Goal: Task Accomplishment & Management: Use online tool/utility

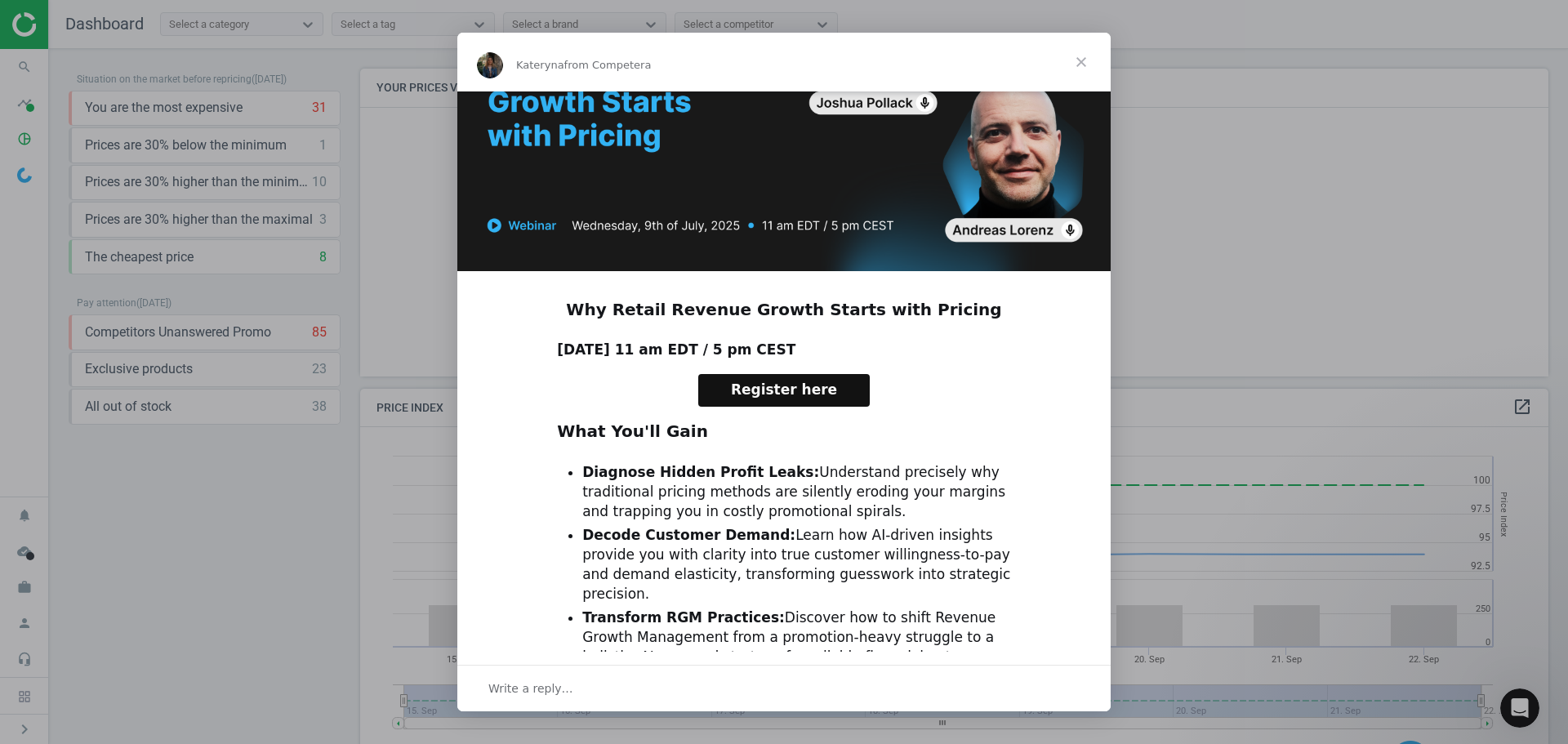
scroll to position [245, 0]
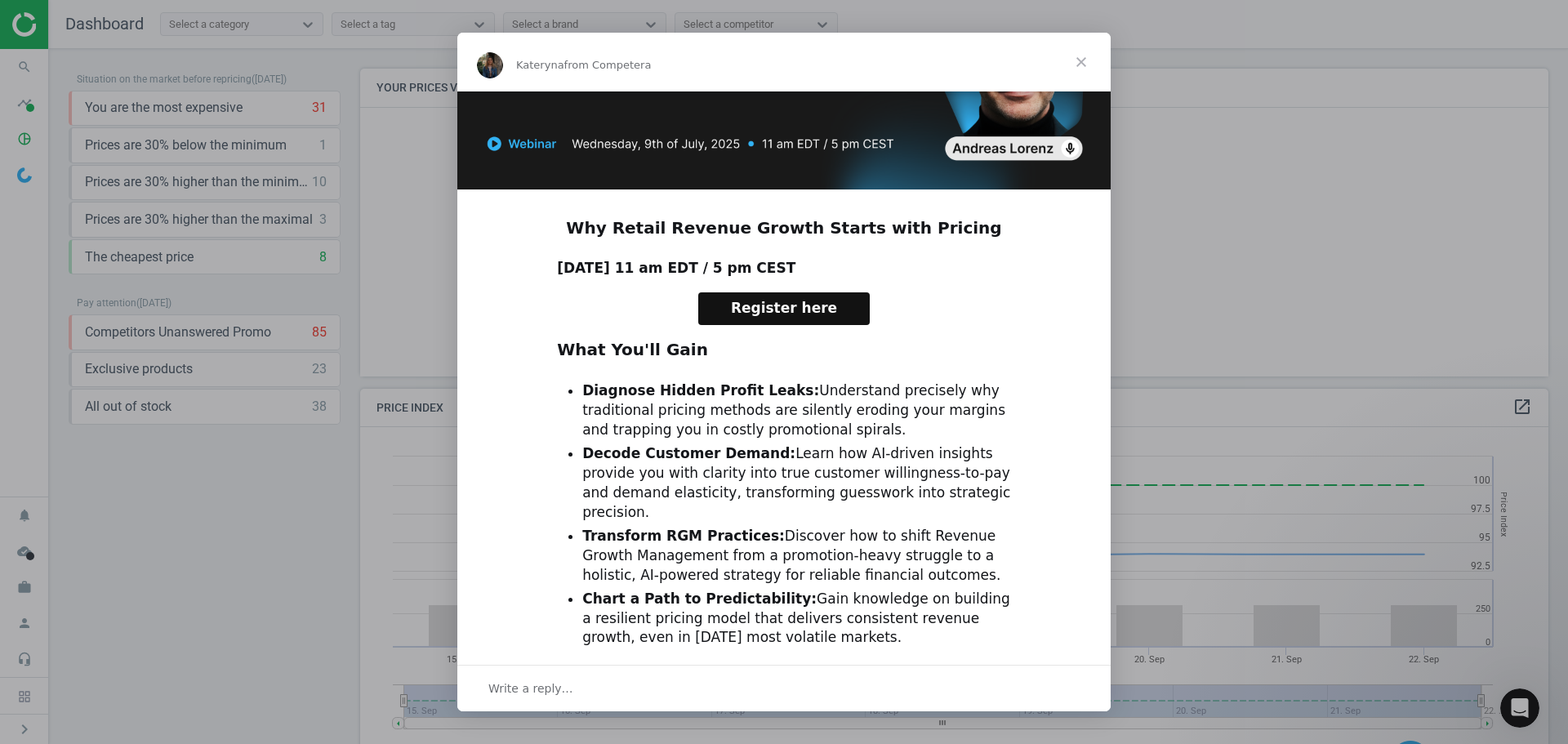
click at [1044, 59] on span "Close" at bounding box center [1081, 62] width 59 height 59
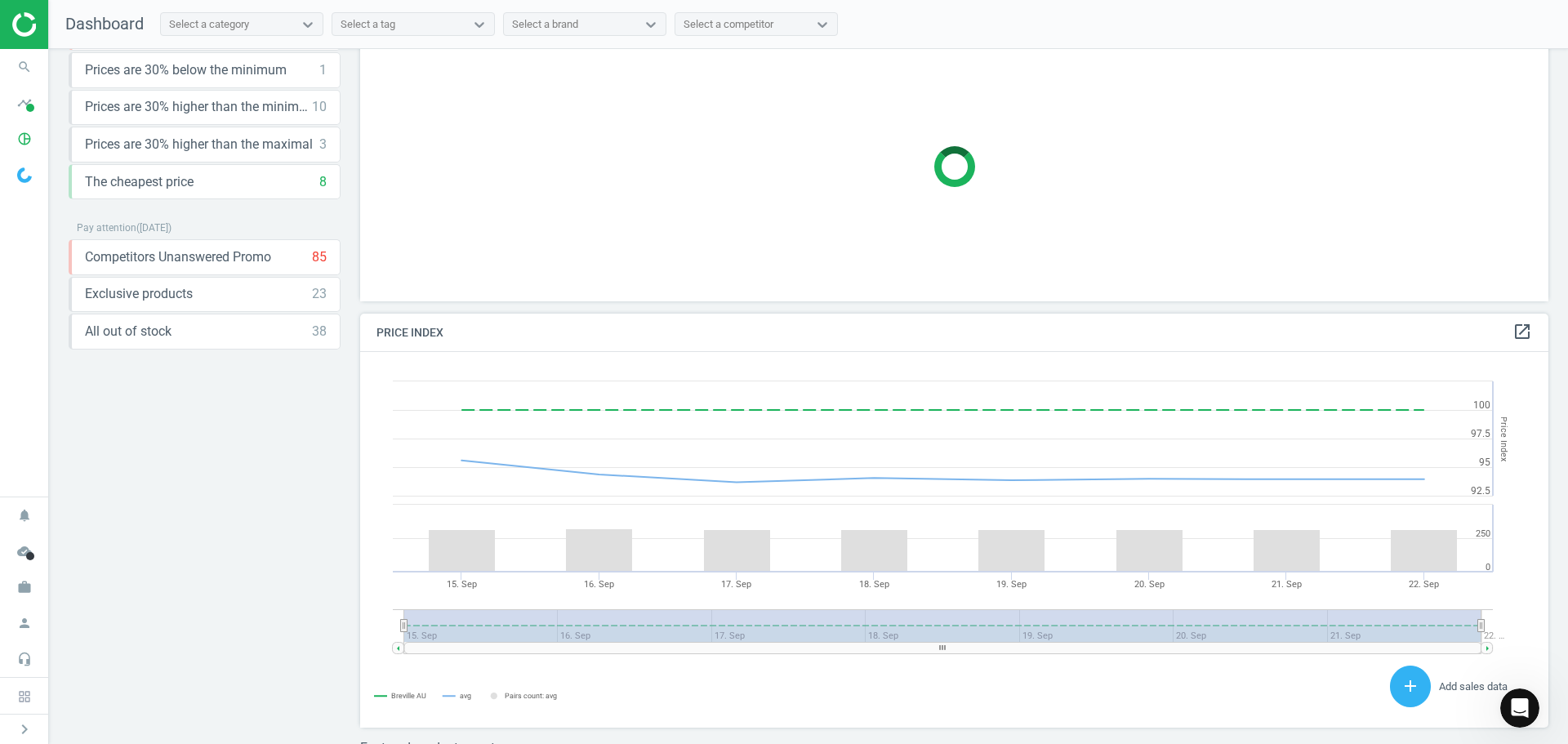
scroll to position [0, 0]
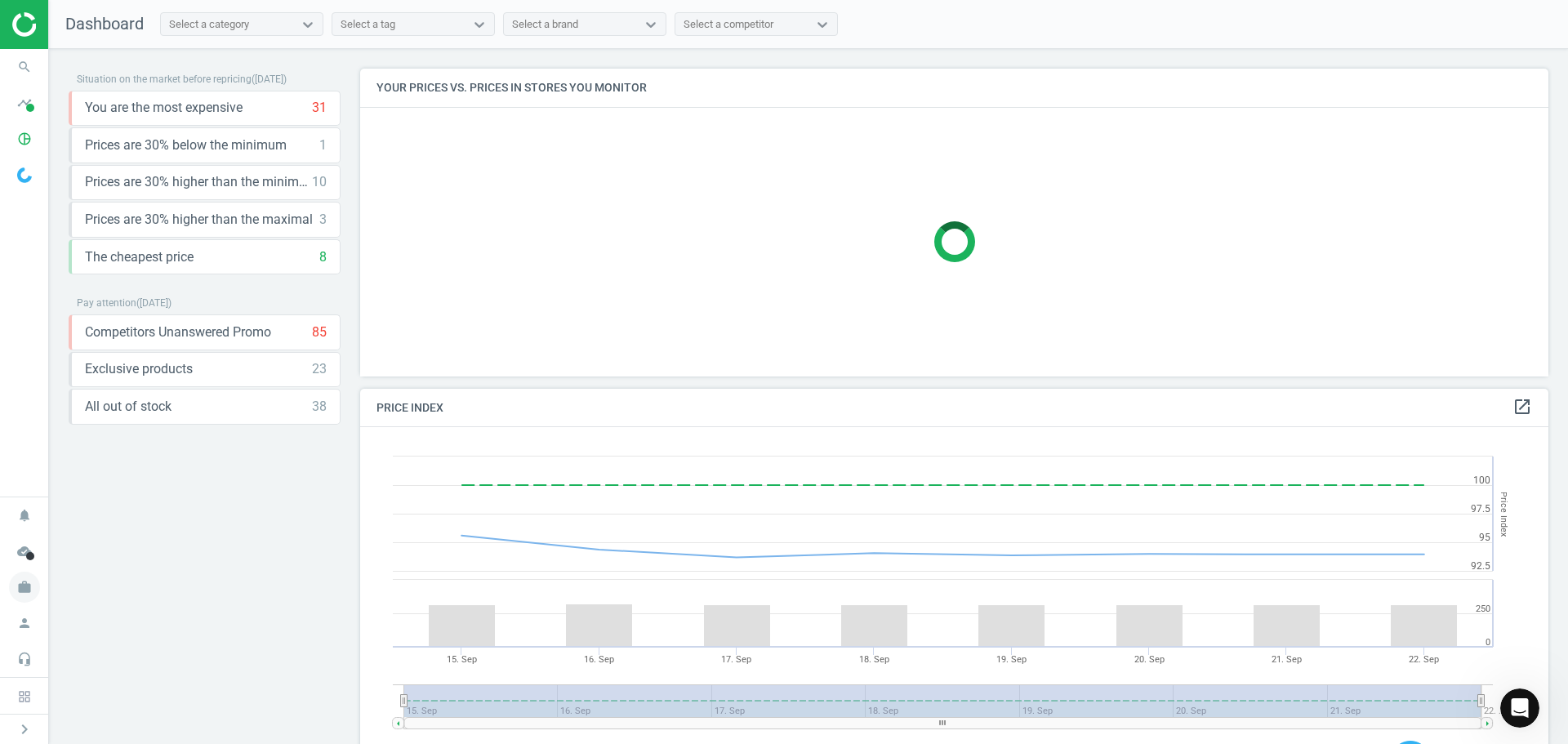
click at [24, 514] on icon "work" at bounding box center [24, 587] width 31 height 31
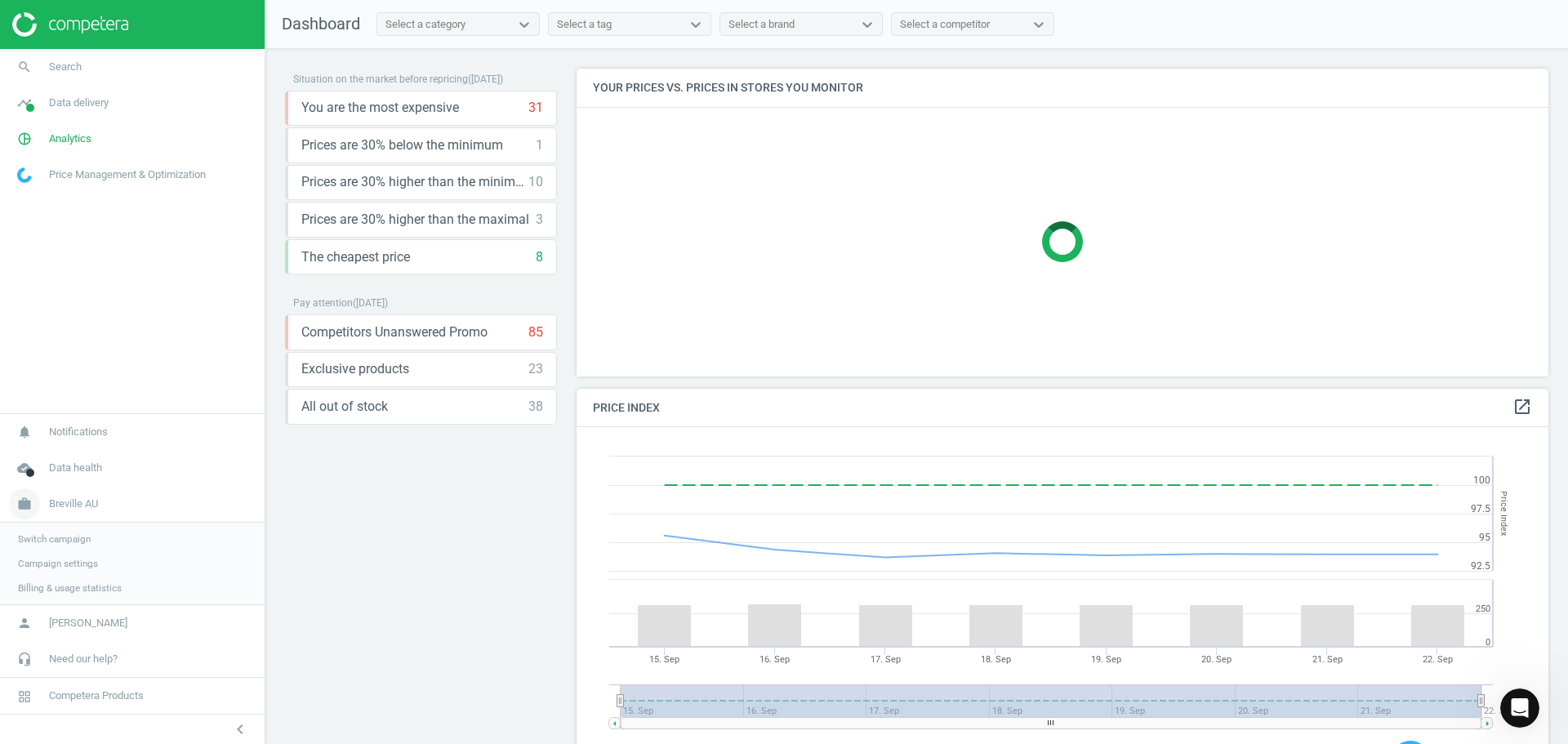
scroll to position [401, 985]
click at [75, 514] on span "Switch campaign" at bounding box center [54, 539] width 73 height 13
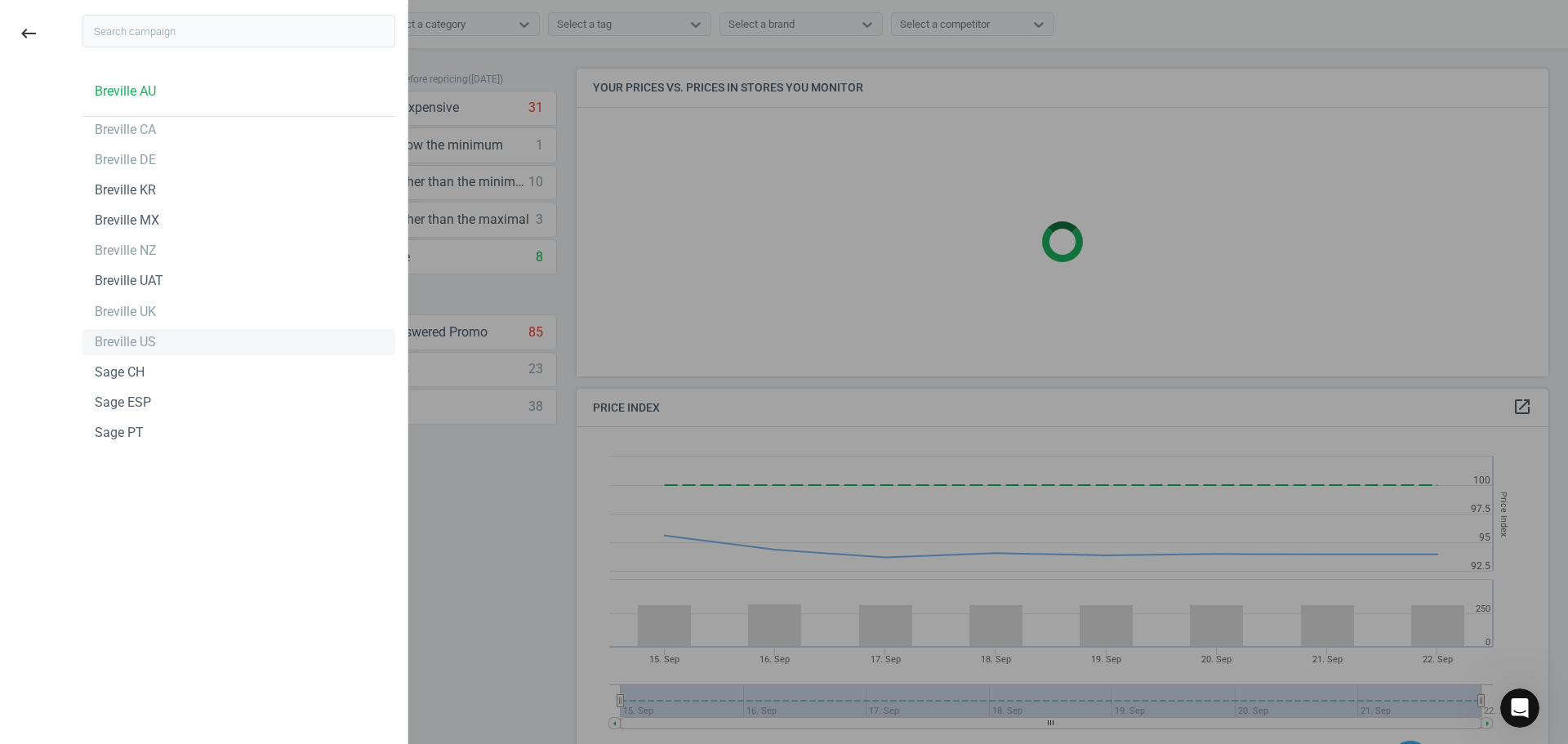
click at [154, 339] on div "Breville US" at bounding box center [239, 343] width 312 height 27
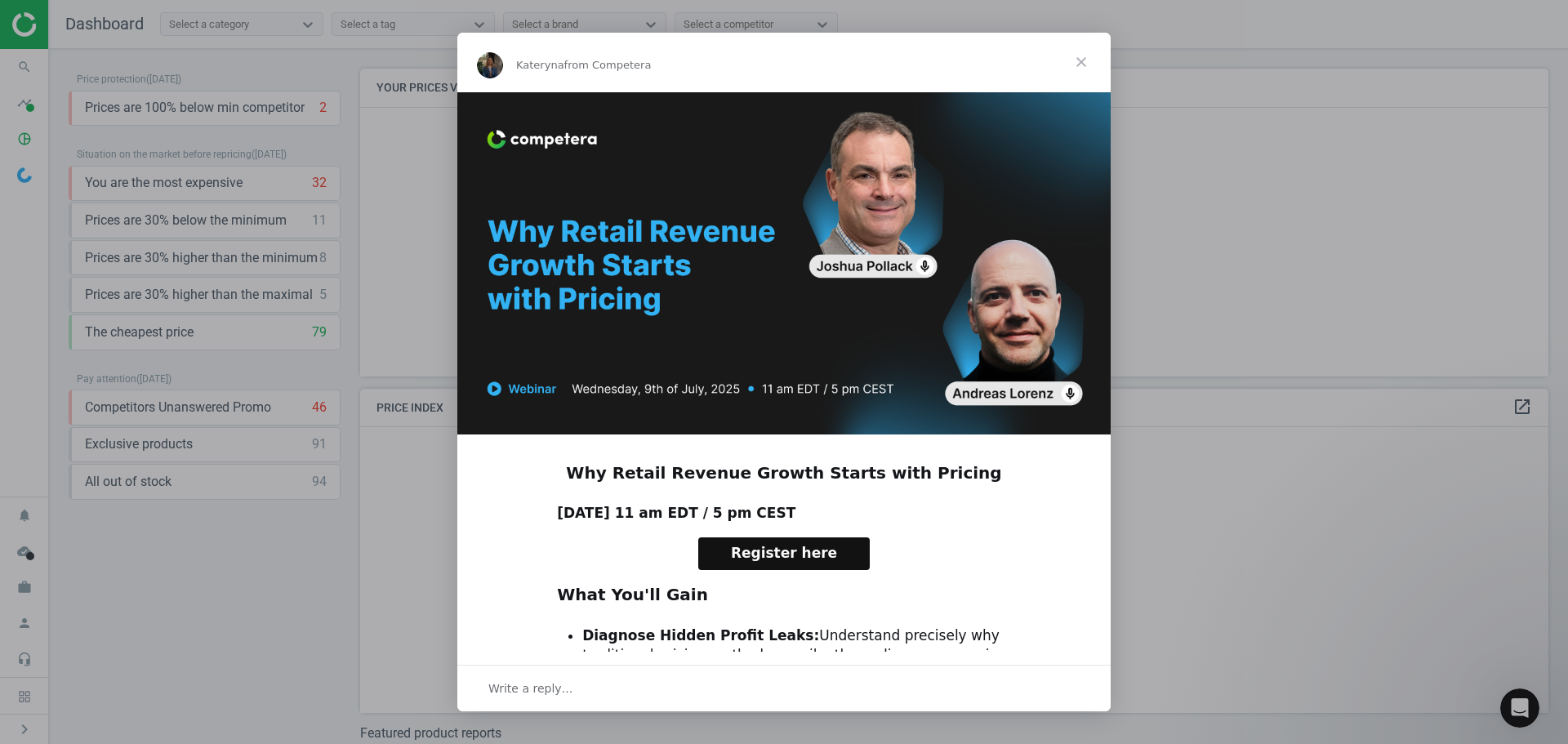
click at [1078, 60] on span "Close" at bounding box center [1081, 62] width 59 height 59
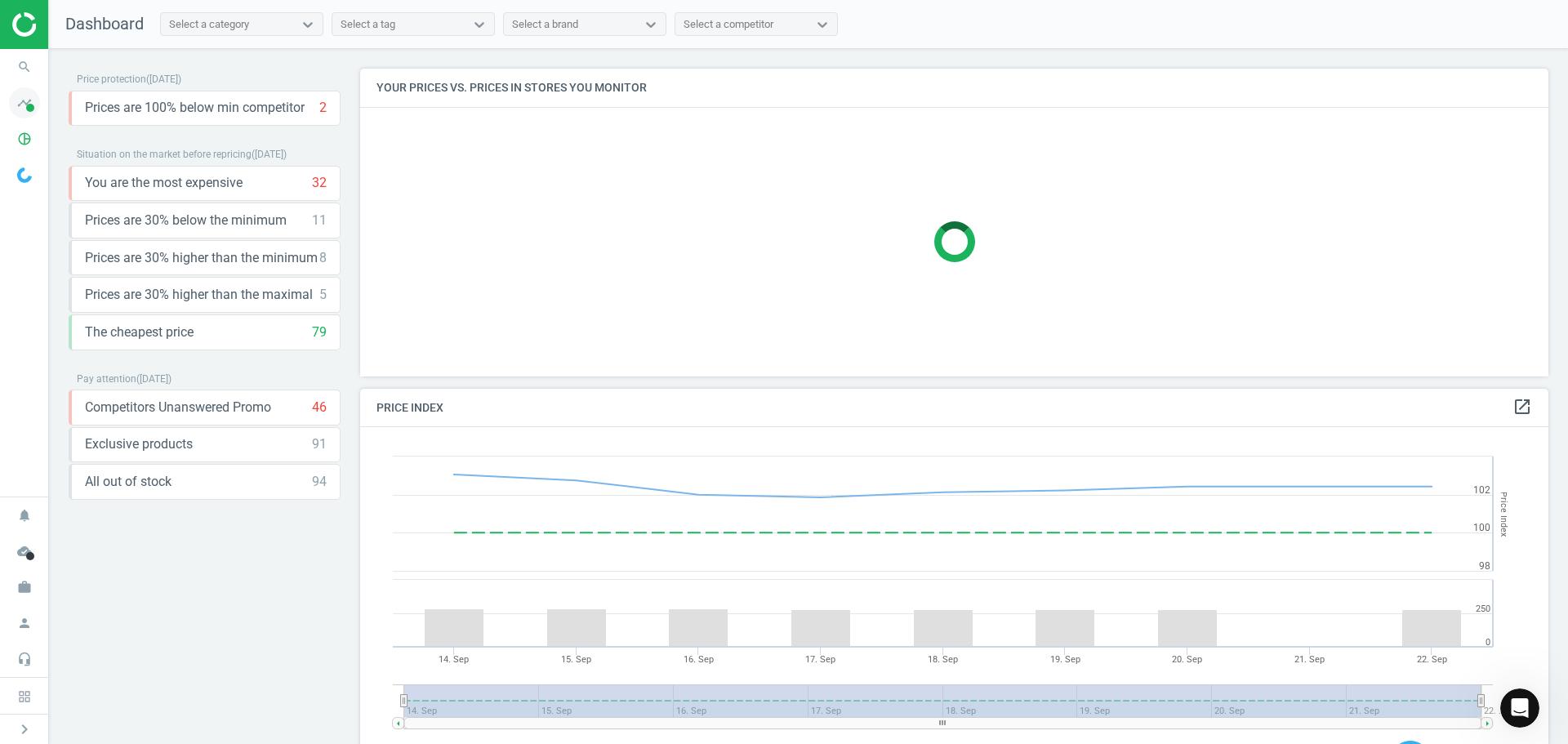
click at [31, 102] on icon "timeline" at bounding box center [24, 102] width 31 height 31
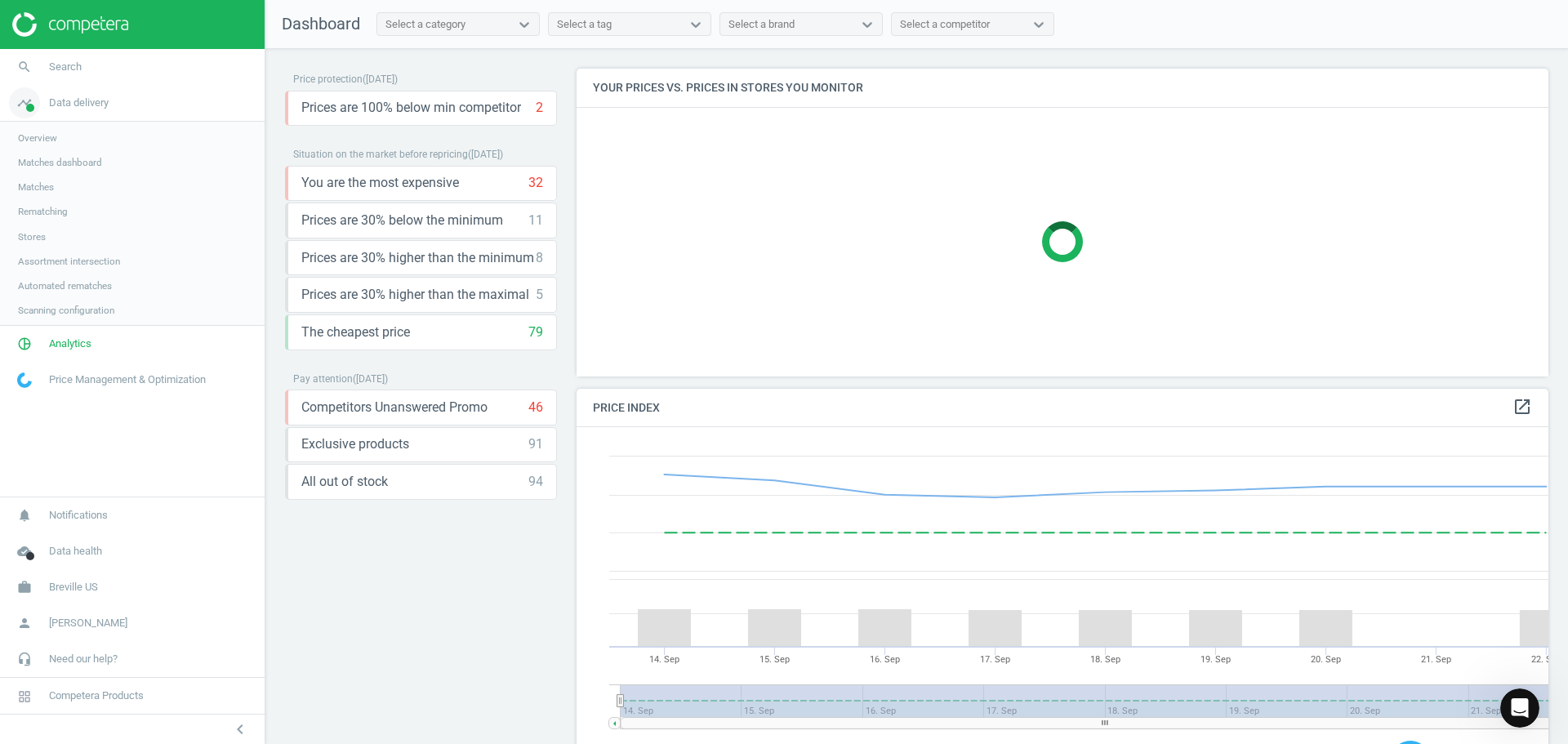
scroll to position [401, 985]
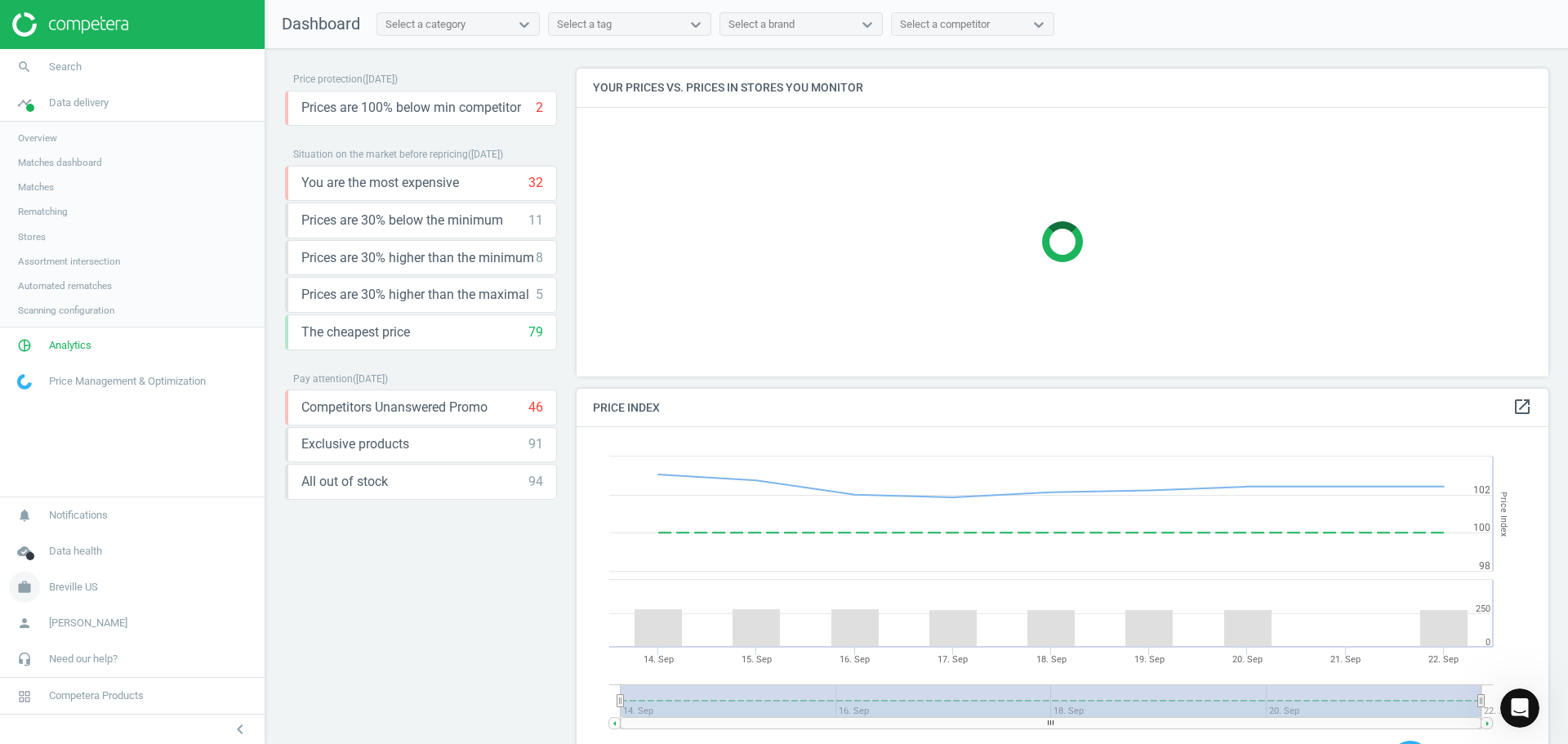
click at [79, 592] on span "Breville US" at bounding box center [74, 587] width 49 height 15
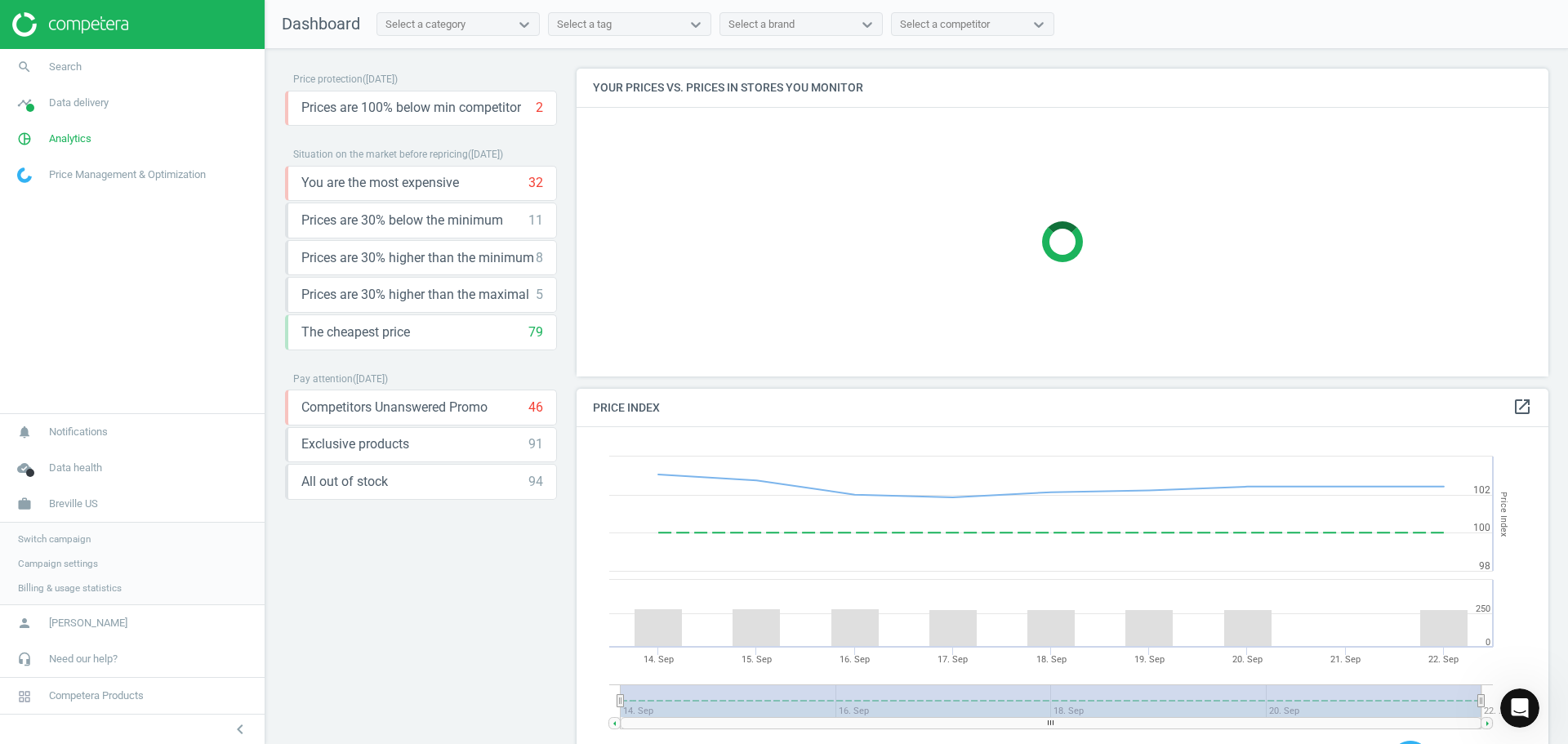
click at [82, 538] on span "Switch campaign" at bounding box center [54, 539] width 73 height 13
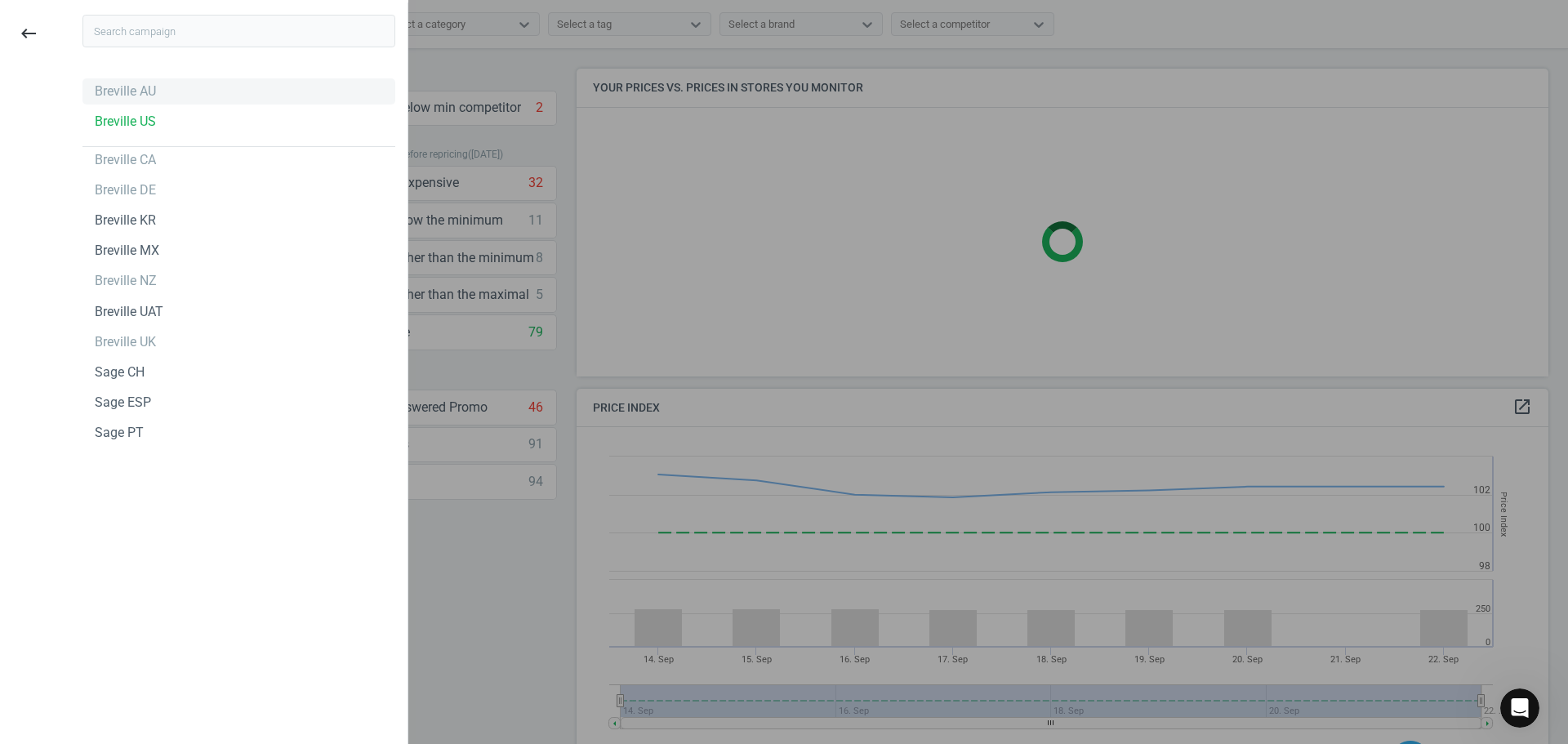
click at [145, 86] on div "Breville AU" at bounding box center [125, 91] width 62 height 18
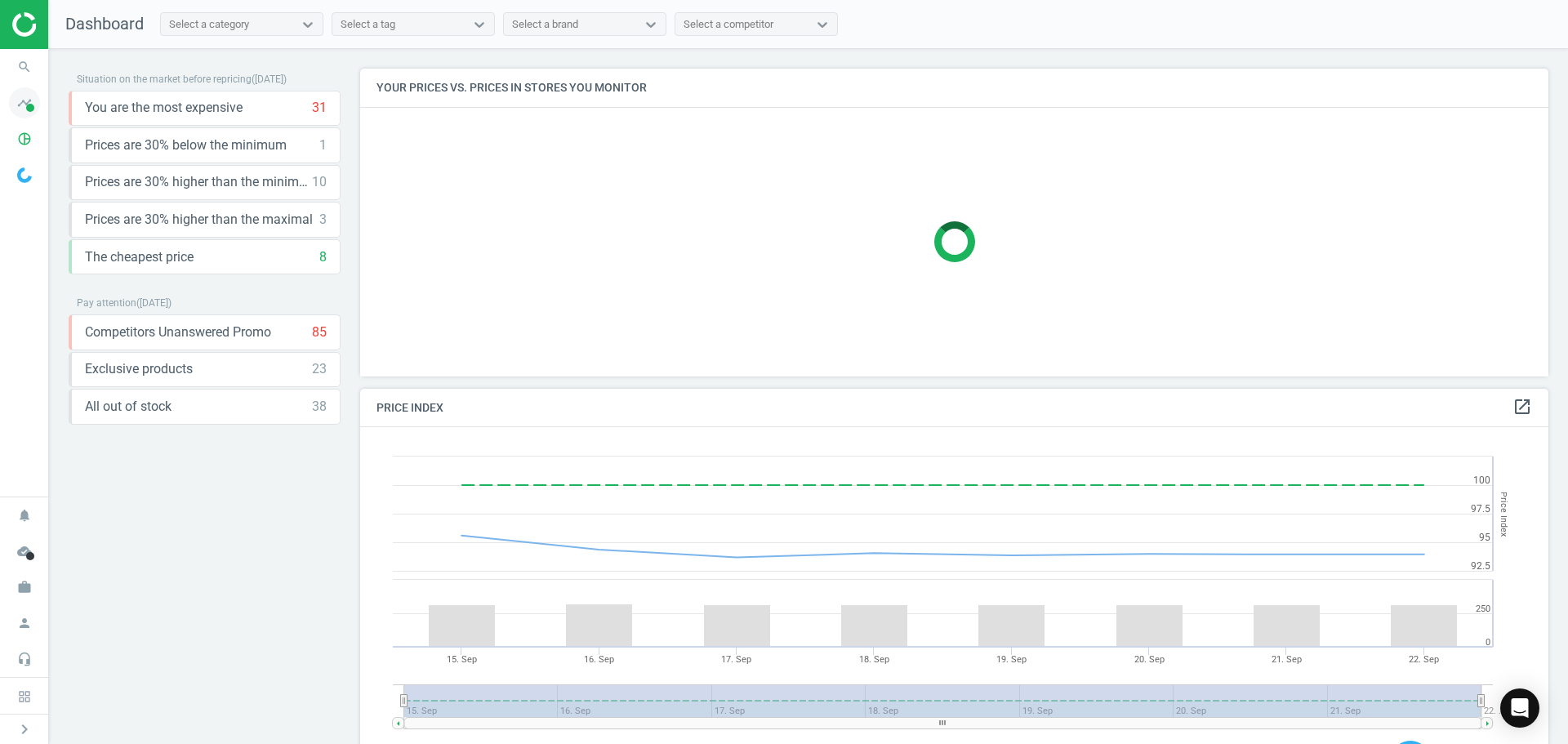
scroll to position [401, 1202]
click at [28, 105] on span at bounding box center [30, 108] width 9 height 9
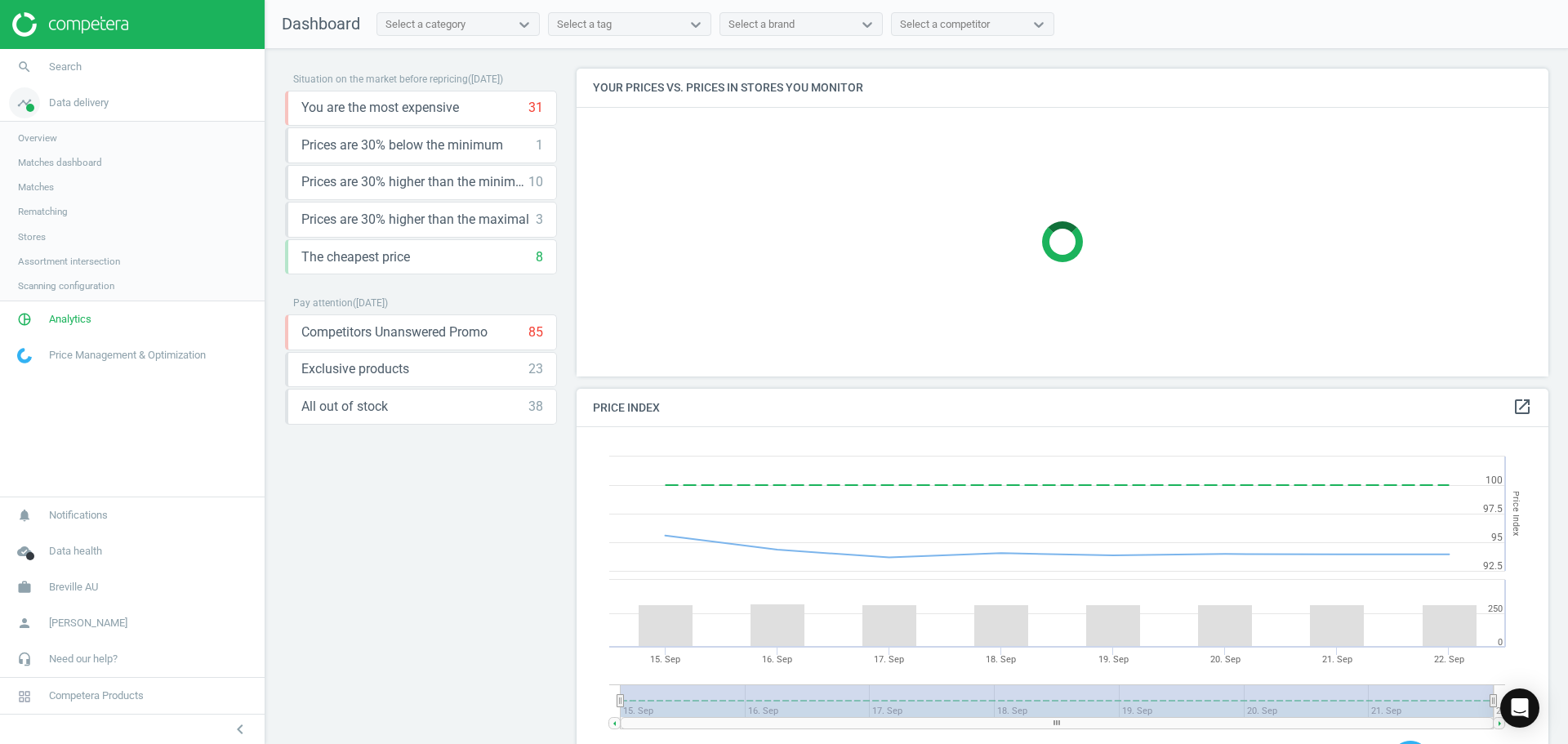
scroll to position [401, 985]
click at [56, 318] on span "Analytics" at bounding box center [70, 321] width 43 height 15
click at [48, 194] on span "Products" at bounding box center [37, 199] width 39 height 13
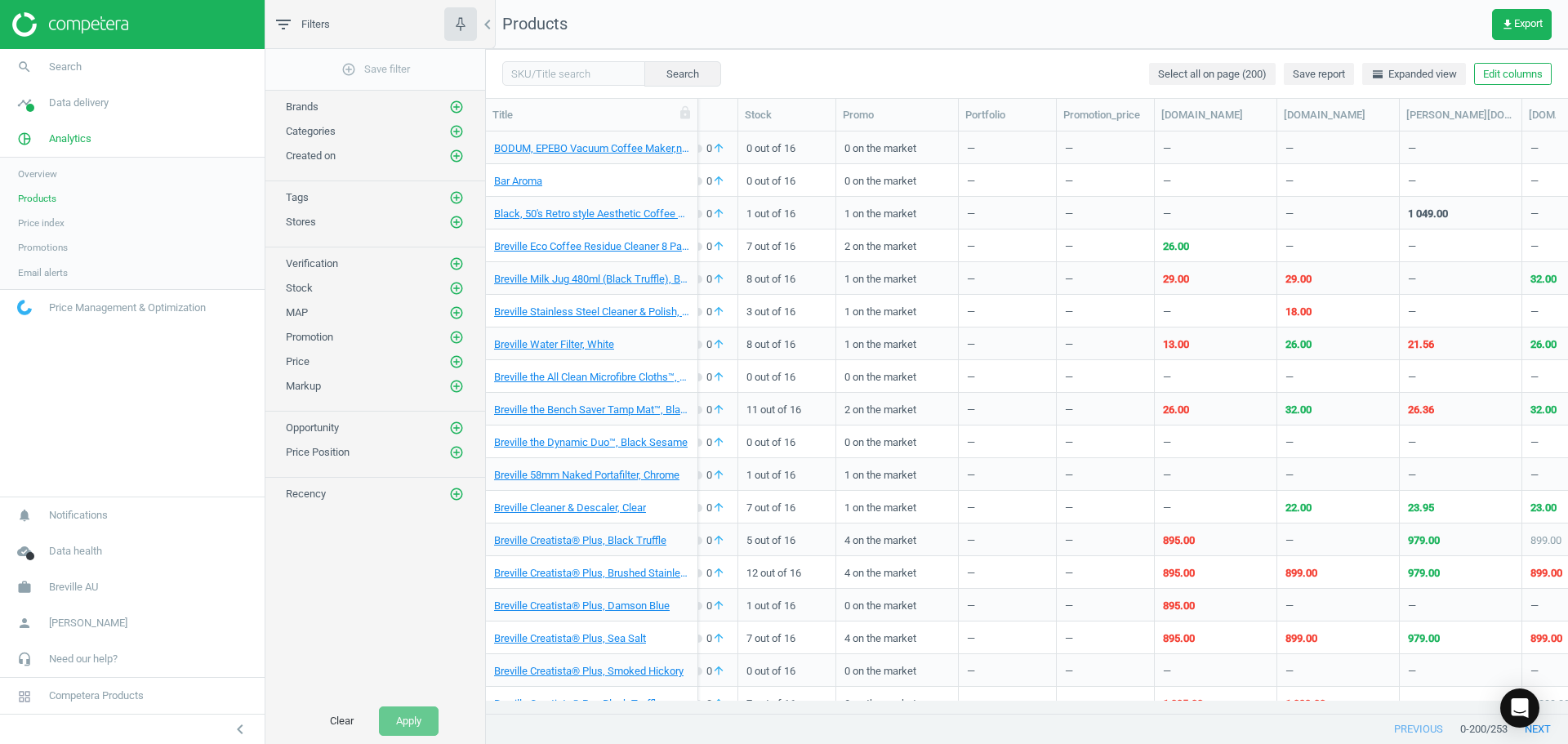
scroll to position [0, 989]
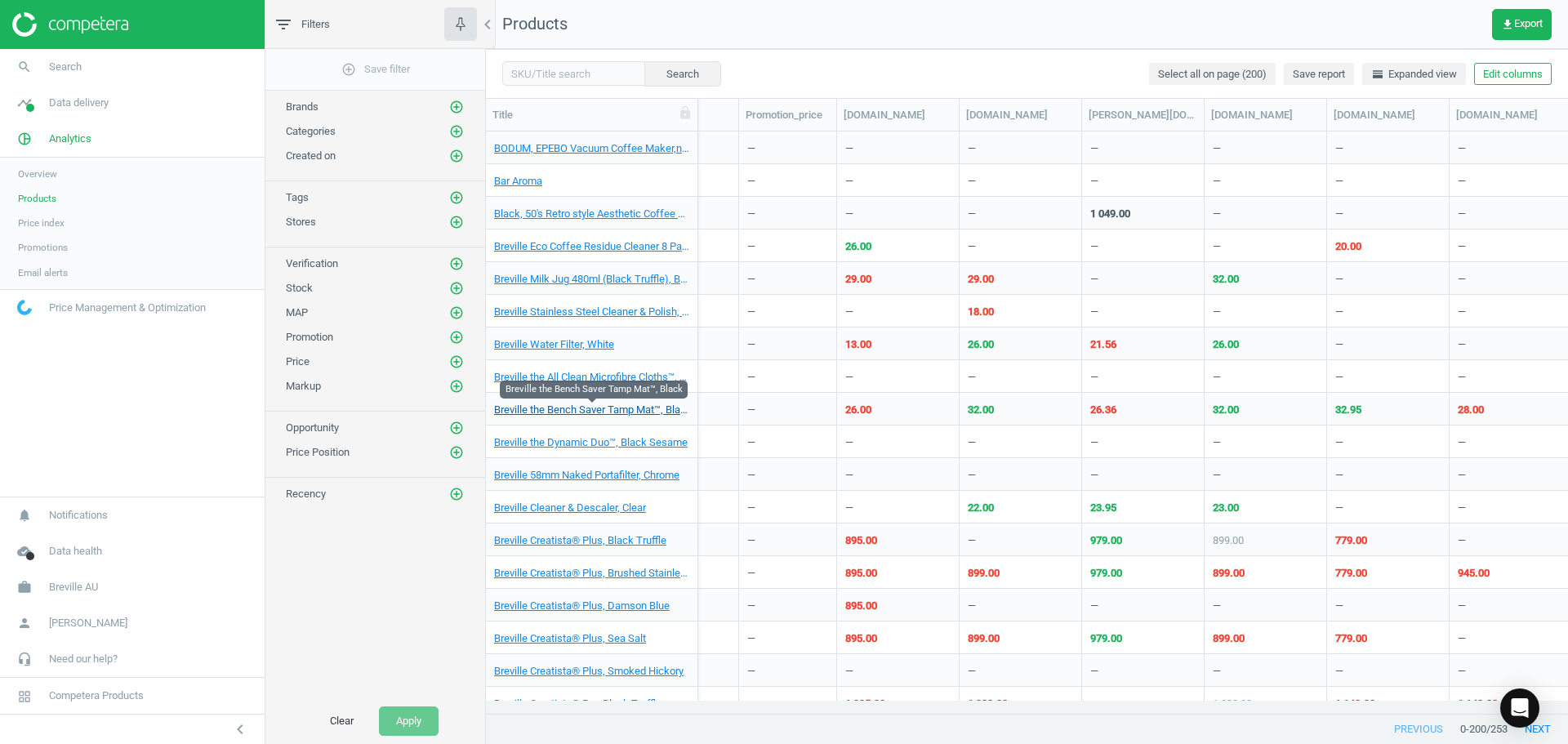
click at [638, 409] on link "Breville the Bench Saver Tamp Mat™, Black" at bounding box center [592, 410] width 195 height 15
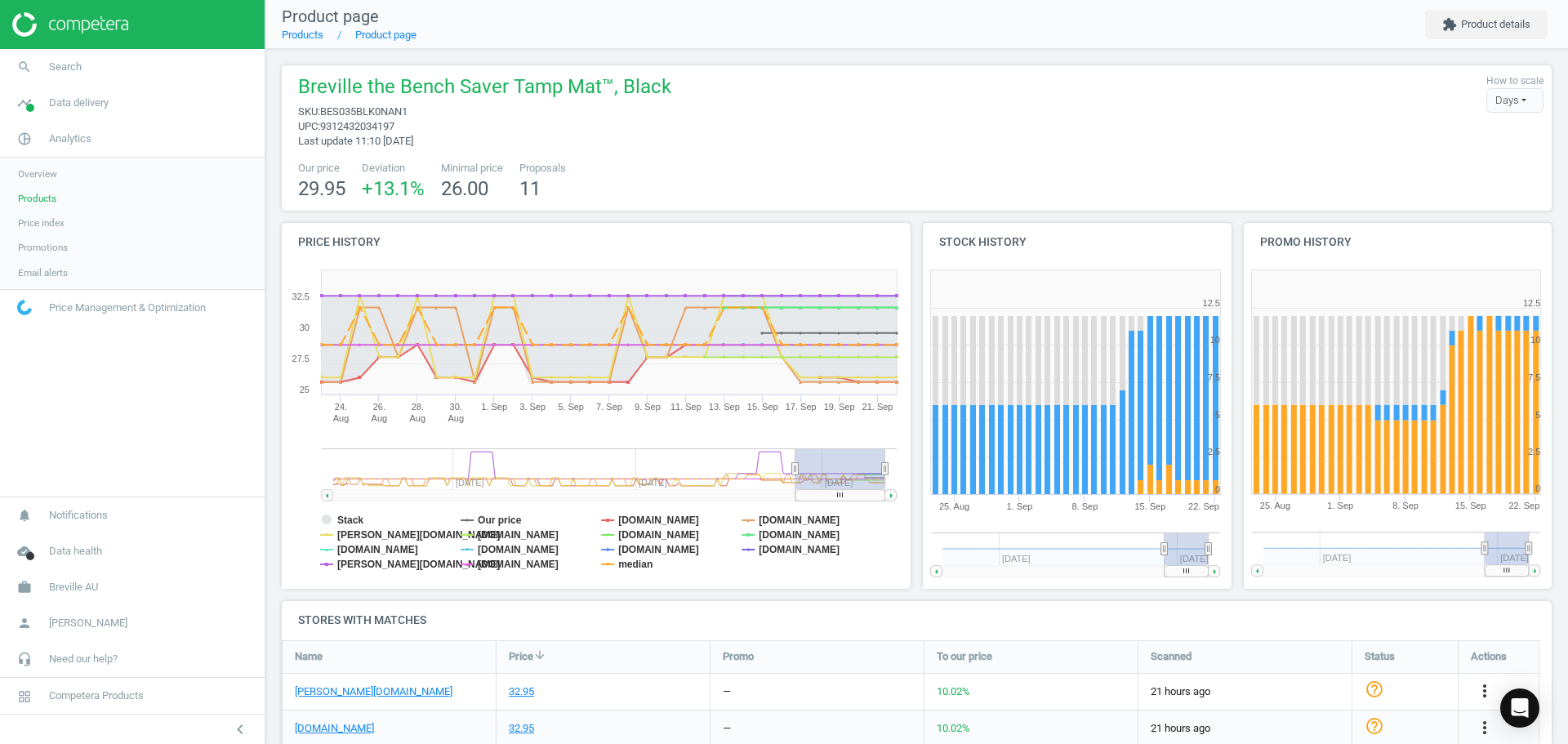
scroll to position [81, 0]
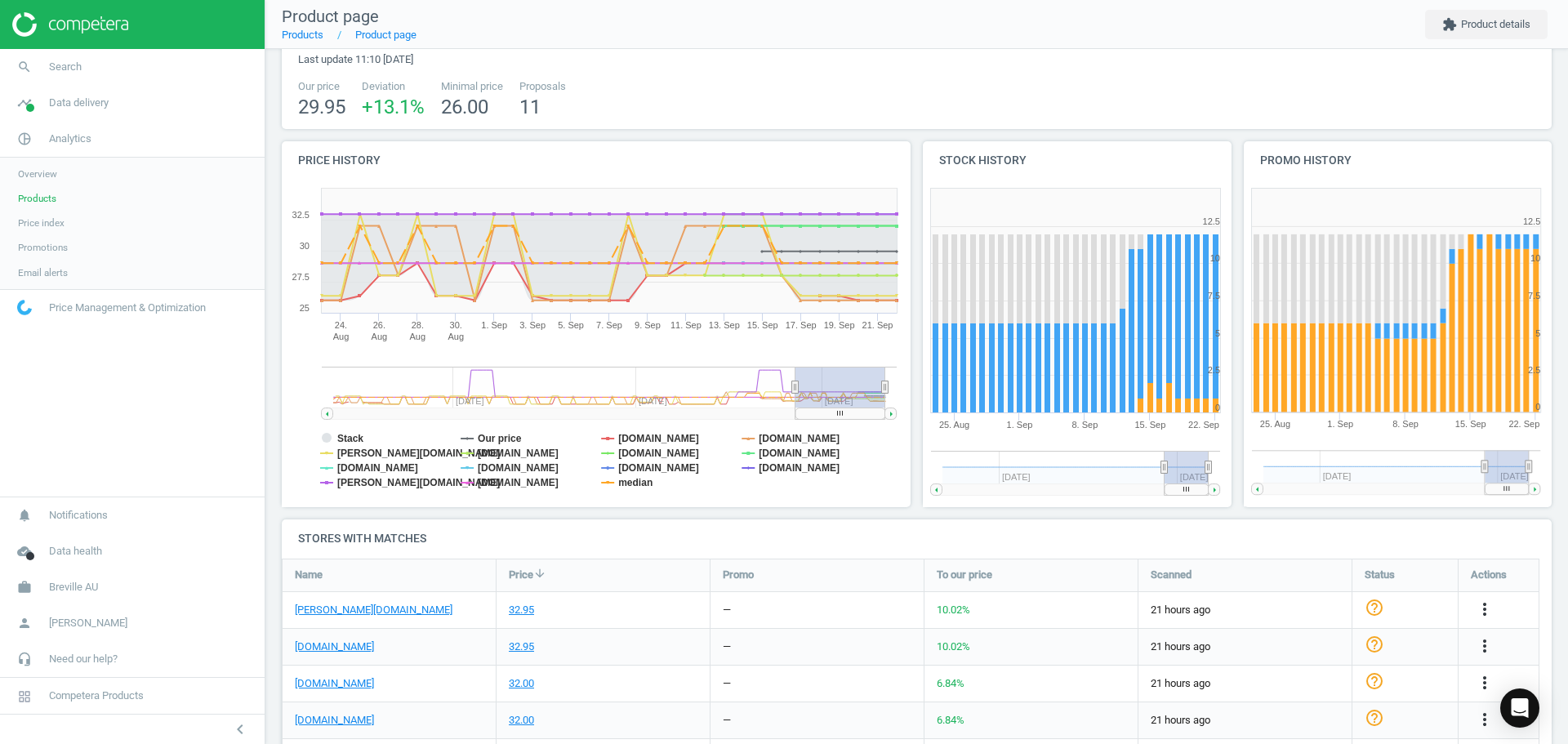
click at [1435, 170] on h4 "Promo history" at bounding box center [1399, 160] width 309 height 39
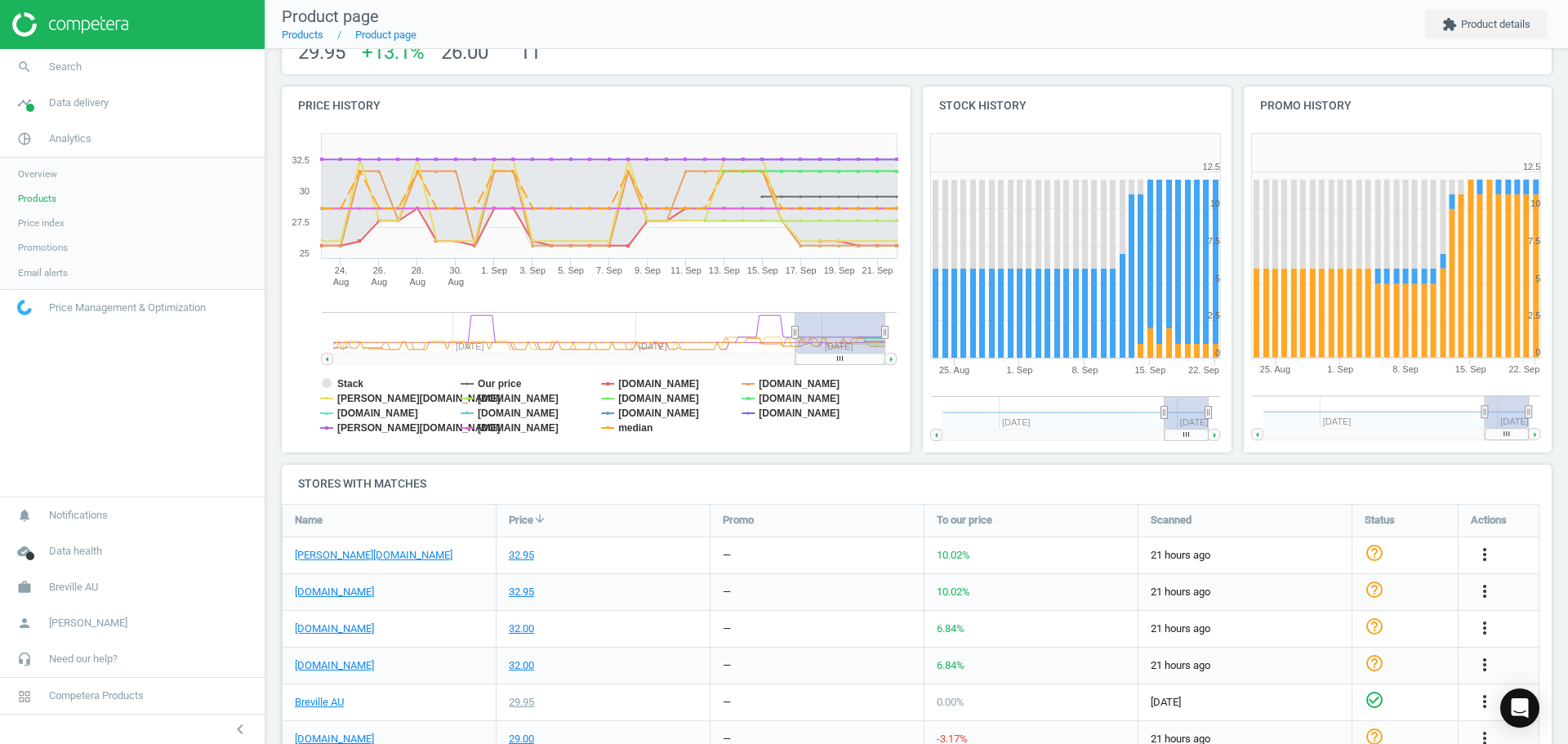
scroll to position [107, 0]
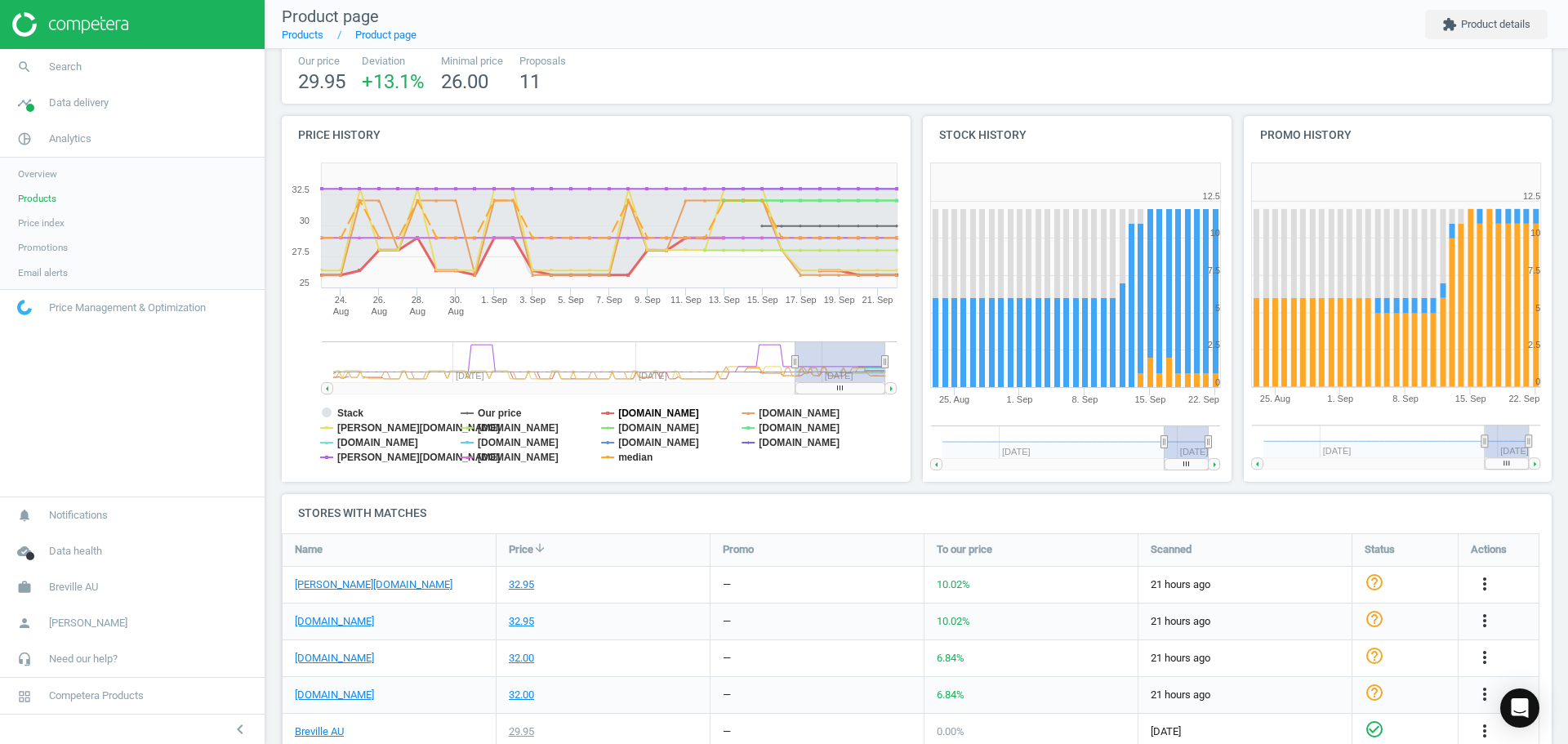
click at [643, 410] on tspan "[DOMAIN_NAME]" at bounding box center [658, 413] width 80 height 11
click at [350, 422] on tspan "[PERSON_NAME][DOMAIN_NAME]" at bounding box center [419, 428] width 163 height 11
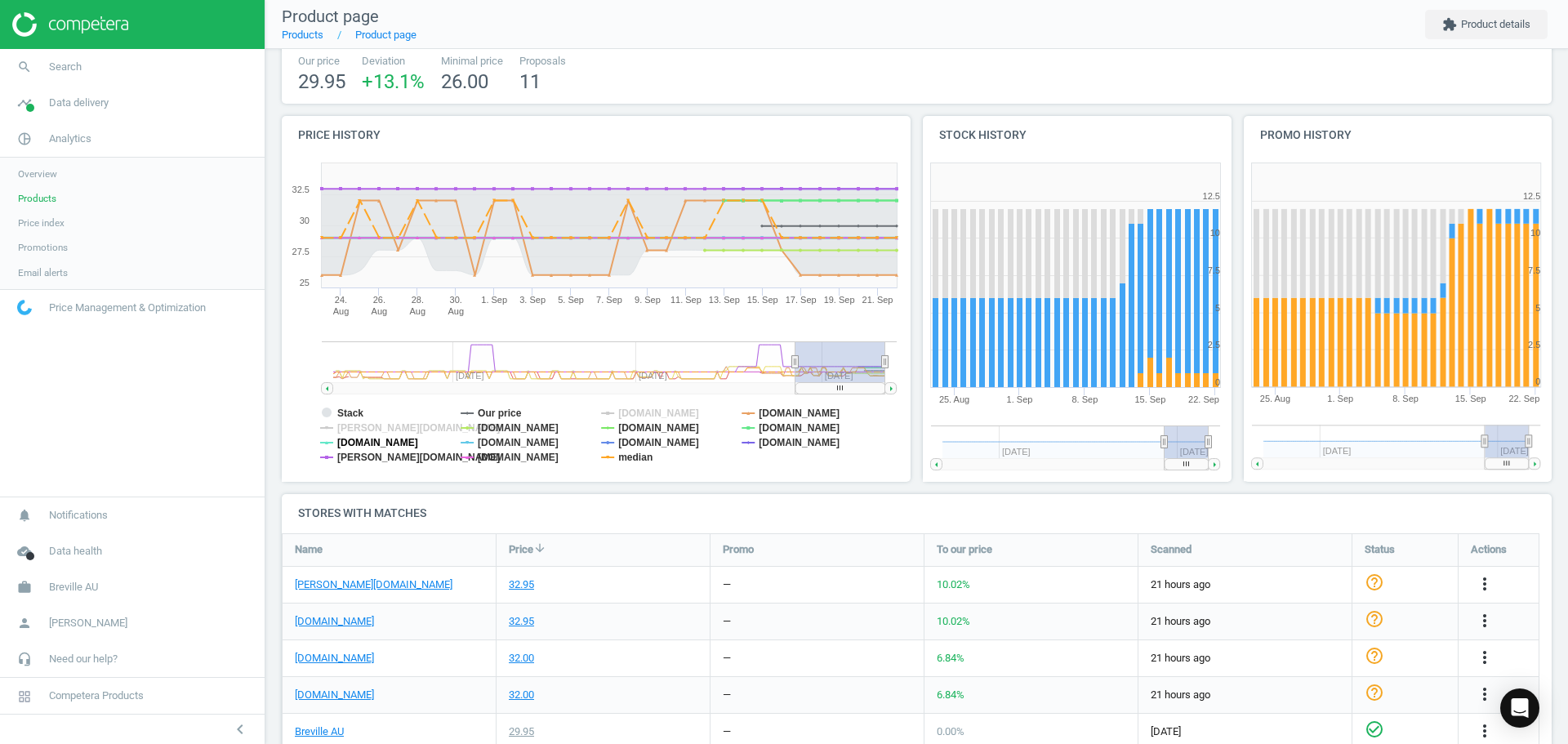
click at [353, 443] on tspan "[DOMAIN_NAME]" at bounding box center [377, 442] width 80 height 11
drag, startPoint x: 354, startPoint y: 452, endPoint x: 454, endPoint y: 420, distance: 105.0
click at [353, 452] on tspan "[PERSON_NAME][DOMAIN_NAME]" at bounding box center [419, 457] width 163 height 11
click at [507, 414] on tspan "Our price" at bounding box center [500, 413] width 45 height 11
click at [503, 427] on tspan "[DOMAIN_NAME]" at bounding box center [518, 428] width 80 height 11
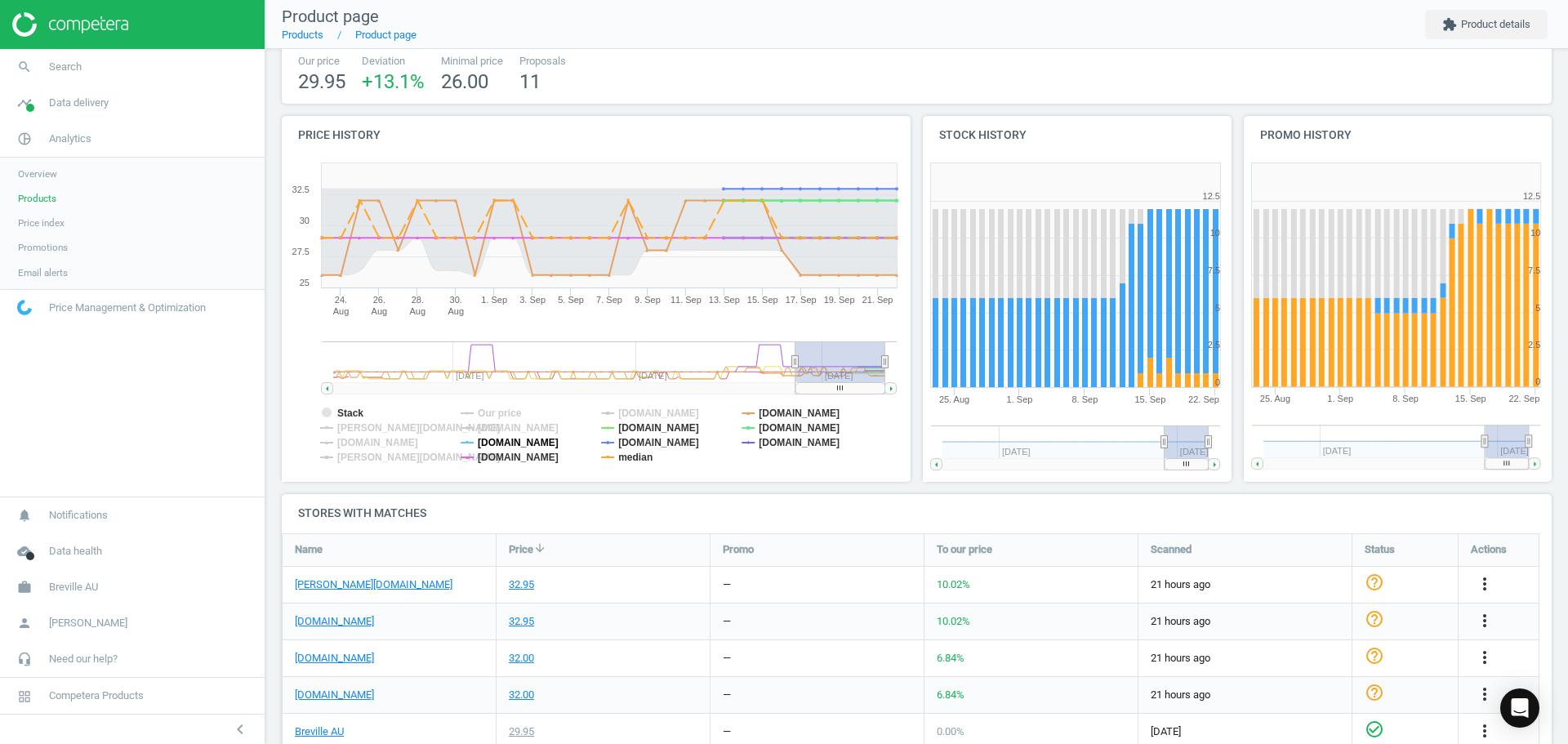
click at [503, 440] on tspan "[DOMAIN_NAME]" at bounding box center [518, 442] width 80 height 11
click at [501, 457] on tspan "[DOMAIN_NAME]" at bounding box center [518, 457] width 80 height 11
click at [642, 422] on tspan "[DOMAIN_NAME]" at bounding box center [658, 428] width 80 height 11
click at [645, 437] on tspan "[DOMAIN_NAME]" at bounding box center [658, 442] width 80 height 11
click at [635, 456] on tspan "median" at bounding box center [635, 457] width 34 height 11
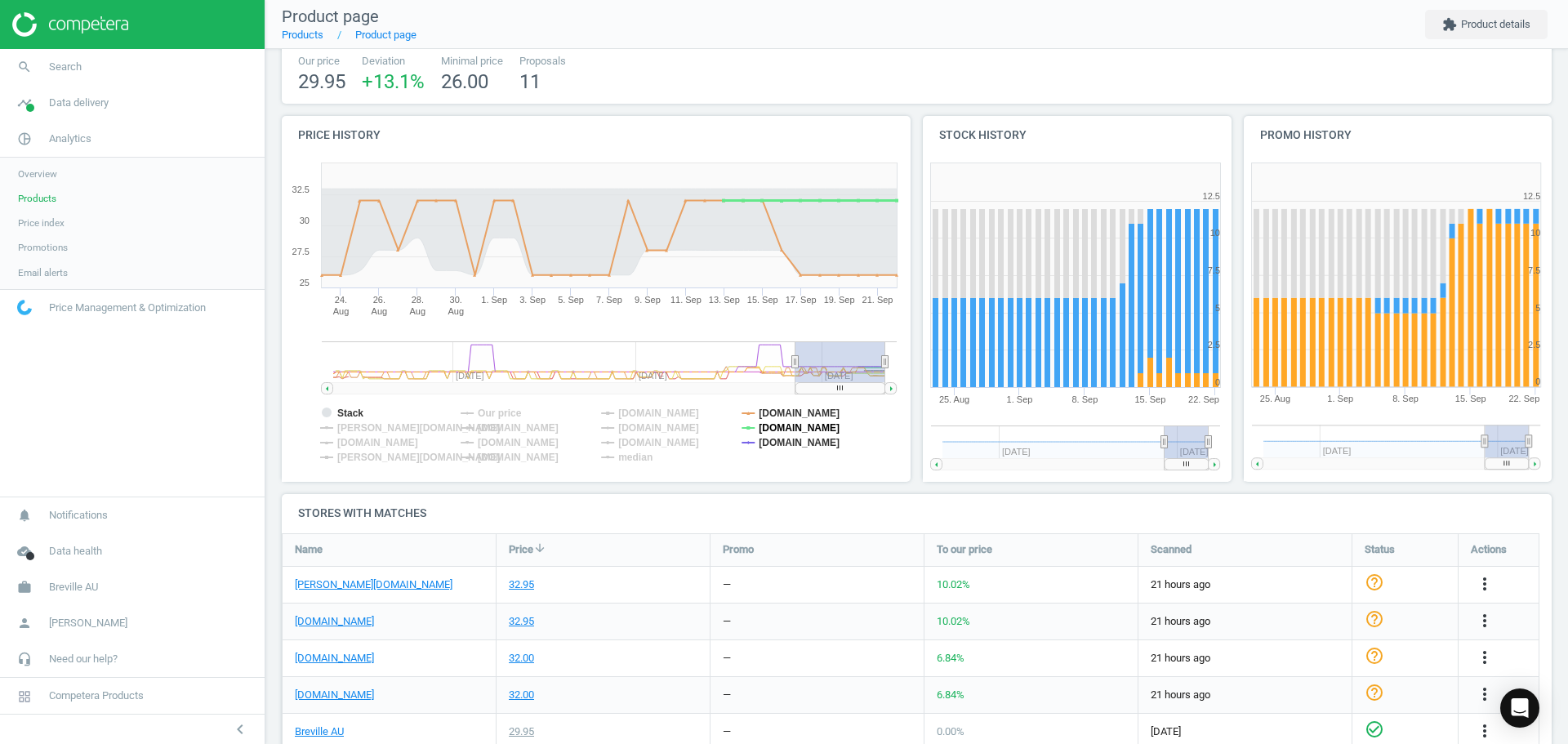
click at [789, 423] on tspan "[DOMAIN_NAME]" at bounding box center [798, 428] width 80 height 11
click at [787, 443] on tspan "[DOMAIN_NAME]" at bounding box center [798, 442] width 80 height 11
click at [793, 412] on tspan "[DOMAIN_NAME]" at bounding box center [798, 413] width 80 height 11
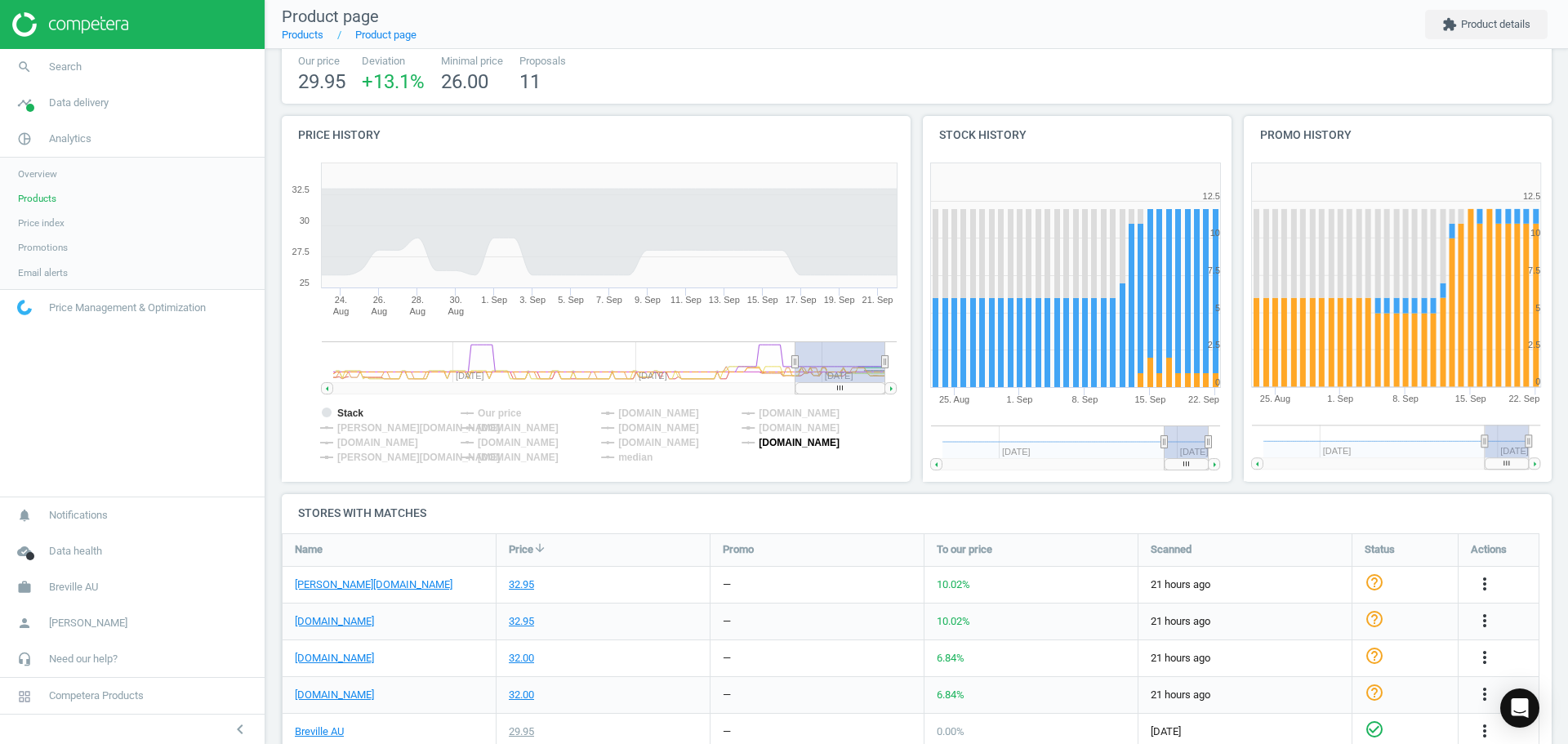
click at [793, 441] on tspan "[DOMAIN_NAME]" at bounding box center [798, 442] width 80 height 11
click at [791, 443] on tspan "[DOMAIN_NAME]" at bounding box center [798, 442] width 80 height 11
drag, startPoint x: 829, startPoint y: 389, endPoint x: 839, endPoint y: 393, distance: 10.8
click at [839, 393] on rect at bounding box center [840, 388] width 90 height 11
click at [797, 409] on tspan "[DOMAIN_NAME]" at bounding box center [798, 413] width 80 height 11
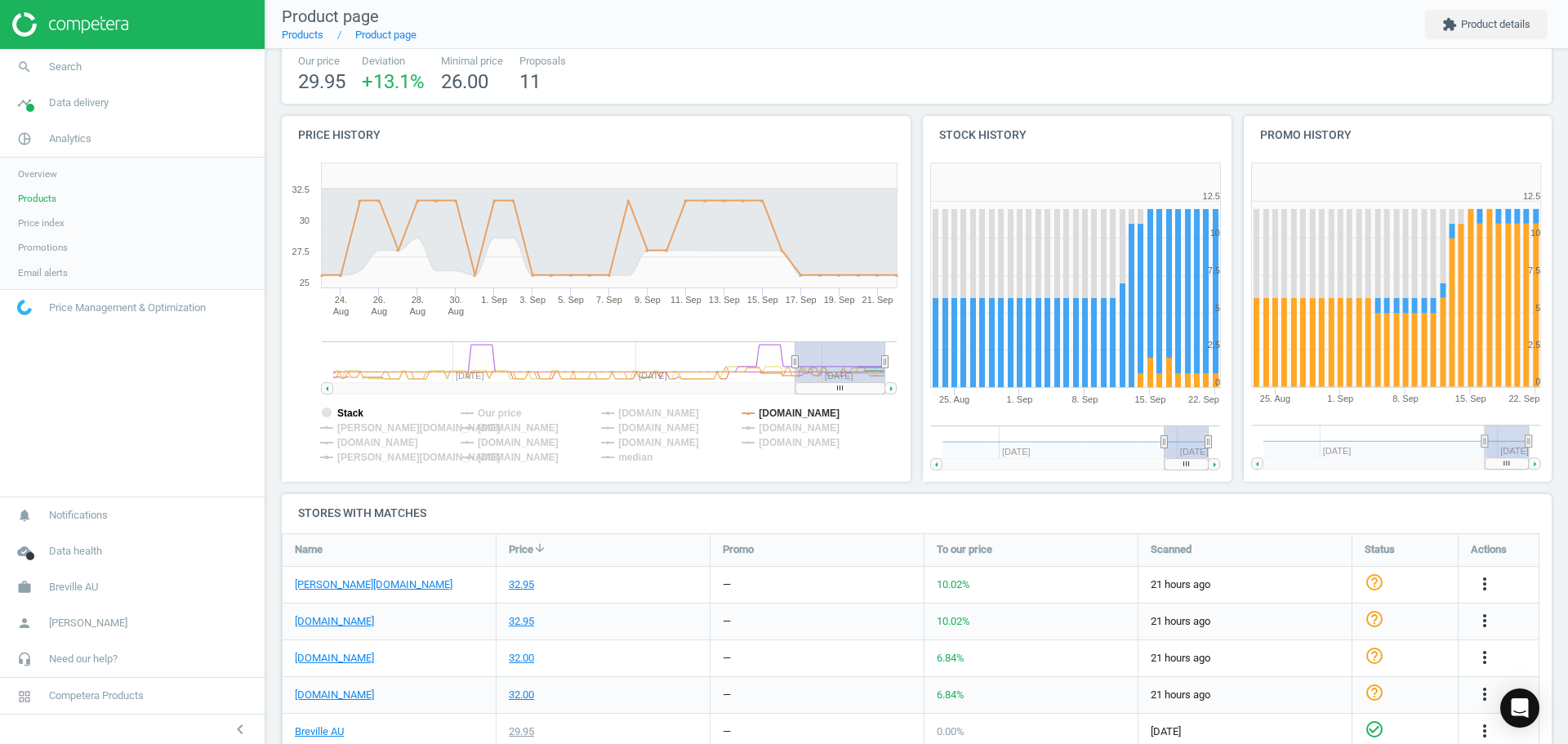
click at [354, 412] on tspan "Stack" at bounding box center [350, 413] width 27 height 11
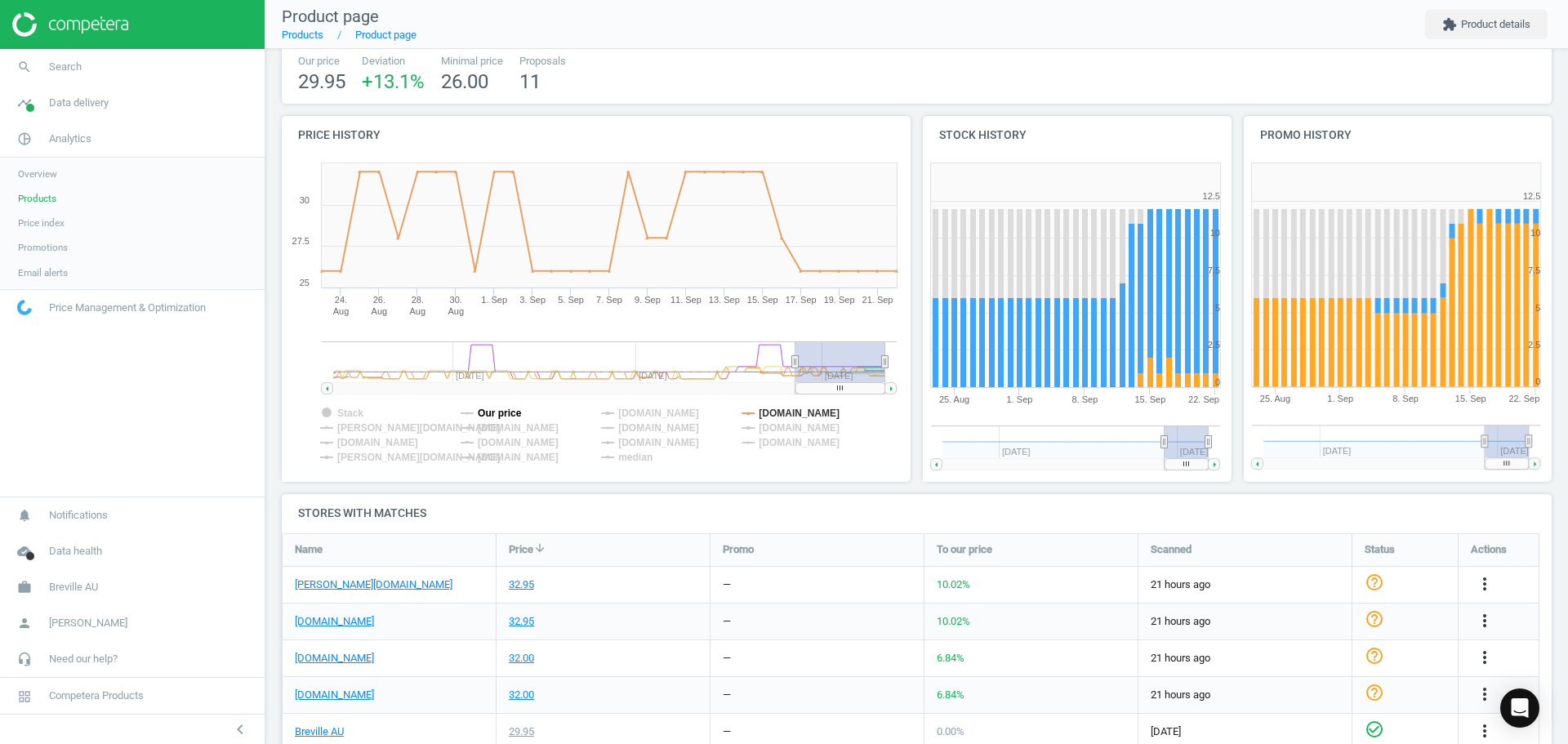
click at [491, 413] on tspan "Our price" at bounding box center [500, 413] width 45 height 11
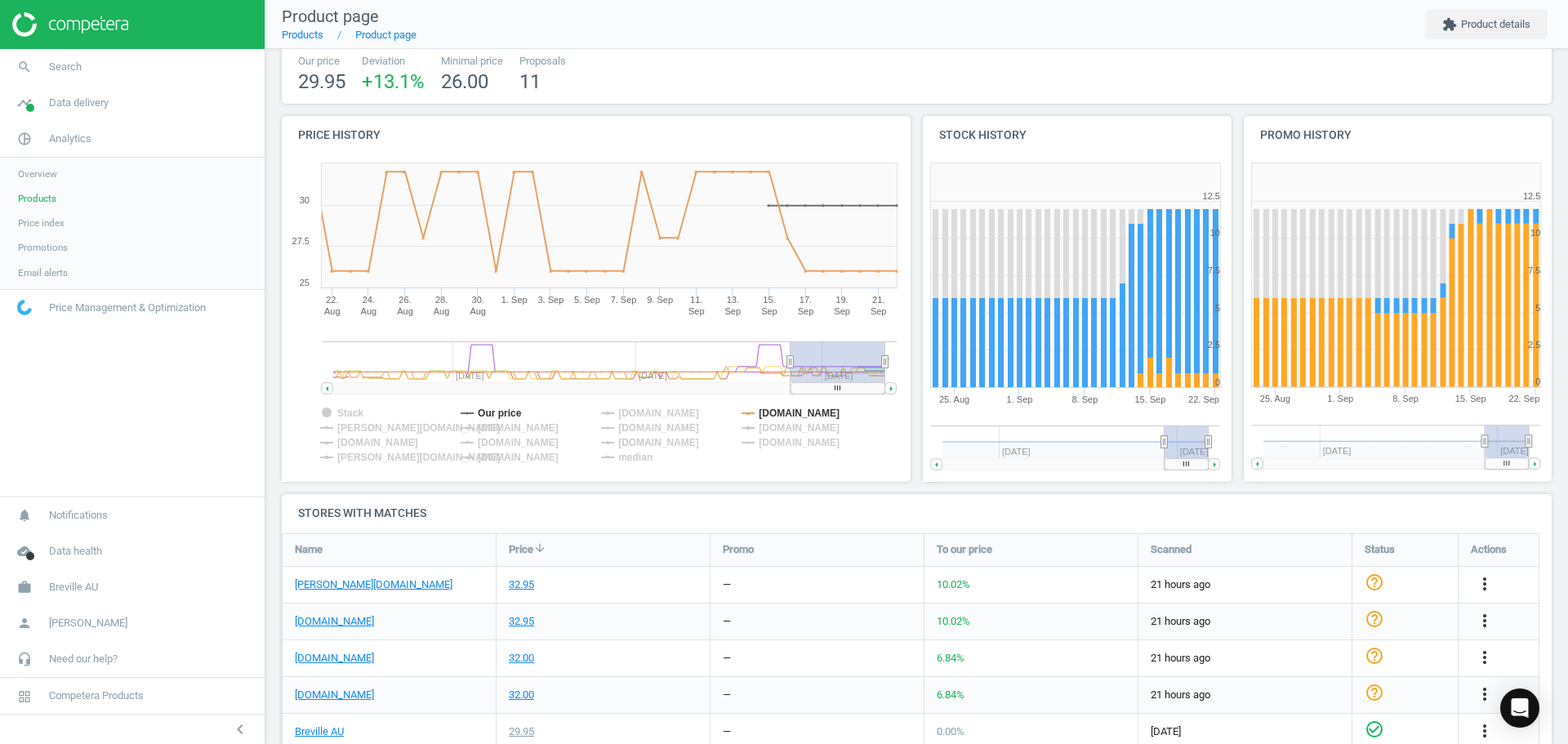
drag, startPoint x: 794, startPoint y: 361, endPoint x: 791, endPoint y: 374, distance: 13.3
click at [791, 374] on g at bounding box center [609, 368] width 575 height 53
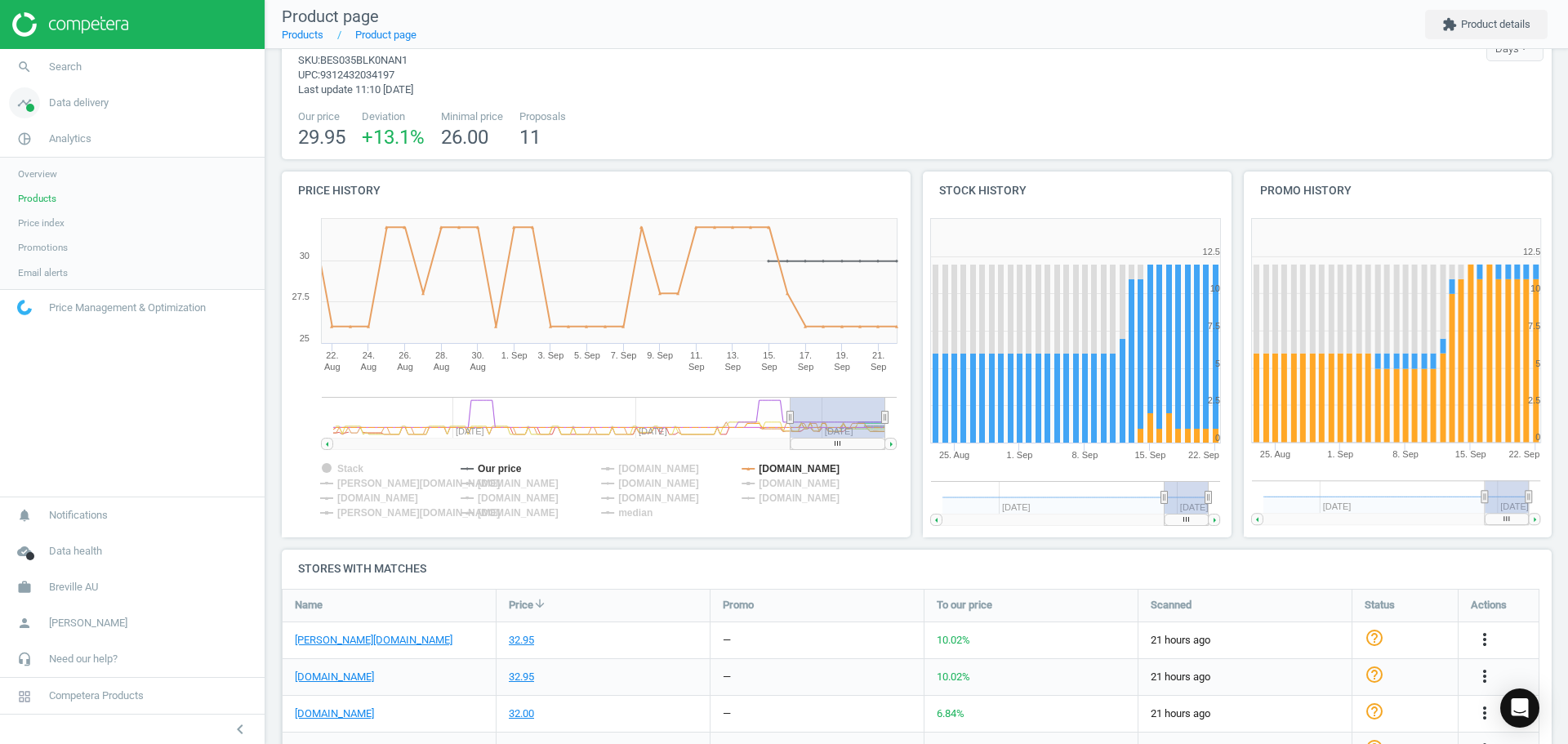
scroll to position [0, 0]
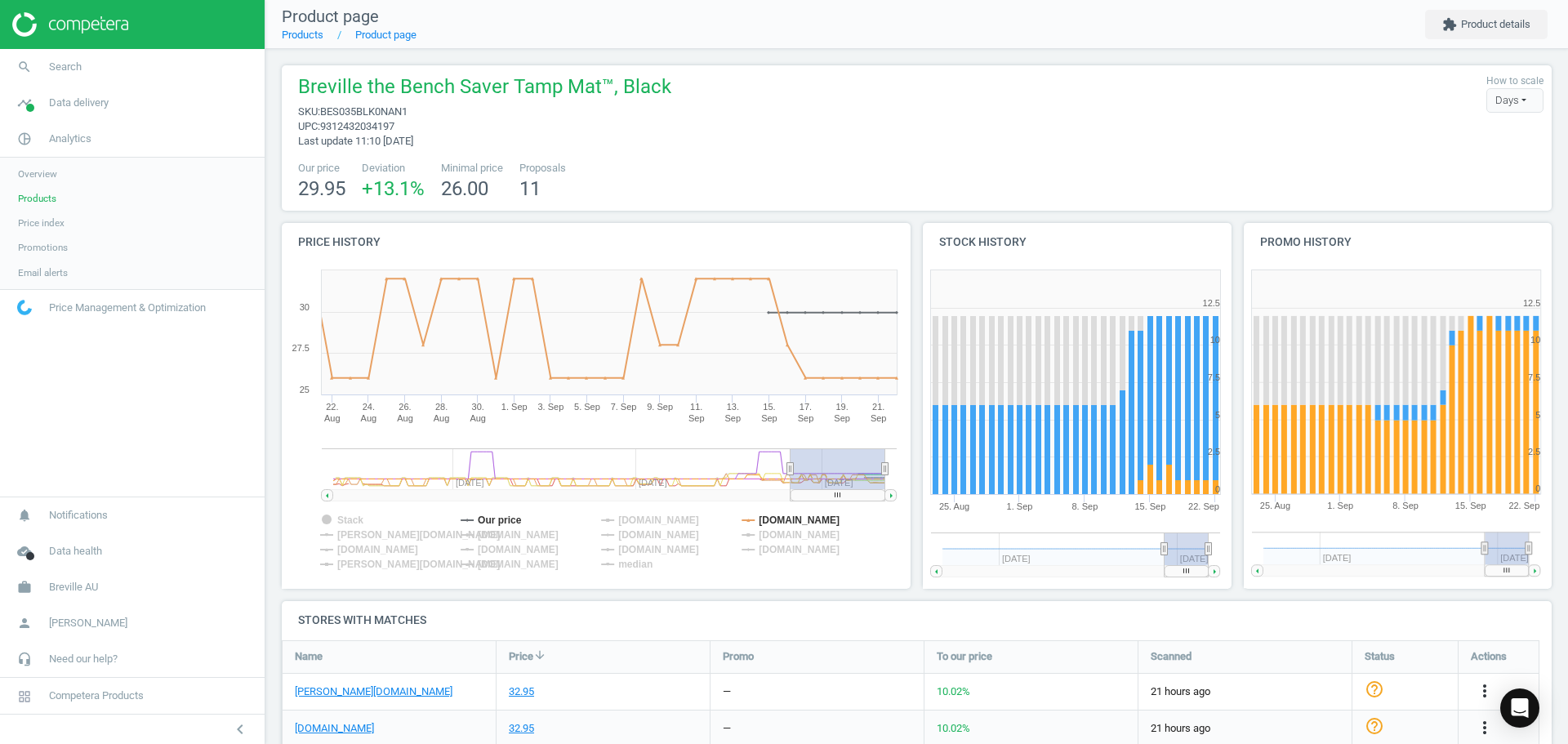
click at [39, 195] on span "Products" at bounding box center [37, 199] width 39 height 13
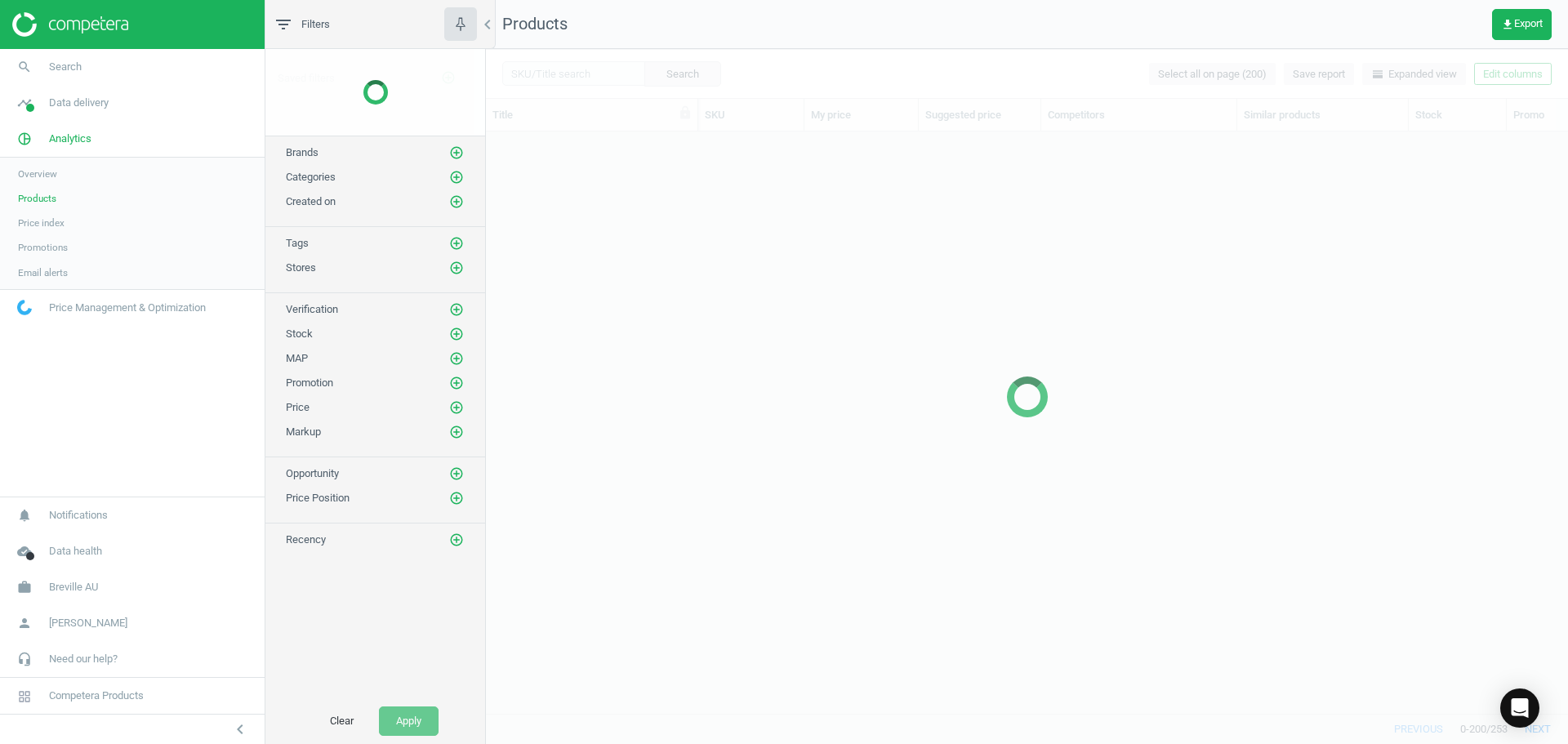
scroll to position [557, 1070]
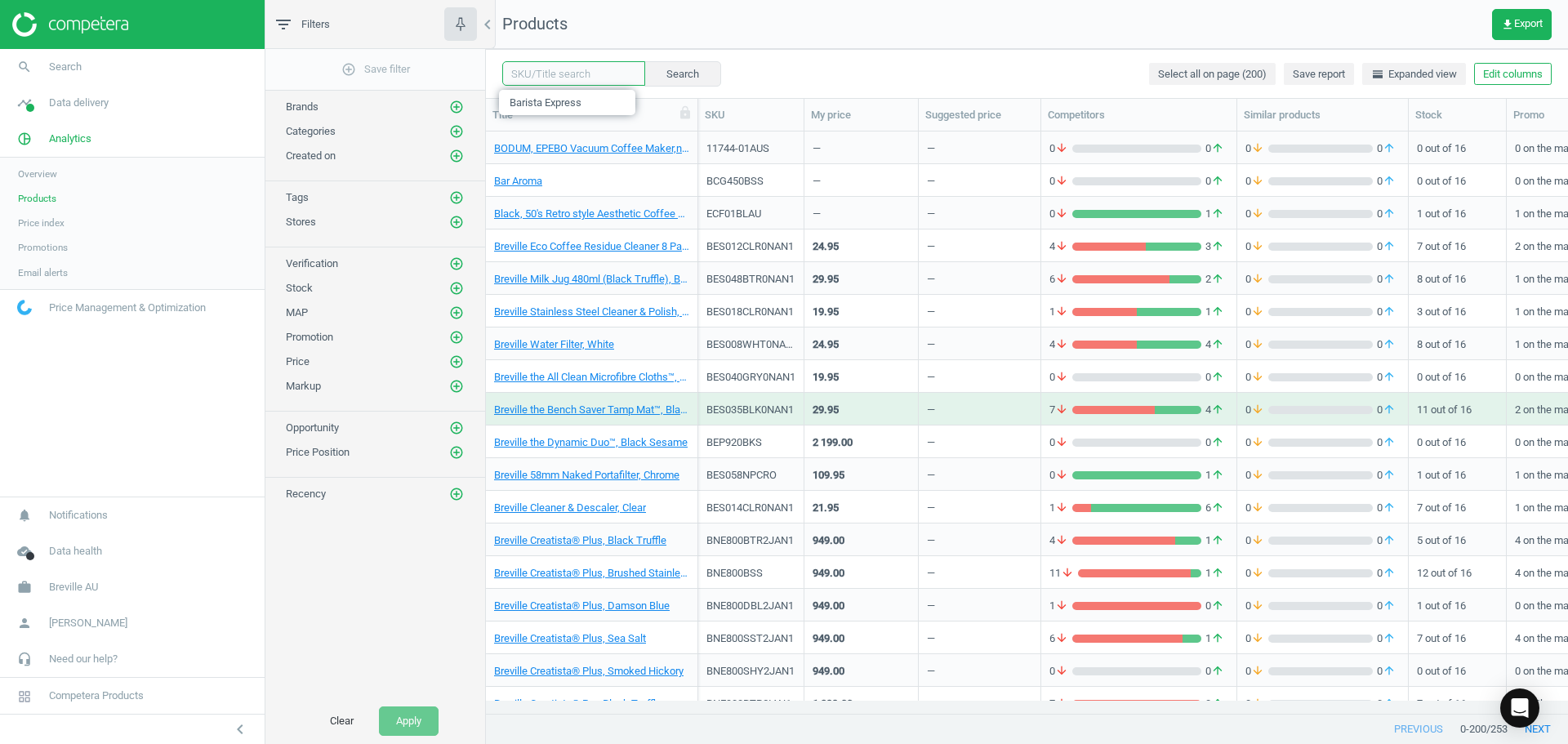
click at [551, 75] on input "text" at bounding box center [574, 74] width 143 height 25
type input "Barista Express"
click at [669, 77] on button "Search" at bounding box center [682, 74] width 77 height 25
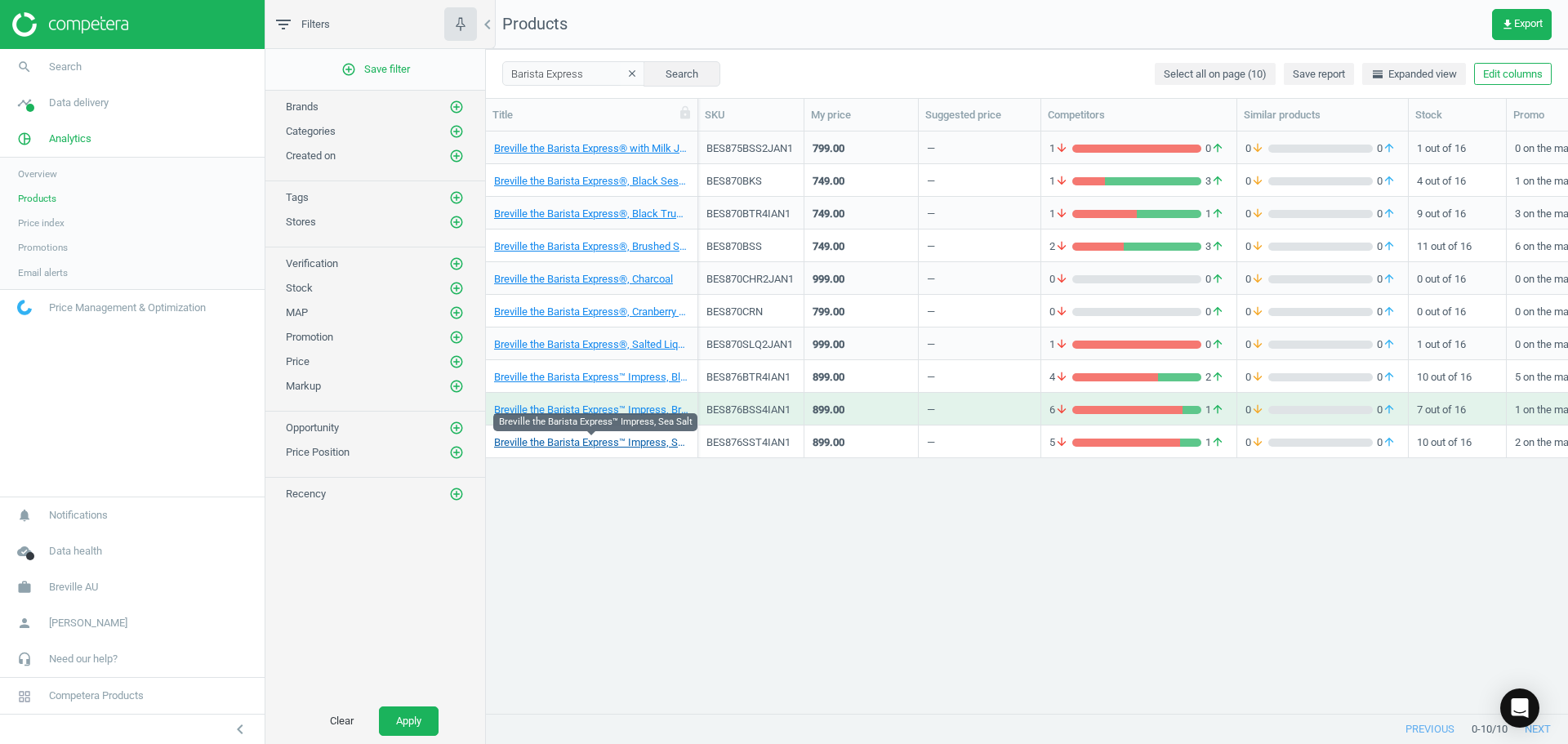
click at [569, 446] on link "Breville the Barista Express™ Impress, Sea Salt" at bounding box center [592, 443] width 195 height 15
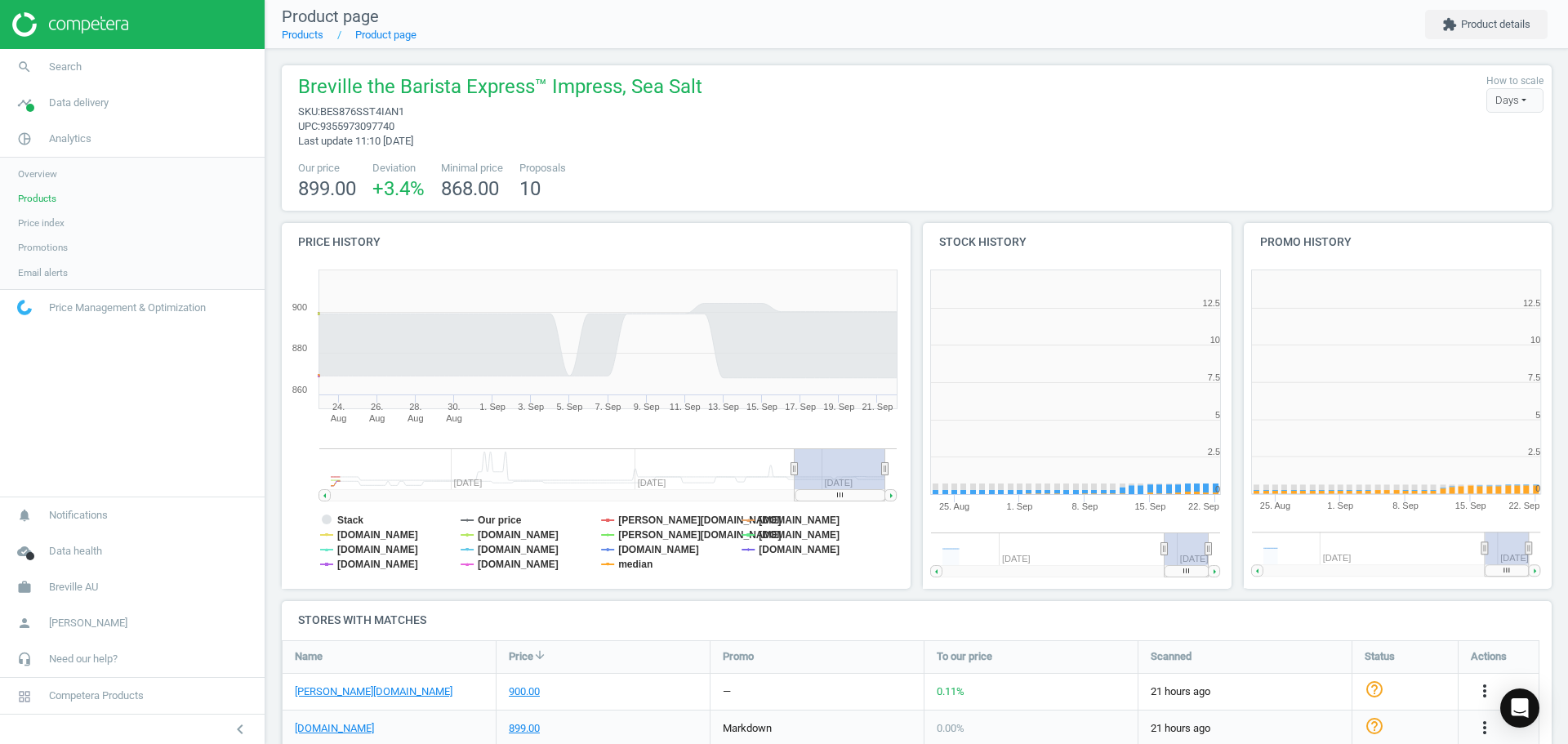
scroll to position [352, 330]
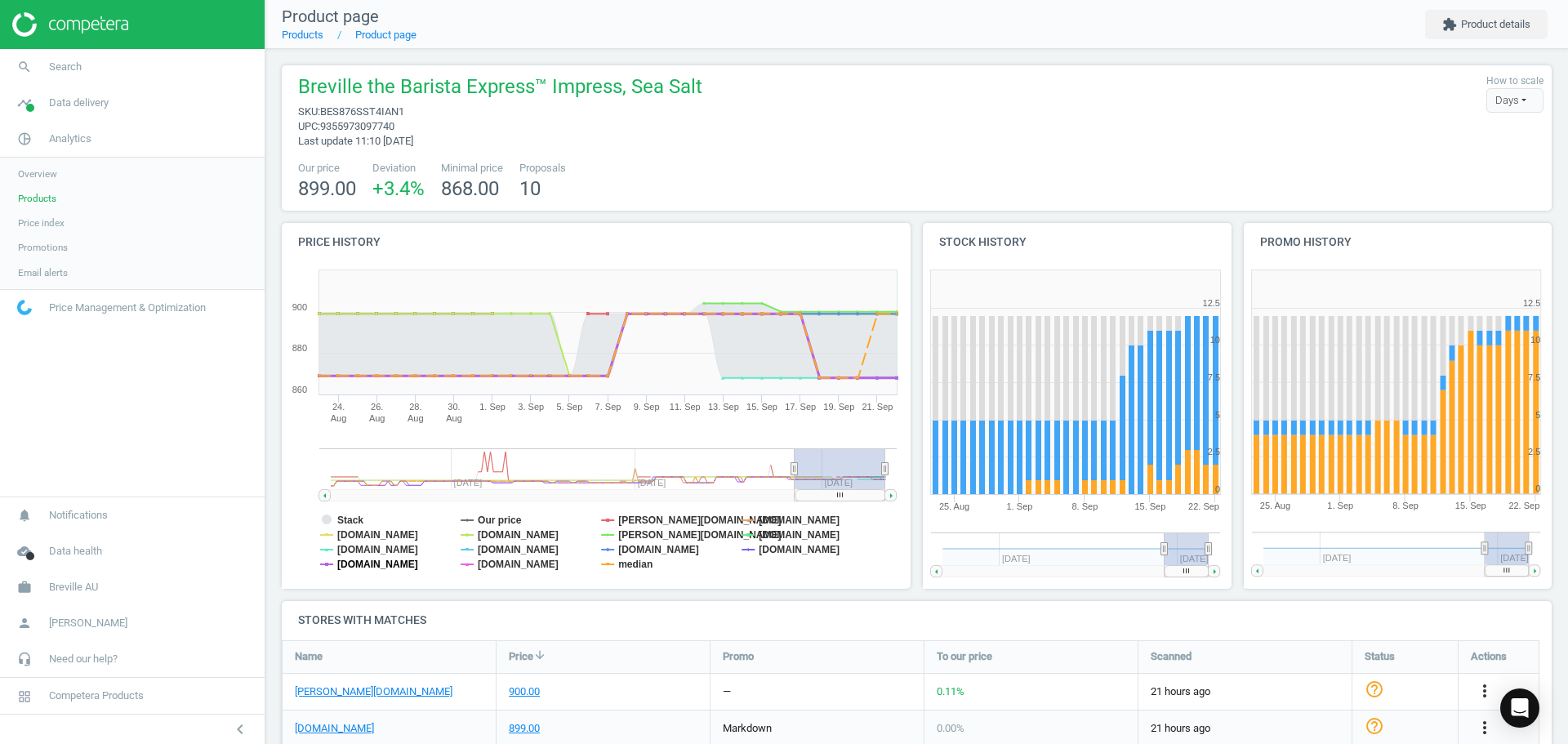
click at [386, 564] on tspan "[DOMAIN_NAME]" at bounding box center [377, 564] width 80 height 11
click at [370, 530] on tspan "[DOMAIN_NAME]" at bounding box center [377, 535] width 80 height 11
click at [370, 543] on tspan "[DOMAIN_NAME]" at bounding box center [377, 549] width 80 height 11
click at [499, 531] on tspan "[DOMAIN_NAME]" at bounding box center [518, 535] width 80 height 11
click at [505, 520] on tspan "Our price" at bounding box center [500, 520] width 45 height 11
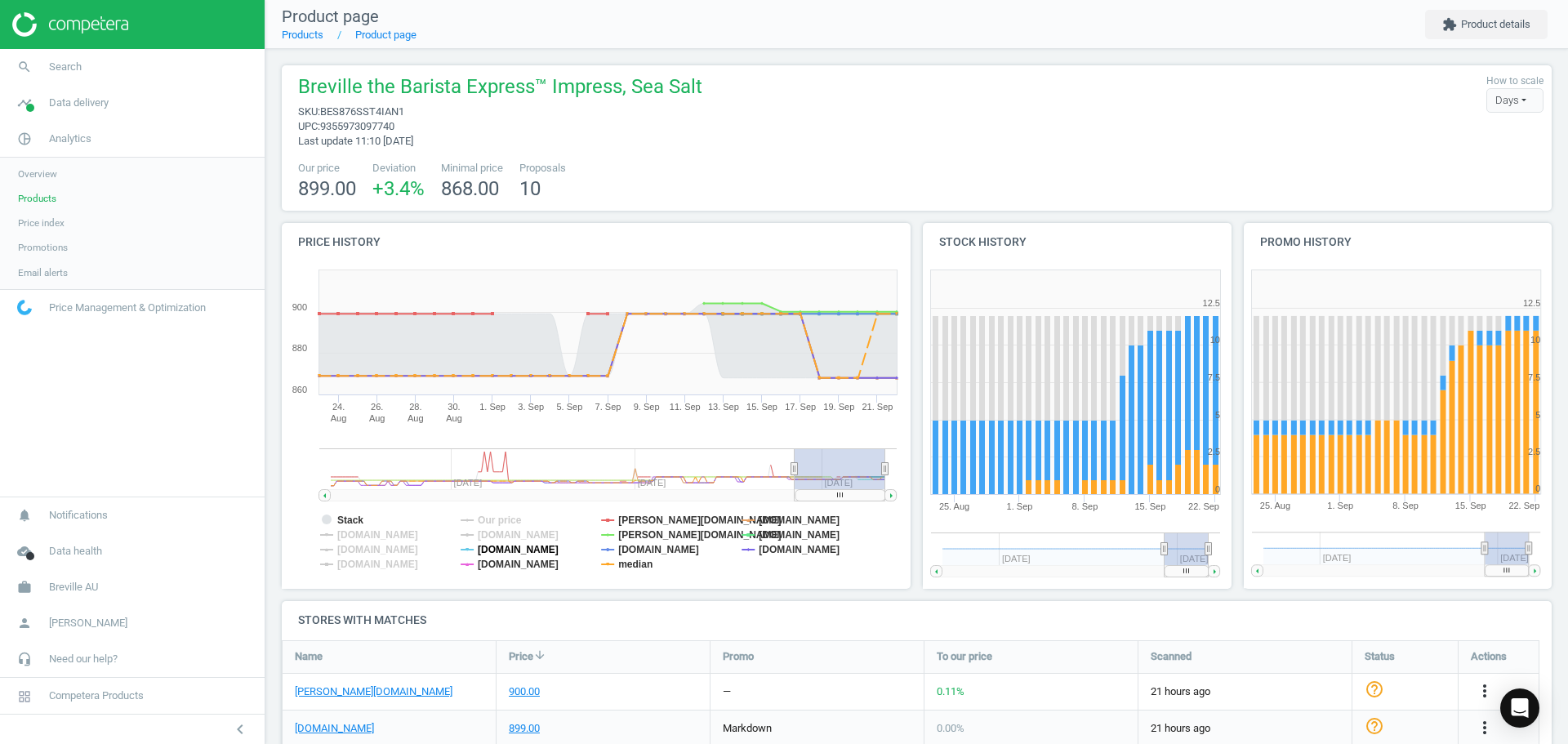
click at [505, 549] on tspan "[DOMAIN_NAME]" at bounding box center [518, 549] width 80 height 11
click at [512, 563] on tspan "[DOMAIN_NAME]" at bounding box center [518, 564] width 80 height 11
click at [649, 516] on tspan "[PERSON_NAME][DOMAIN_NAME]" at bounding box center [700, 520] width 163 height 11
click at [650, 534] on tspan "[PERSON_NAME][DOMAIN_NAME]" at bounding box center [700, 535] width 163 height 11
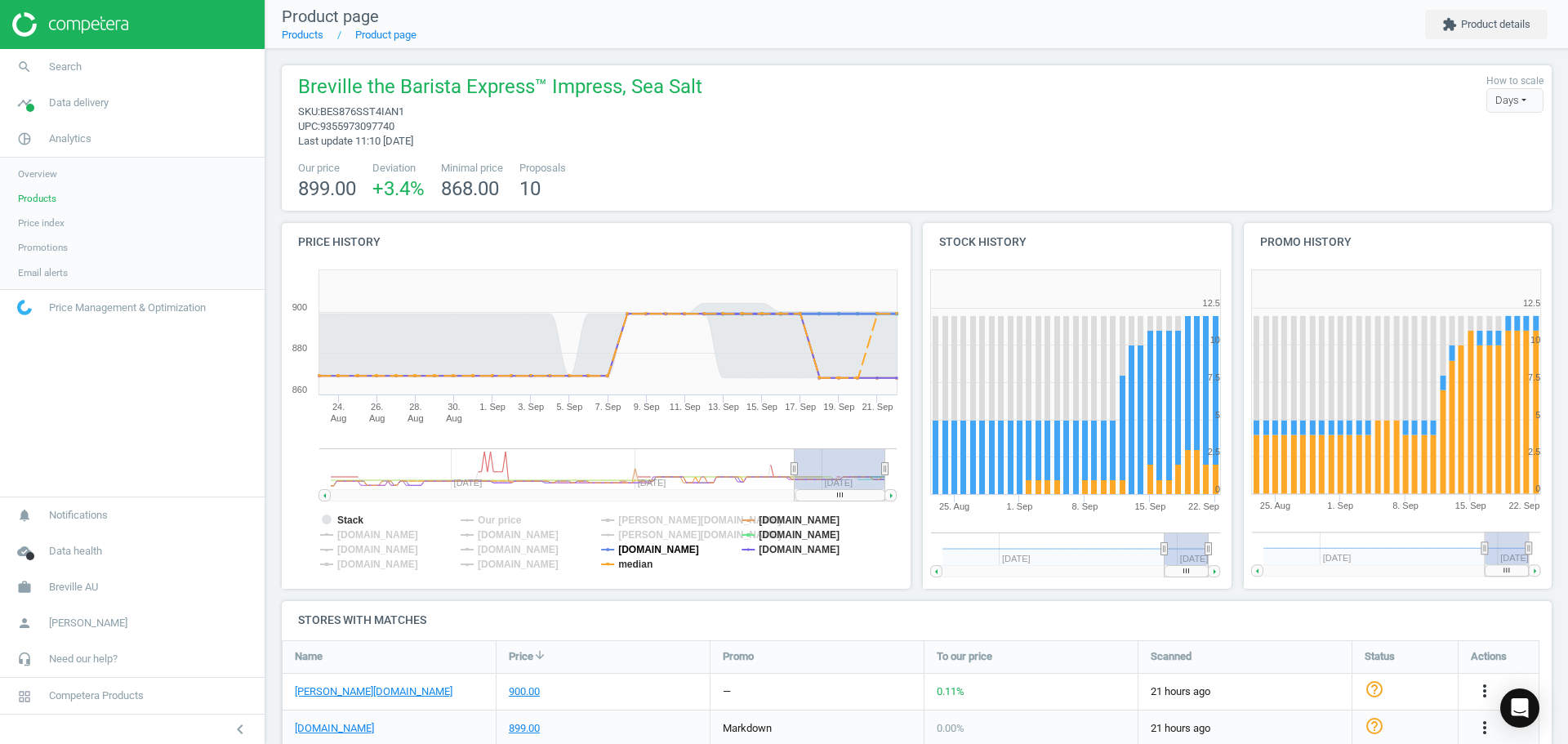
click at [650, 546] on tspan "[DOMAIN_NAME]" at bounding box center [658, 549] width 80 height 11
click at [648, 558] on tspan "median" at bounding box center [635, 564] width 34 height 11
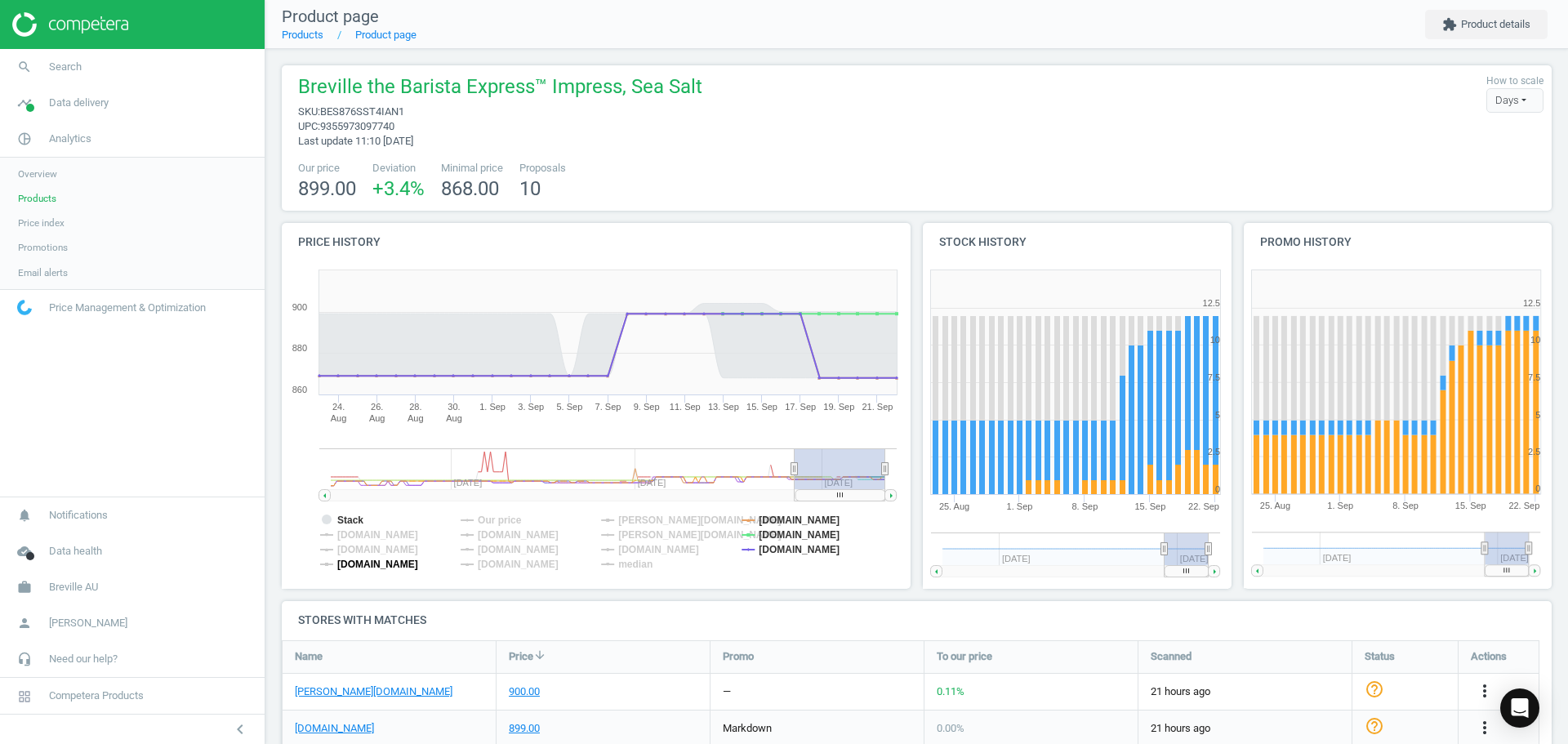
click at [364, 559] on tspan "[DOMAIN_NAME]" at bounding box center [377, 564] width 80 height 11
click at [347, 520] on tspan "Stack" at bounding box center [350, 520] width 27 height 11
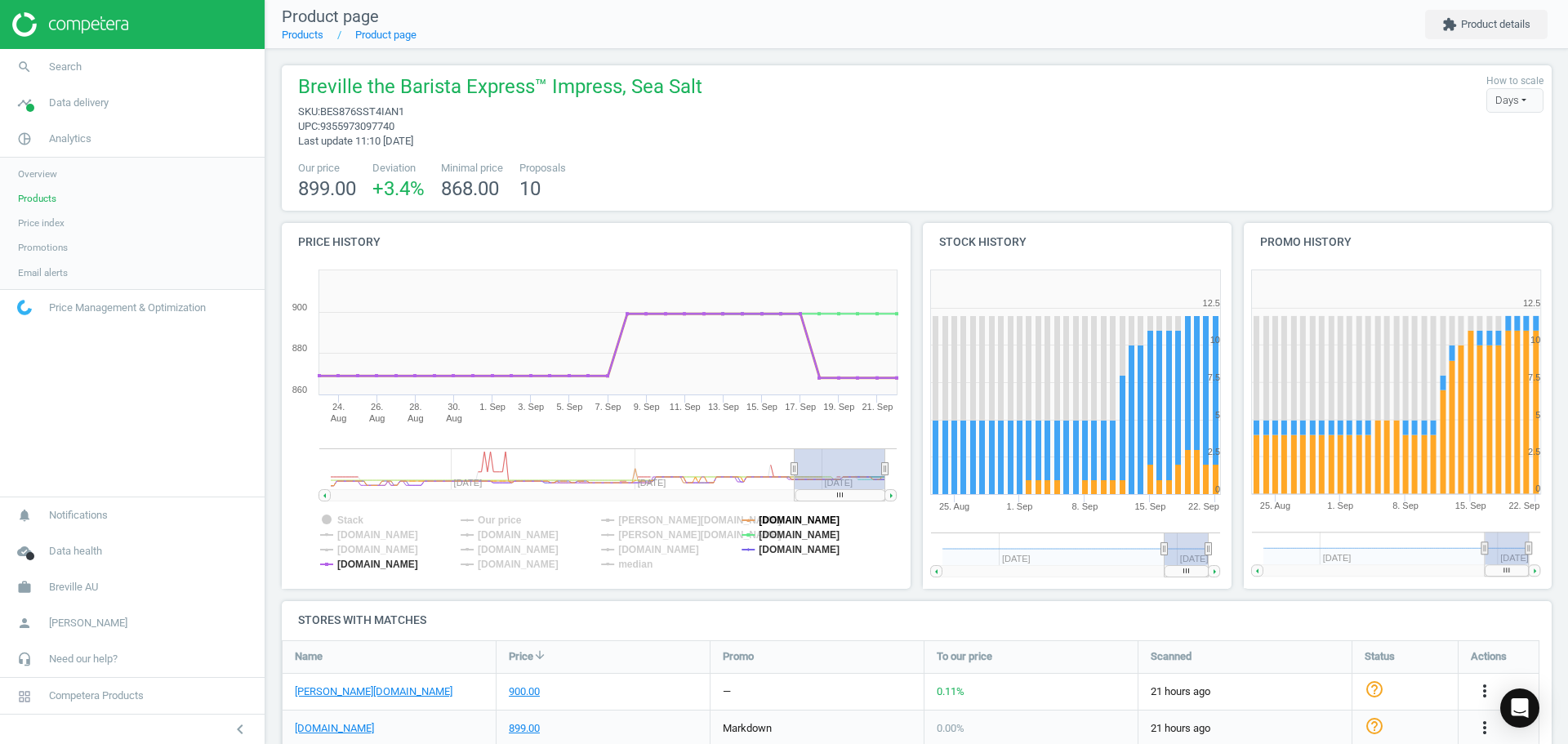
click at [795, 521] on tspan "[DOMAIN_NAME]" at bounding box center [798, 520] width 80 height 11
click at [795, 531] on tspan "[DOMAIN_NAME]" at bounding box center [798, 535] width 80 height 11
click at [793, 550] on tspan "[DOMAIN_NAME]" at bounding box center [798, 549] width 80 height 11
click at [791, 519] on tspan "[DOMAIN_NAME]" at bounding box center [798, 520] width 80 height 11
click at [792, 529] on tspan "[DOMAIN_NAME]" at bounding box center [798, 535] width 80 height 11
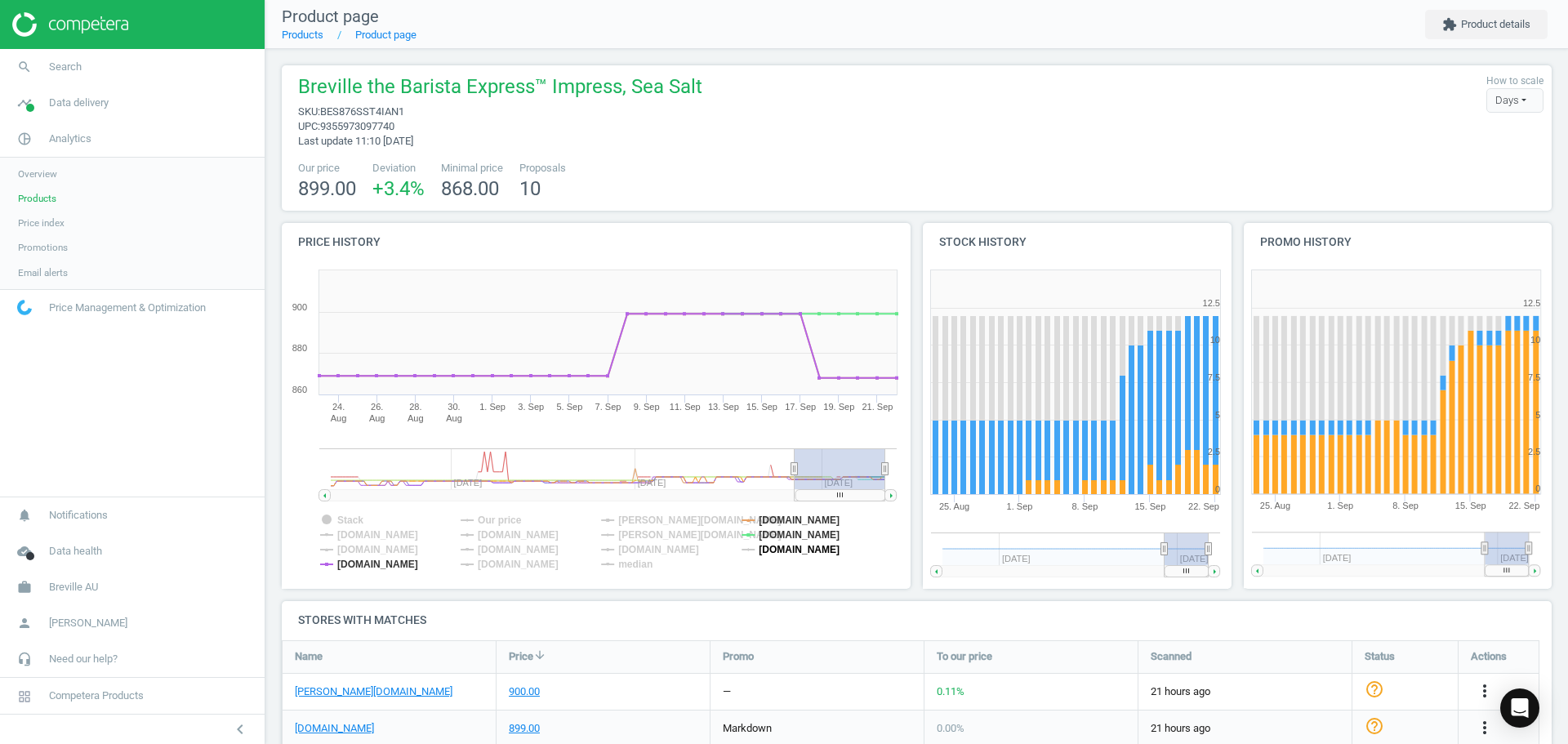
click at [793, 549] on tspan "[DOMAIN_NAME]" at bounding box center [798, 549] width 80 height 11
click at [492, 516] on tspan "Our price" at bounding box center [500, 520] width 45 height 11
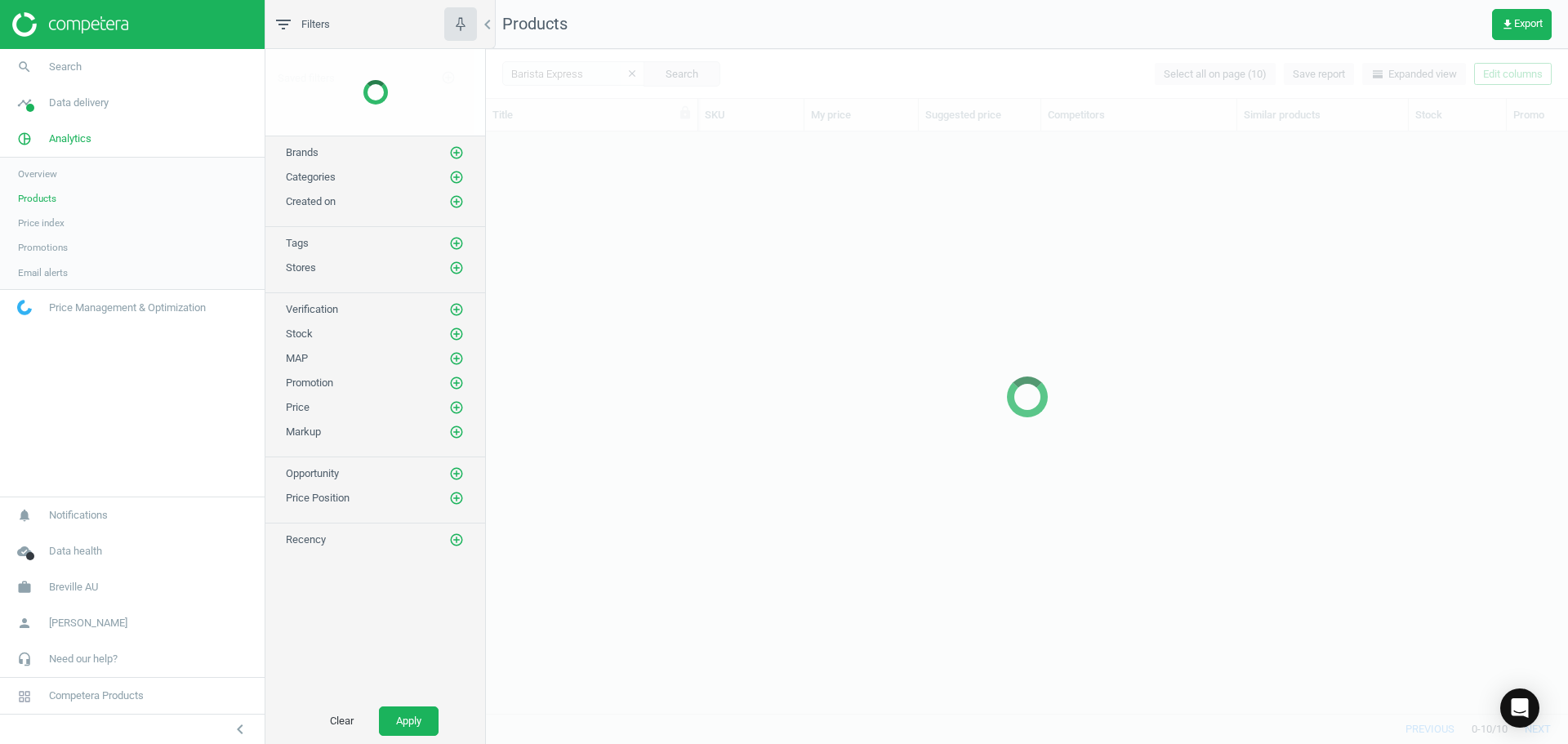
scroll to position [557, 1070]
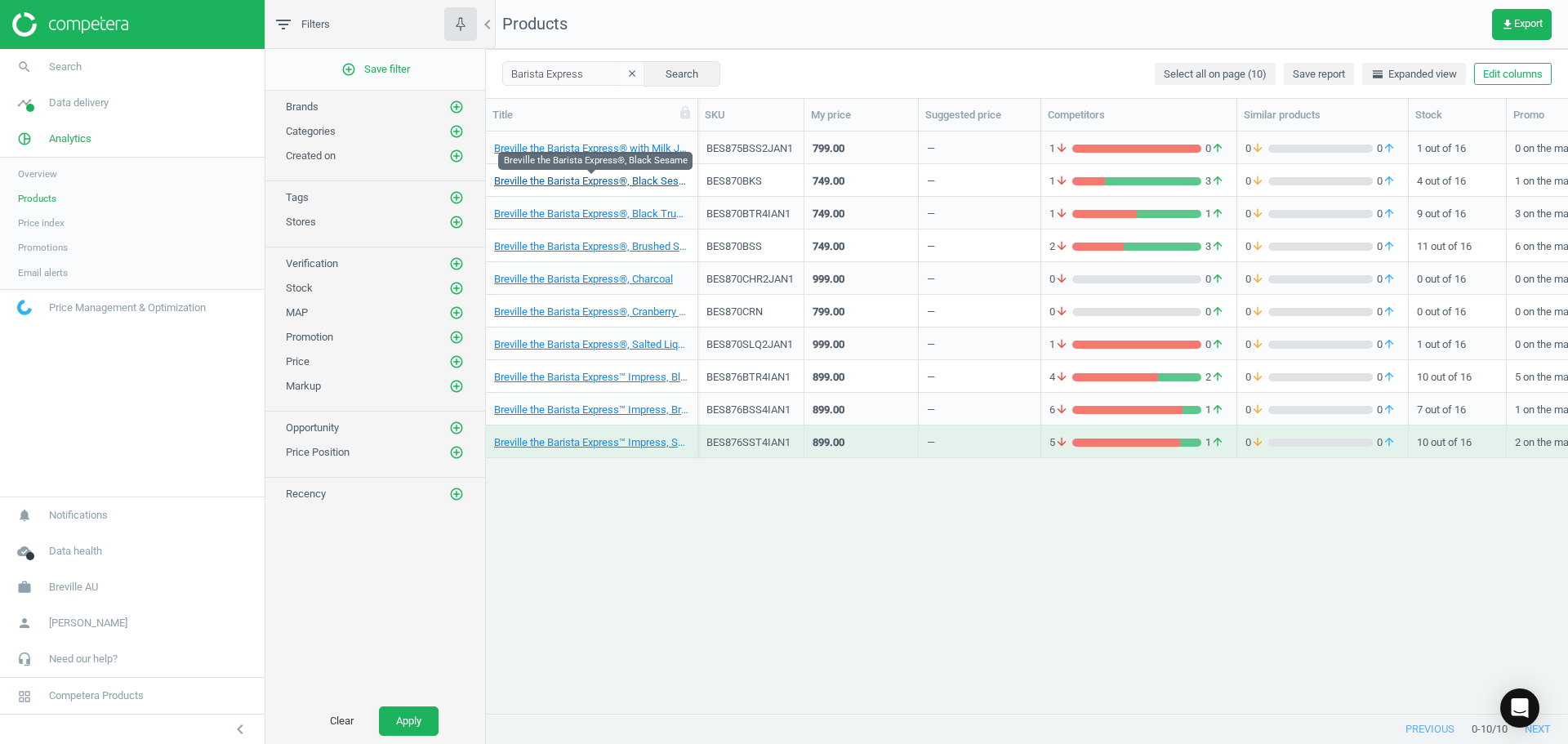
click at [562, 185] on link "Breville the Barista Express®, Black Sesame" at bounding box center [592, 182] width 195 height 15
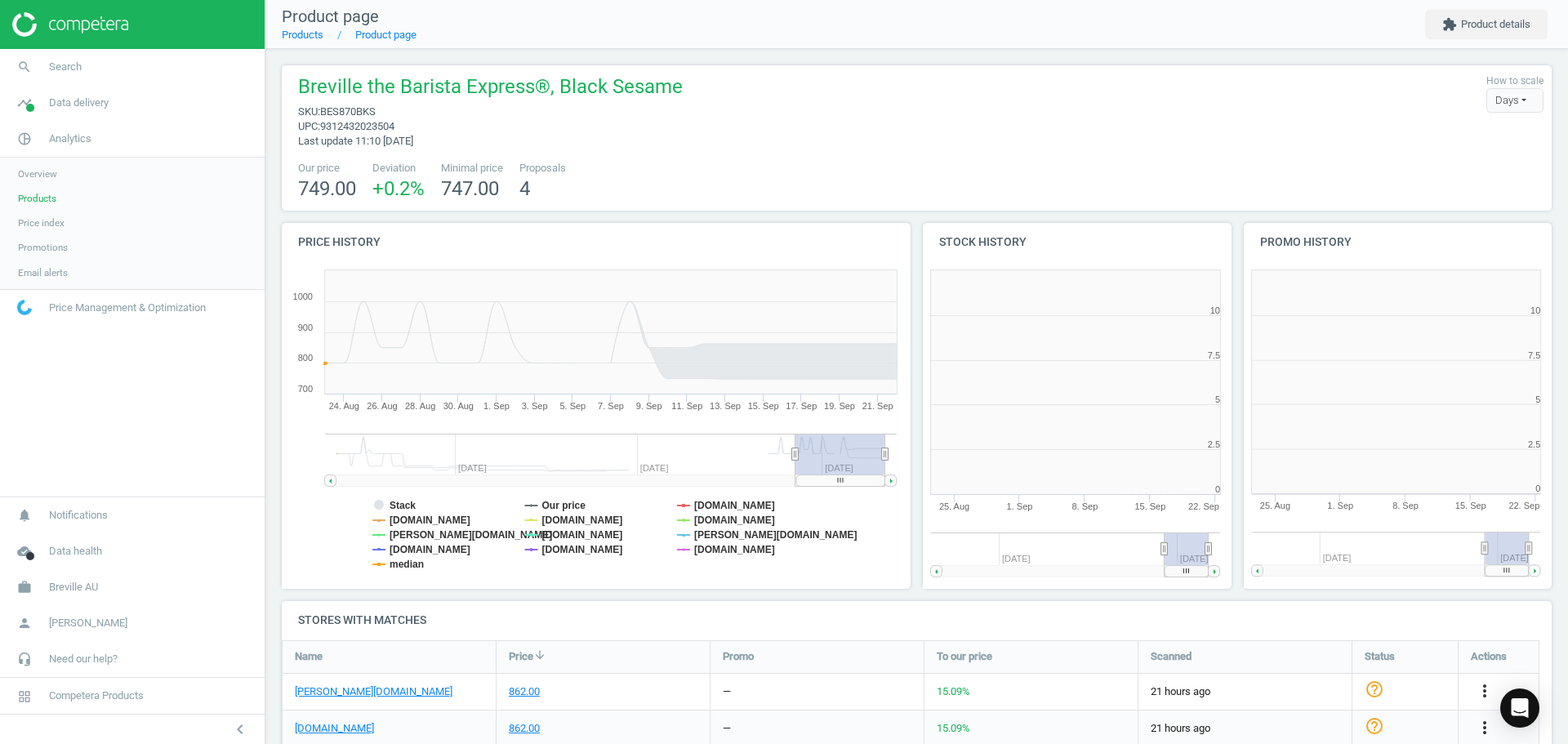
scroll to position [275, 1283]
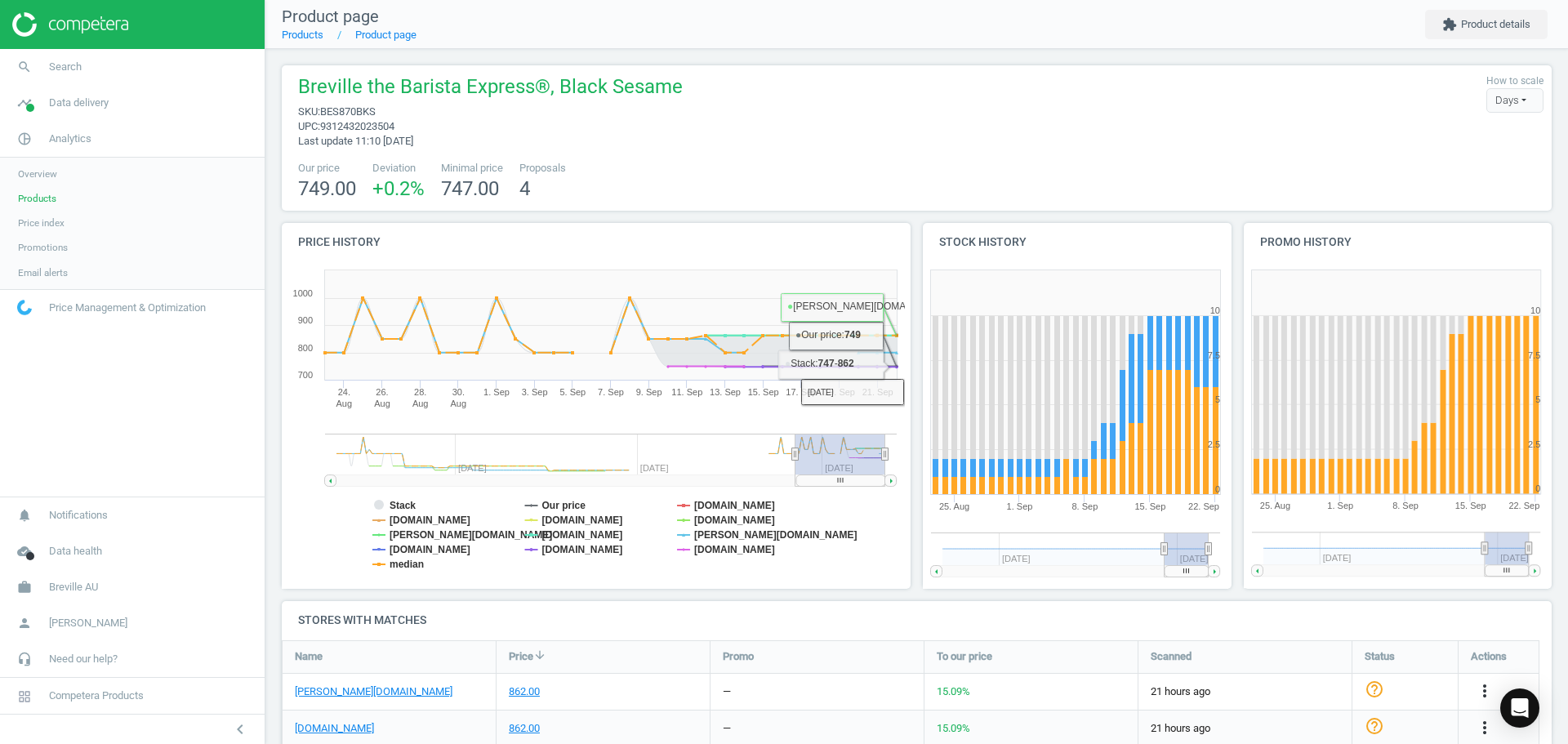
click at [895, 180] on div "Our price 749.00 Deviation +0.2 % Minimal price 747.00 Proposals 4" at bounding box center [917, 182] width 1254 height 42
click at [920, 133] on div "Breville the Barista Express®, Black Sesame sku : BES870BKS upc : 9312432023504…" at bounding box center [917, 111] width 1254 height 75
click at [42, 198] on span "Products" at bounding box center [37, 199] width 39 height 13
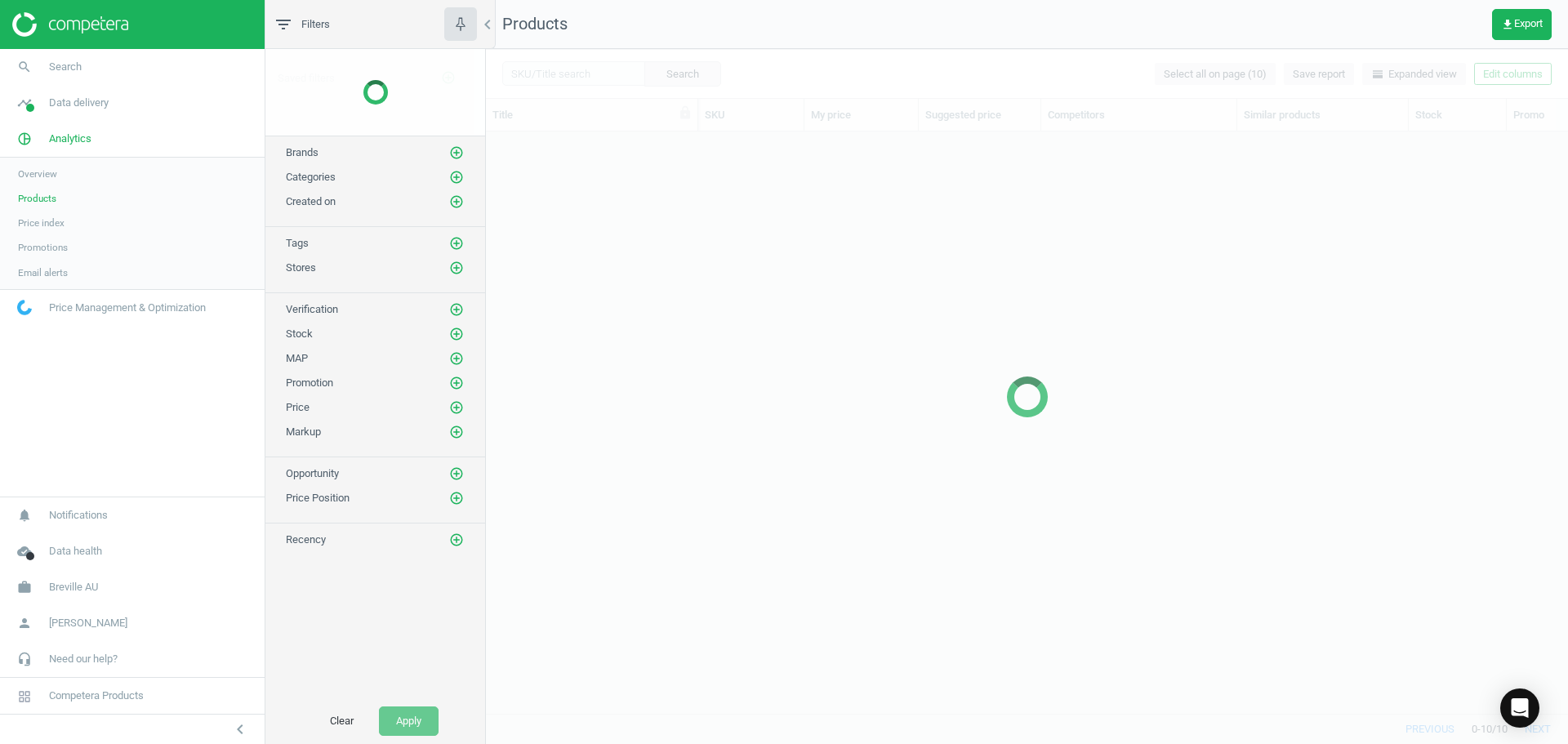
scroll to position [557, 1070]
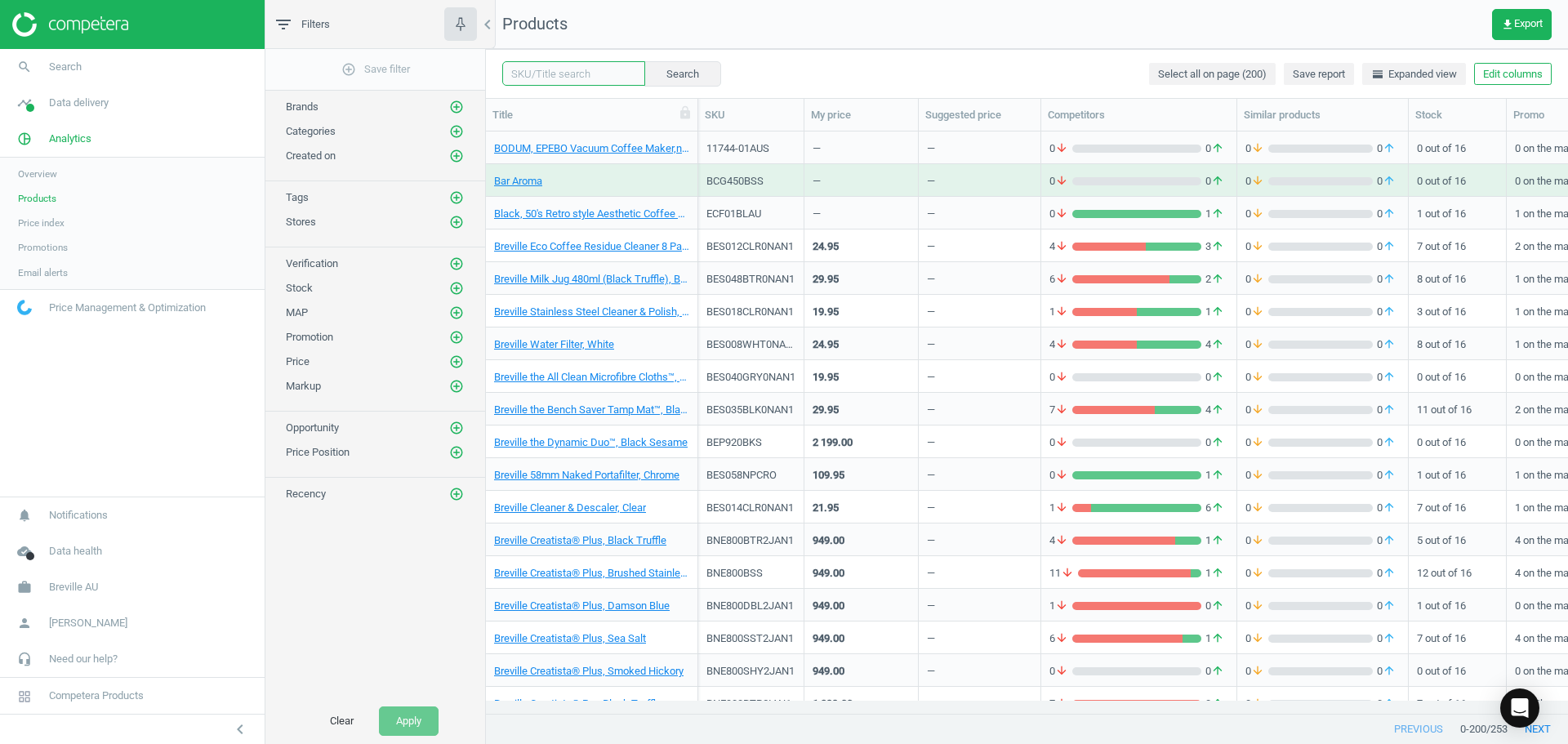
click at [594, 72] on input "text" at bounding box center [574, 74] width 143 height 25
type input "Barista Express"
click at [663, 74] on button "Search" at bounding box center [682, 74] width 77 height 25
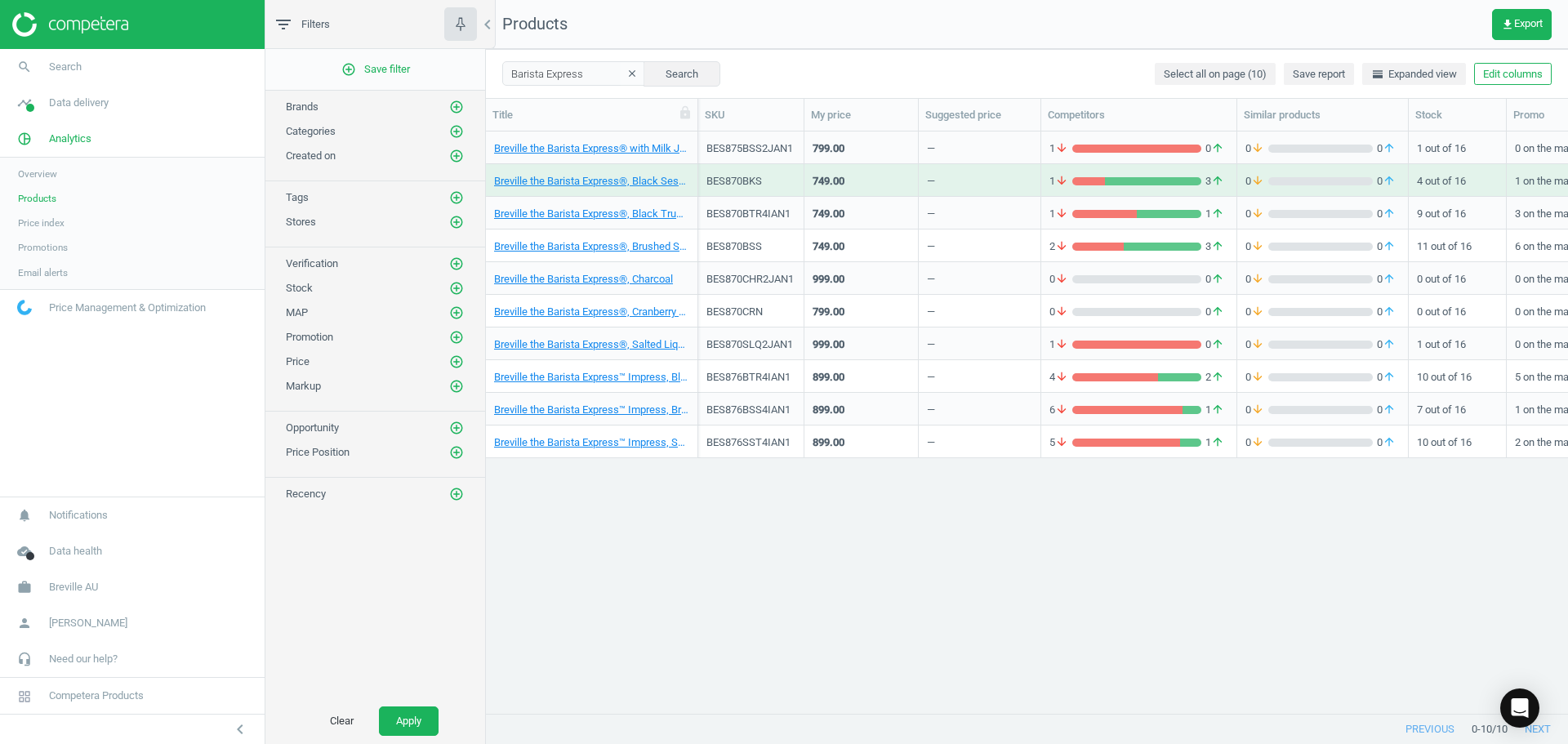
click at [1126, 646] on div "Breville the Barista Express® with Milk Jug Thermal, Brushed Stainless Steel BE…" at bounding box center [1026, 416] width 1082 height 569
click at [620, 247] on link "Breville the Barista Express®, Brushed Stainless Steel" at bounding box center [592, 247] width 195 height 15
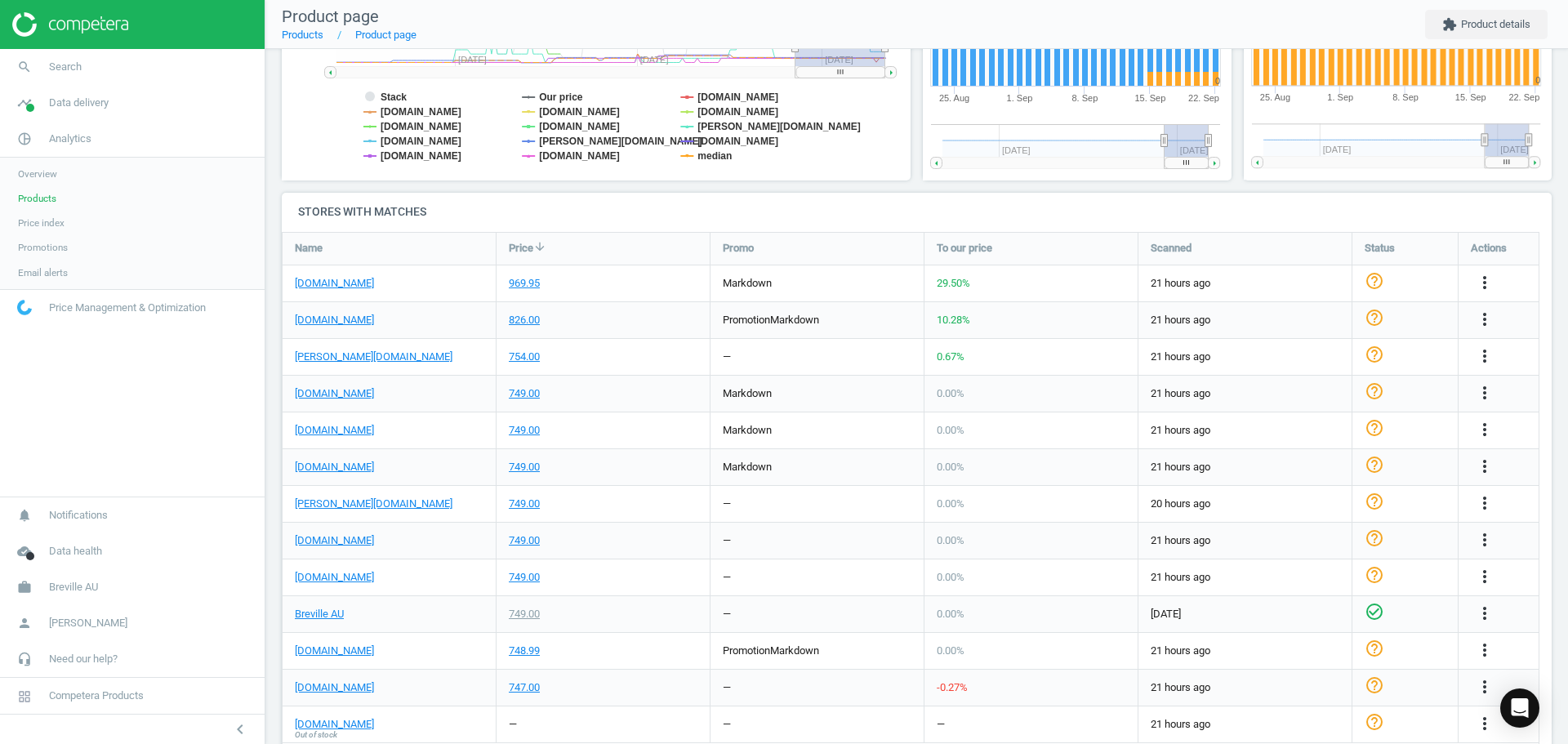
scroll to position [490, 0]
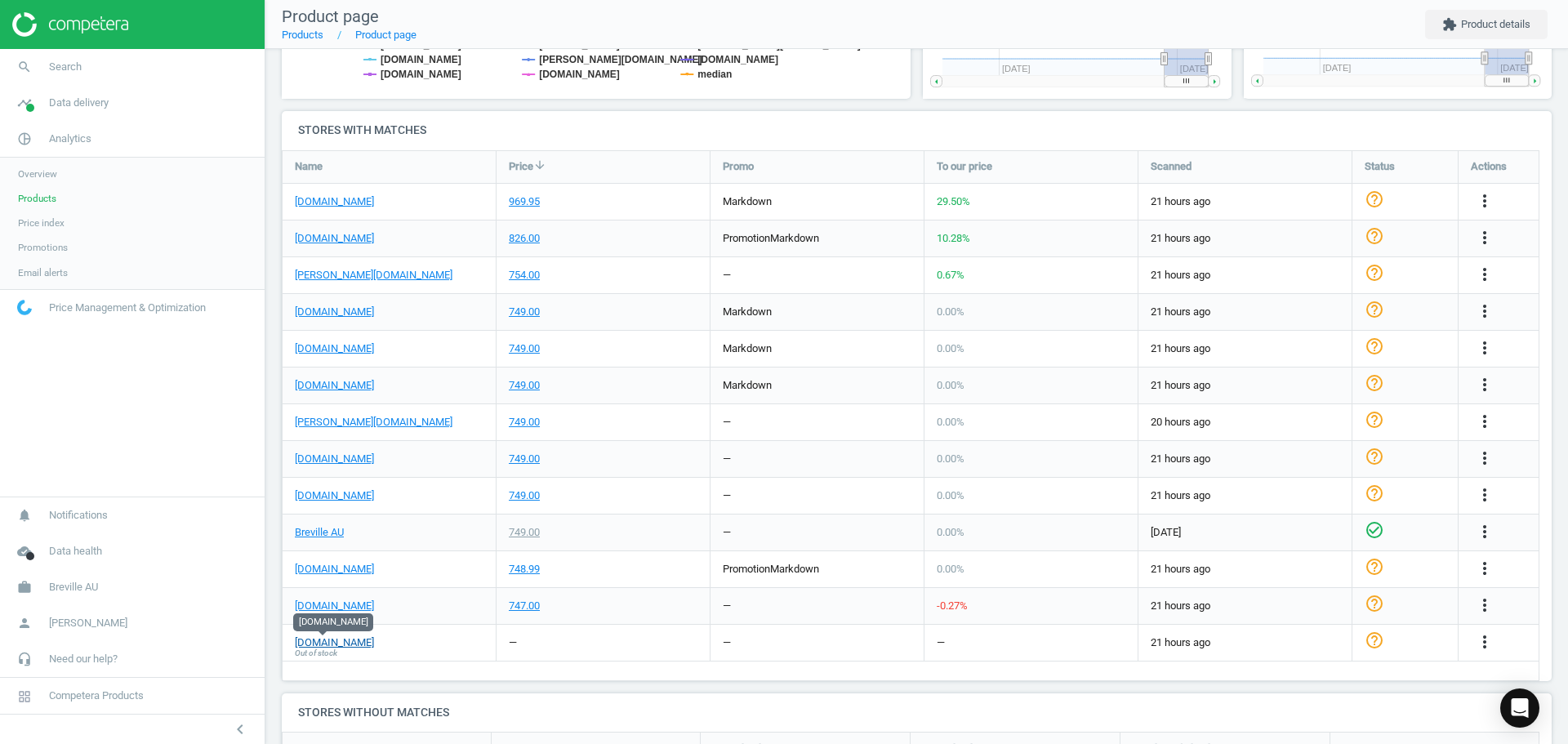
click at [314, 643] on link "[DOMAIN_NAME]" at bounding box center [334, 643] width 80 height 15
click at [340, 644] on link "[DOMAIN_NAME]" at bounding box center [334, 643] width 80 height 15
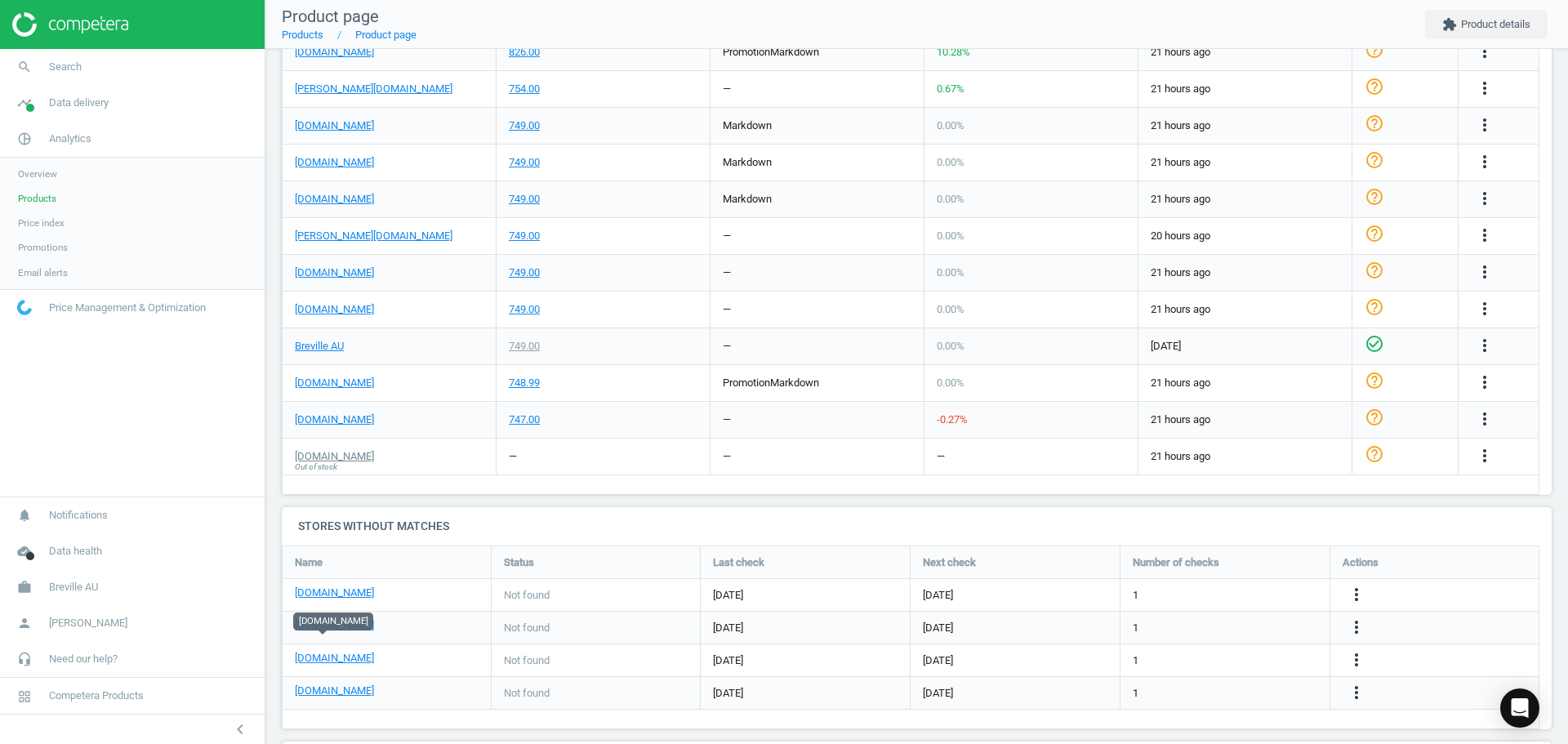
scroll to position [893, 0]
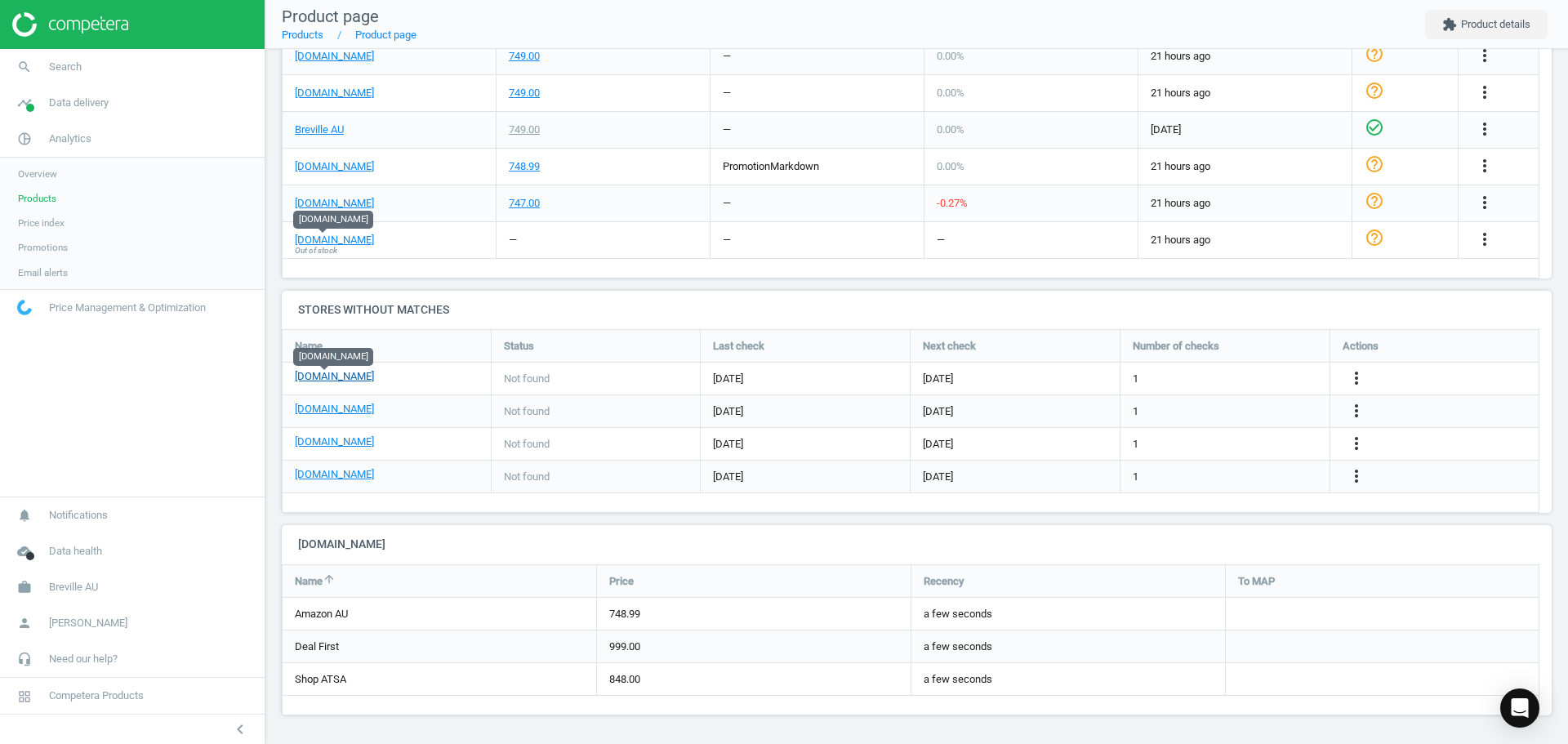
click at [338, 377] on link "[DOMAIN_NAME]" at bounding box center [334, 377] width 80 height 15
click at [1352, 377] on icon "more_vert" at bounding box center [1356, 378] width 20 height 20
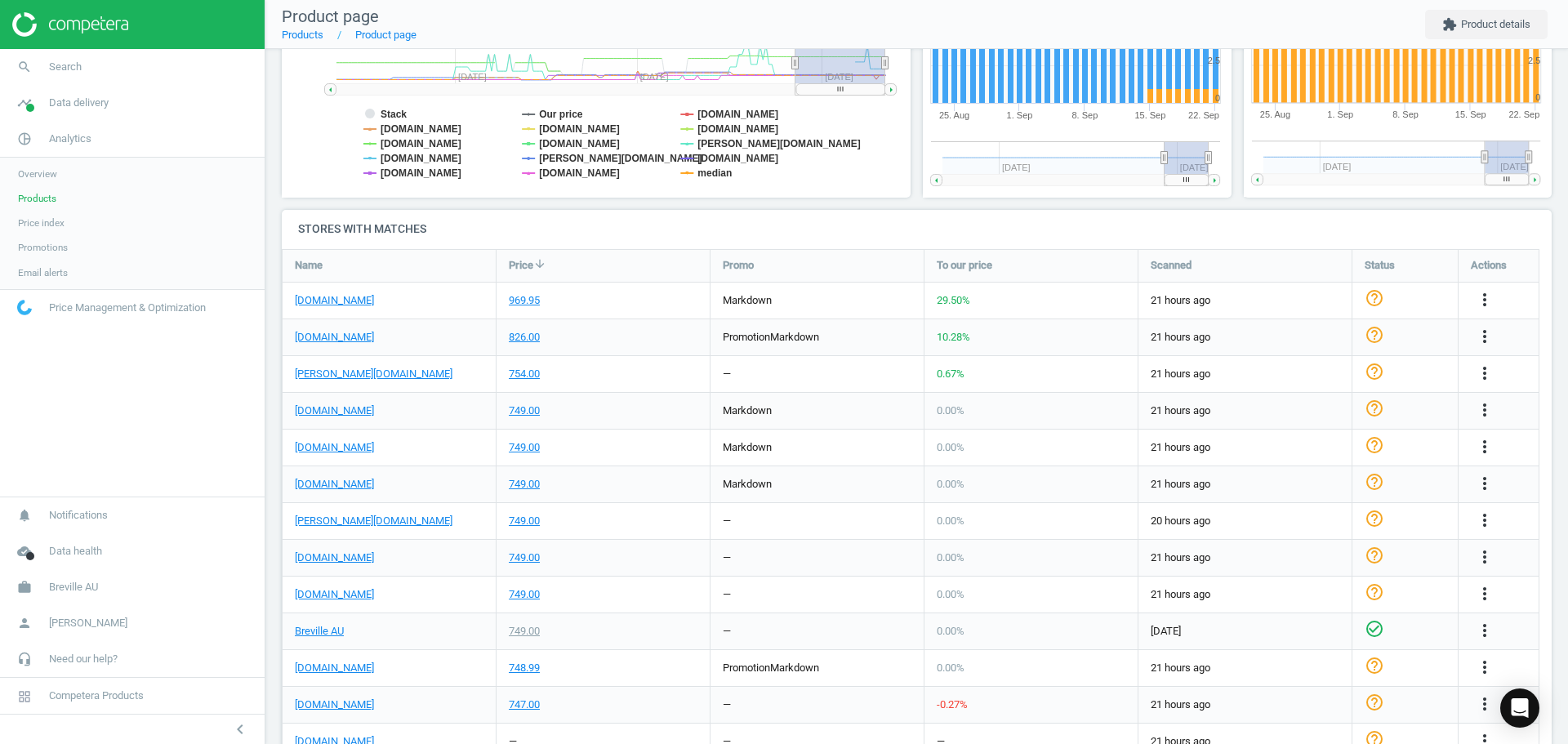
scroll to position [653, 0]
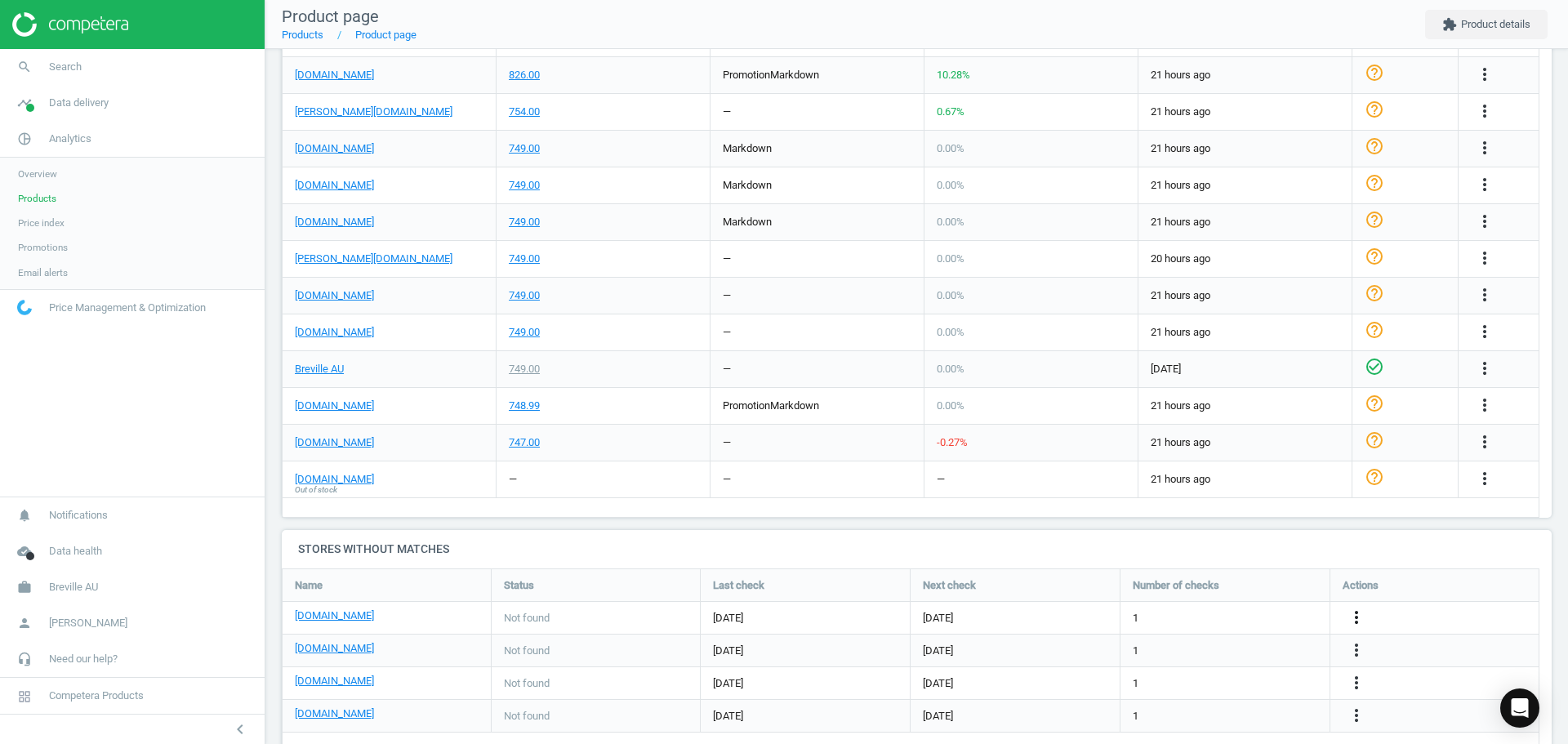
click at [1358, 621] on icon "more_vert" at bounding box center [1356, 617] width 20 height 20
click at [1221, 619] on link "Edit URL/product option" at bounding box center [1229, 617] width 223 height 26
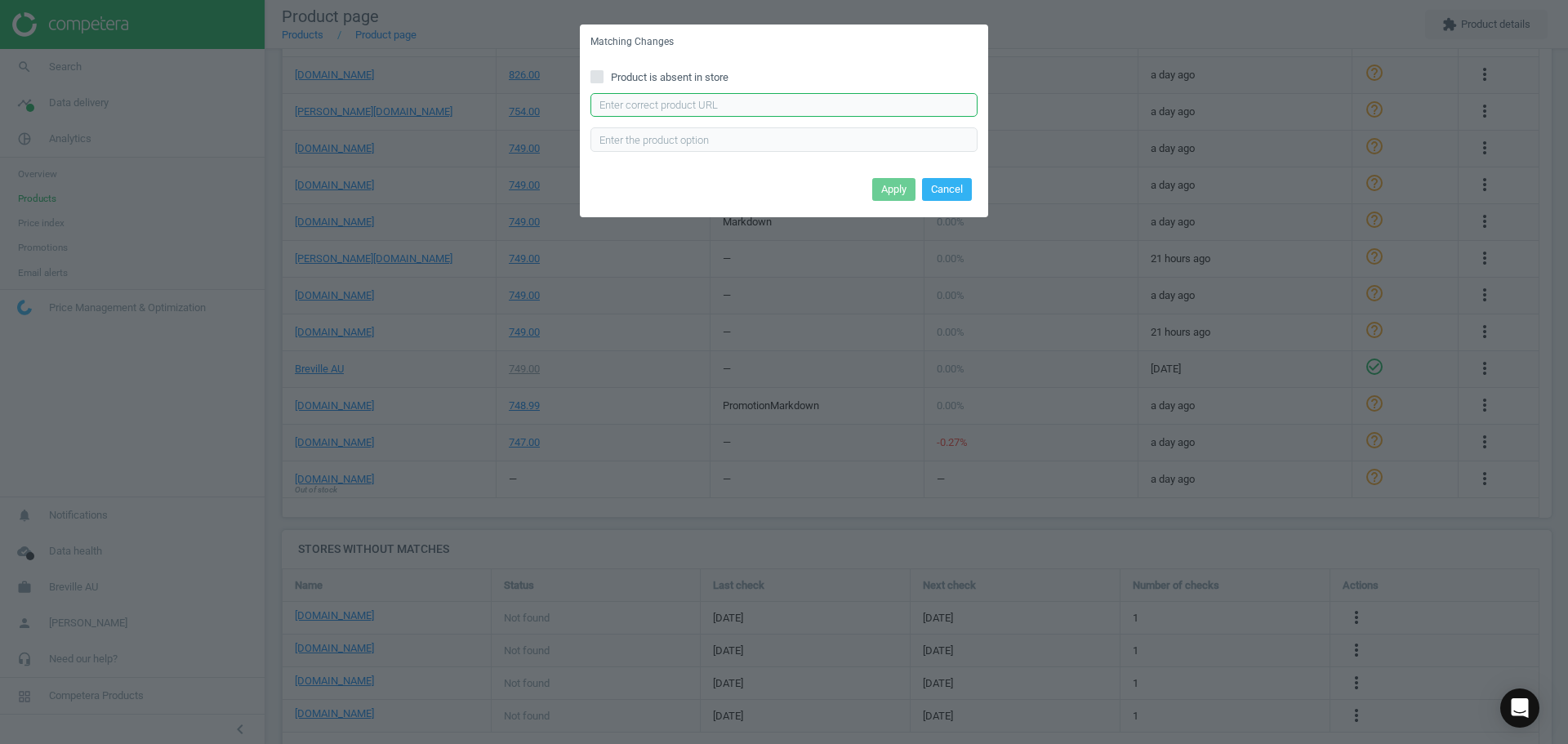
click at [758, 112] on input "text" at bounding box center [784, 105] width 387 height 25
paste input "[URL][DOMAIN_NAME]"
type input "[URL][DOMAIN_NAME]"
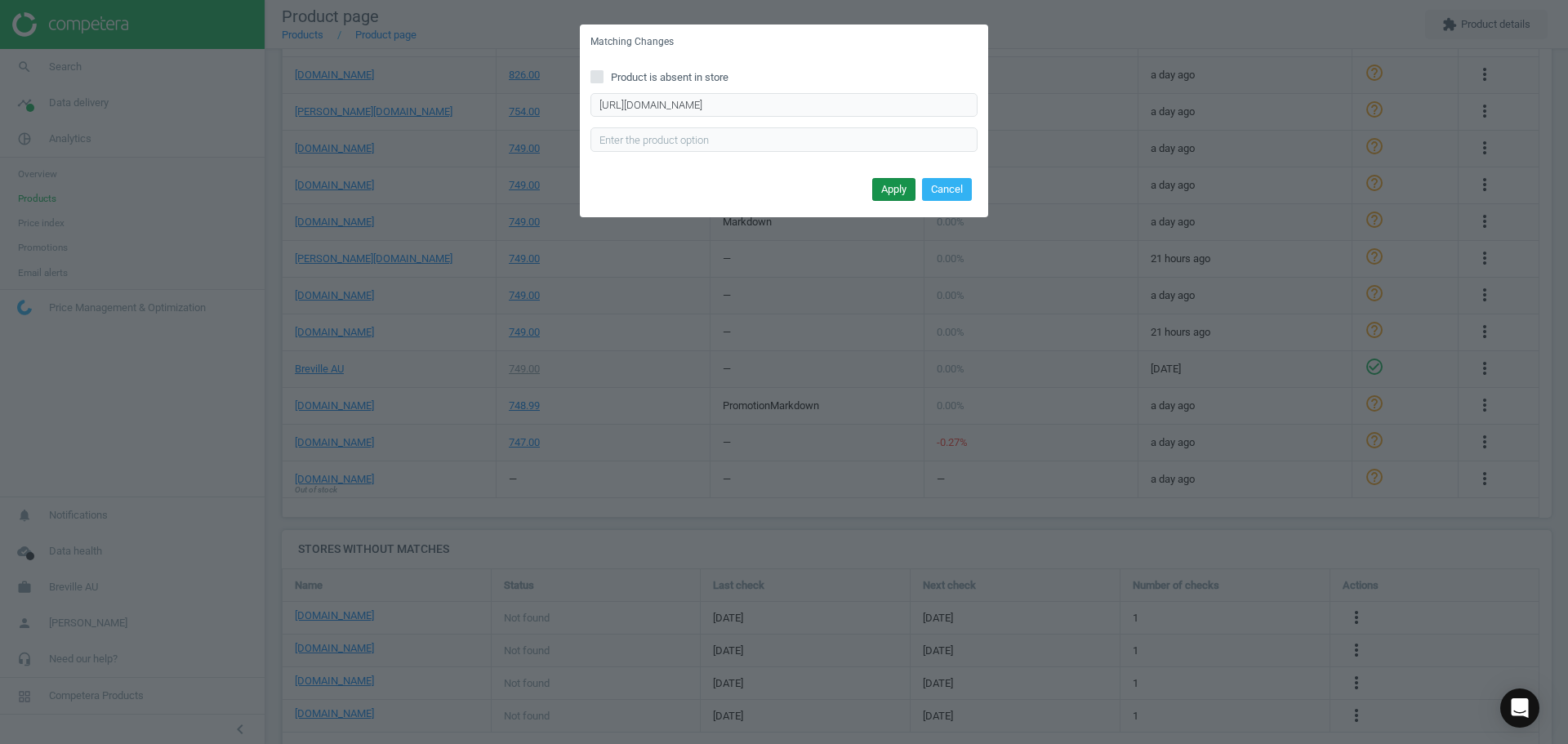
click at [892, 184] on button "Apply" at bounding box center [894, 189] width 44 height 23
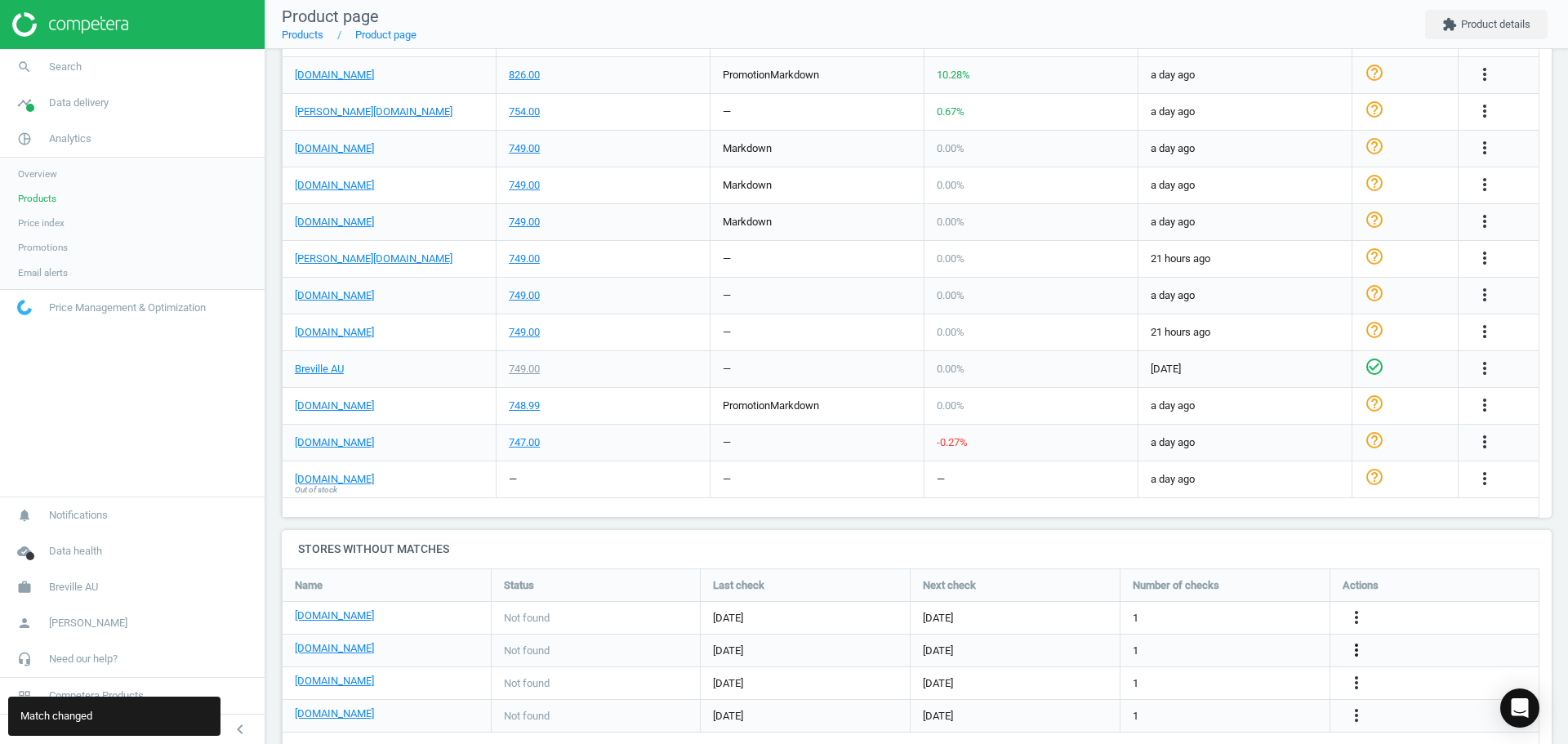
click at [1356, 648] on icon "more_vert" at bounding box center [1356, 649] width 20 height 20
click at [1233, 647] on link "Edit URL/product option" at bounding box center [1229, 650] width 223 height 26
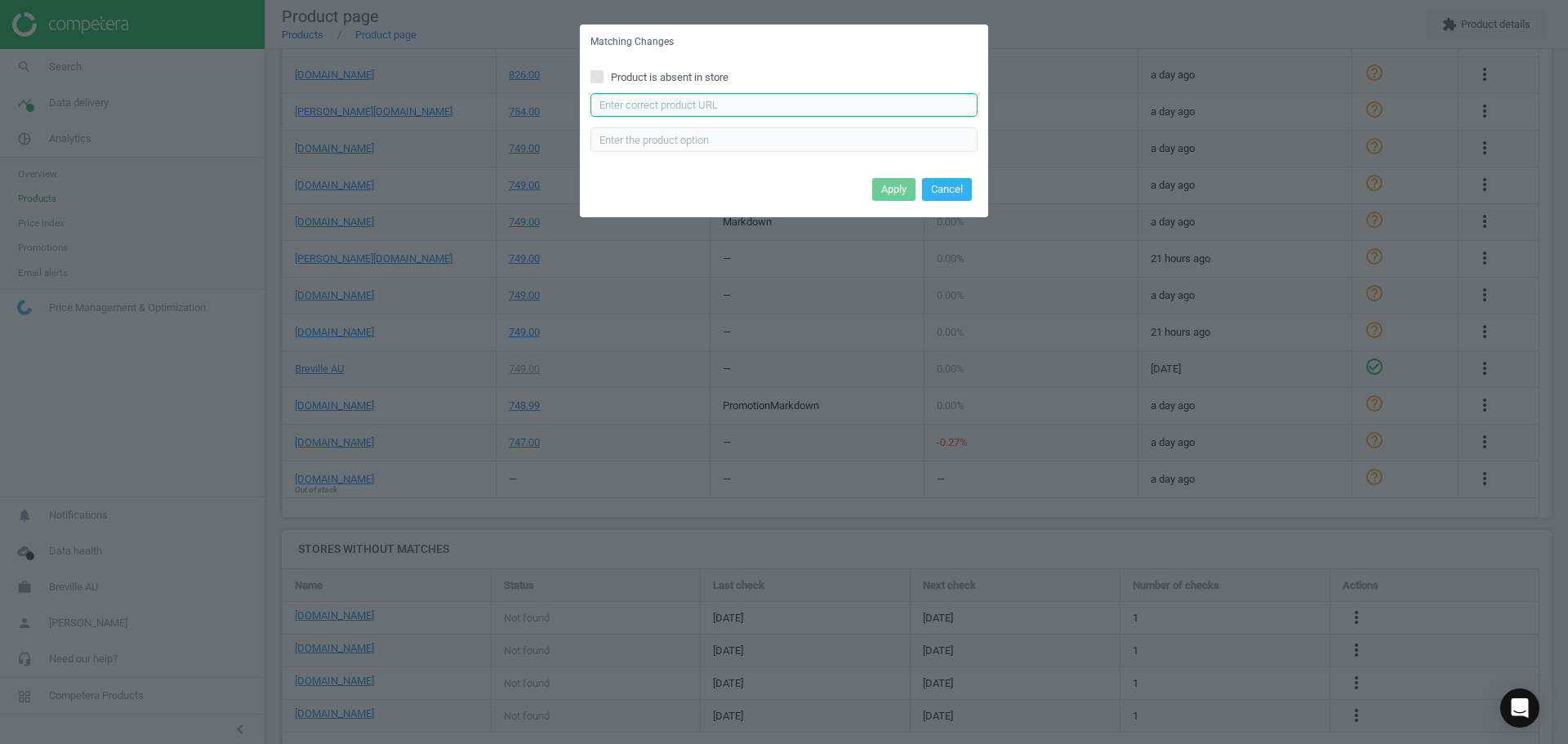
click at [729, 113] on input "text" at bounding box center [784, 105] width 387 height 25
paste input "[URL][DOMAIN_NAME]"
type input "[URL][DOMAIN_NAME]"
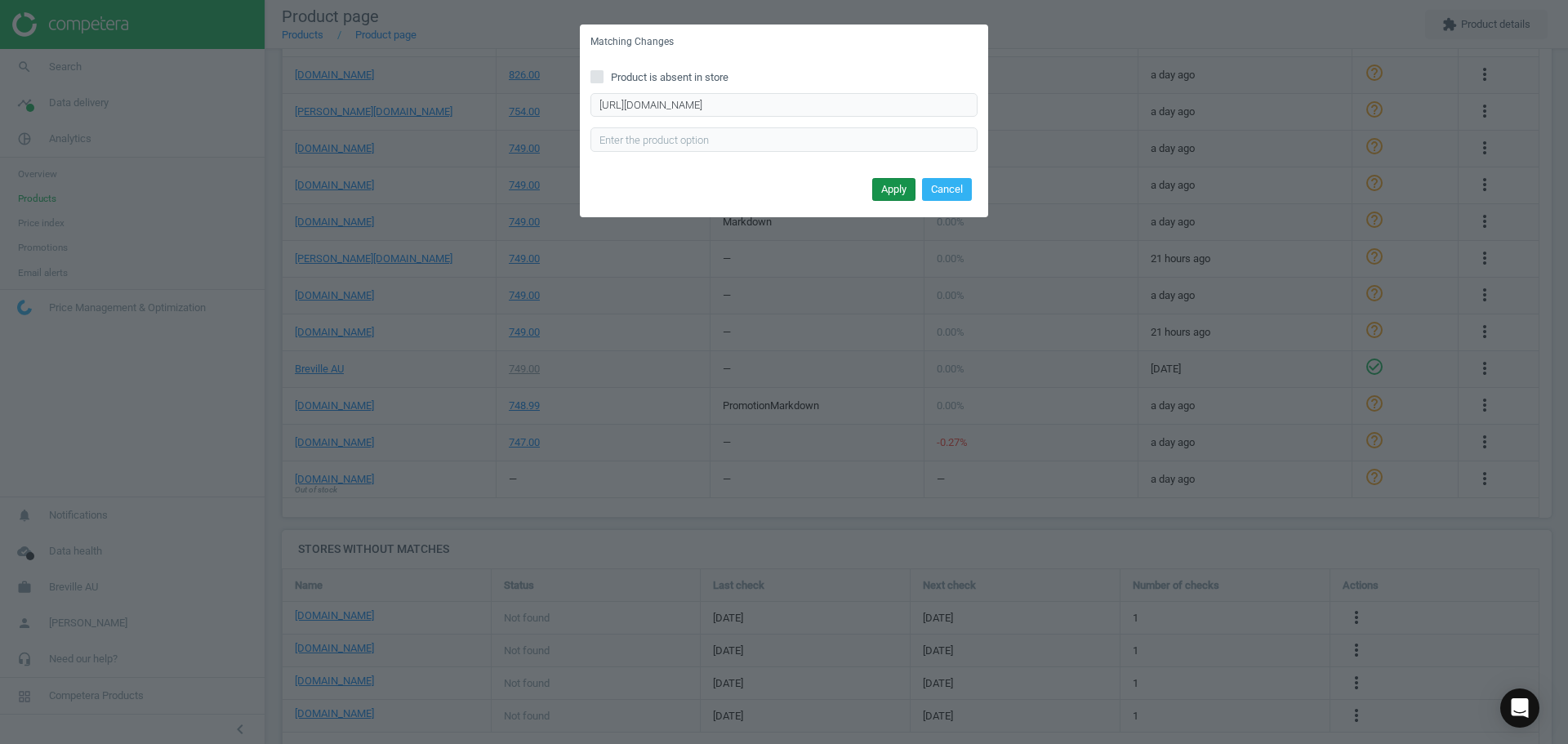
click at [900, 188] on button "Apply" at bounding box center [894, 189] width 44 height 23
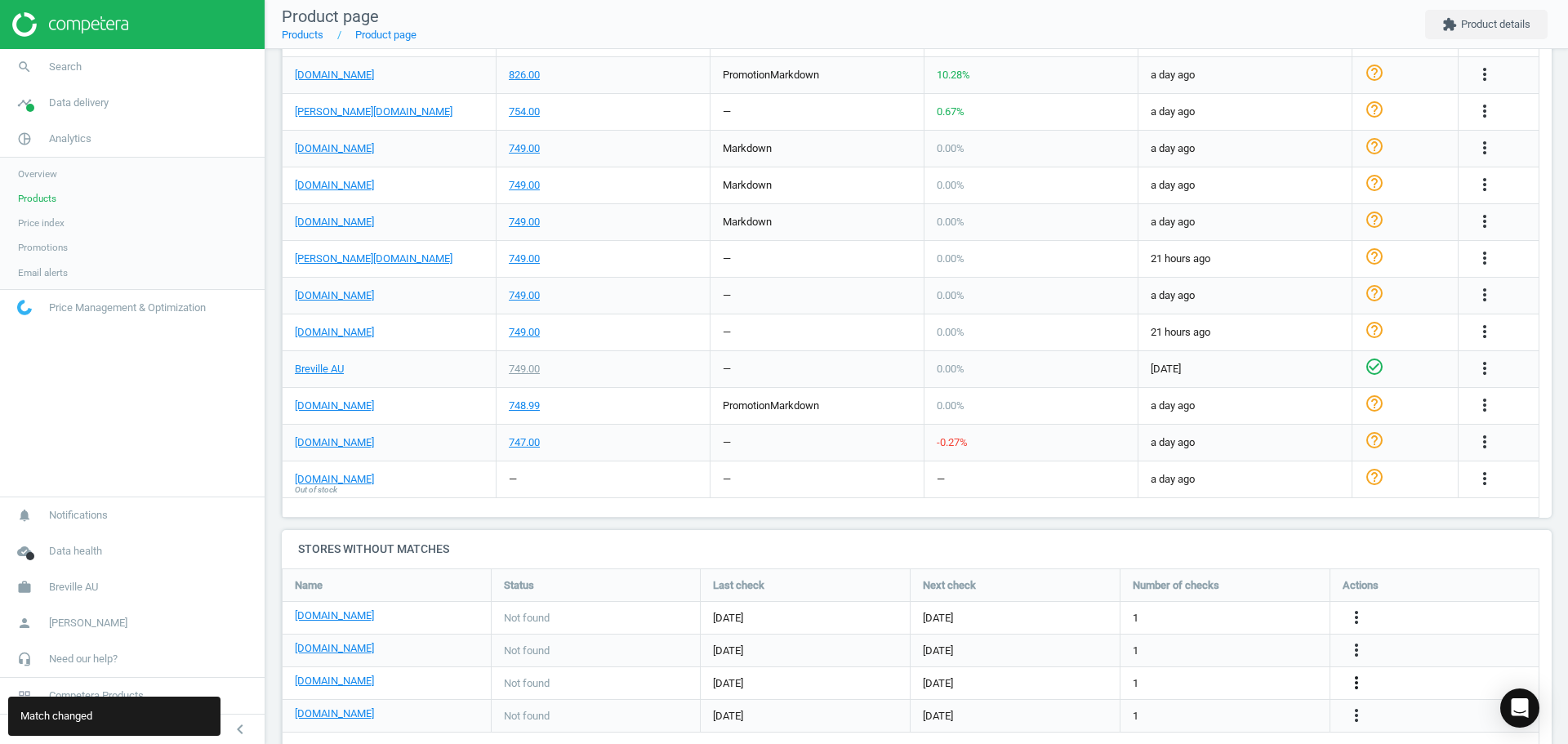
click at [1359, 681] on icon "more_vert" at bounding box center [1356, 682] width 20 height 20
click at [1221, 681] on link "Edit URL/product option" at bounding box center [1229, 682] width 223 height 26
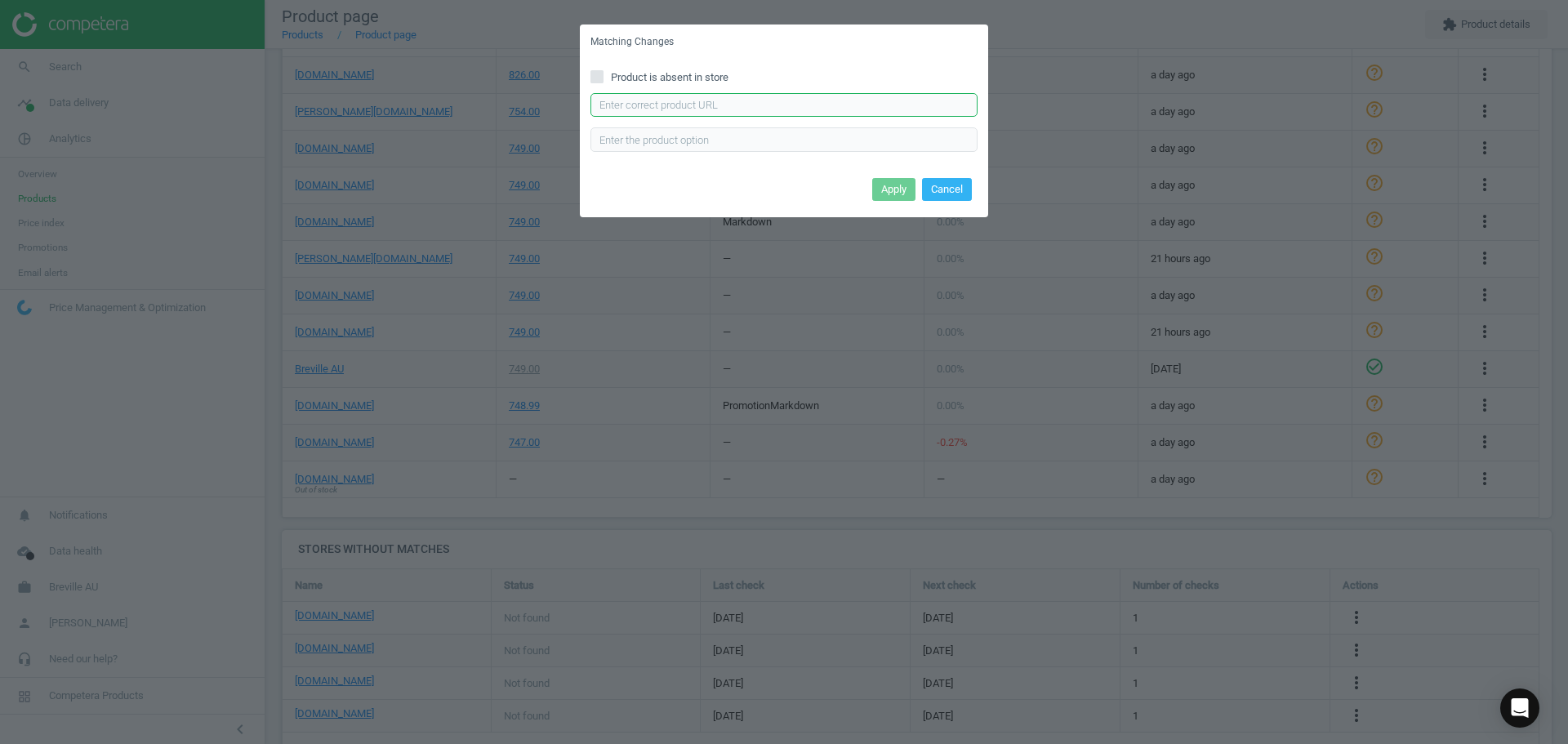
click at [710, 110] on input "text" at bounding box center [784, 105] width 387 height 25
paste input "[URL][DOMAIN_NAME]"
type input "[URL][DOMAIN_NAME]"
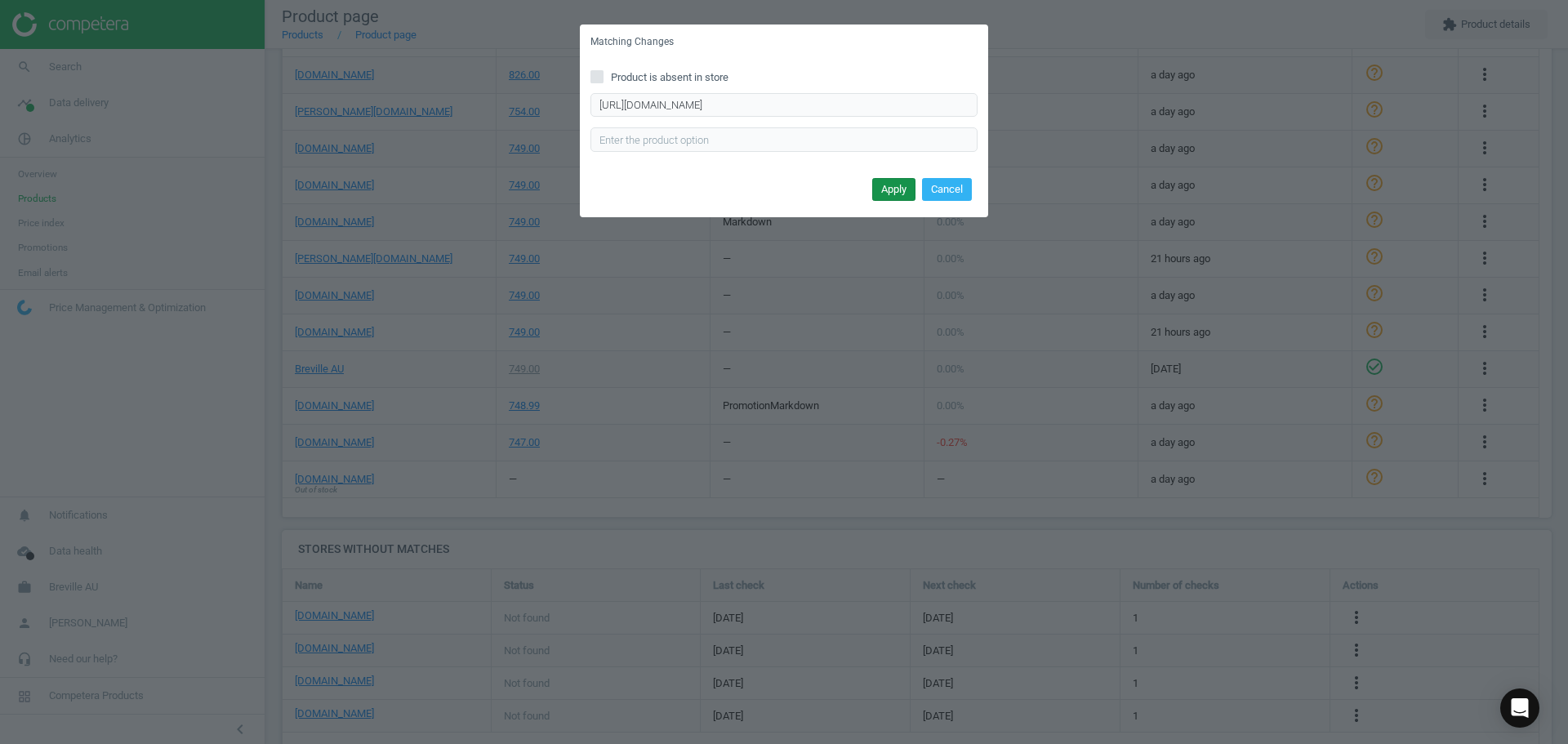
click at [897, 193] on button "Apply" at bounding box center [894, 189] width 44 height 23
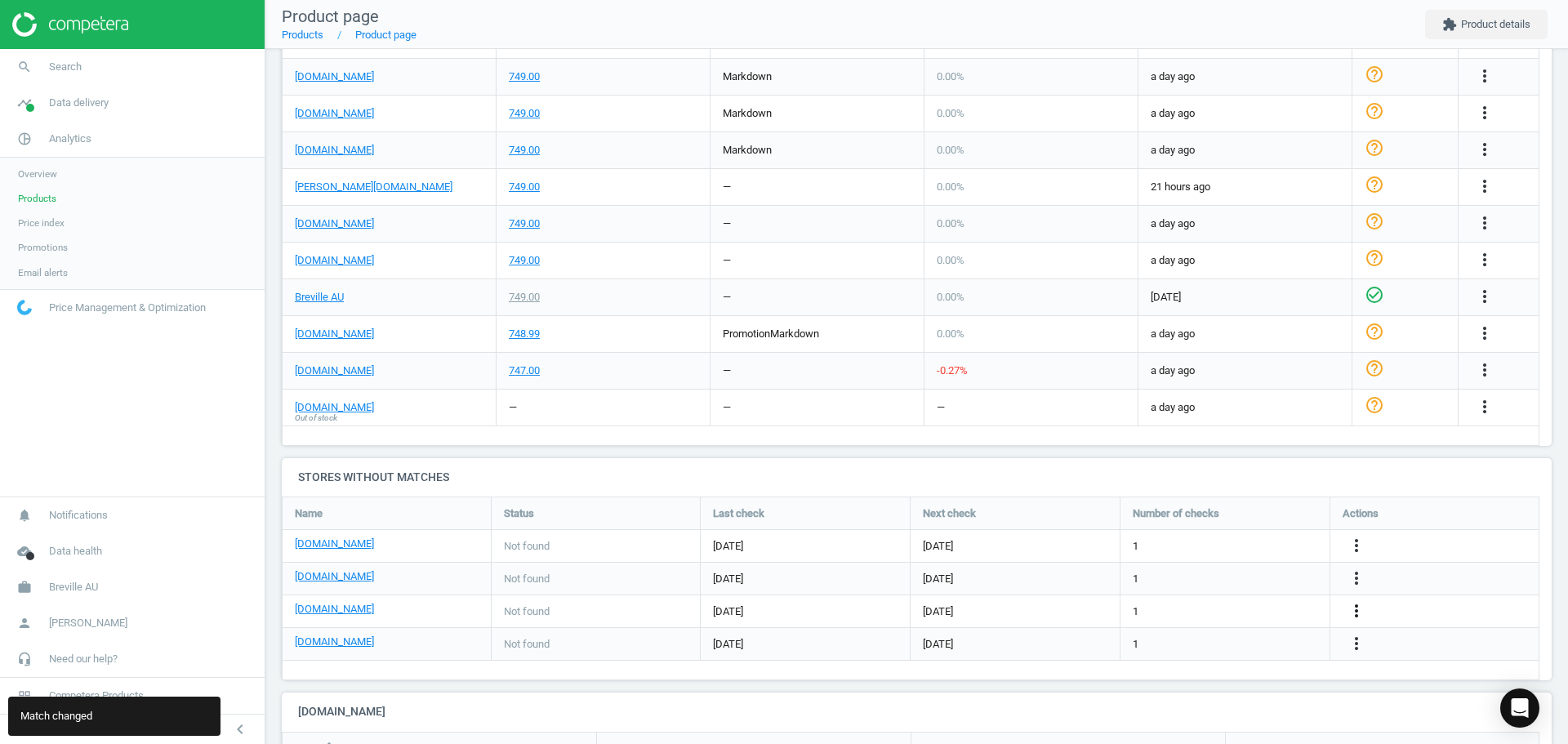
scroll to position [817, 0]
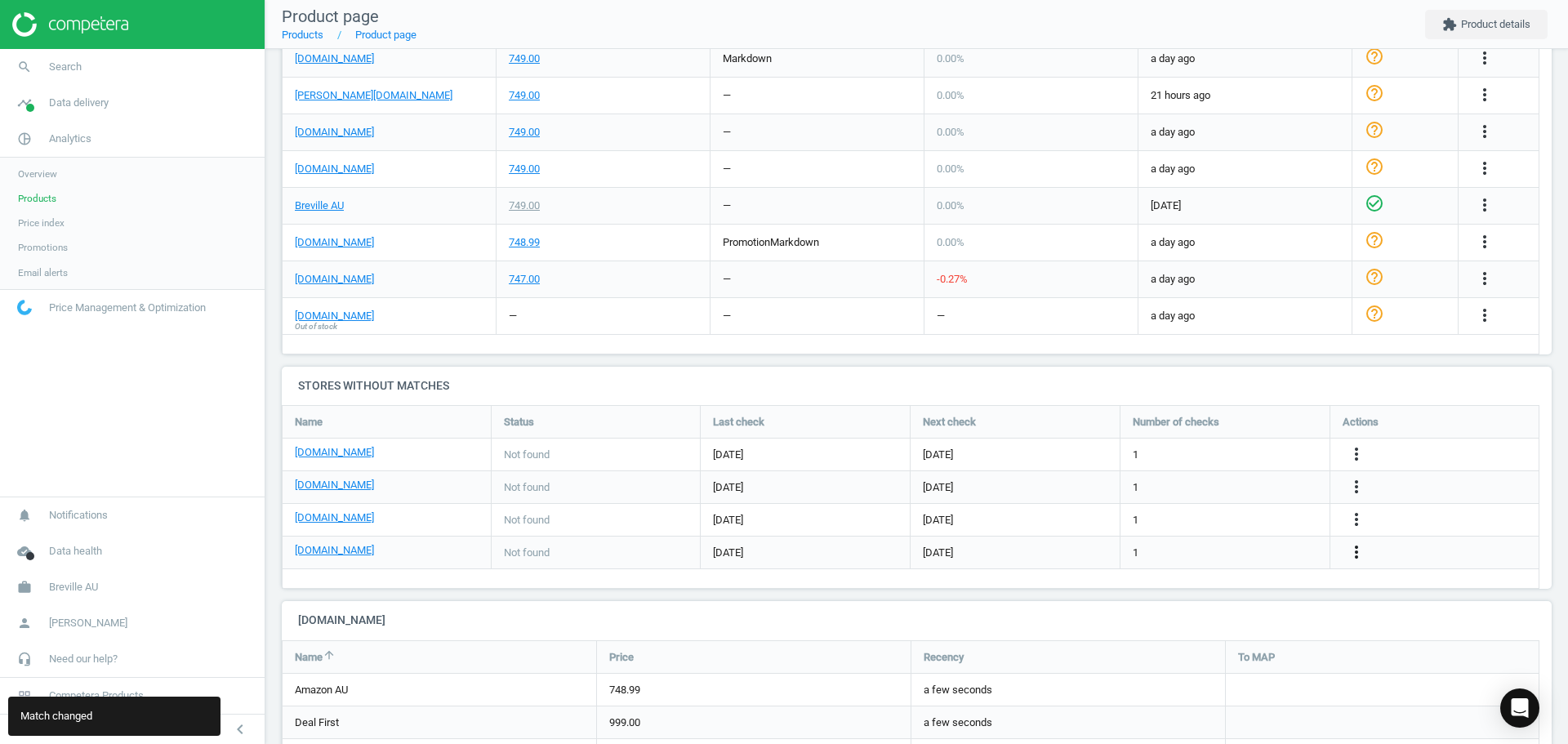
click at [1357, 554] on icon "more_vert" at bounding box center [1356, 552] width 20 height 20
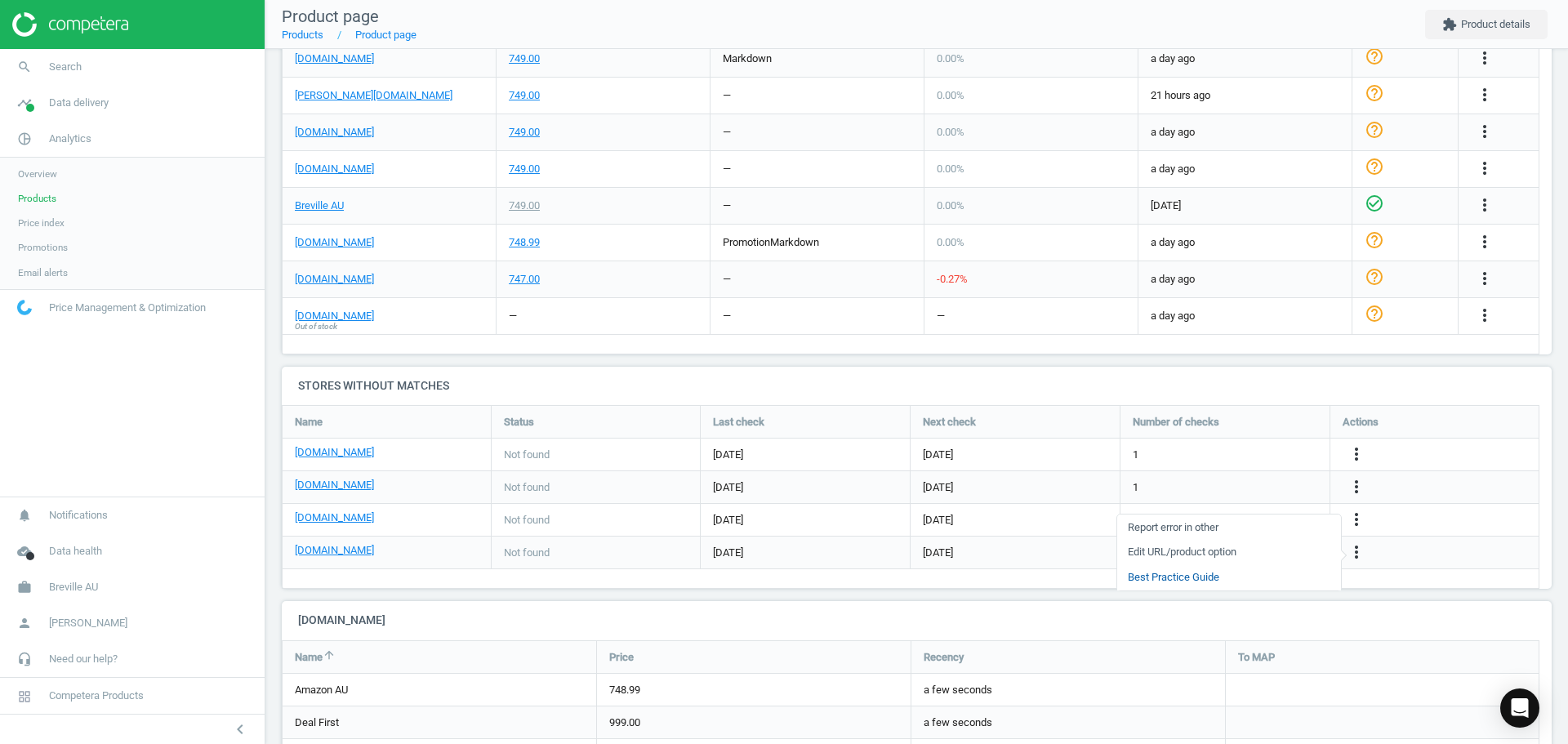
click at [1242, 570] on link "Best Practice Guide" at bounding box center [1229, 577] width 223 height 26
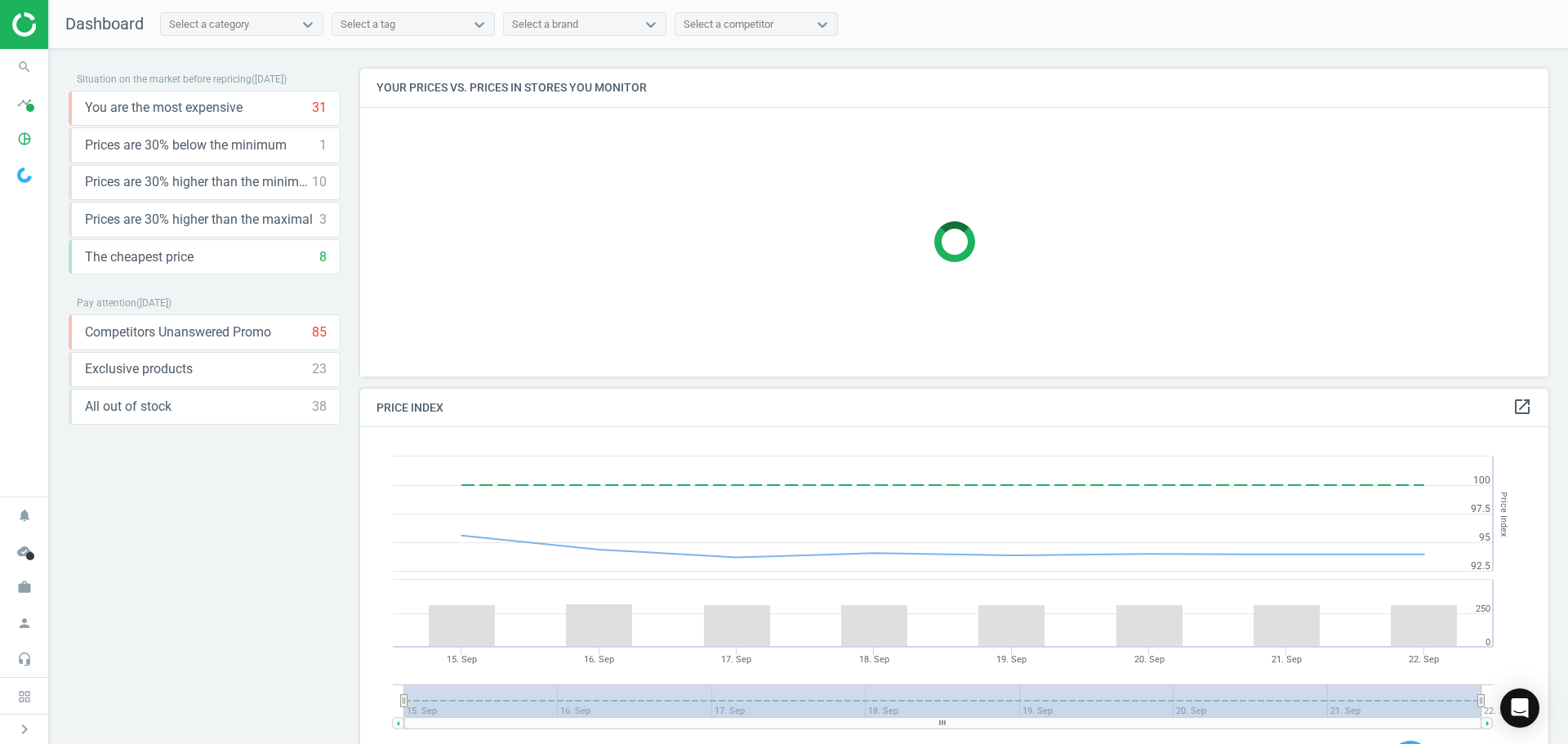
scroll to position [401, 1202]
click at [32, 102] on icon "timeline" at bounding box center [24, 102] width 31 height 31
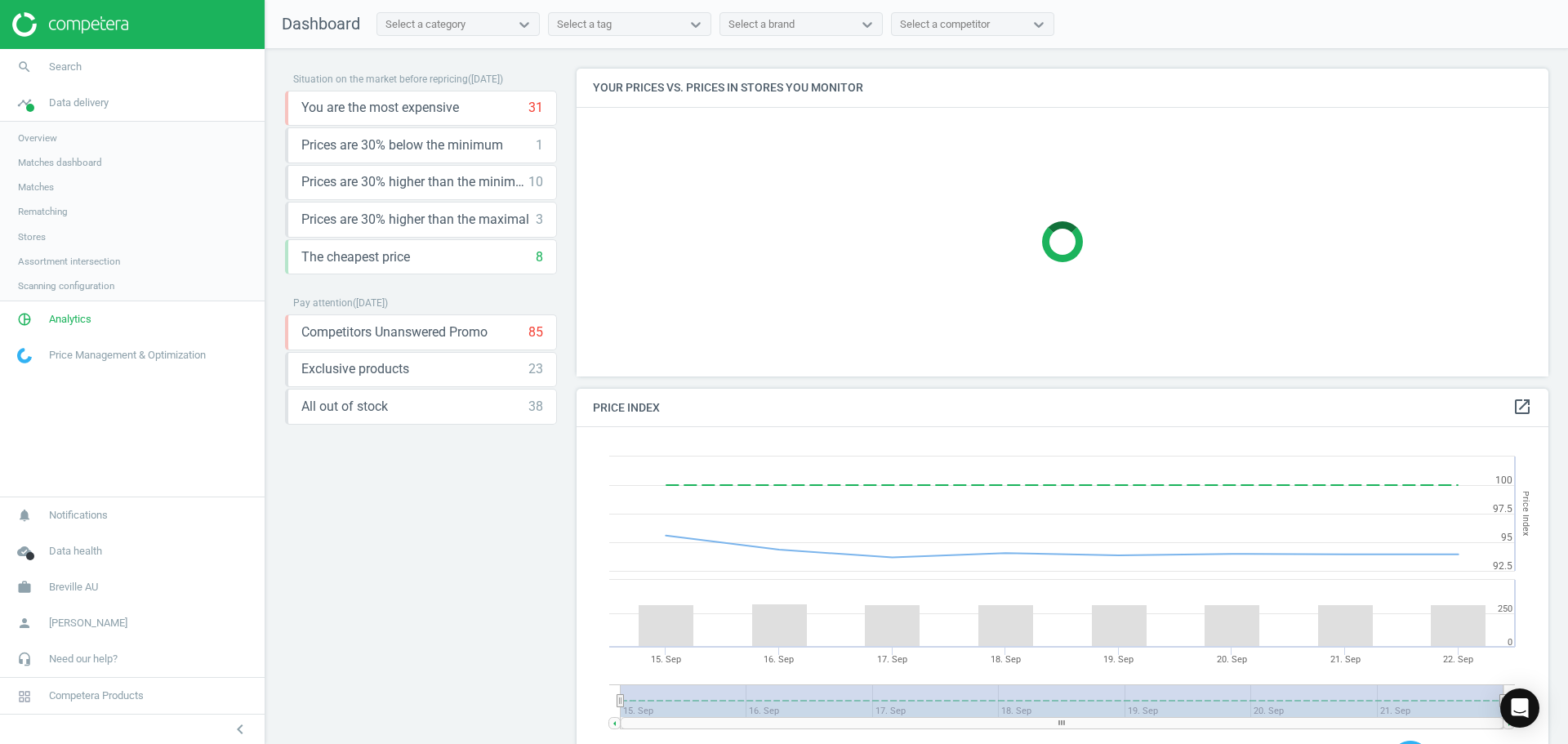
scroll to position [401, 985]
click at [57, 321] on span "Analytics" at bounding box center [70, 321] width 43 height 15
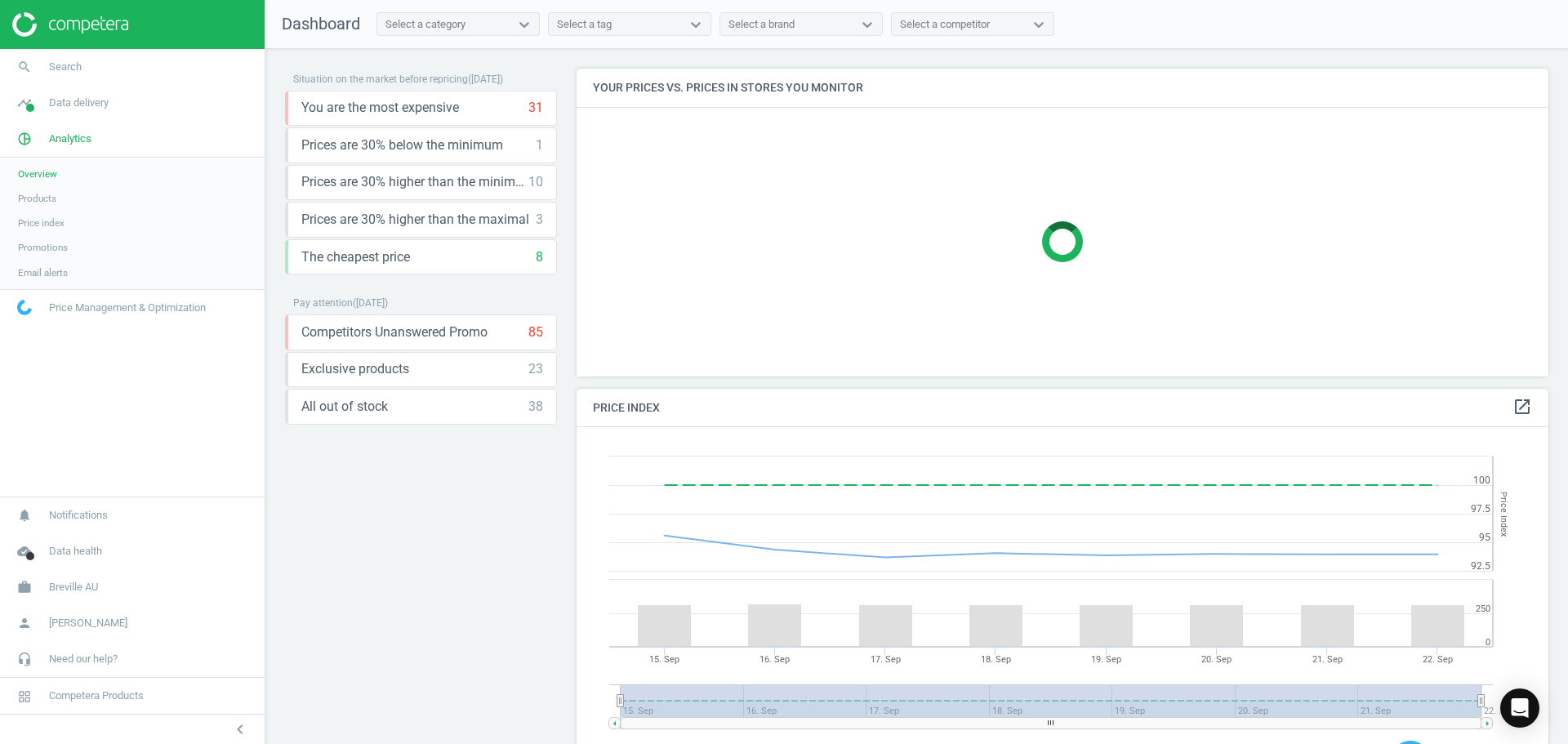
click at [50, 194] on span "Products" at bounding box center [37, 199] width 39 height 13
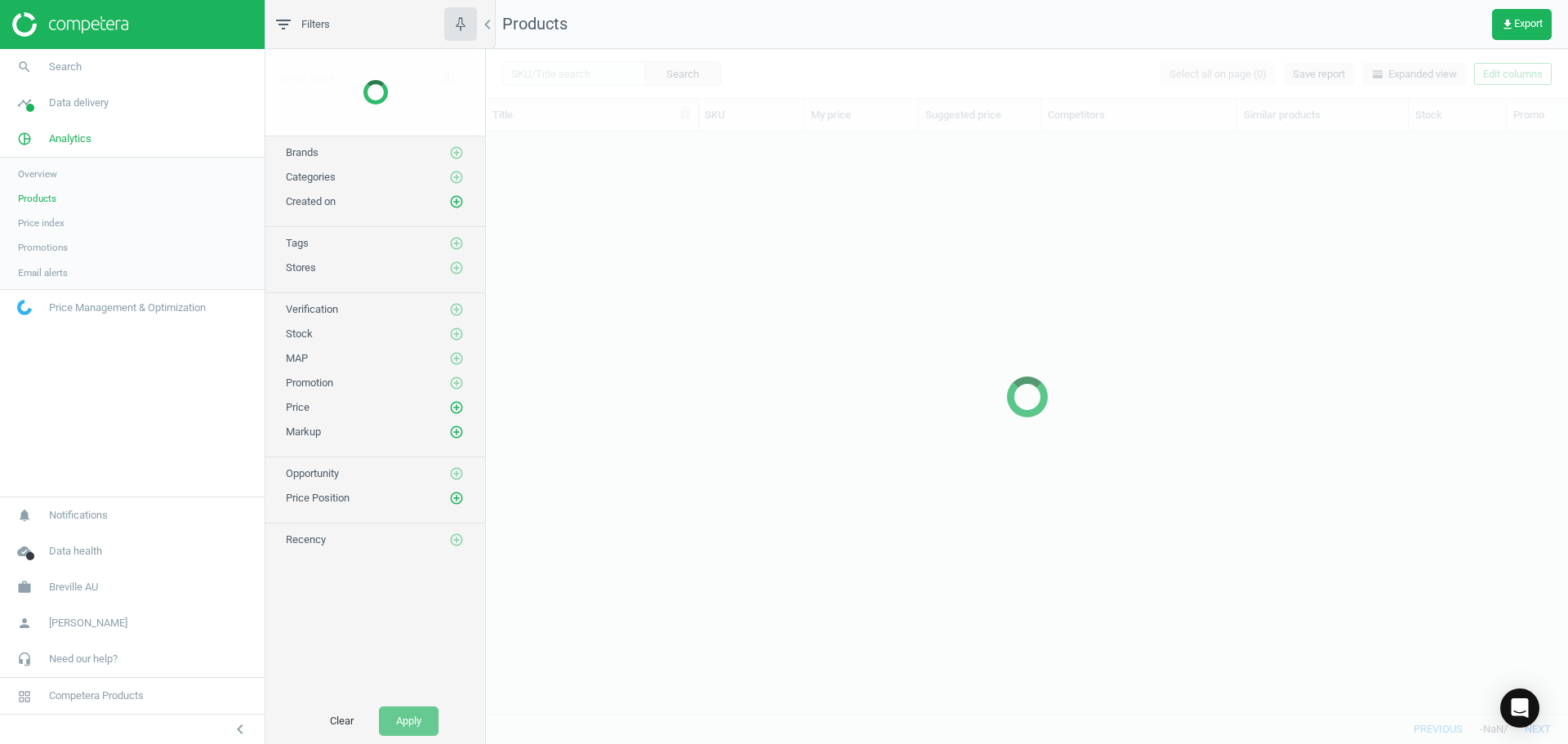
scroll to position [557, 1070]
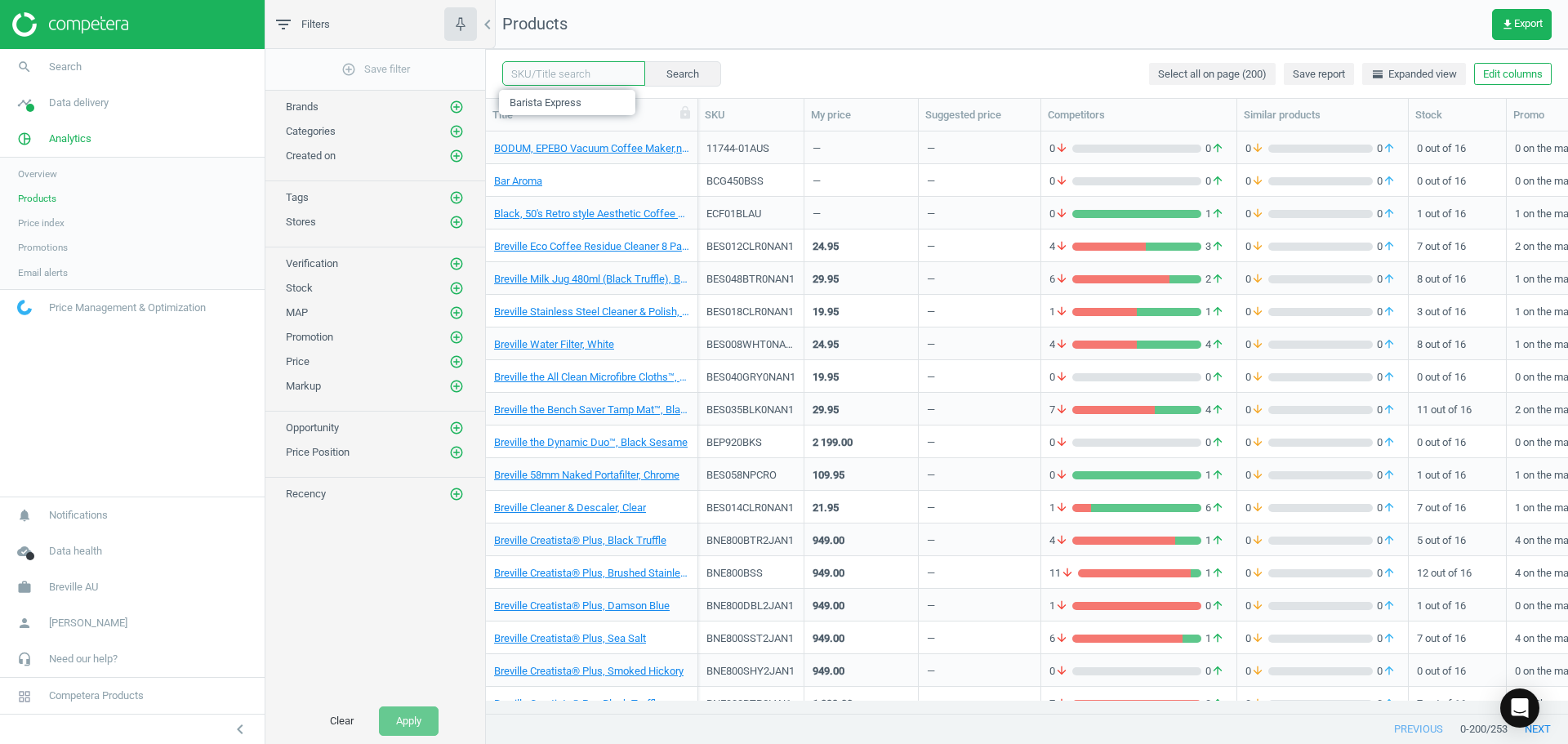
click at [580, 74] on input "text" at bounding box center [574, 74] width 143 height 25
type input "Barista Express"
click at [670, 80] on button "Search" at bounding box center [682, 74] width 77 height 25
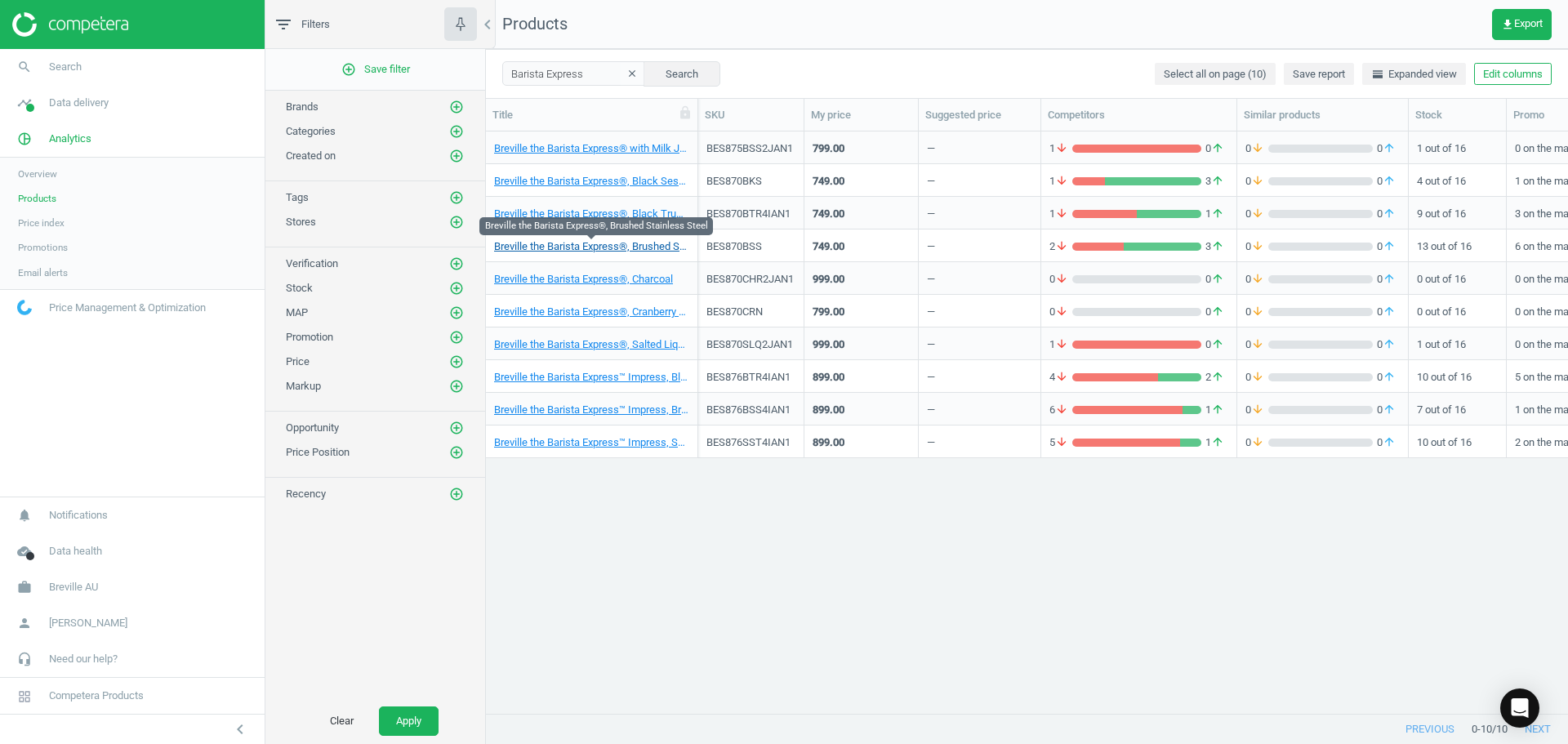
click at [576, 247] on link "Breville the Barista Express®, Brushed Stainless Steel" at bounding box center [592, 247] width 195 height 15
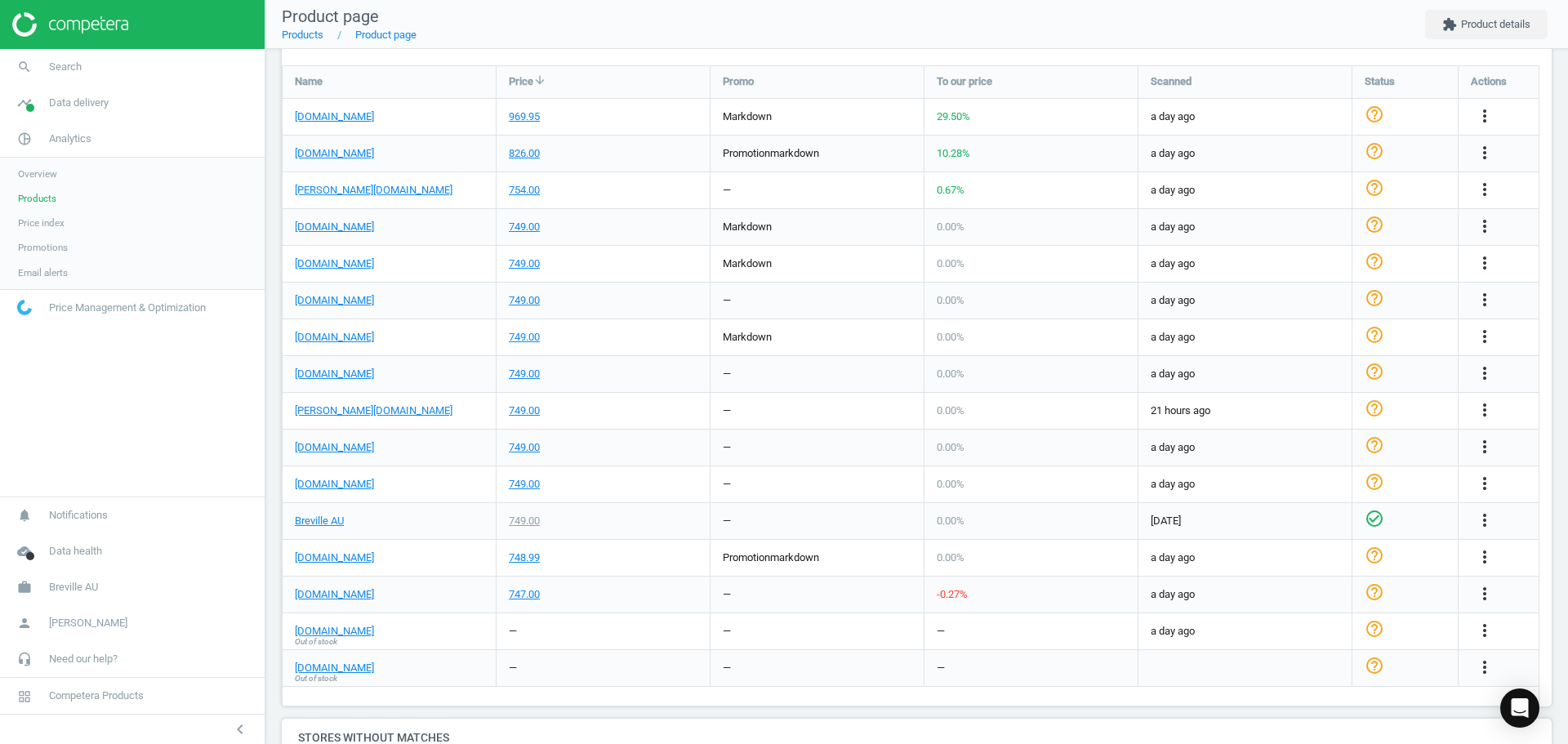
scroll to position [653, 0]
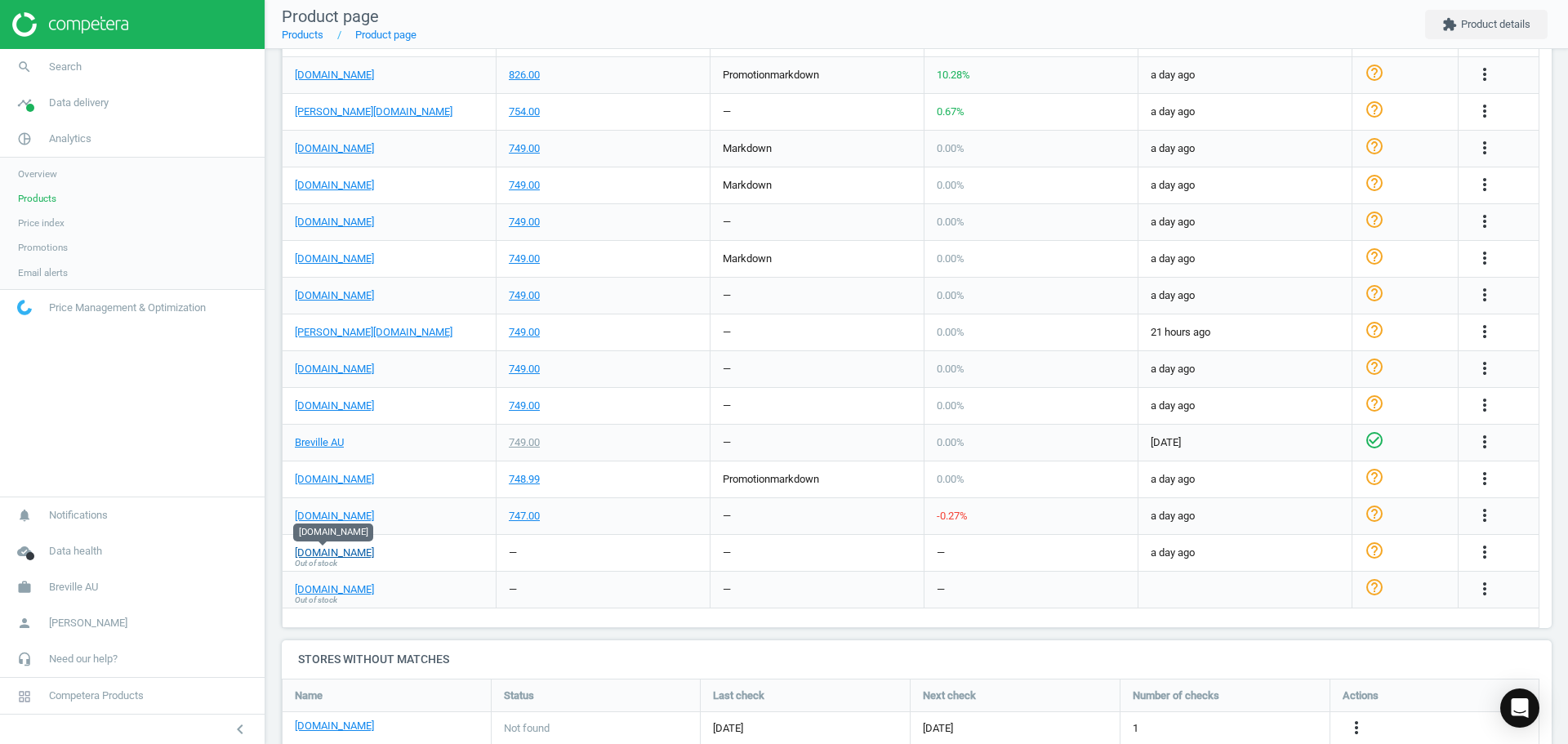
click at [313, 552] on link "[DOMAIN_NAME]" at bounding box center [334, 553] width 80 height 15
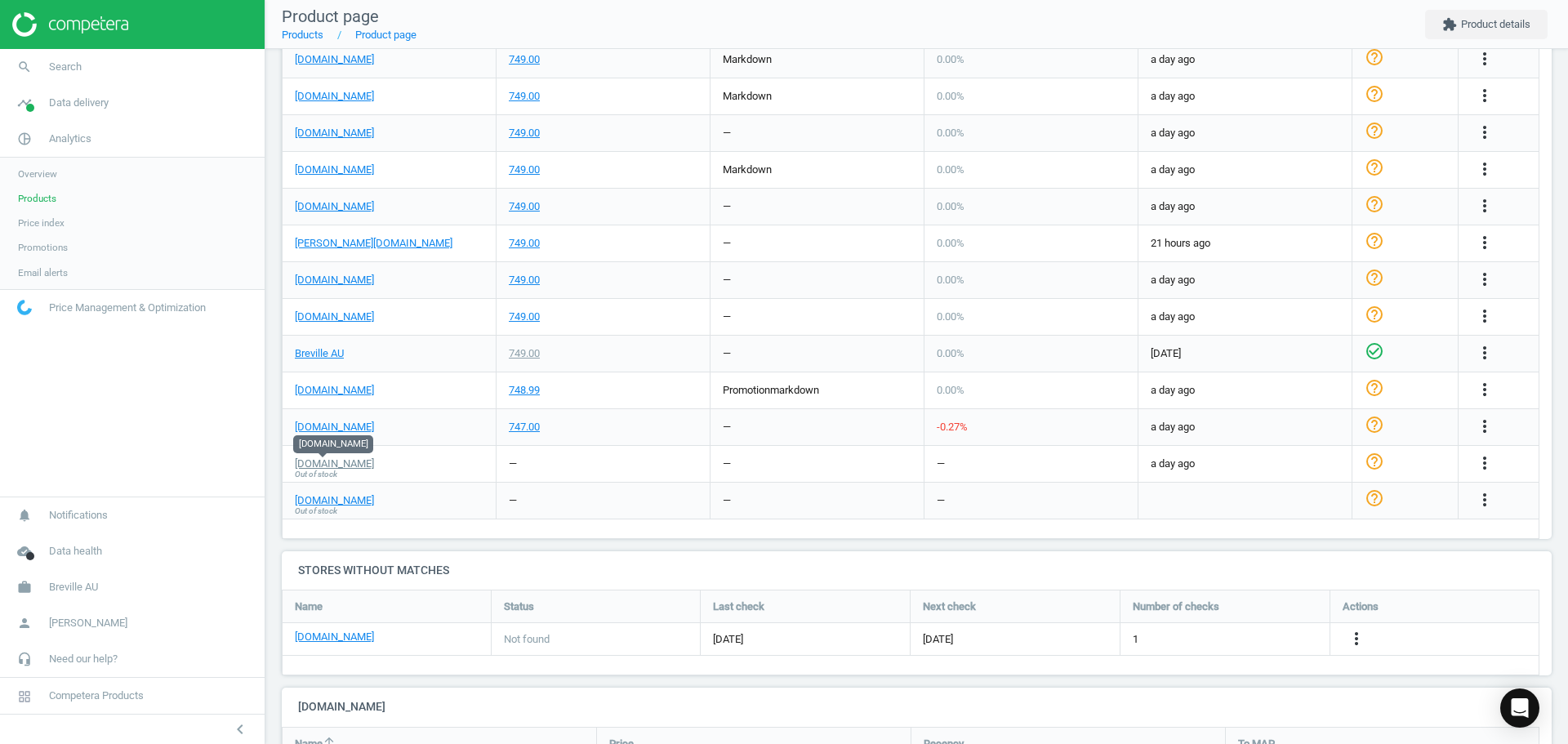
scroll to position [741, 0]
click at [330, 209] on link "[DOMAIN_NAME]" at bounding box center [334, 207] width 80 height 15
click at [347, 319] on link "[DOMAIN_NAME]" at bounding box center [334, 318] width 80 height 15
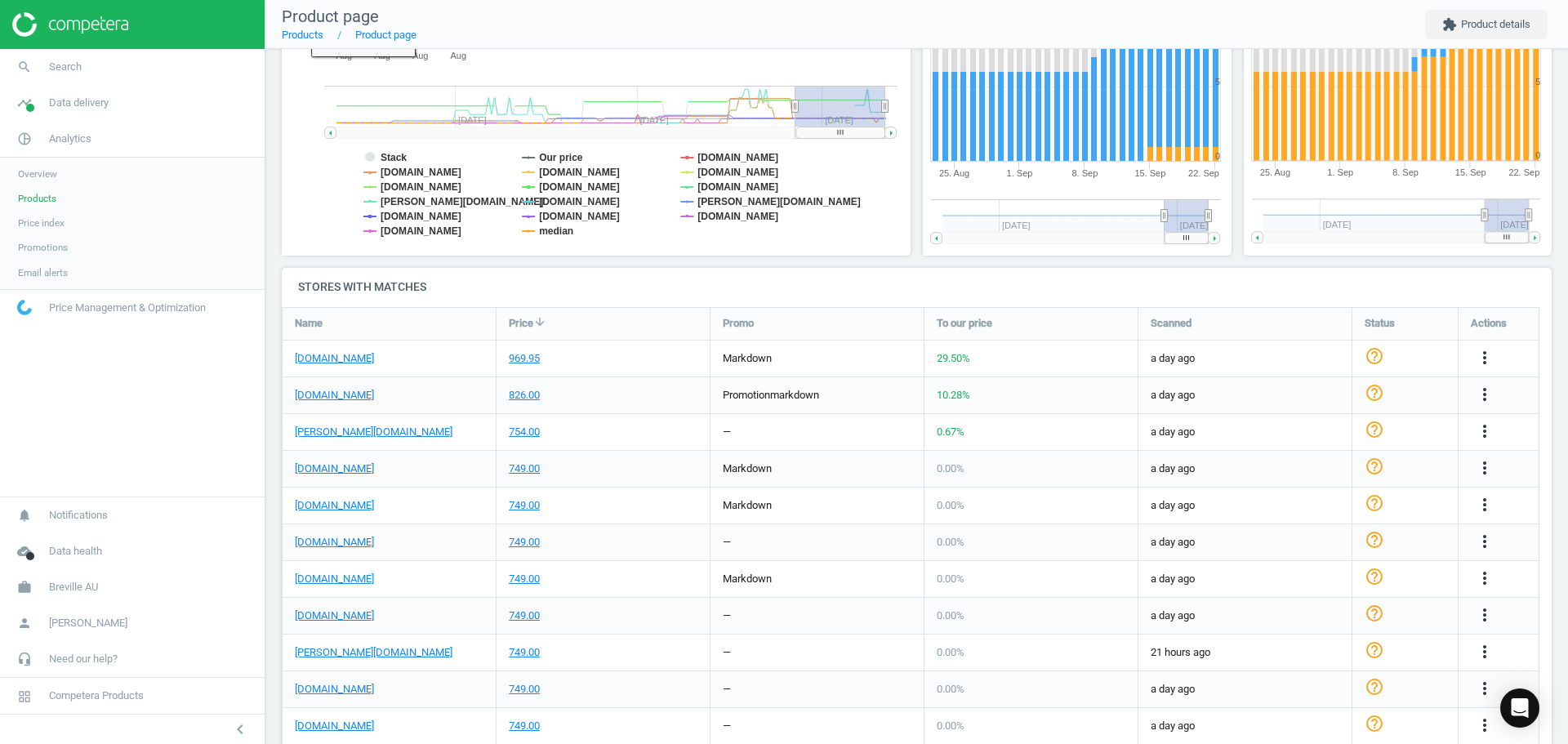
scroll to position [0, 0]
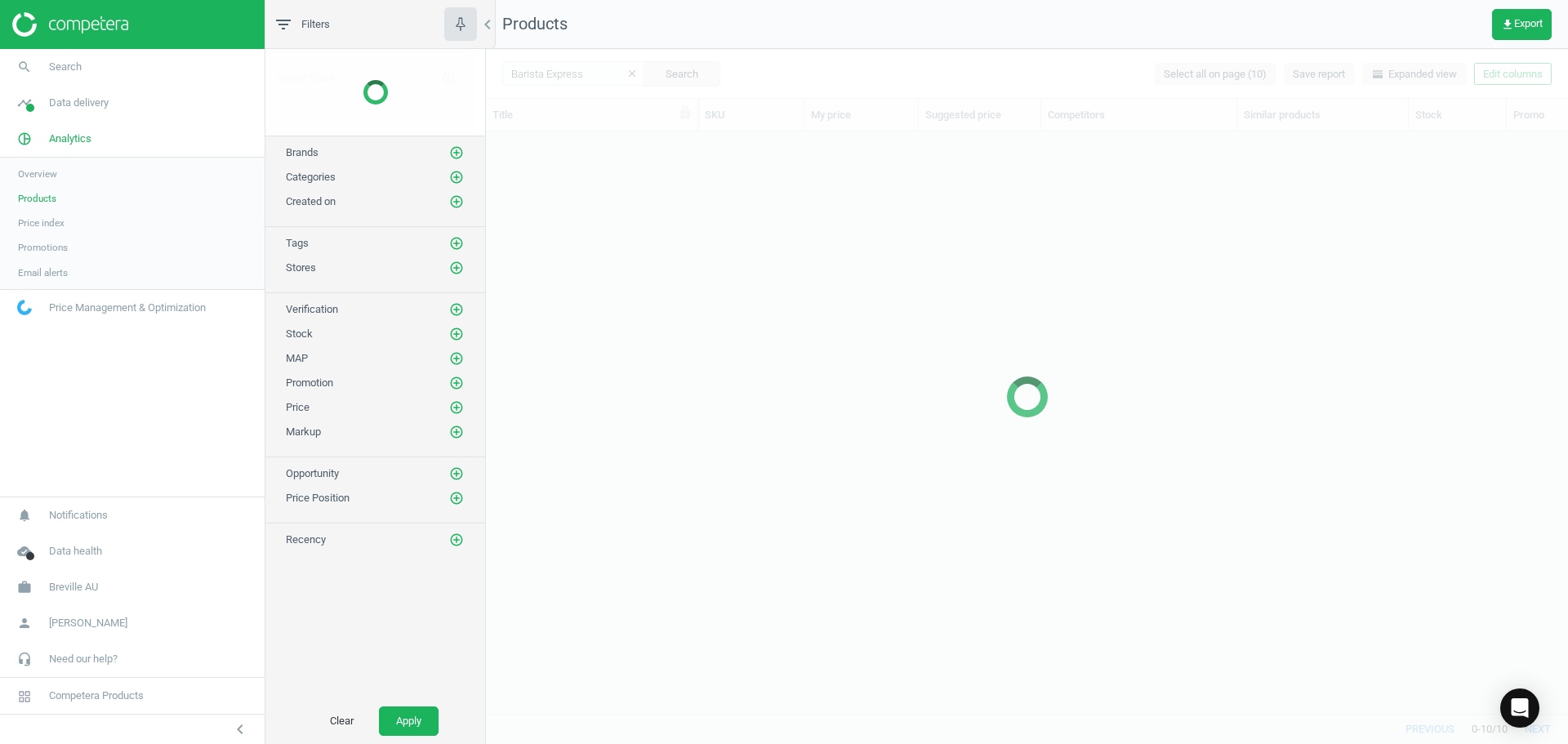
scroll to position [557, 1070]
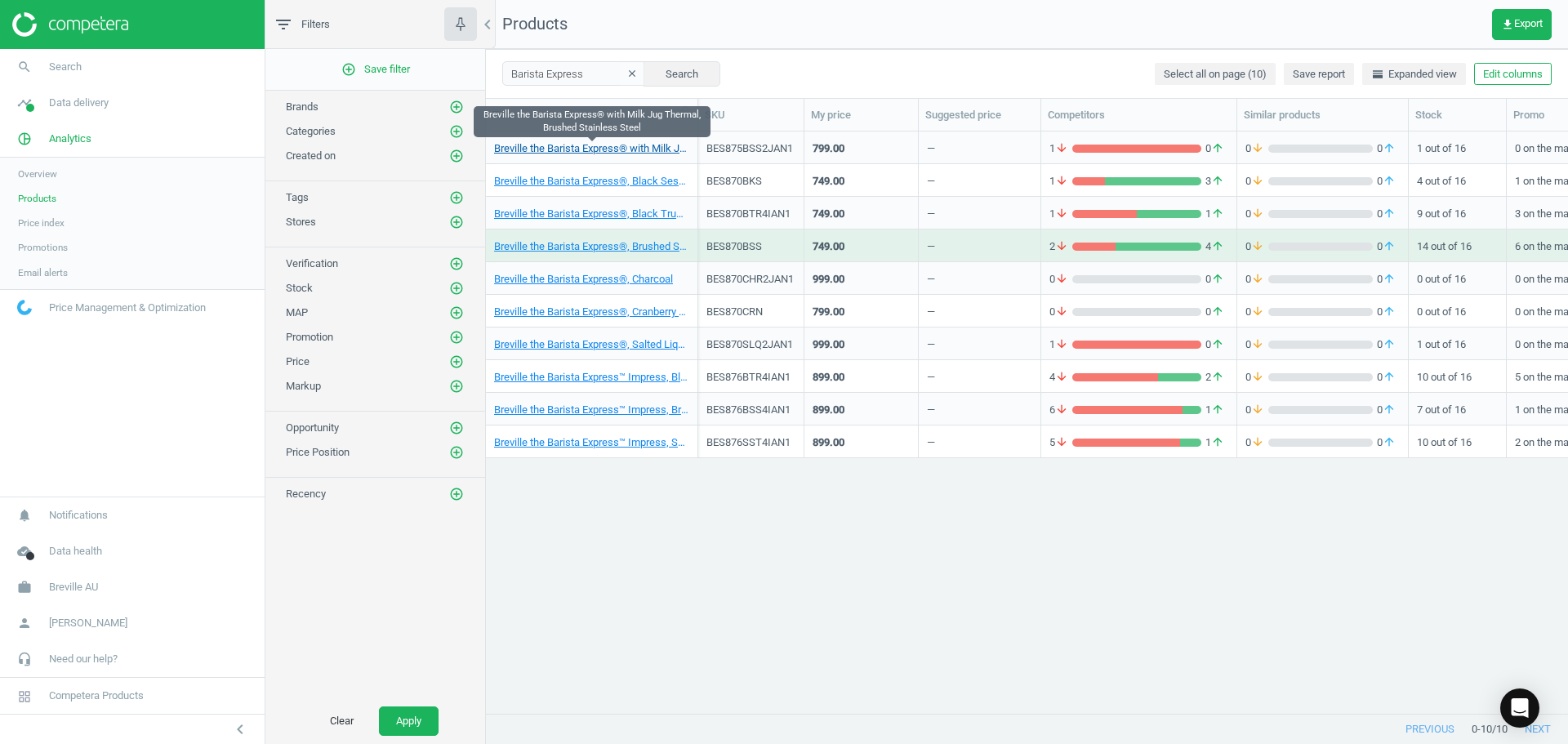
click at [612, 151] on link "Breville the Barista Express® with Milk Jug Thermal, Brushed Stainless Steel" at bounding box center [592, 149] width 195 height 15
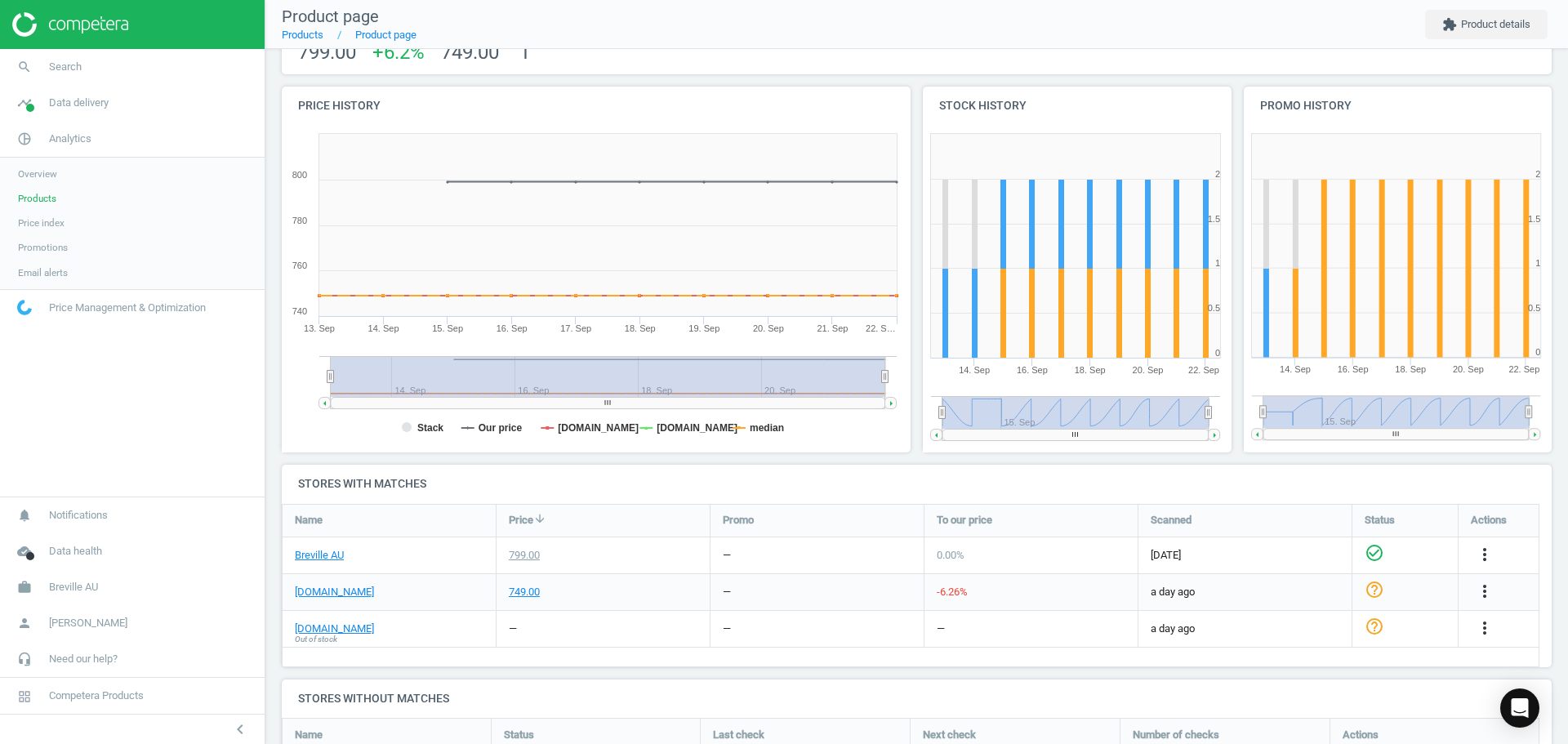
scroll to position [86, 0]
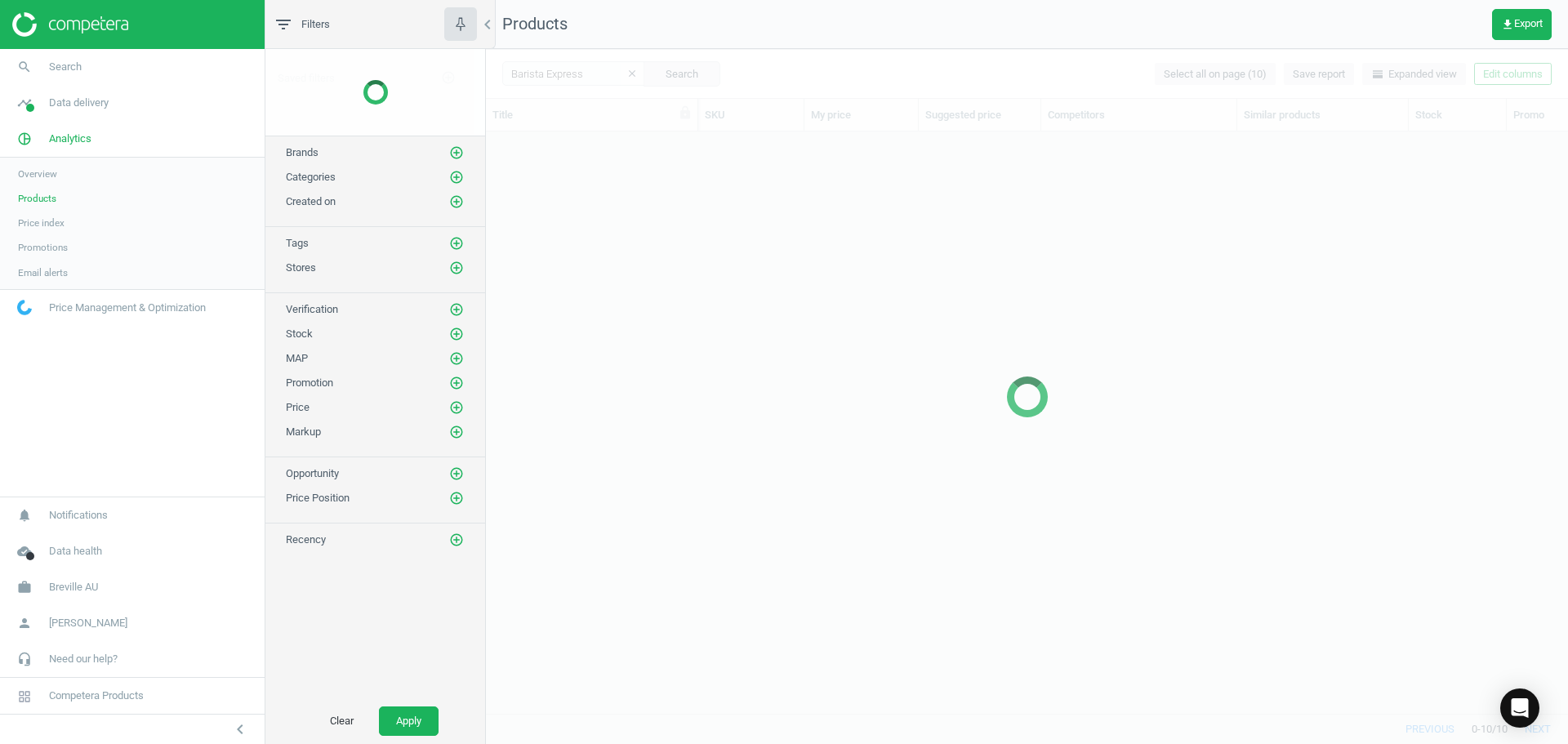
scroll to position [557, 1070]
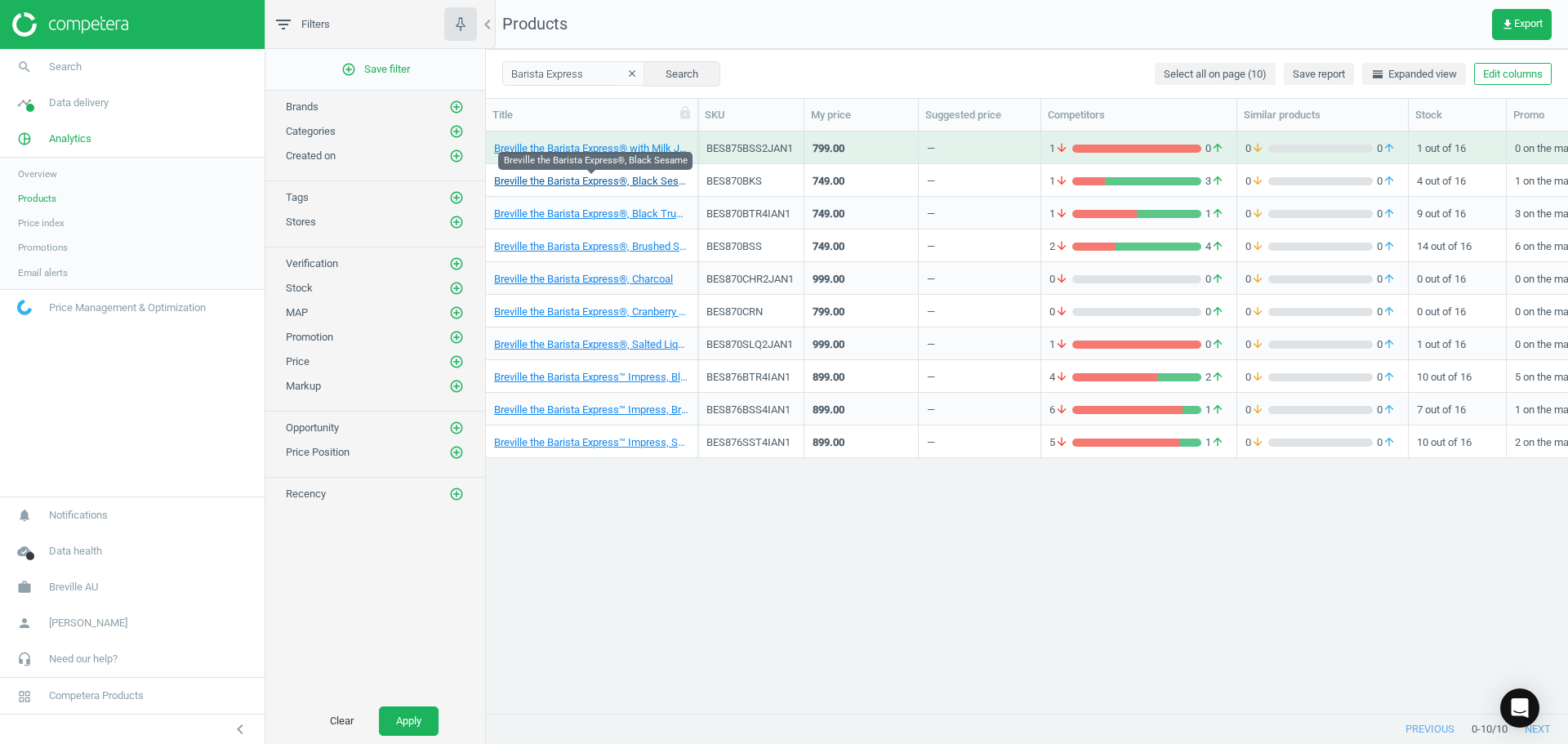
click at [581, 180] on link "Breville the Barista Express®, Black Sesame" at bounding box center [592, 182] width 195 height 15
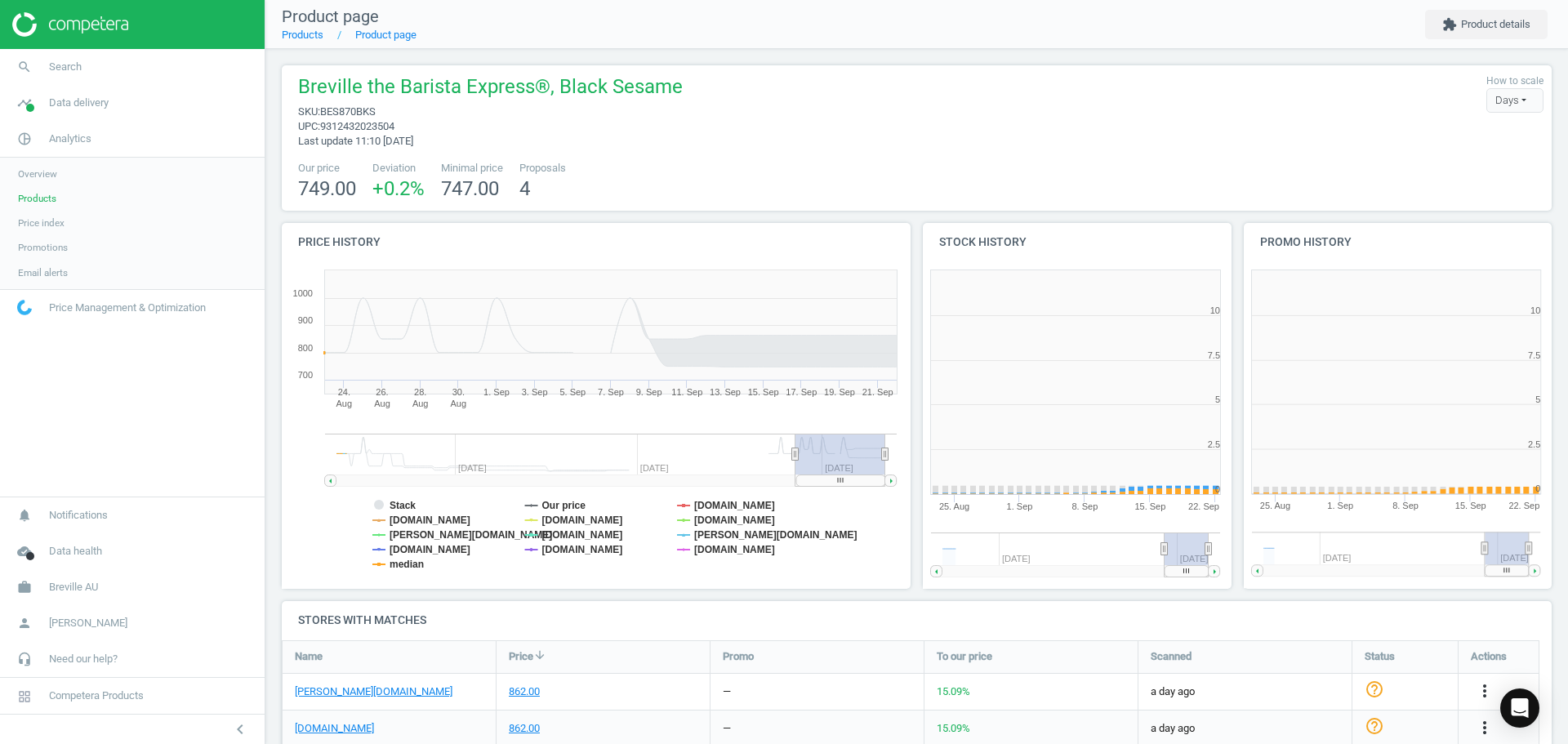
scroll to position [275, 1283]
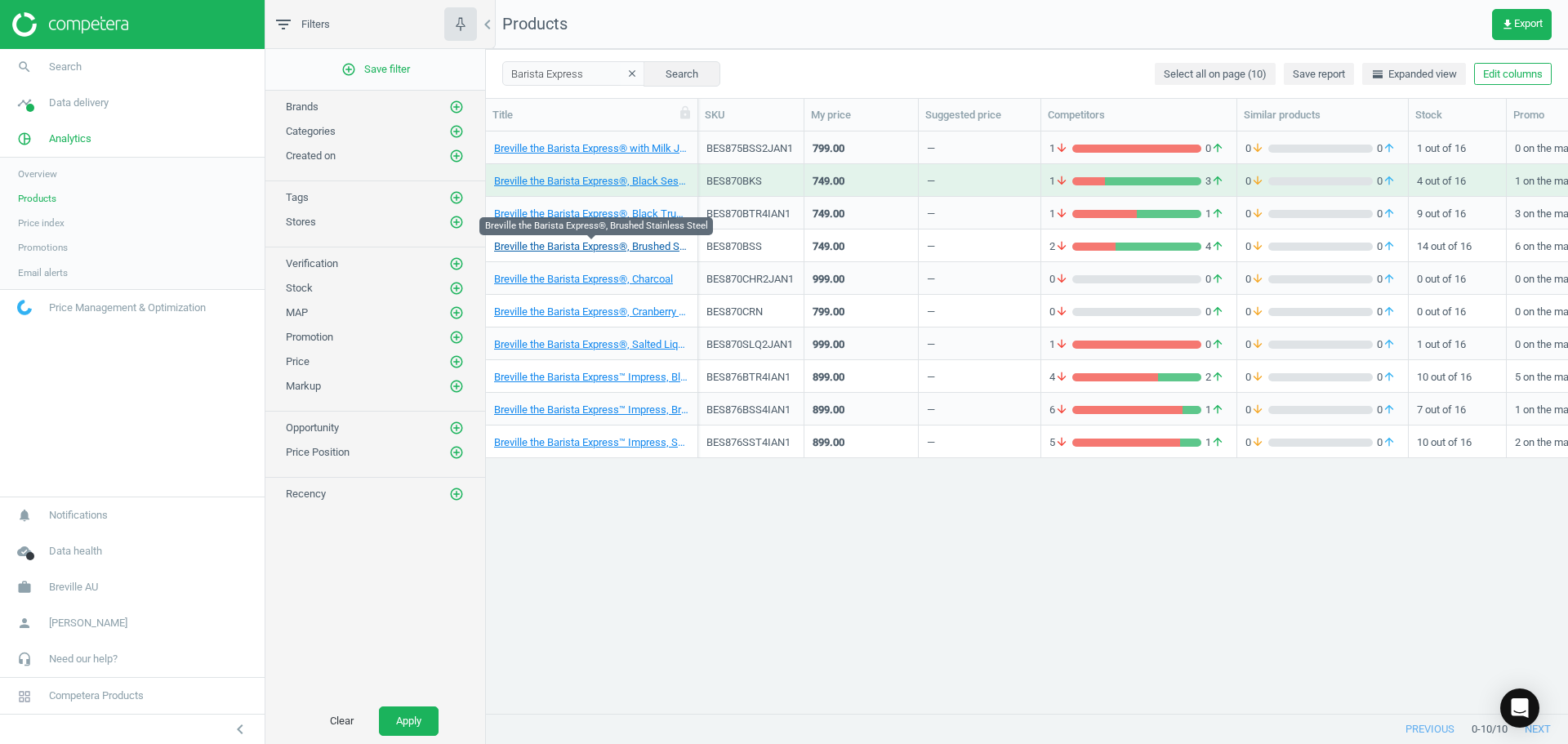
click at [590, 247] on link "Breville the Barista Express®, Brushed Stainless Steel" at bounding box center [592, 247] width 195 height 15
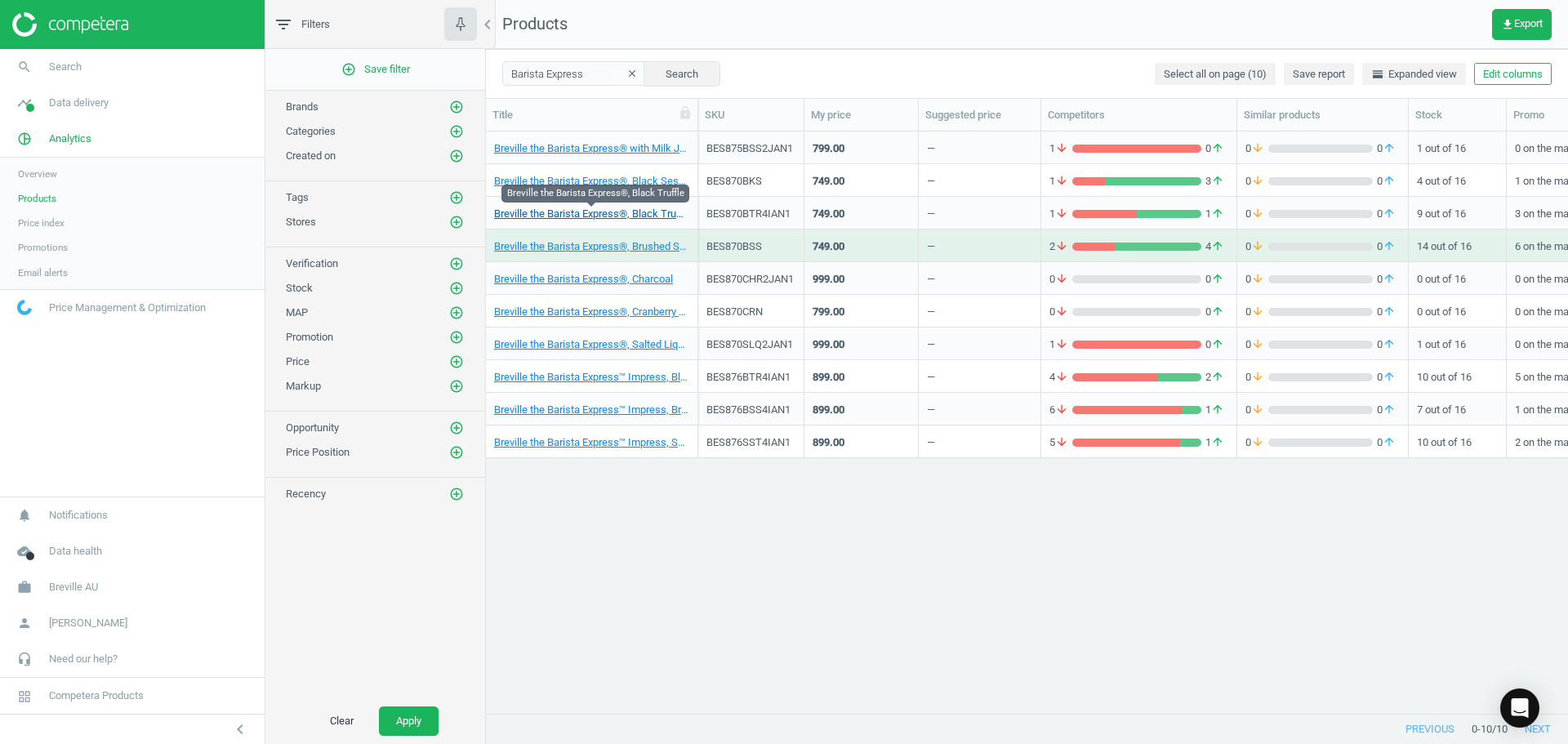
click at [610, 214] on link "Breville the Barista Express®, Black Truffle" at bounding box center [592, 214] width 195 height 15
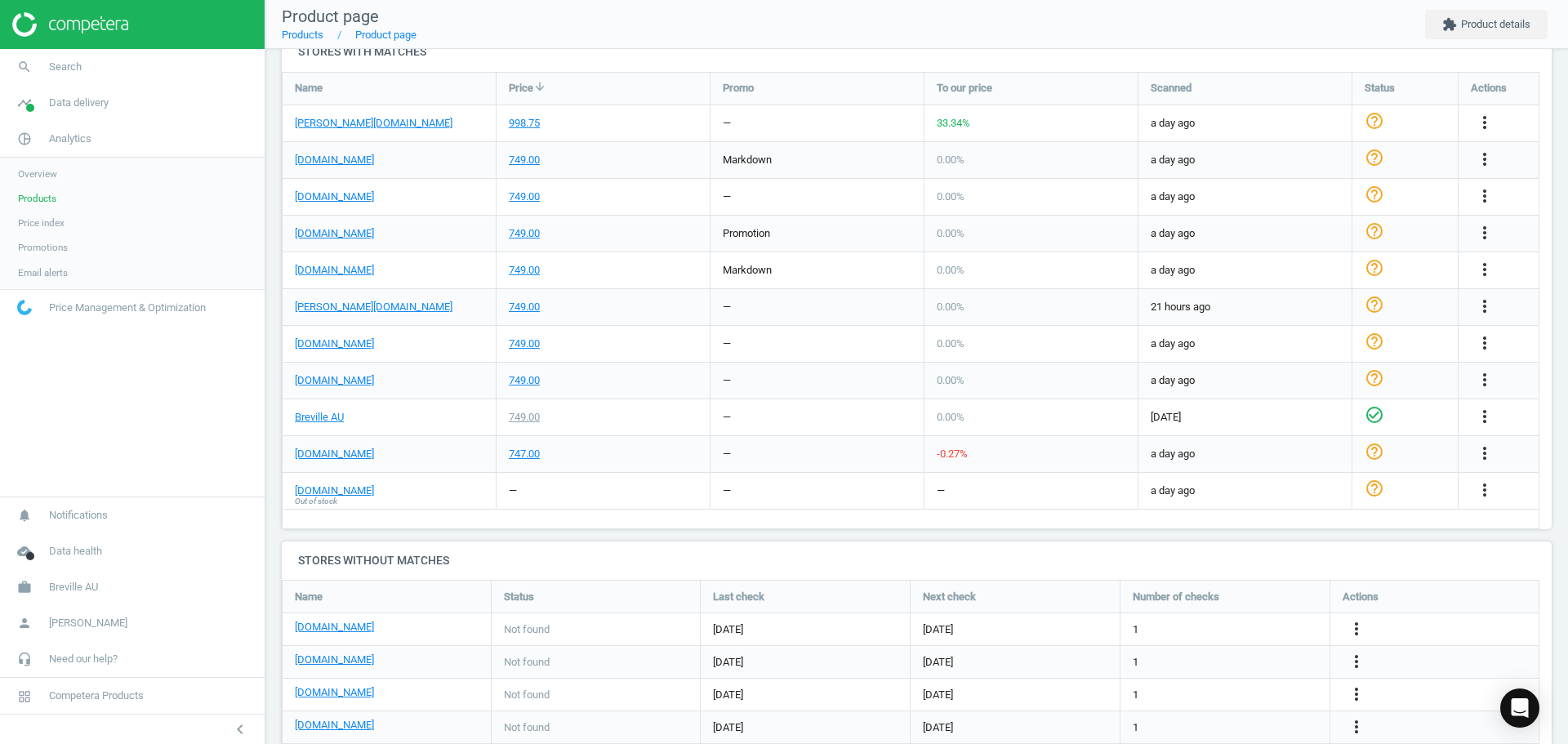
scroll to position [536, 0]
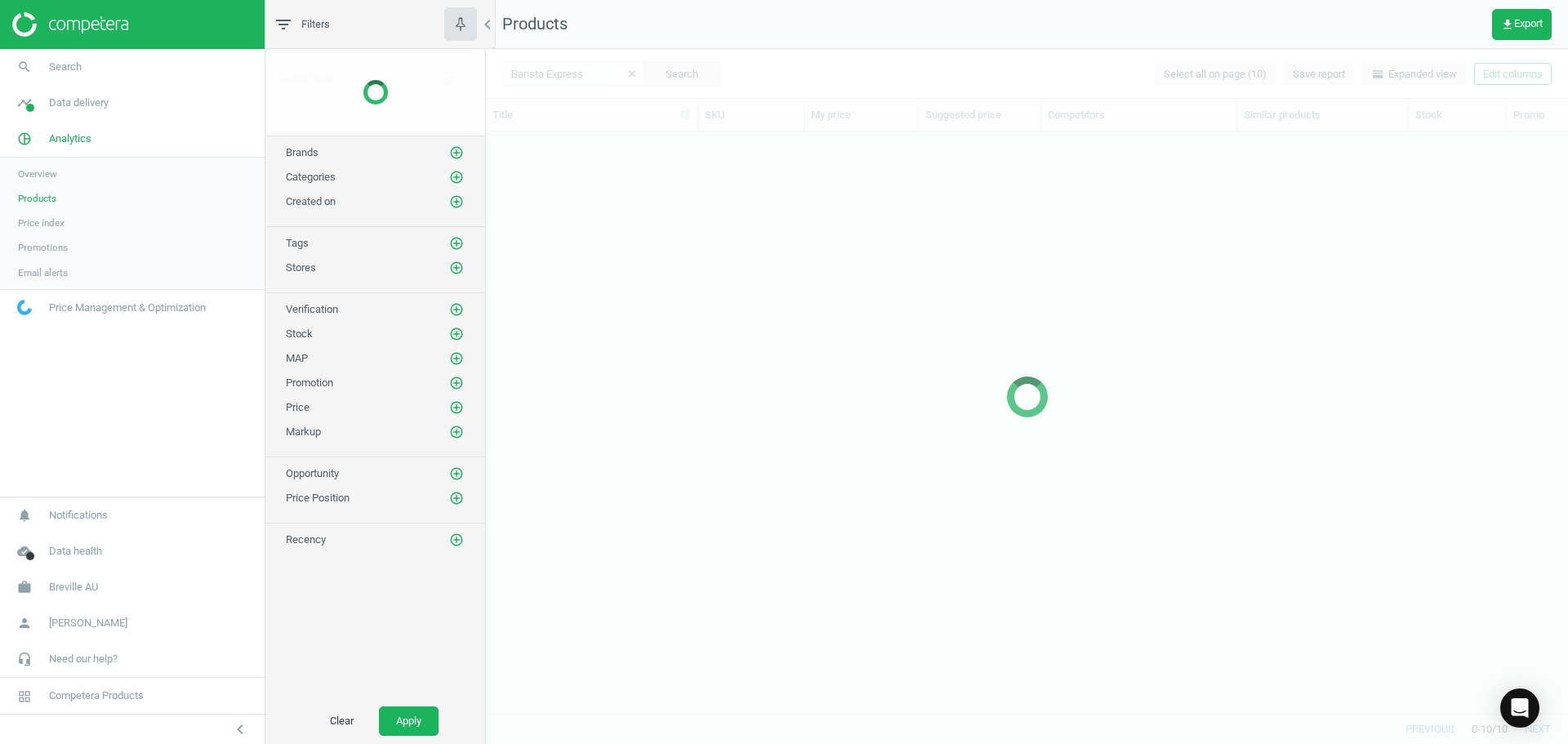
scroll to position [557, 1070]
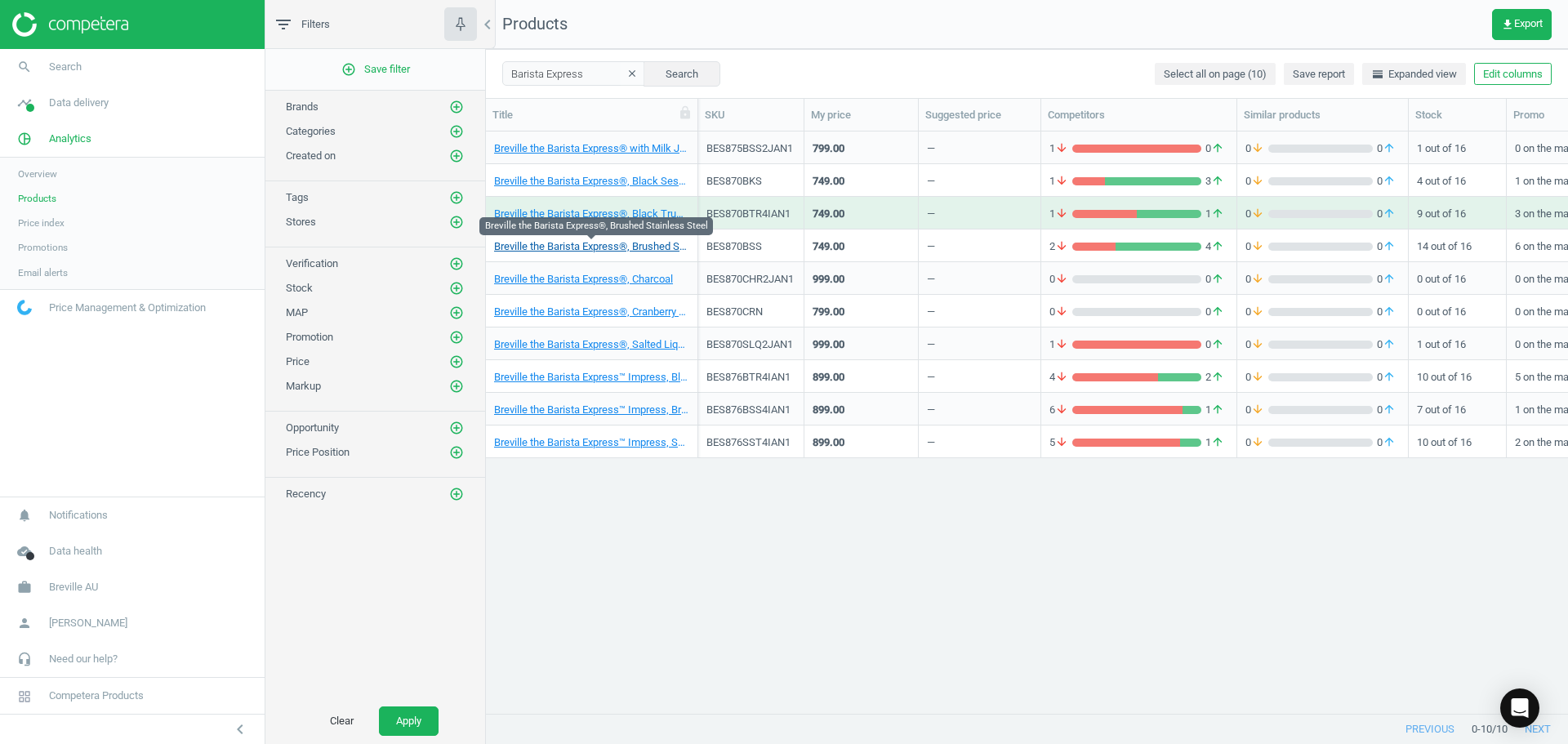
click at [574, 240] on link "Breville the Barista Express®, Brushed Stainless Steel" at bounding box center [592, 247] width 195 height 15
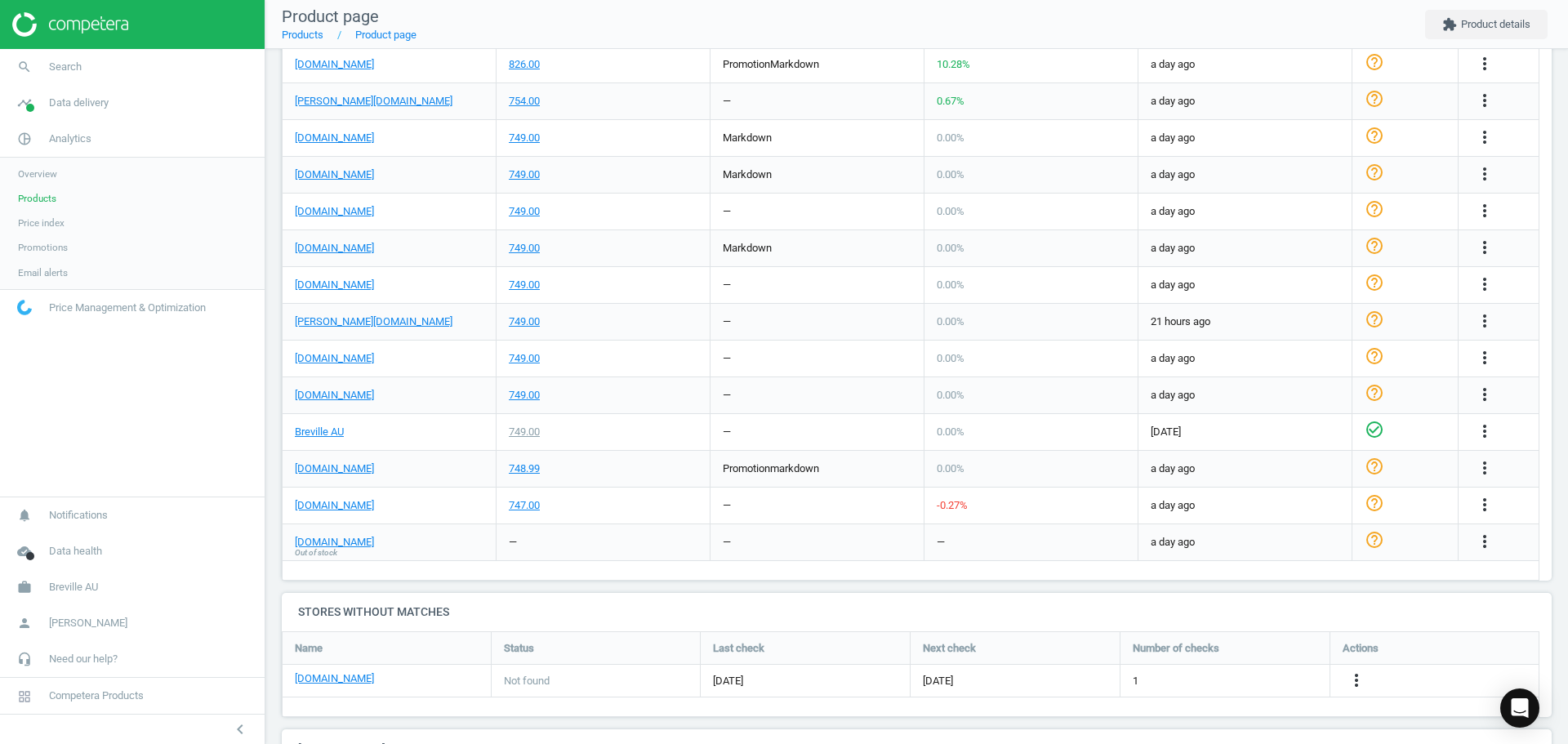
scroll to position [905, 0]
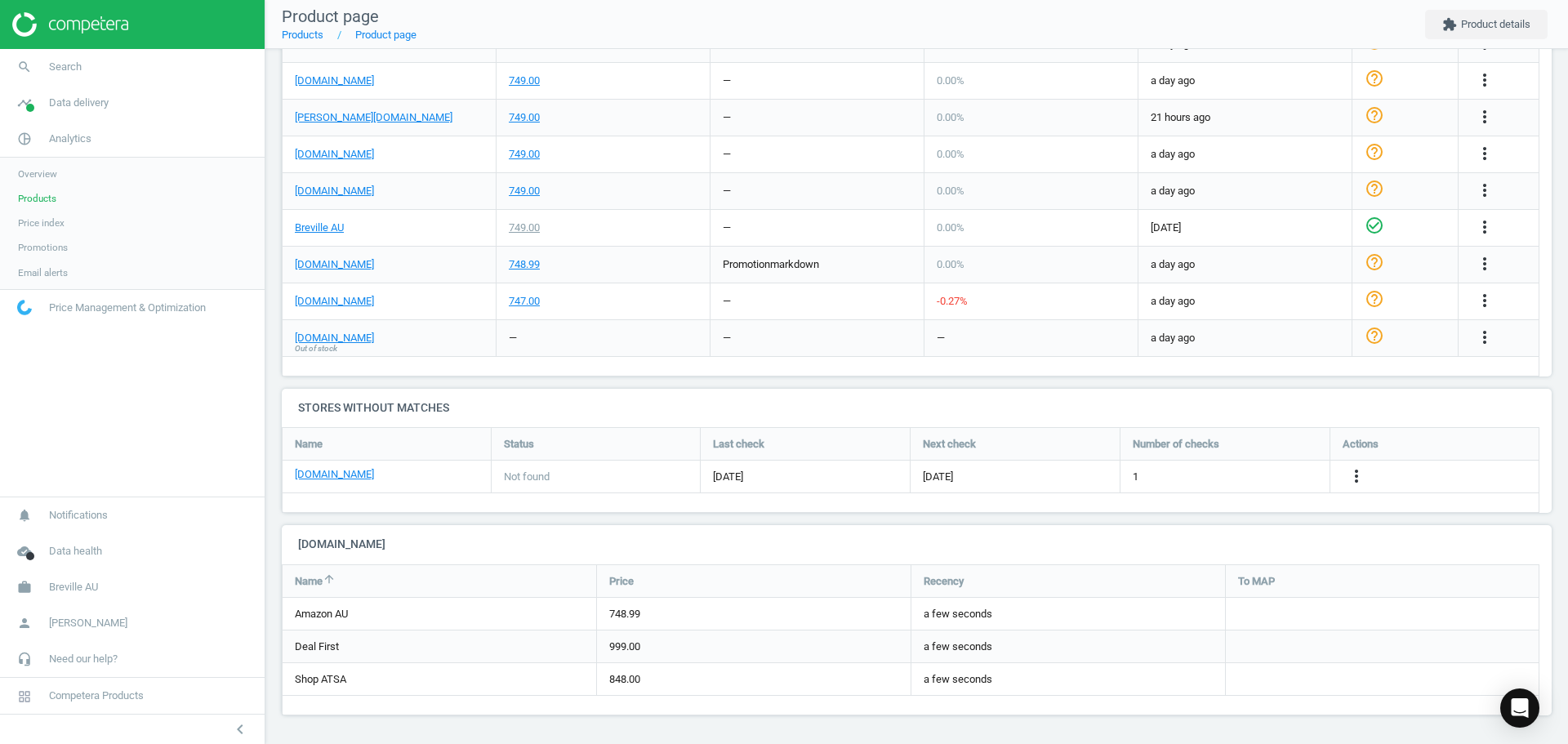
click at [37, 224] on span "Price index" at bounding box center [41, 223] width 46 height 13
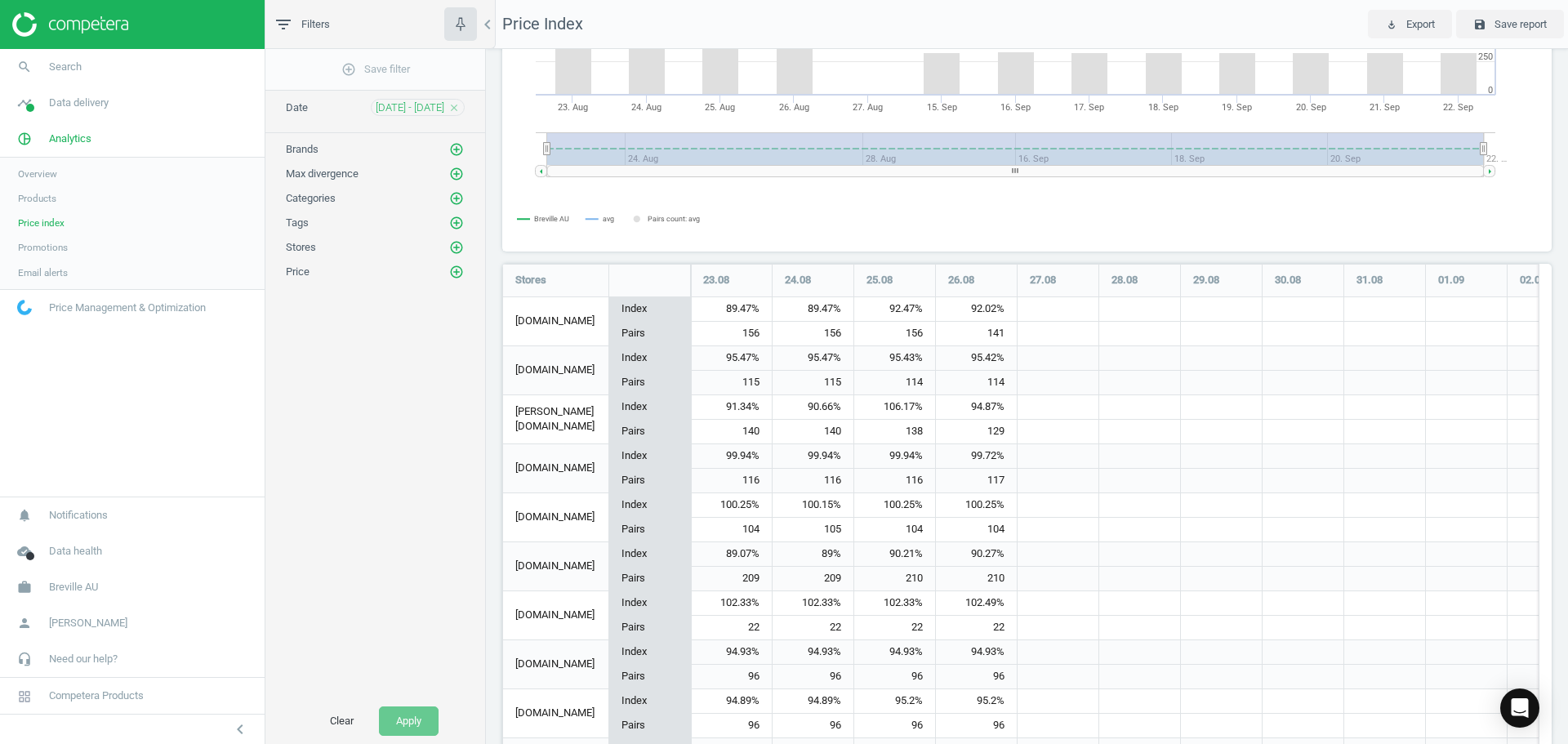
scroll to position [245, 0]
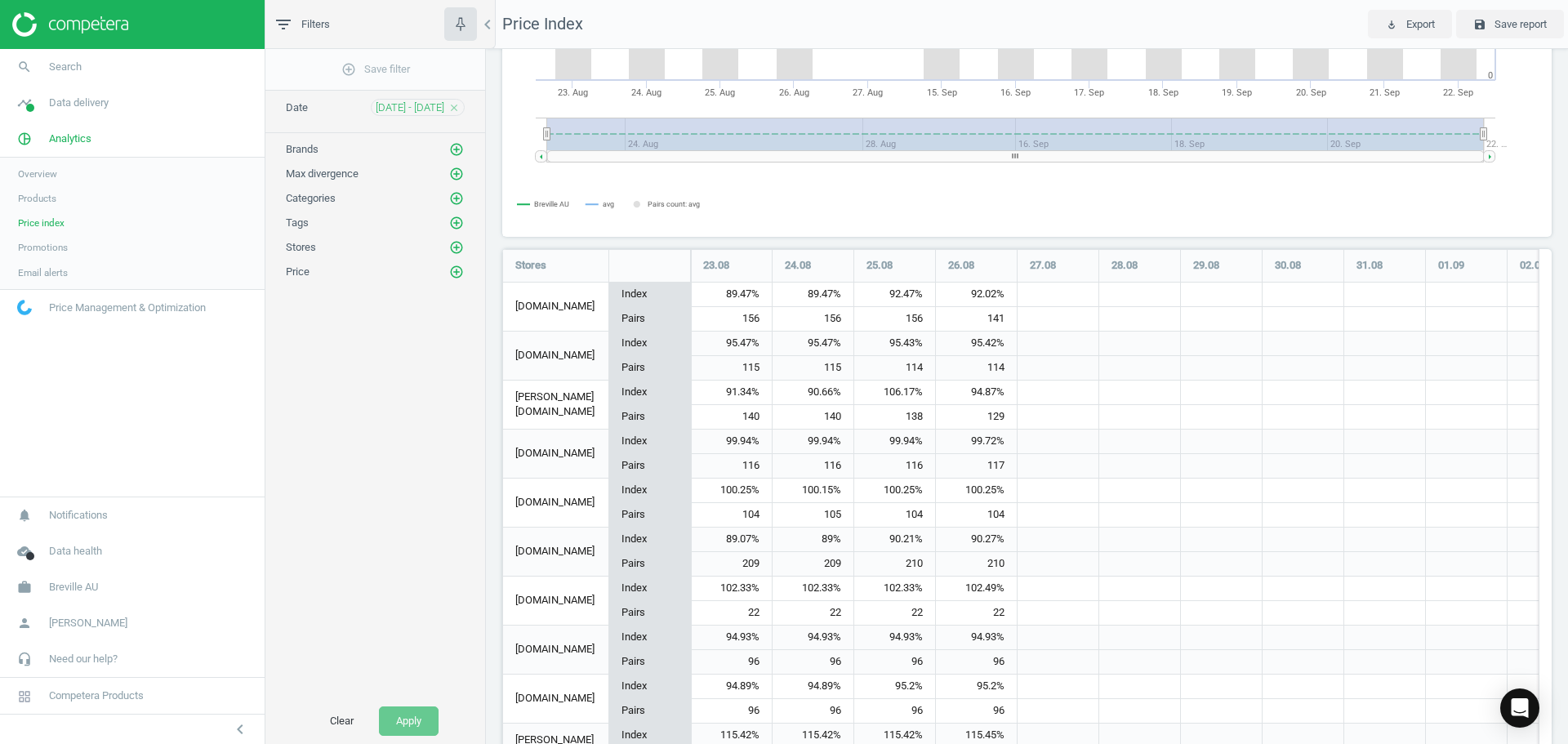
click at [54, 250] on span "Promotions" at bounding box center [43, 247] width 50 height 13
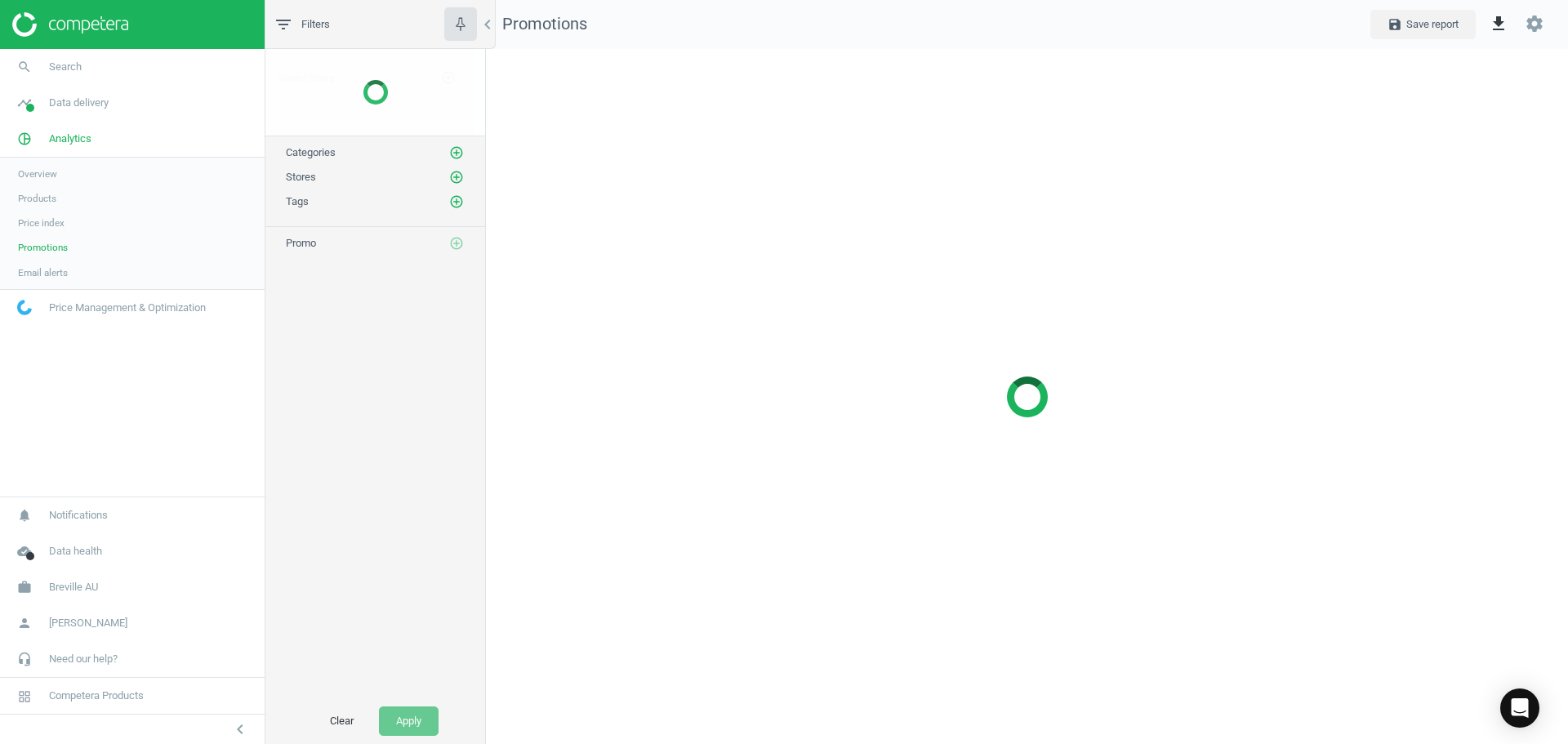
scroll to position [720, 1108]
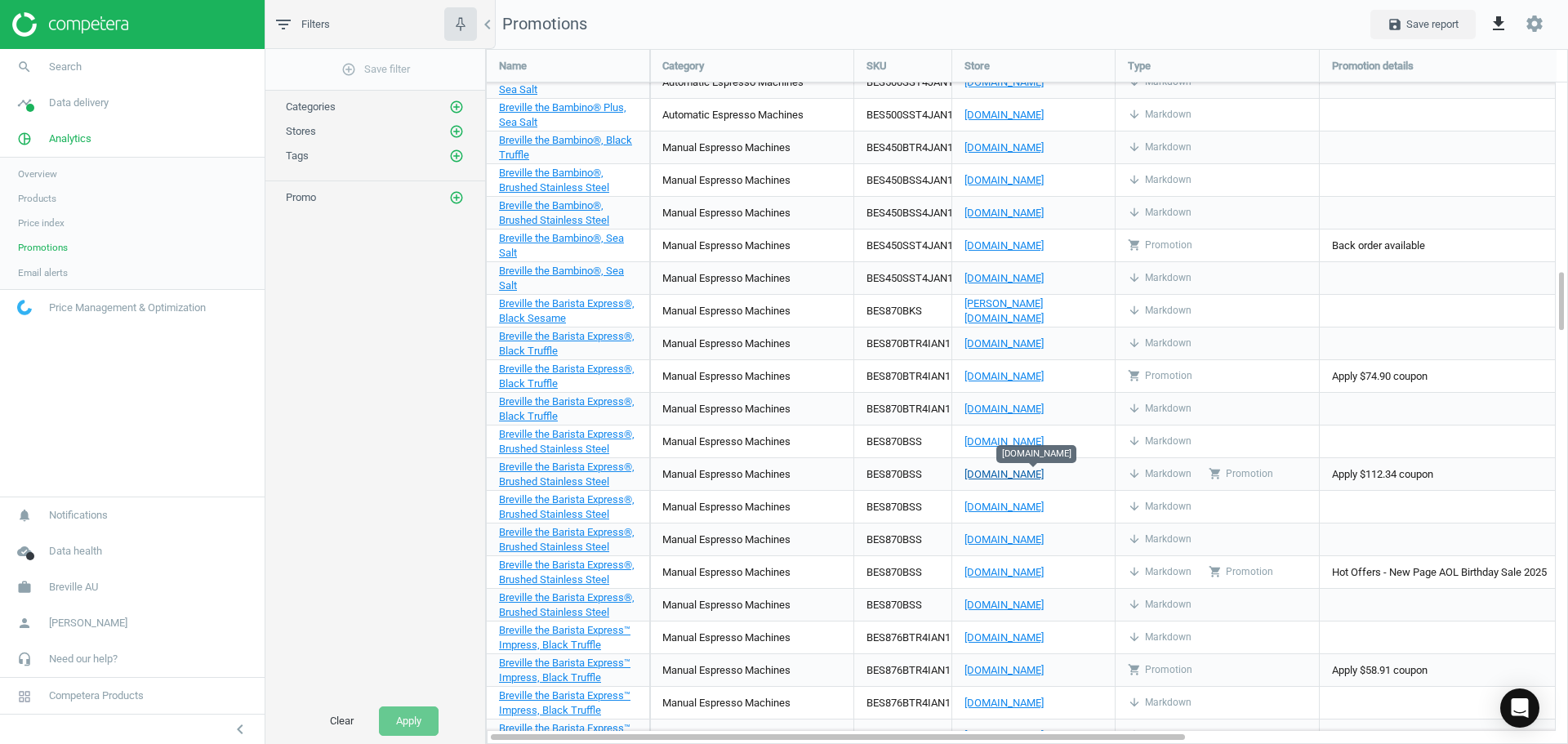
click at [999, 477] on link "[DOMAIN_NAME]" at bounding box center [1034, 474] width 138 height 15
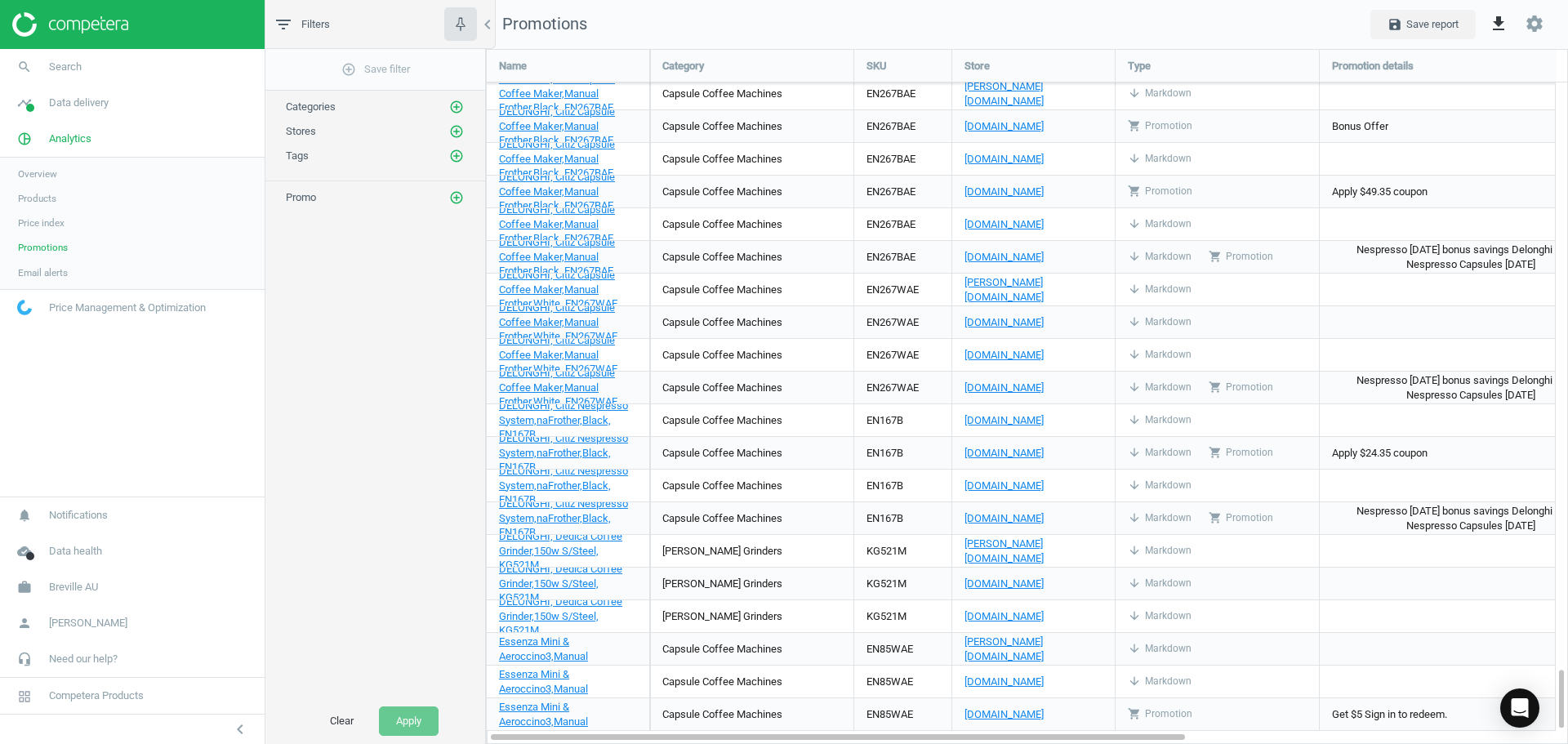
click at [62, 177] on link "Overview" at bounding box center [132, 174] width 264 height 25
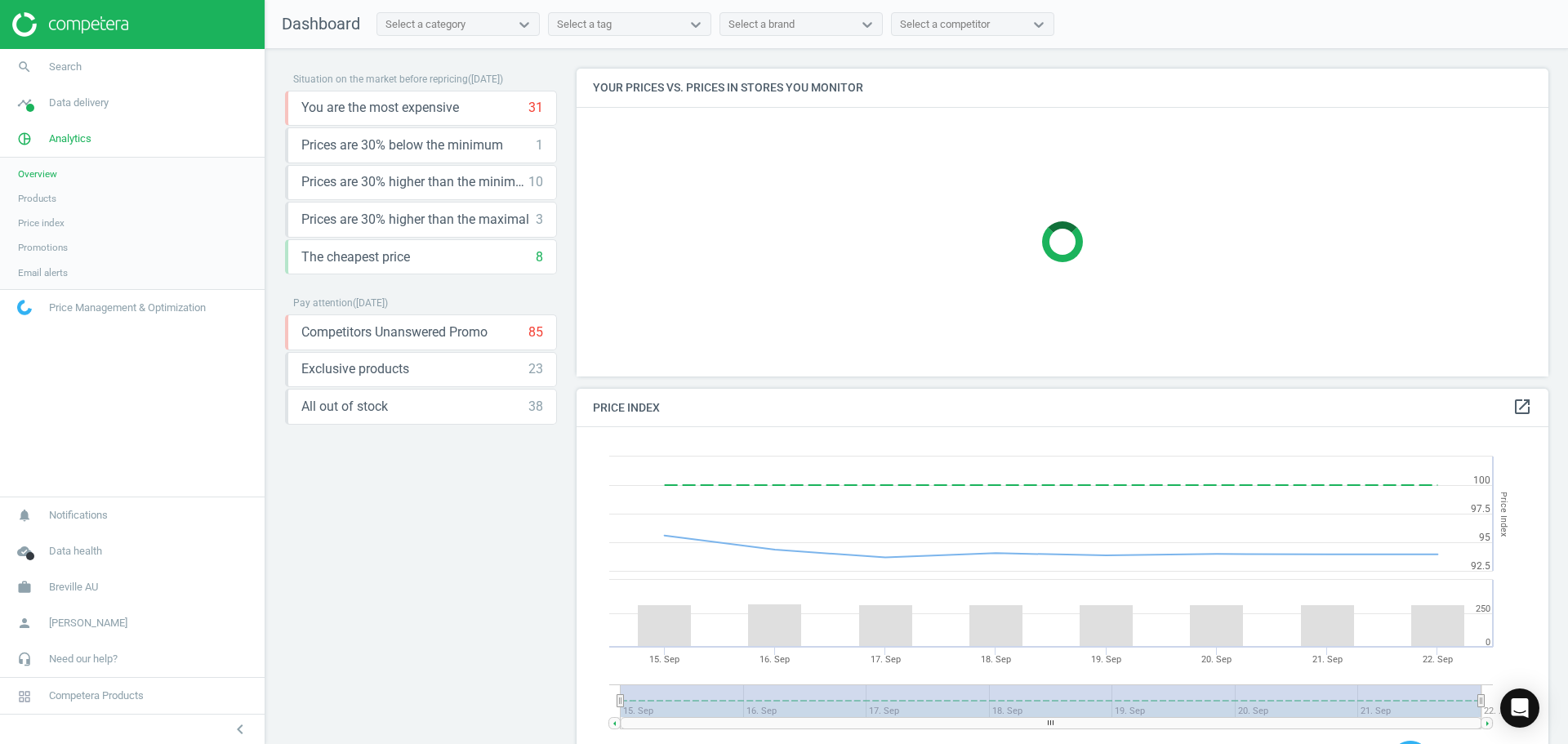
scroll to position [401, 985]
click at [50, 205] on link "Products" at bounding box center [132, 199] width 264 height 25
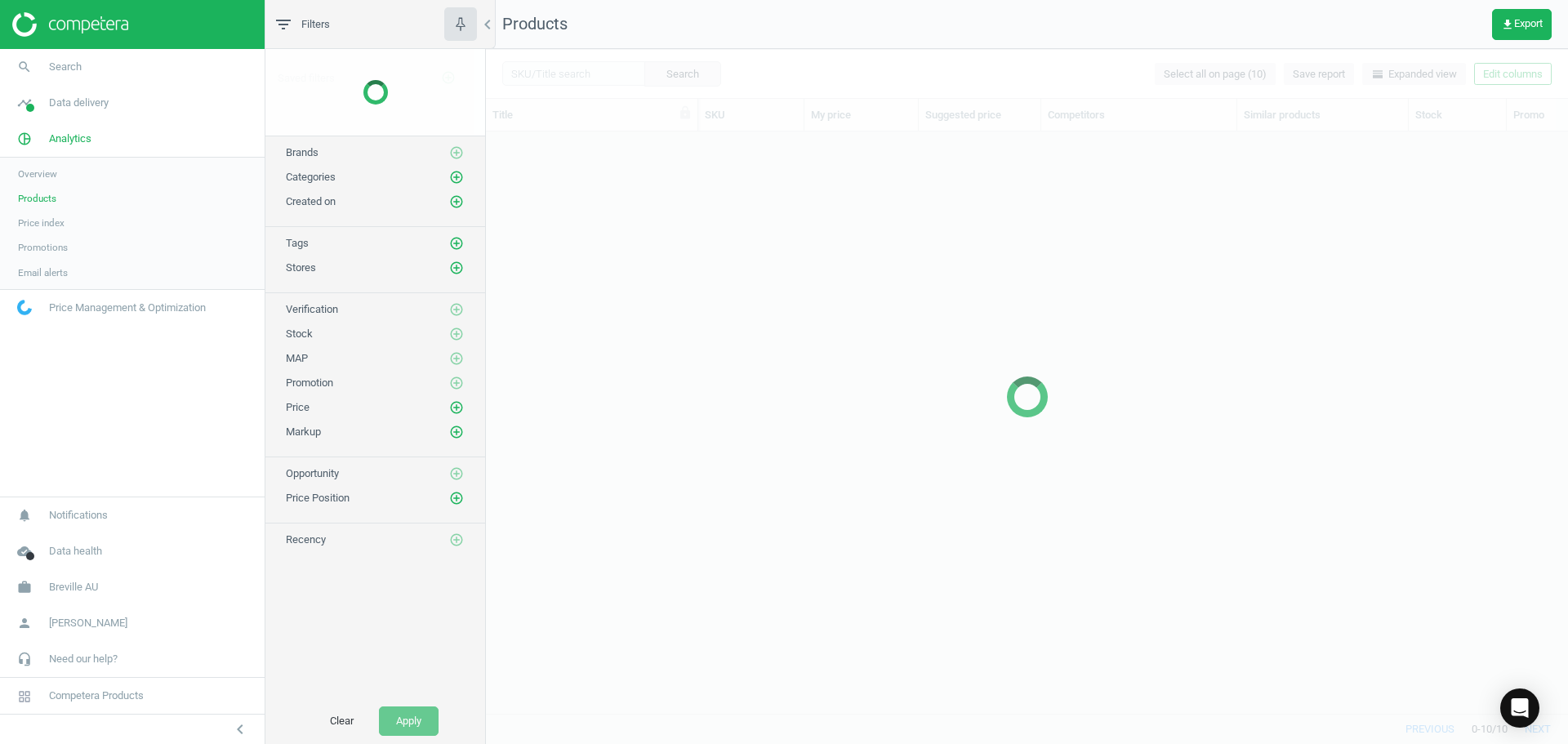
scroll to position [557, 1070]
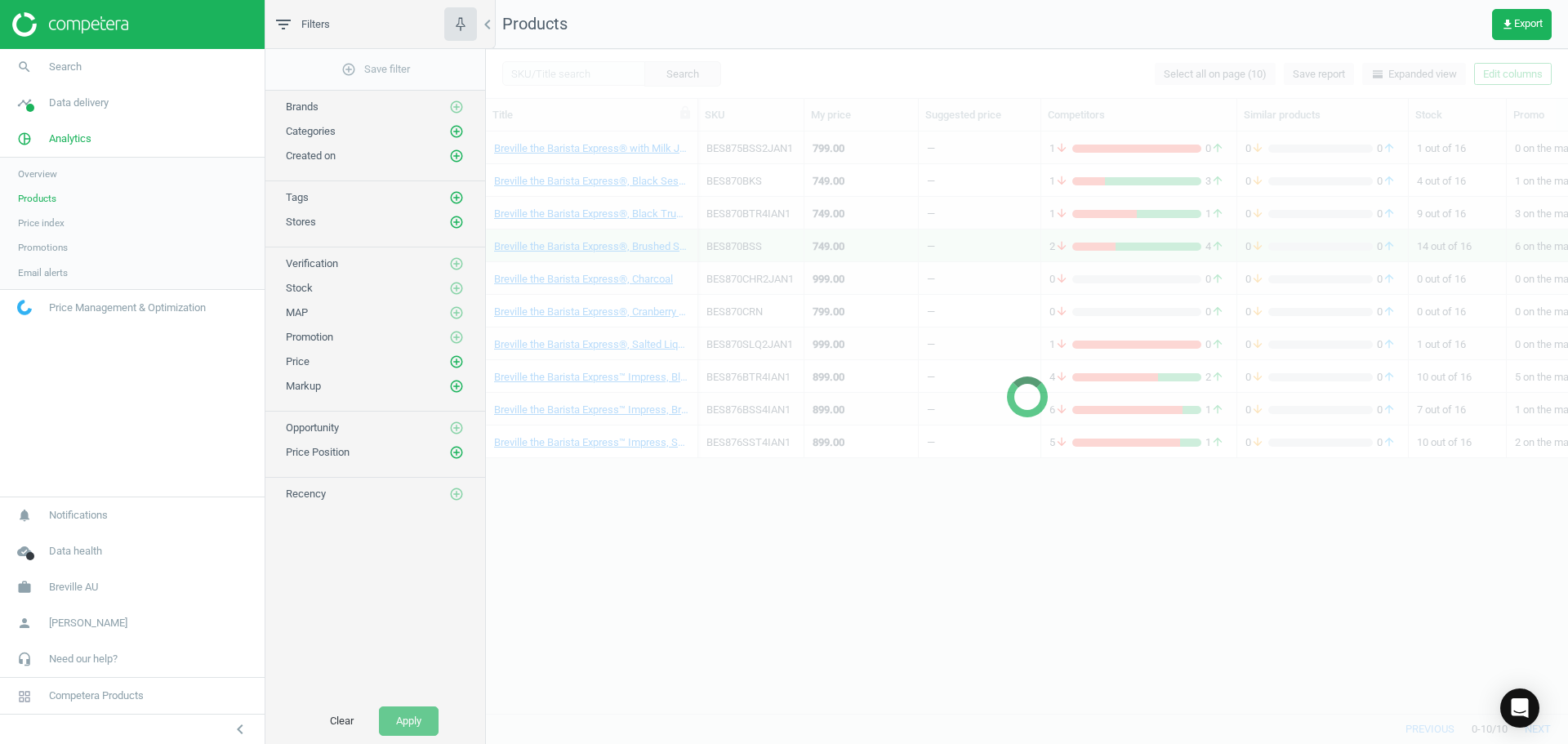
click at [50, 176] on span "Overview" at bounding box center [37, 174] width 39 height 13
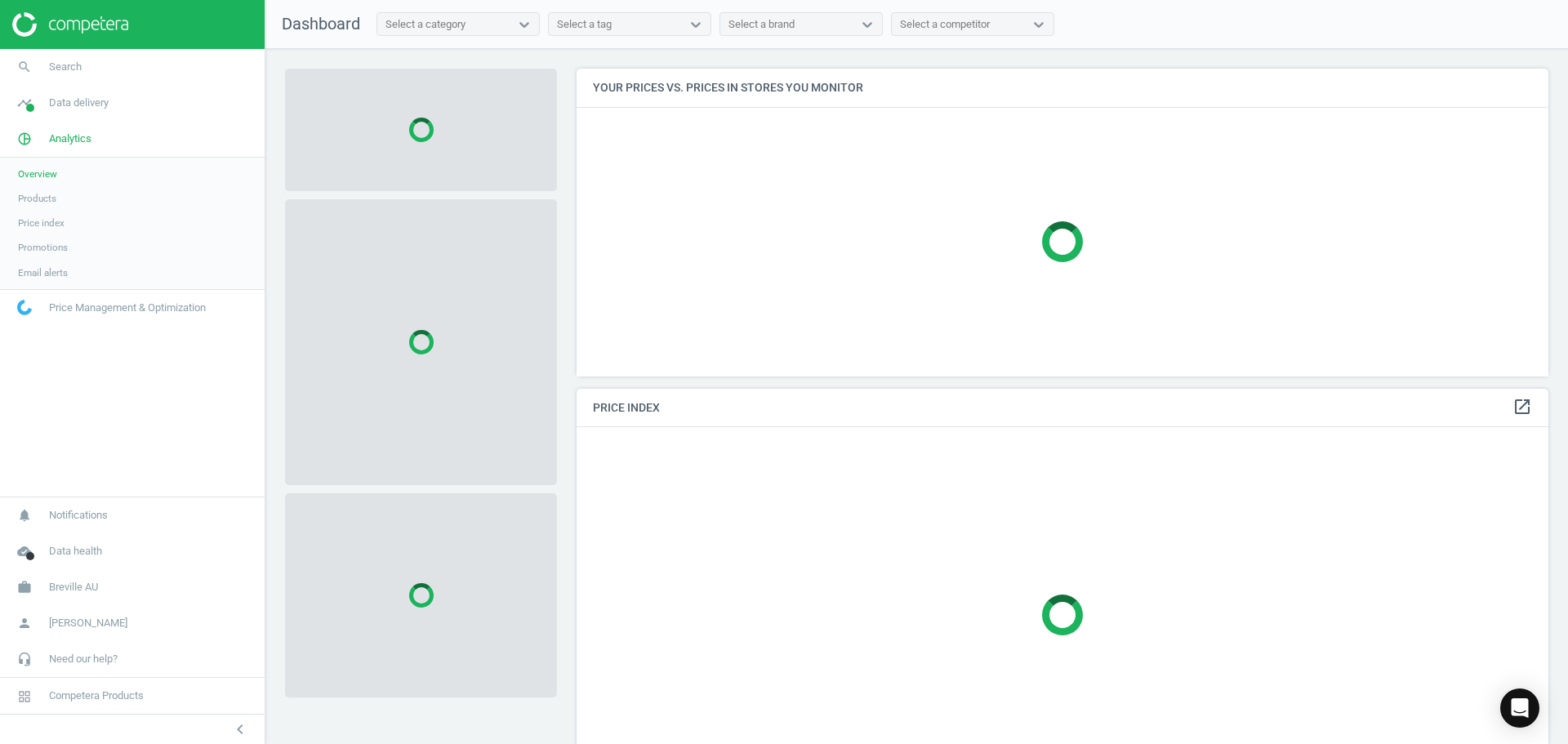
scroll to position [401, 985]
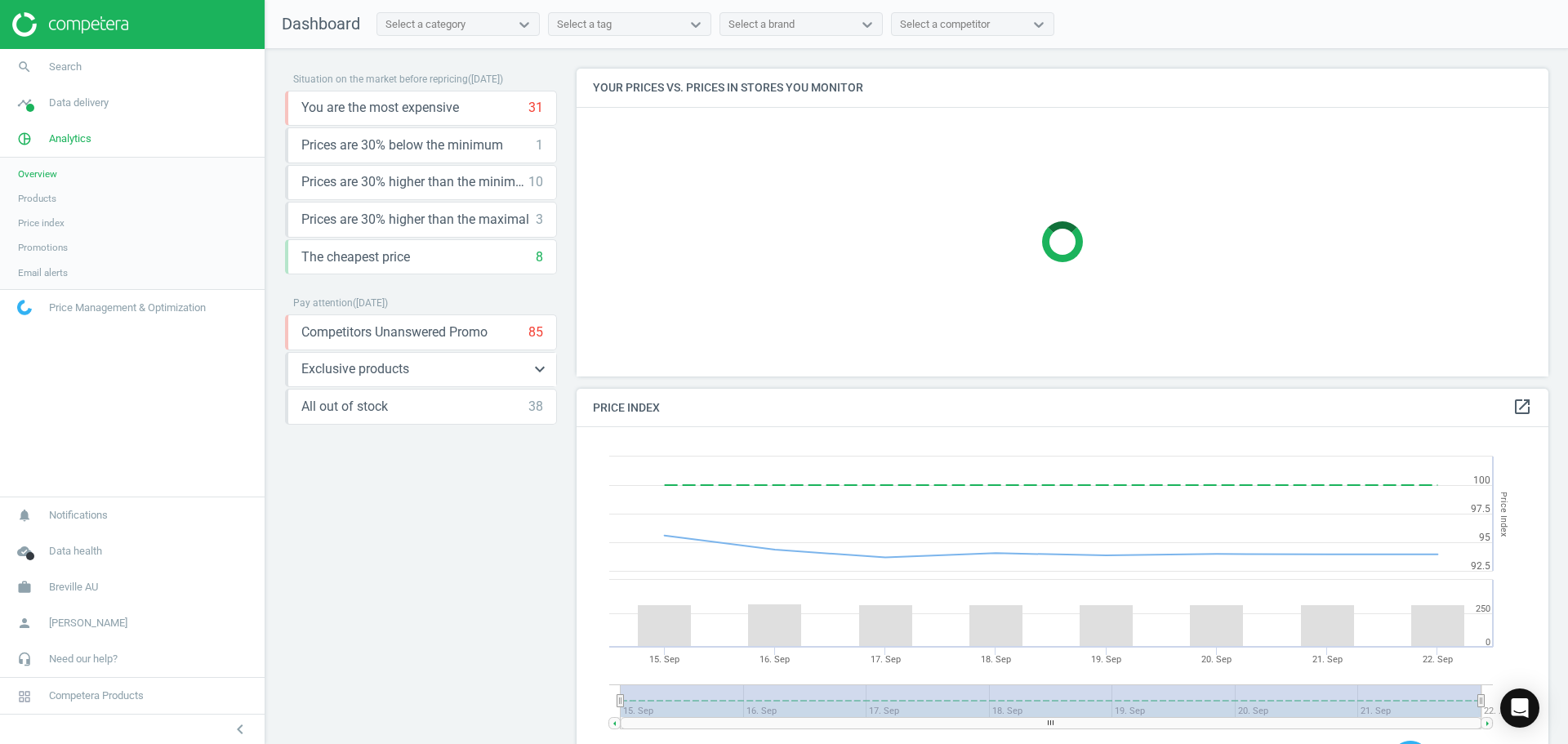
click at [512, 371] on div "Exclusive products 23 keyboard_arrow_down" at bounding box center [421, 368] width 241 height 18
click at [538, 369] on icon "keyboard_arrow_down" at bounding box center [540, 369] width 20 height 20
click at [459, 553] on div "Situation on the market before repricing ( 22.09.25 ) You are the most expensiv…" at bounding box center [420, 399] width 272 height 664
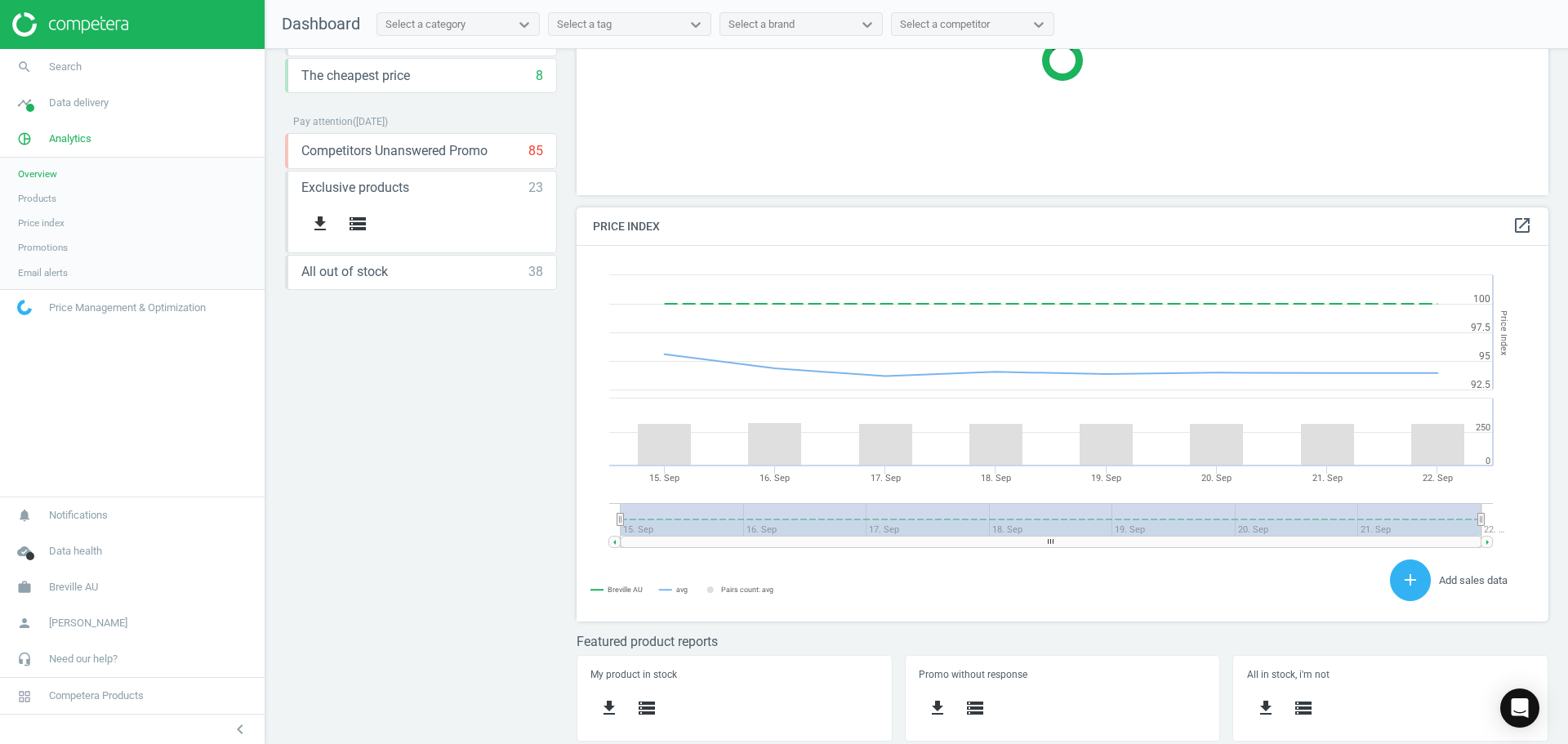
scroll to position [182, 0]
click at [51, 240] on span "Promotions" at bounding box center [43, 247] width 50 height 13
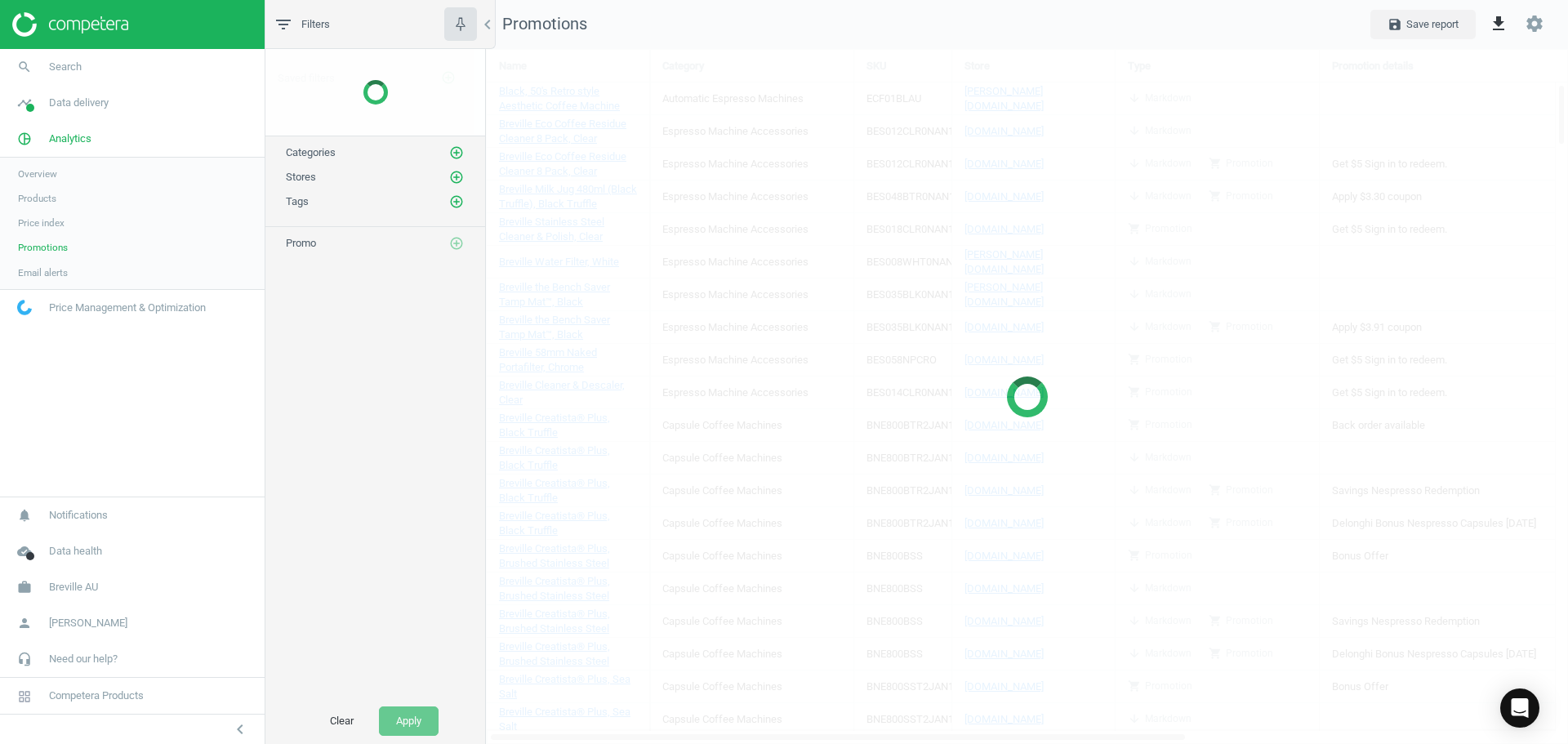
scroll to position [720, 1108]
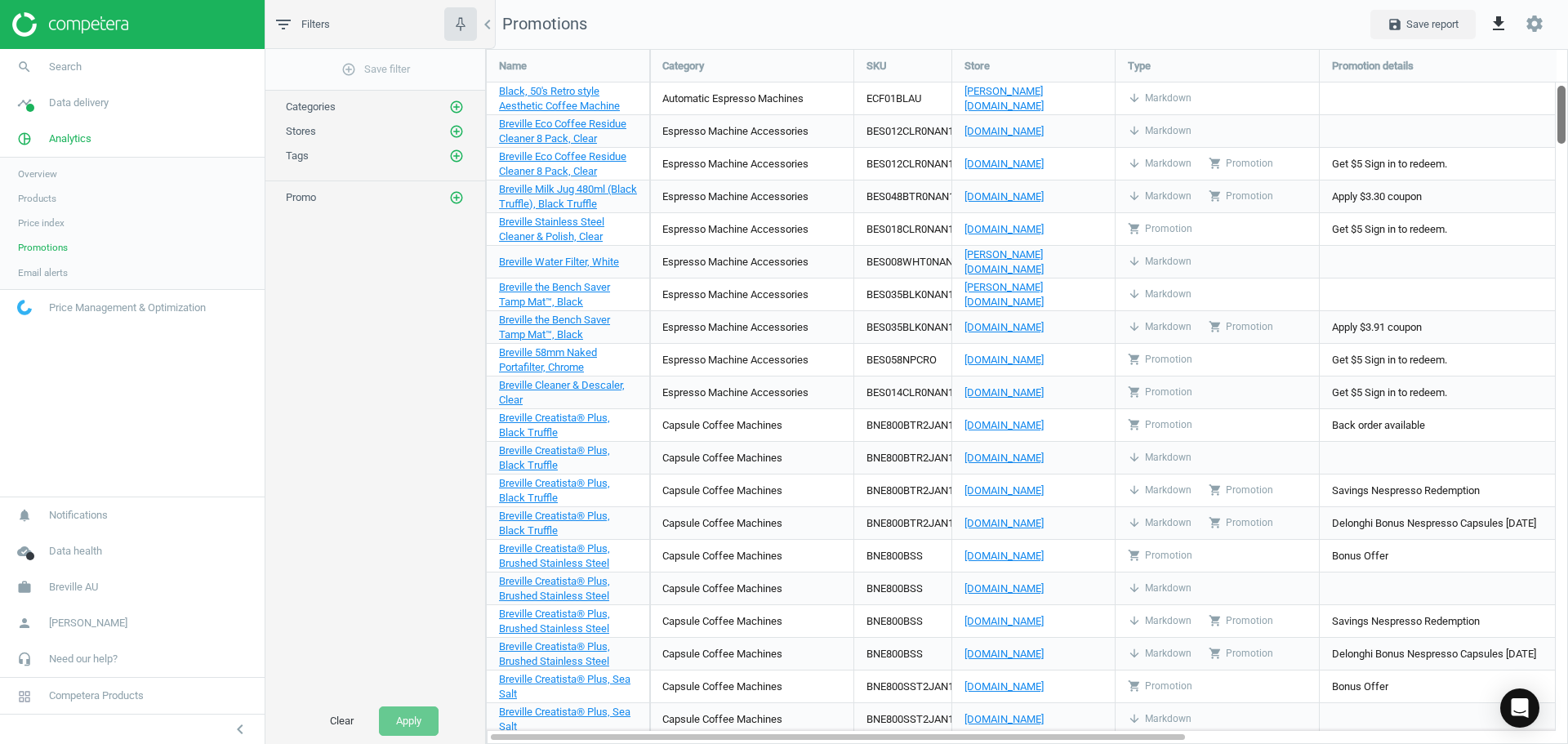
drag, startPoint x: 1559, startPoint y: 345, endPoint x: 1498, endPoint y: -3, distance: 353.3
click at [1498, 0] on html "Group 2 Created with Sketch. ic/cloud_download/grey600 Created with Sketch. gra…" at bounding box center [784, 372] width 1568 height 744
click at [47, 223] on span "Price index" at bounding box center [41, 223] width 46 height 13
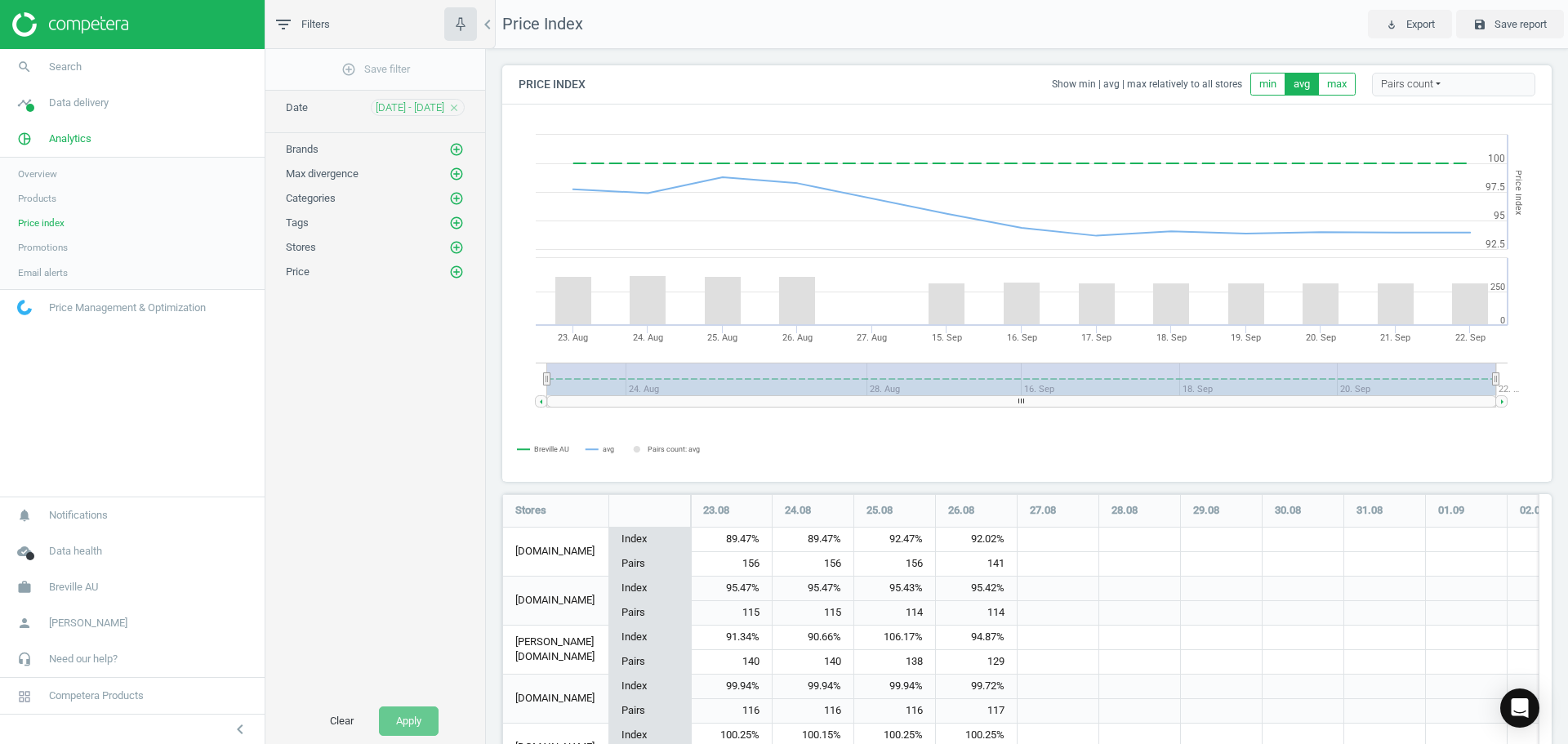
scroll to position [846, 1062]
click at [454, 247] on icon "add_circle_outline" at bounding box center [456, 248] width 15 height 15
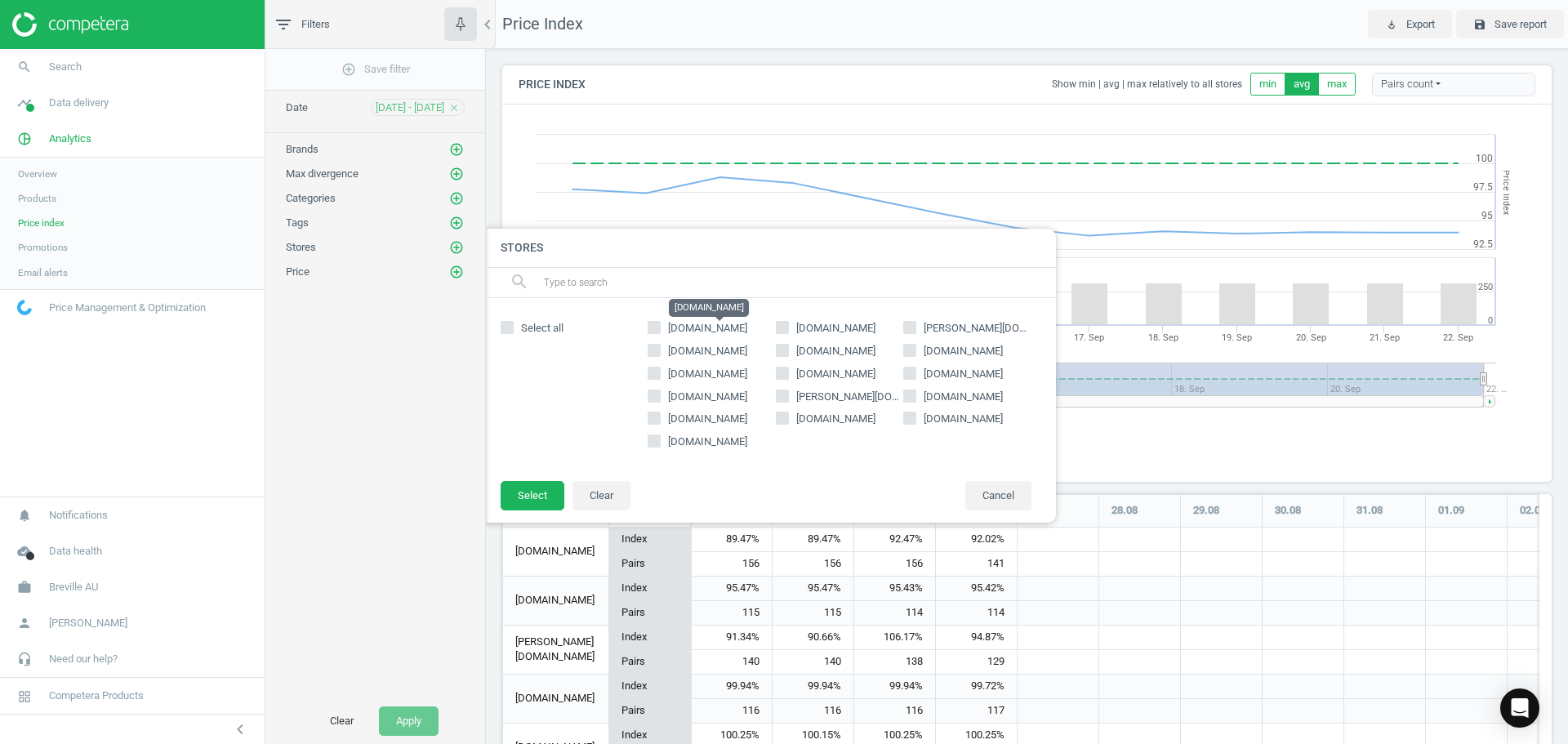
click at [679, 326] on span "[DOMAIN_NAME]" at bounding box center [708, 328] width 80 height 12
click at [660, 326] on input "[DOMAIN_NAME]" at bounding box center [654, 327] width 10 height 10
checkbox input "true"
click at [539, 498] on button "Select" at bounding box center [532, 495] width 63 height 29
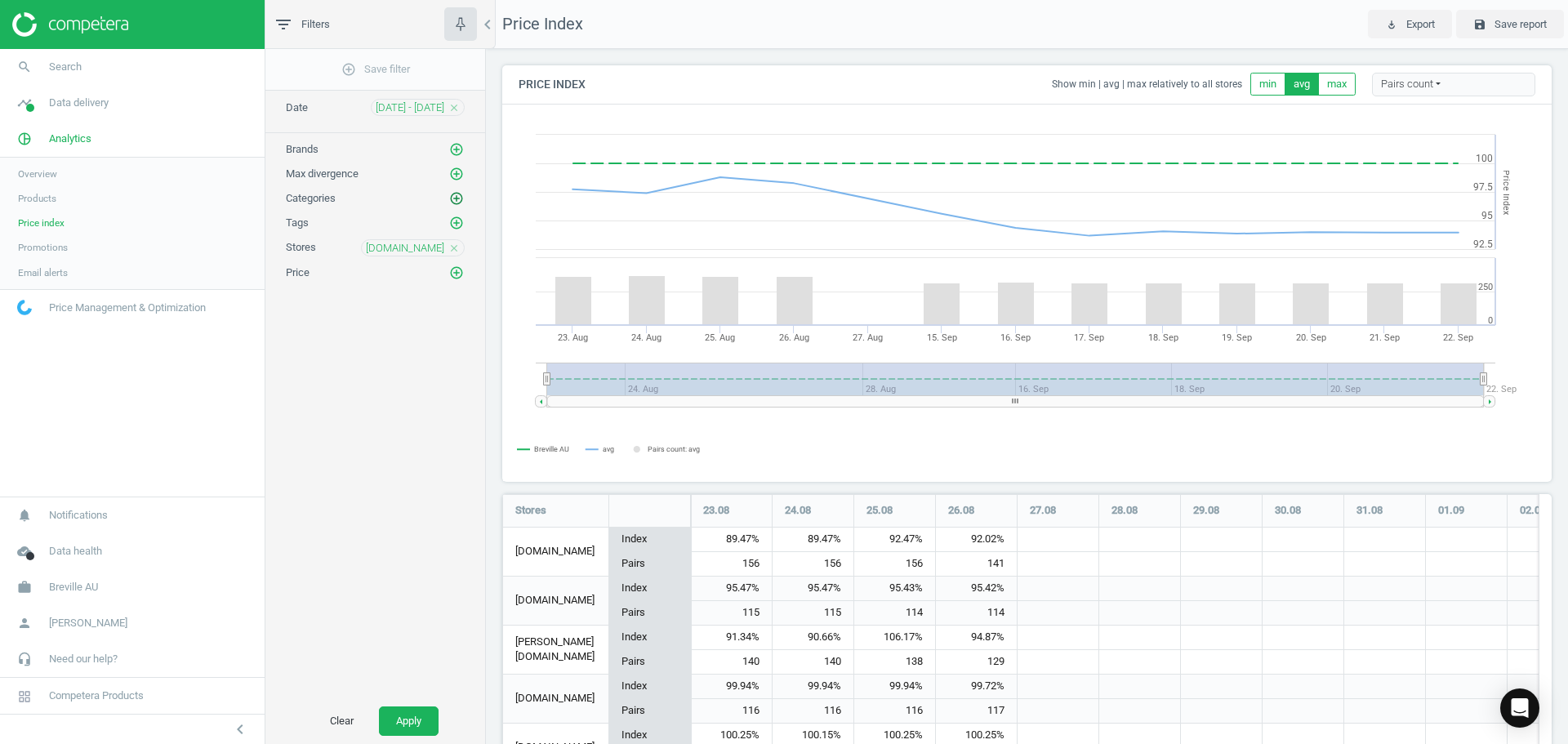
click at [453, 197] on icon "add_circle_outline" at bounding box center [456, 199] width 15 height 15
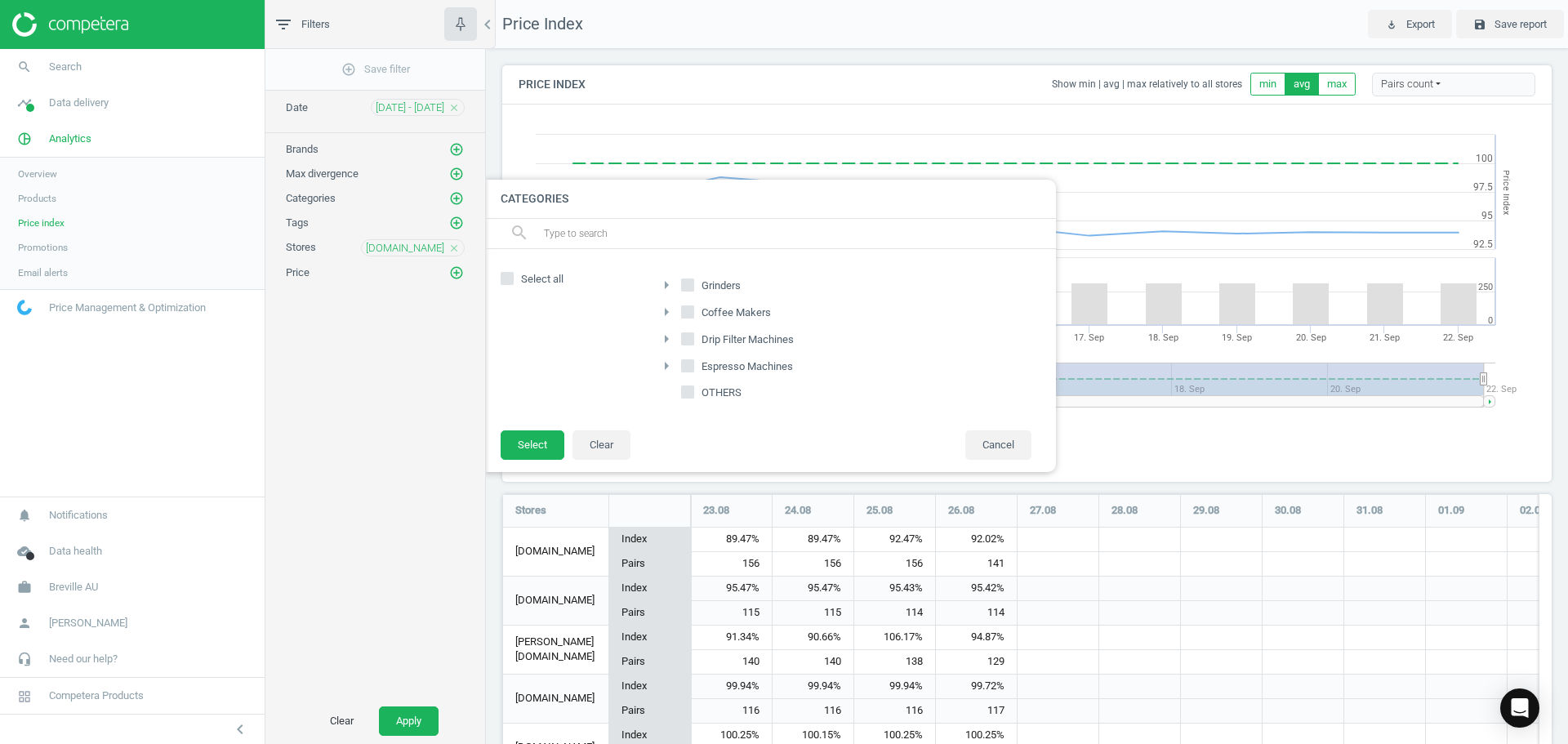
click at [684, 366] on input "Espresso Machines" at bounding box center [687, 364] width 10 height 10
checkbox input "true"
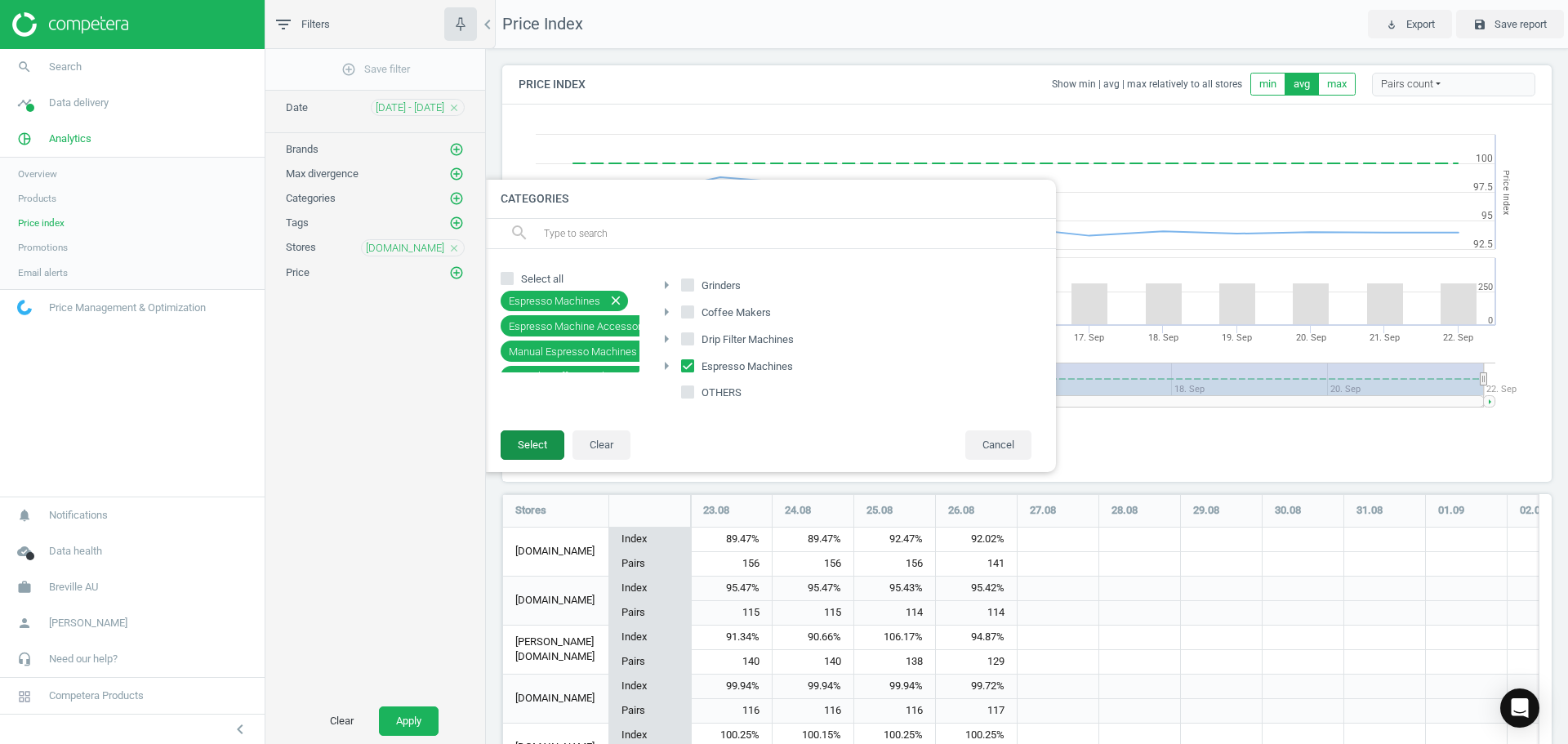
click at [551, 436] on button "Select" at bounding box center [532, 445] width 63 height 29
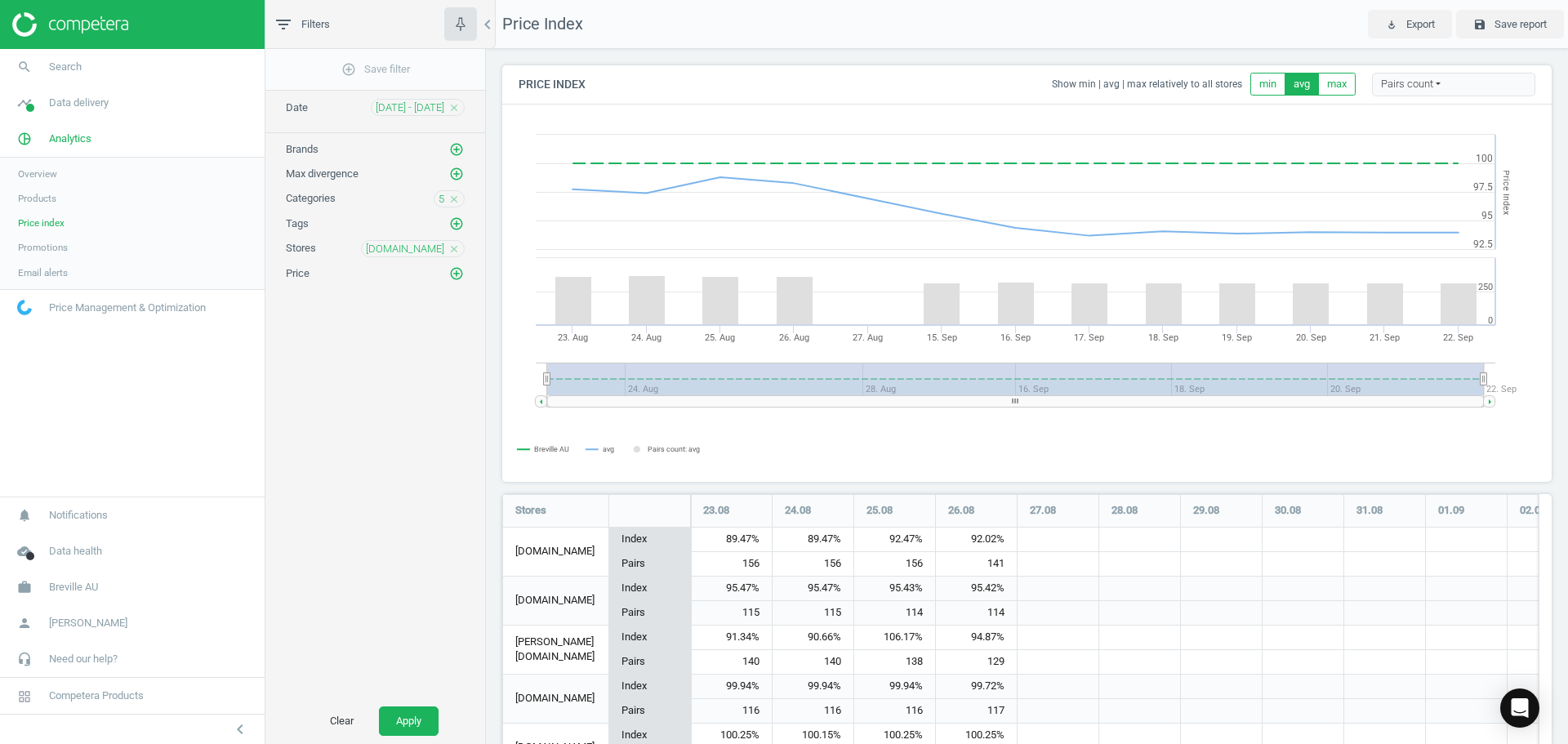
click at [356, 415] on div "add_circle_outline Save filter Date 23 Aug - 22 Sep close Brands add_circle_out…" at bounding box center [375, 374] width 220 height 649
click at [426, 723] on button "Apply" at bounding box center [408, 720] width 60 height 29
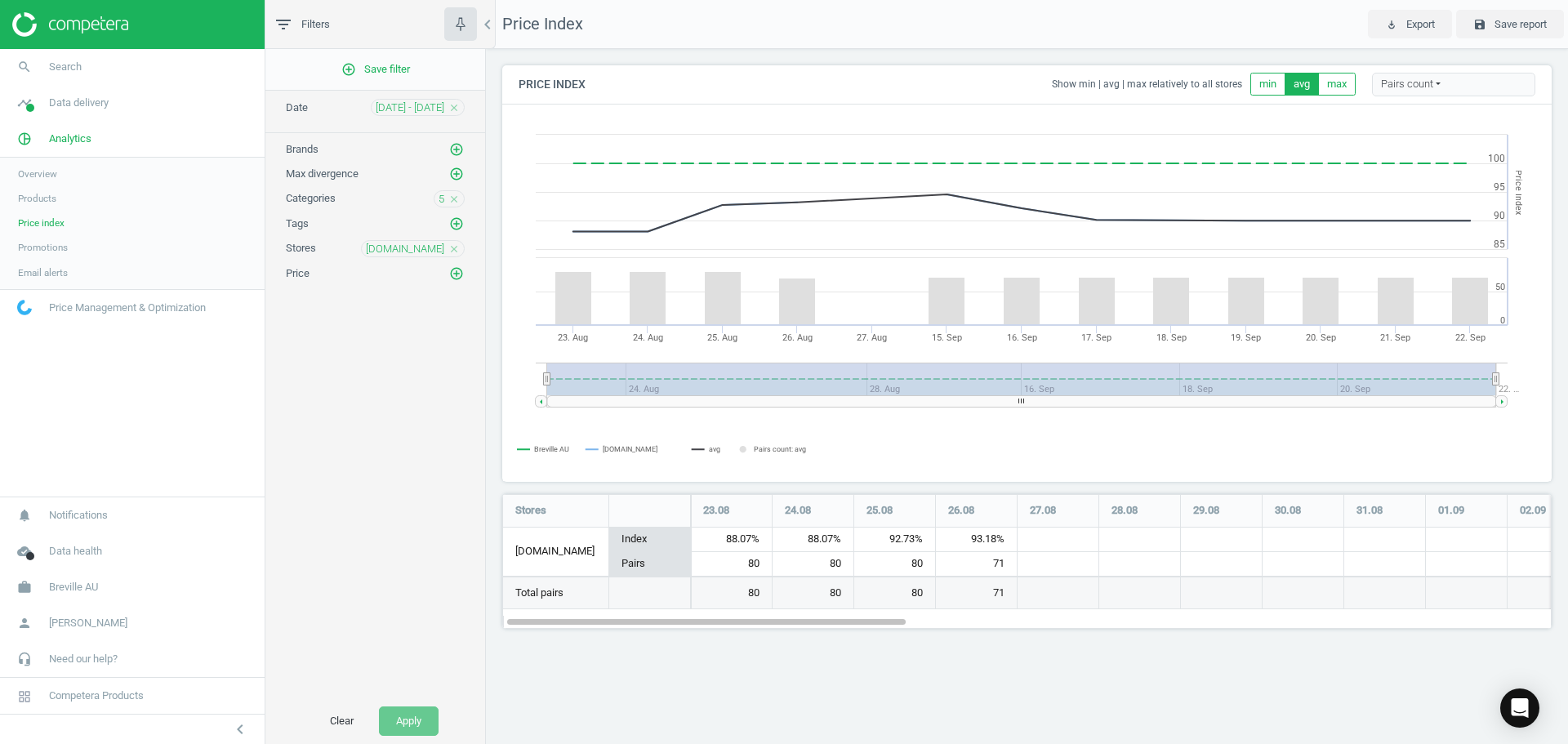
scroll to position [160, 1075]
click at [1266, 81] on button "min" at bounding box center [1268, 84] width 35 height 23
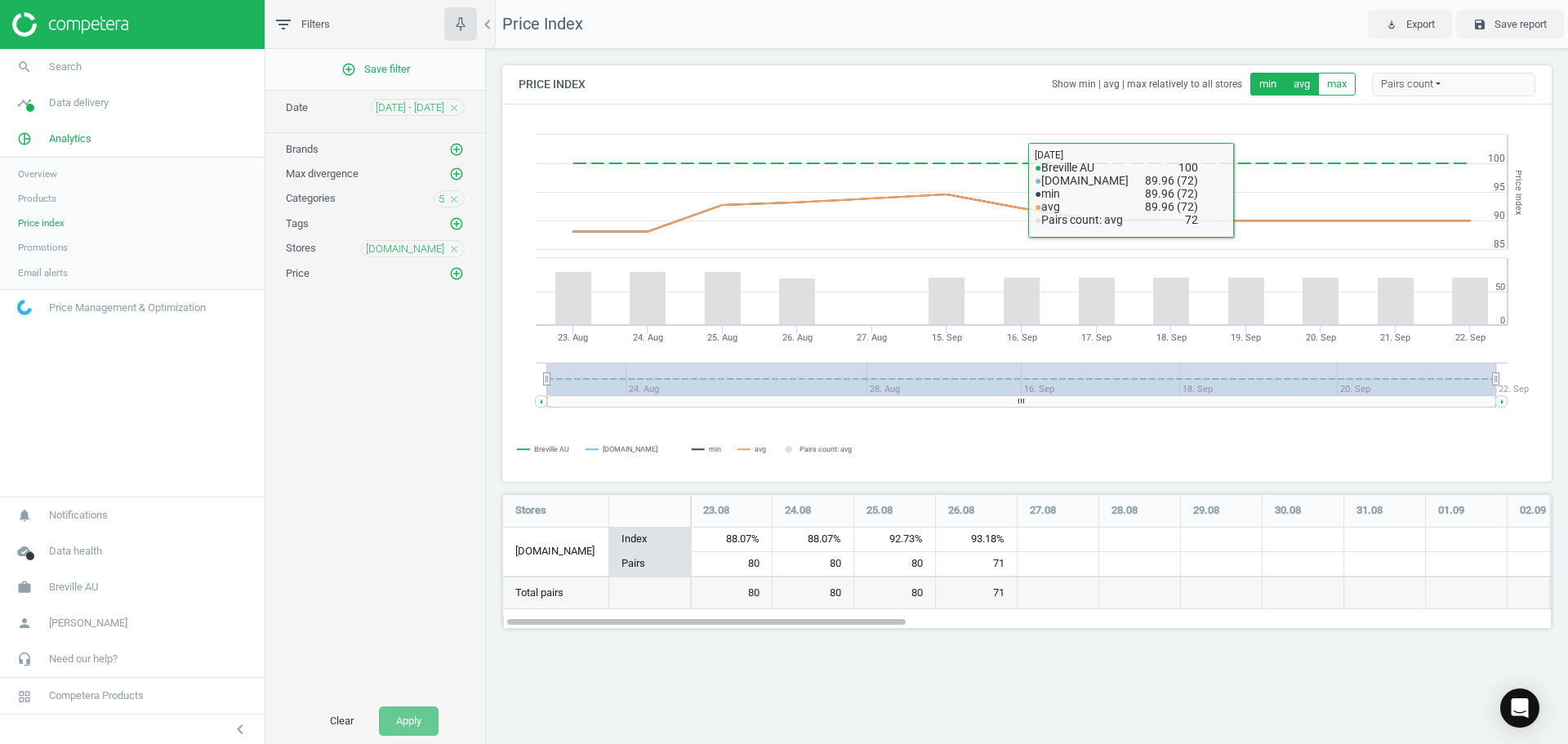
click at [1268, 81] on button "min" at bounding box center [1268, 84] width 35 height 23
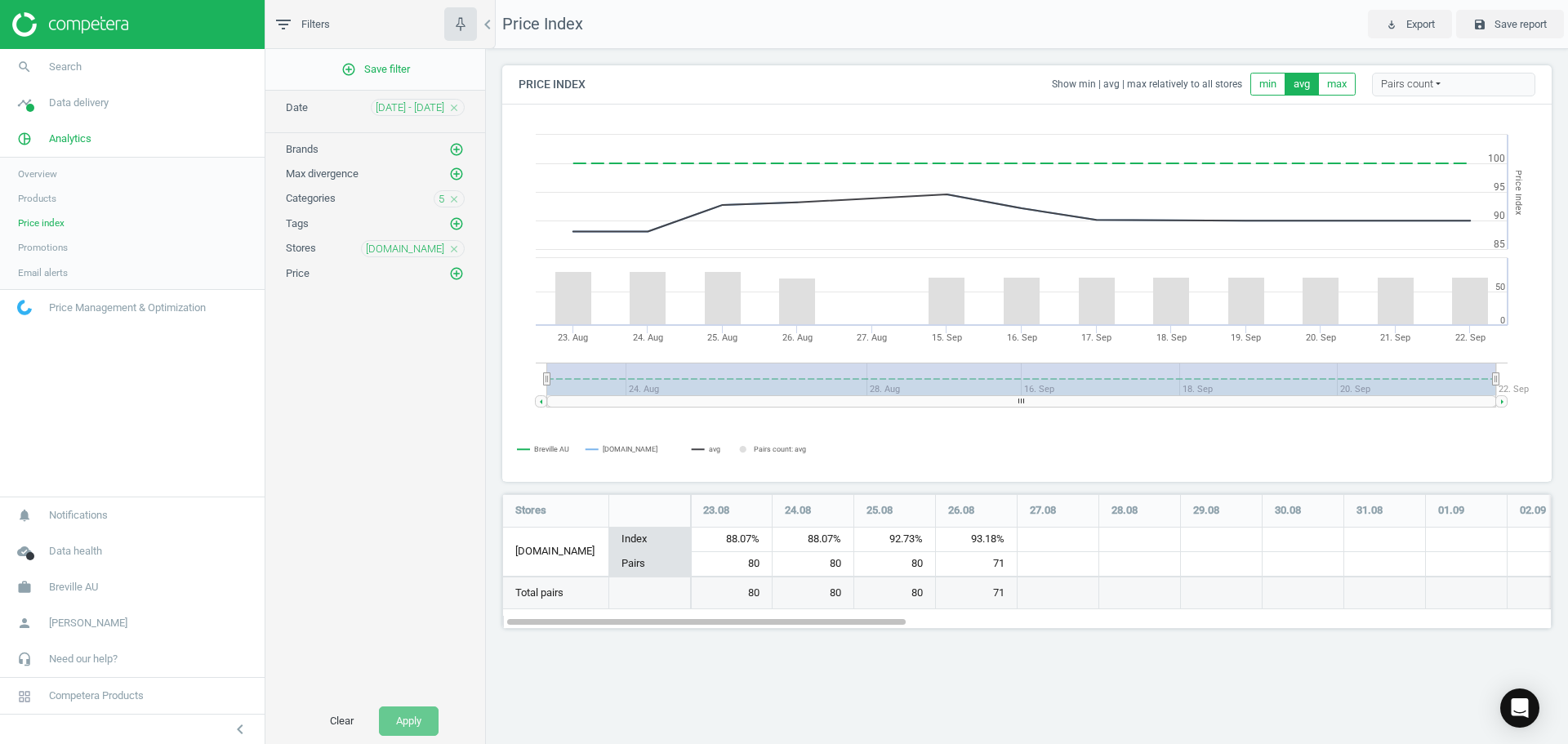
click at [383, 475] on div "add_circle_outline Save filter Date 23 Aug - 22 Sep close Brands add_circle_out…" at bounding box center [375, 374] width 220 height 649
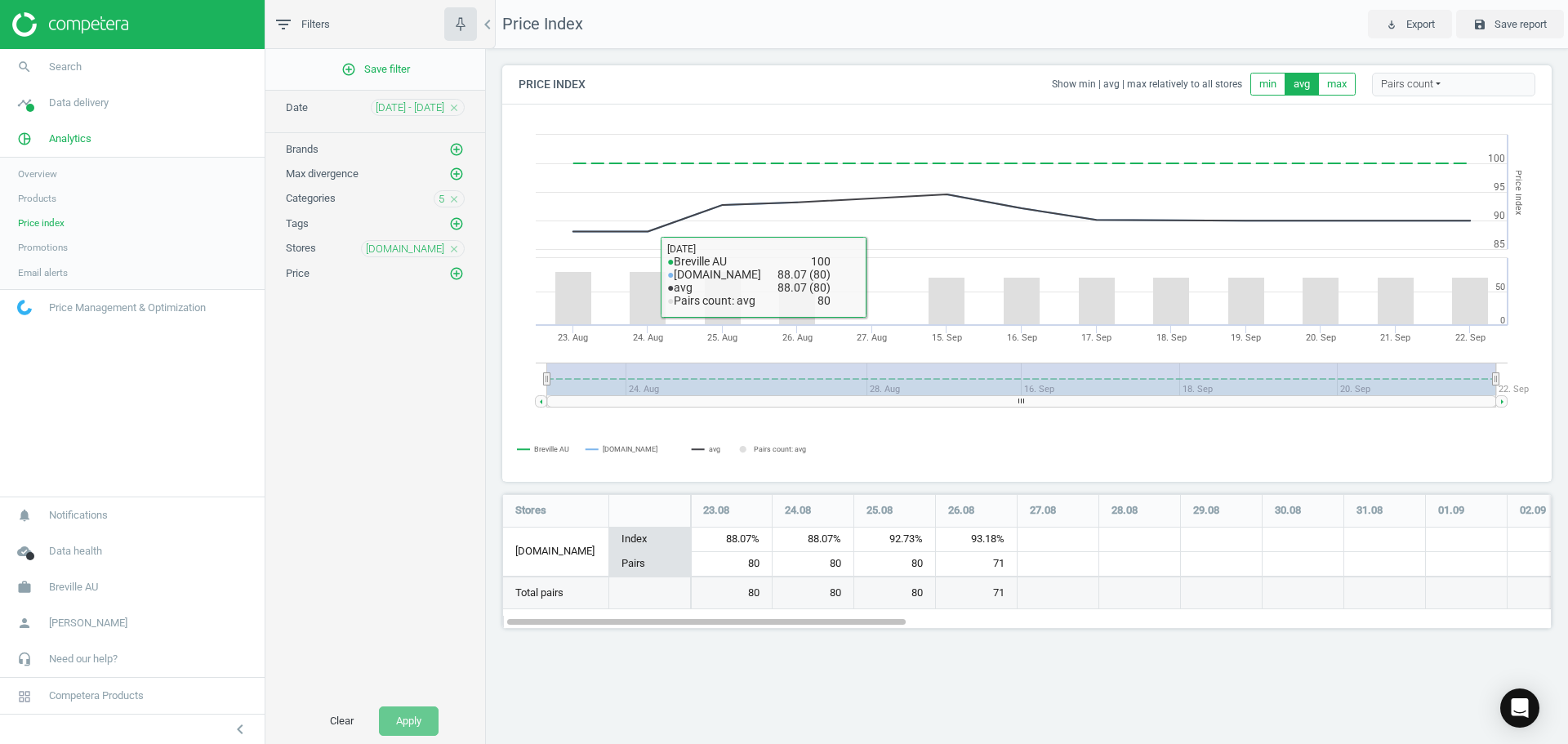
click at [359, 385] on div "add_circle_outline Save filter Date 23 Aug - 22 Sep close Brands add_circle_out…" at bounding box center [375, 374] width 220 height 649
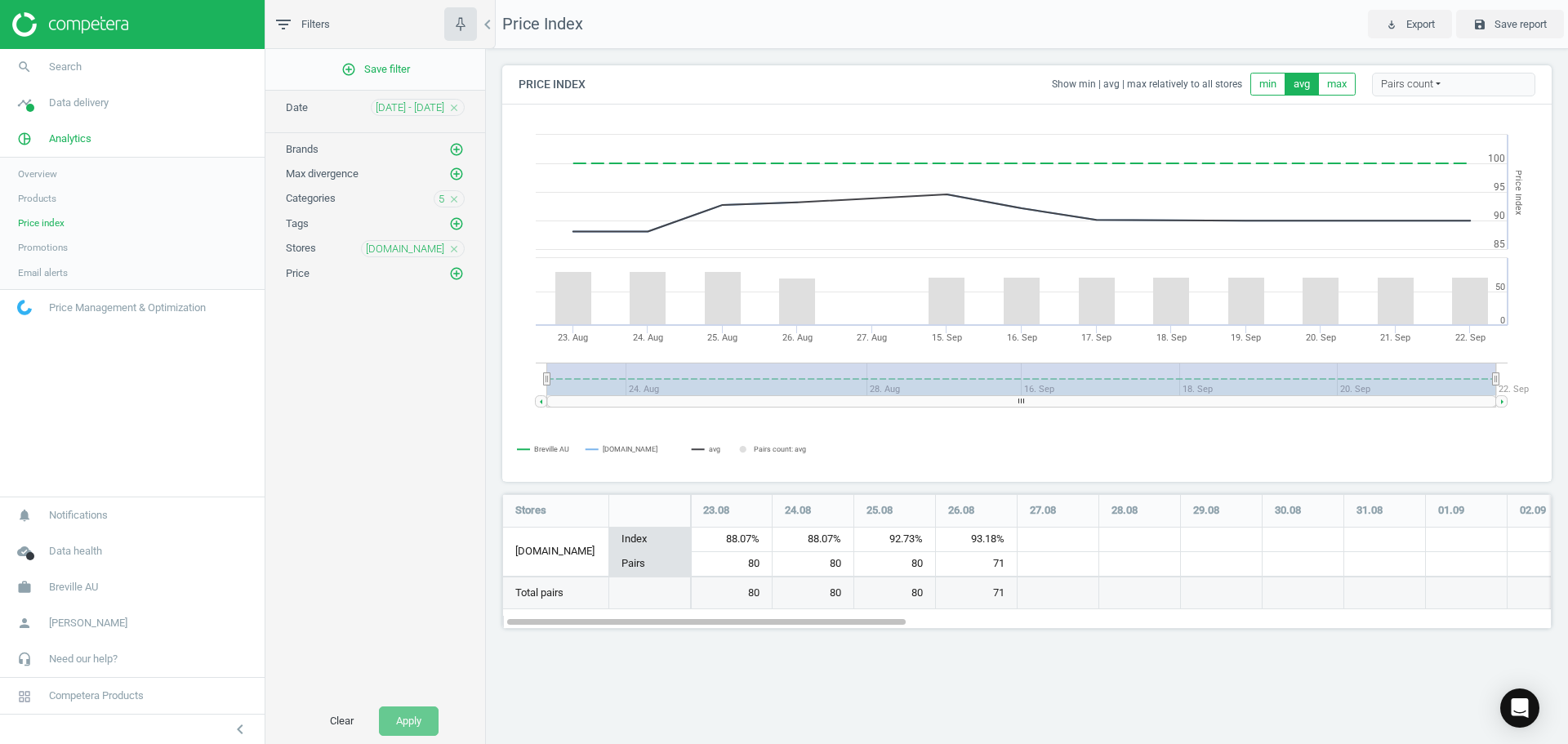
click at [111, 312] on span "Price Management & Optimization" at bounding box center [128, 308] width 157 height 15
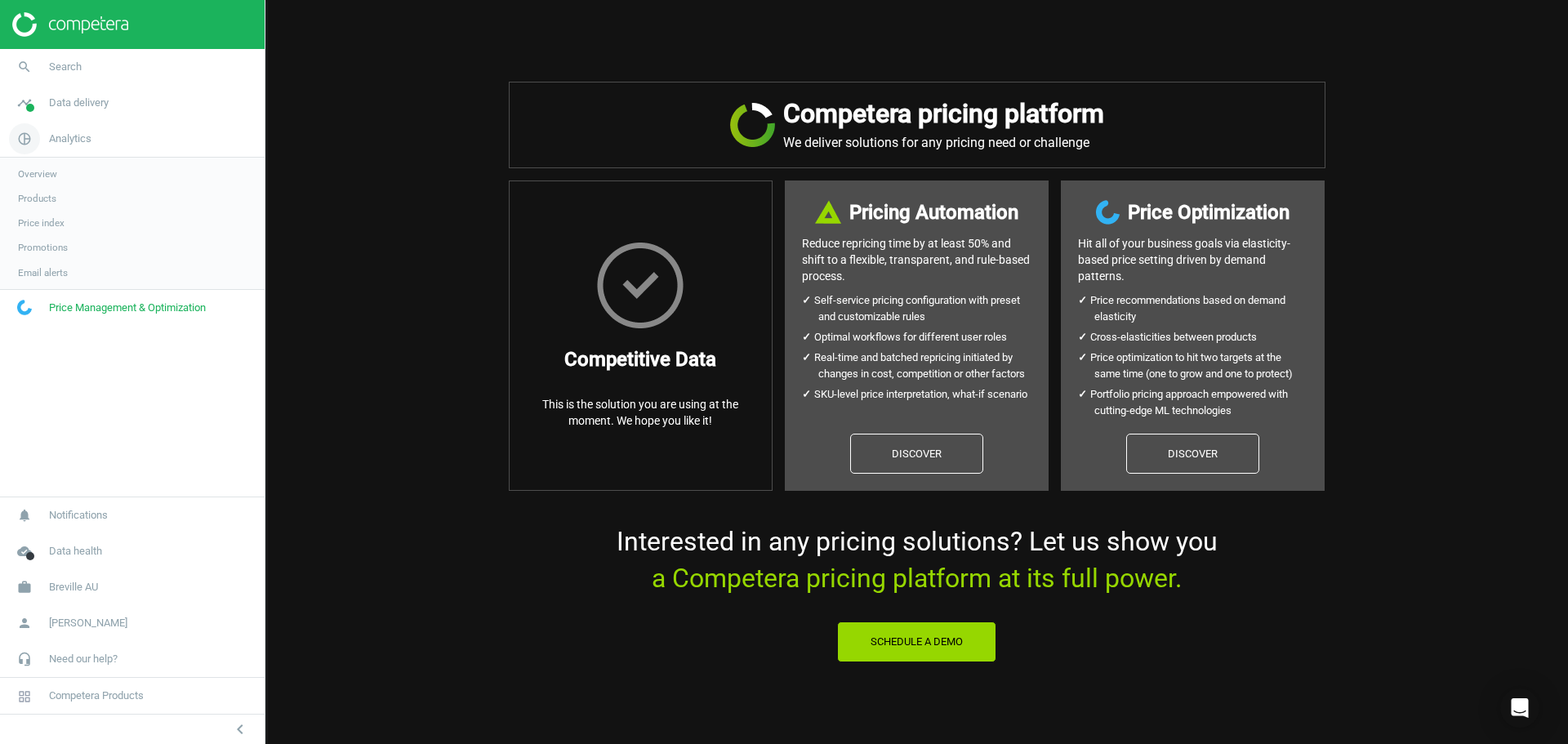
click at [63, 133] on span "Analytics" at bounding box center [70, 139] width 43 height 15
click at [24, 140] on icon "pie_chart_outlined" at bounding box center [24, 138] width 31 height 31
click at [54, 104] on span "Data delivery" at bounding box center [79, 103] width 60 height 15
click at [71, 166] on span "Matches dashboard" at bounding box center [60, 163] width 84 height 13
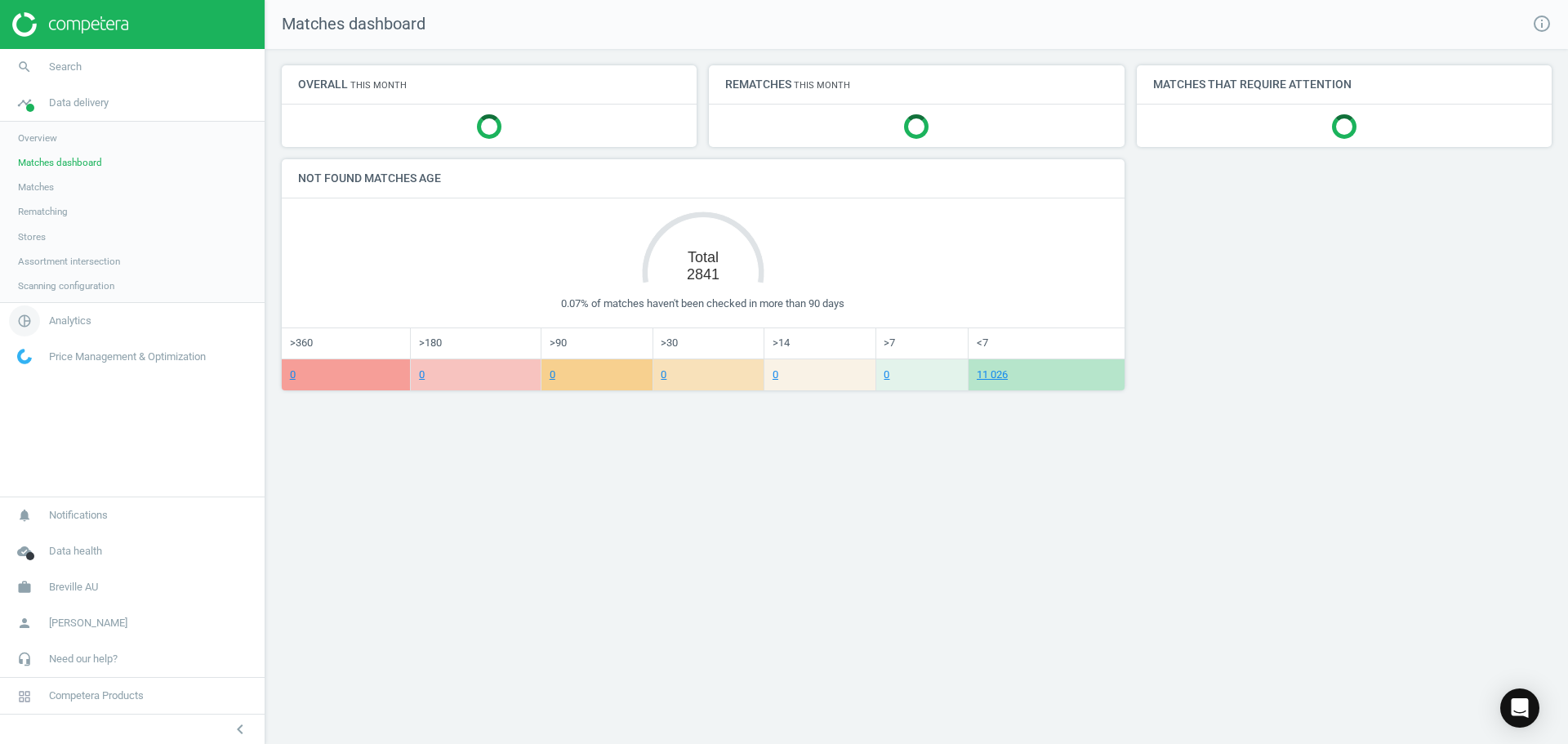
click at [27, 324] on icon "pie_chart_outlined" at bounding box center [24, 321] width 31 height 31
click at [21, 140] on icon "pie_chart_outlined" at bounding box center [24, 138] width 31 height 31
click at [30, 105] on span at bounding box center [30, 108] width 9 height 9
click at [43, 320] on span "pie_chart_outlined" at bounding box center [25, 321] width 49 height 36
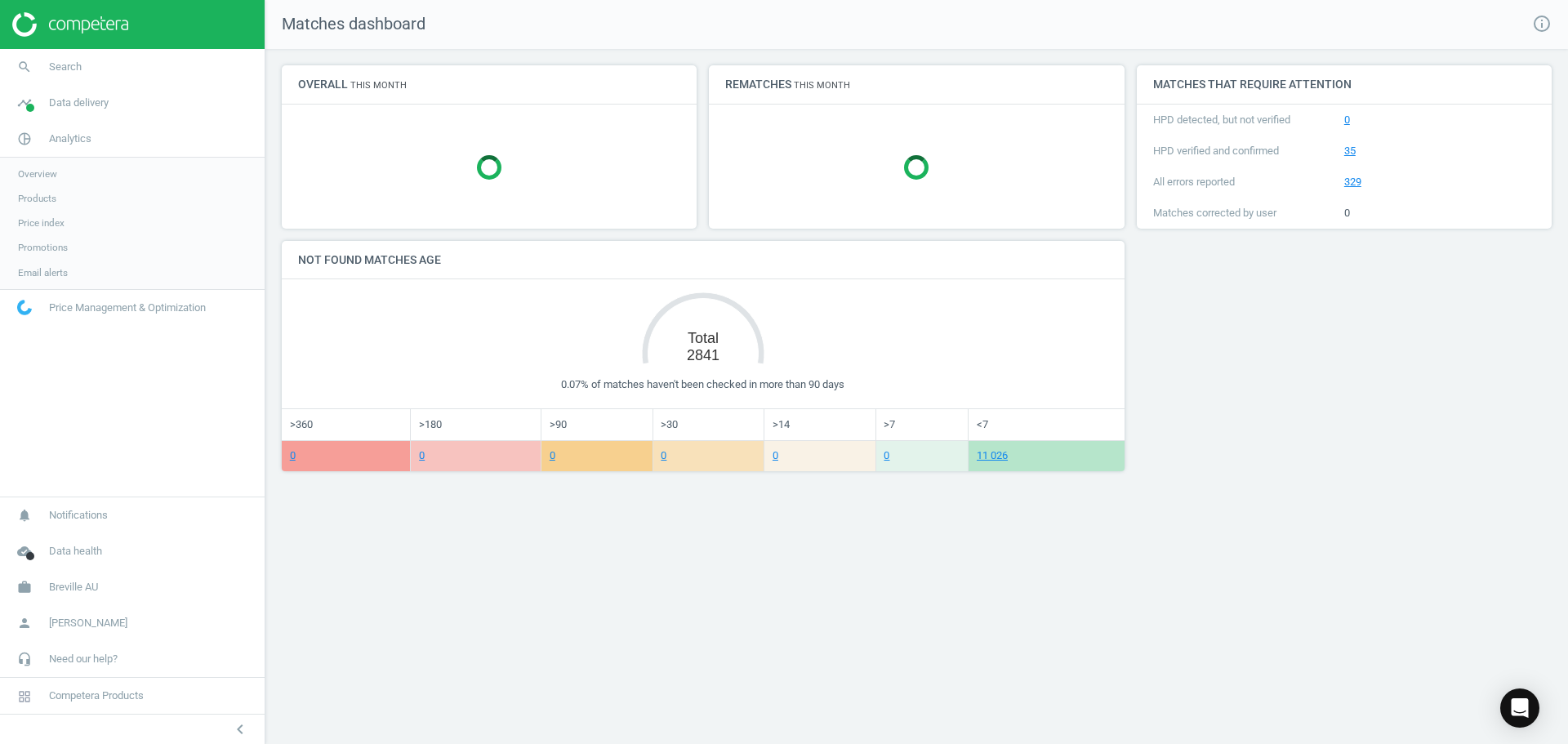
click at [391, 582] on div "Matches dashboard info_outline Overall This month Rematches This month Matches …" at bounding box center [917, 372] width 1303 height 744
click at [104, 102] on span "Data delivery" at bounding box center [79, 103] width 60 height 15
click at [793, 310] on div "Created with Highcharts 6.2.0 Total 2841 Matches younger than 90 days ● Items: …" at bounding box center [704, 328] width 811 height 98
click at [49, 186] on span "Matches" at bounding box center [36, 187] width 36 height 13
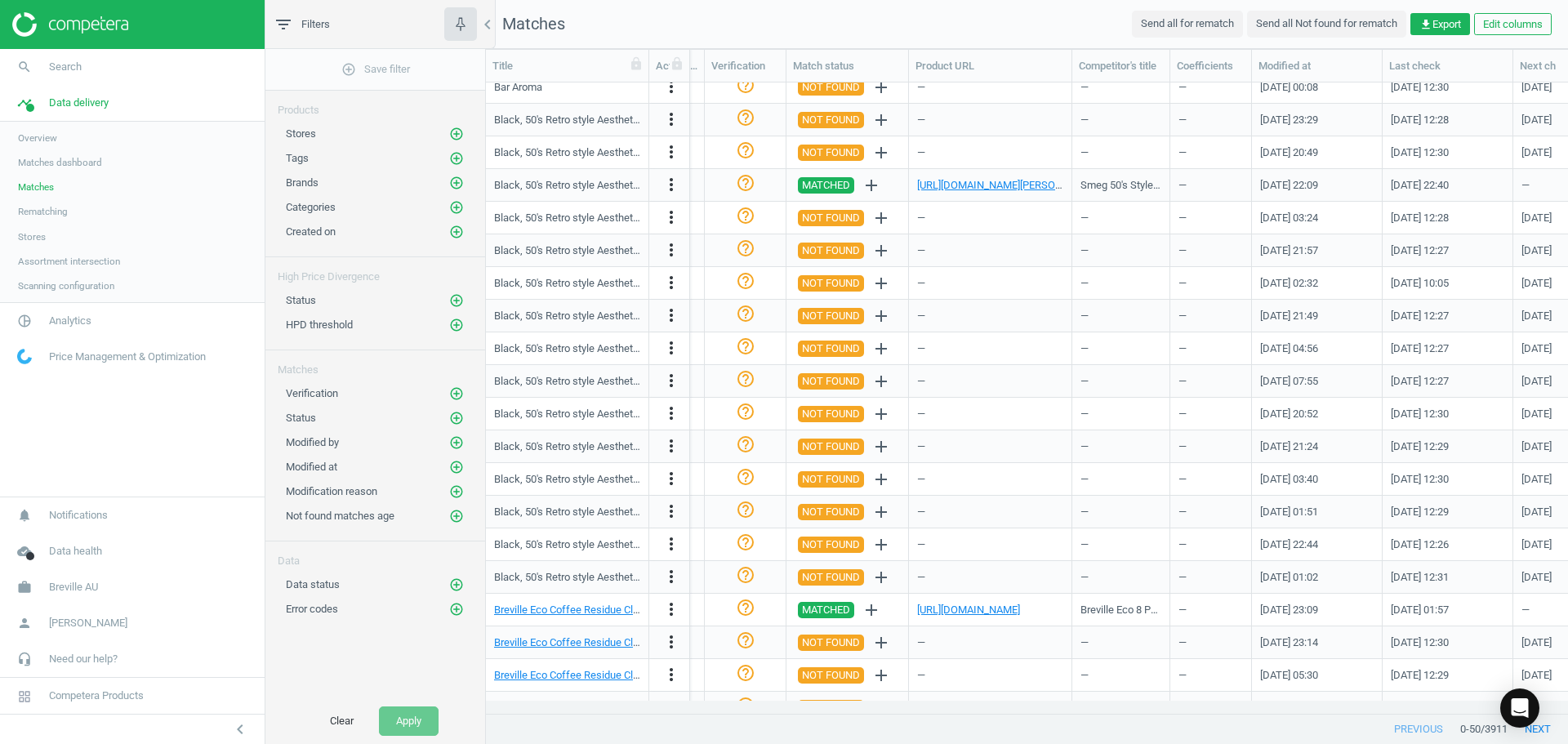
scroll to position [1015, 0]
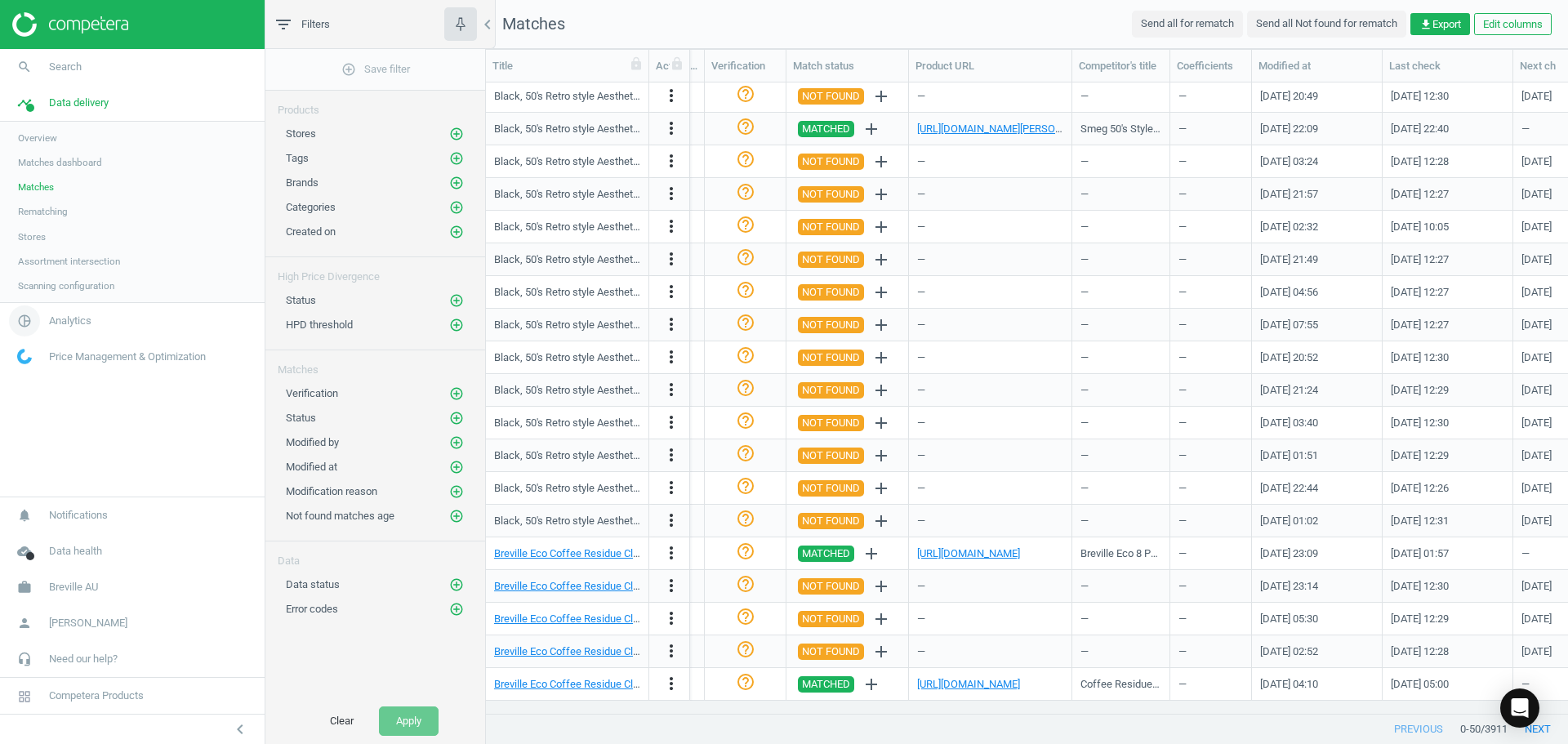
click at [27, 320] on icon "pie_chart_outlined" at bounding box center [24, 321] width 31 height 31
click at [53, 196] on span "Products" at bounding box center [37, 199] width 39 height 13
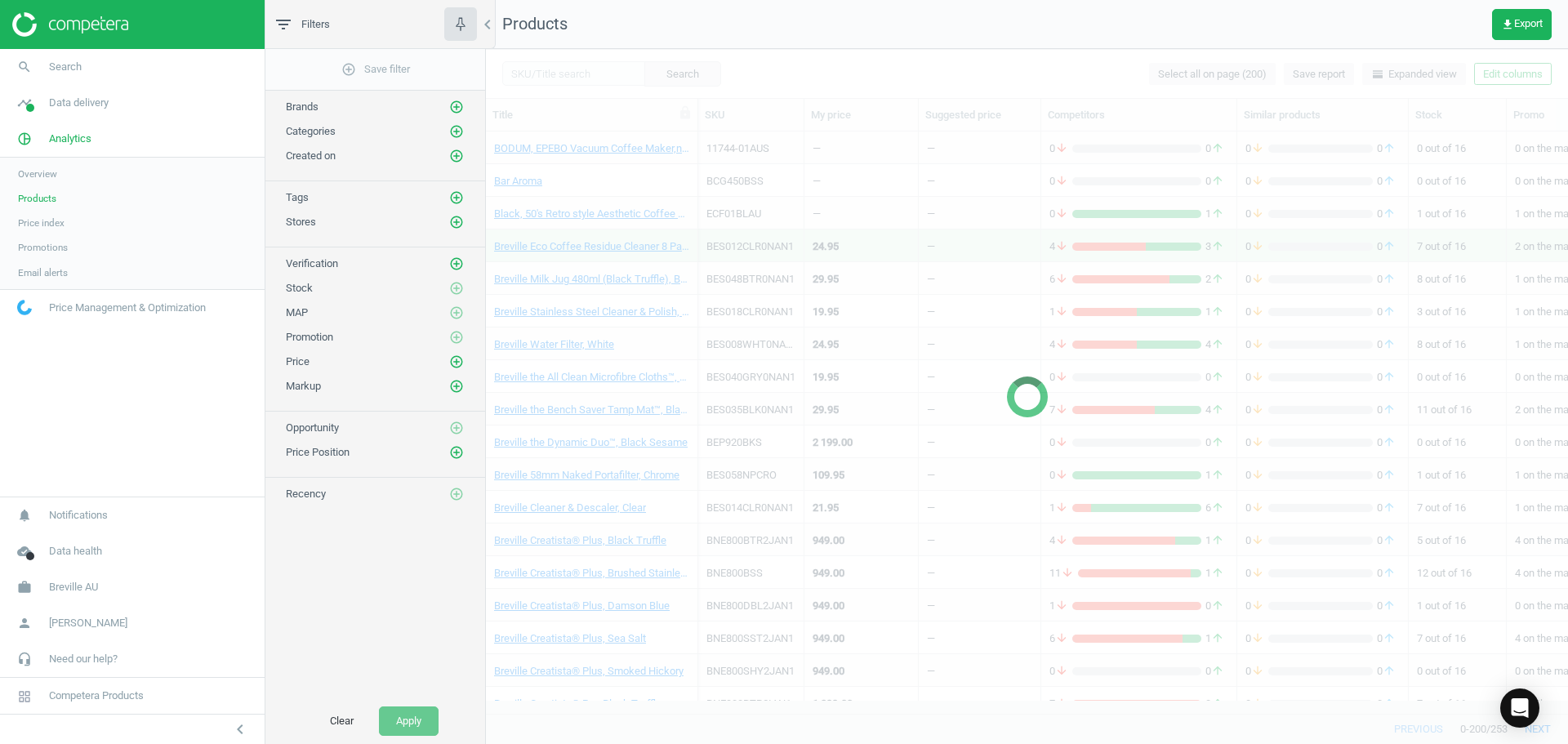
scroll to position [557, 1070]
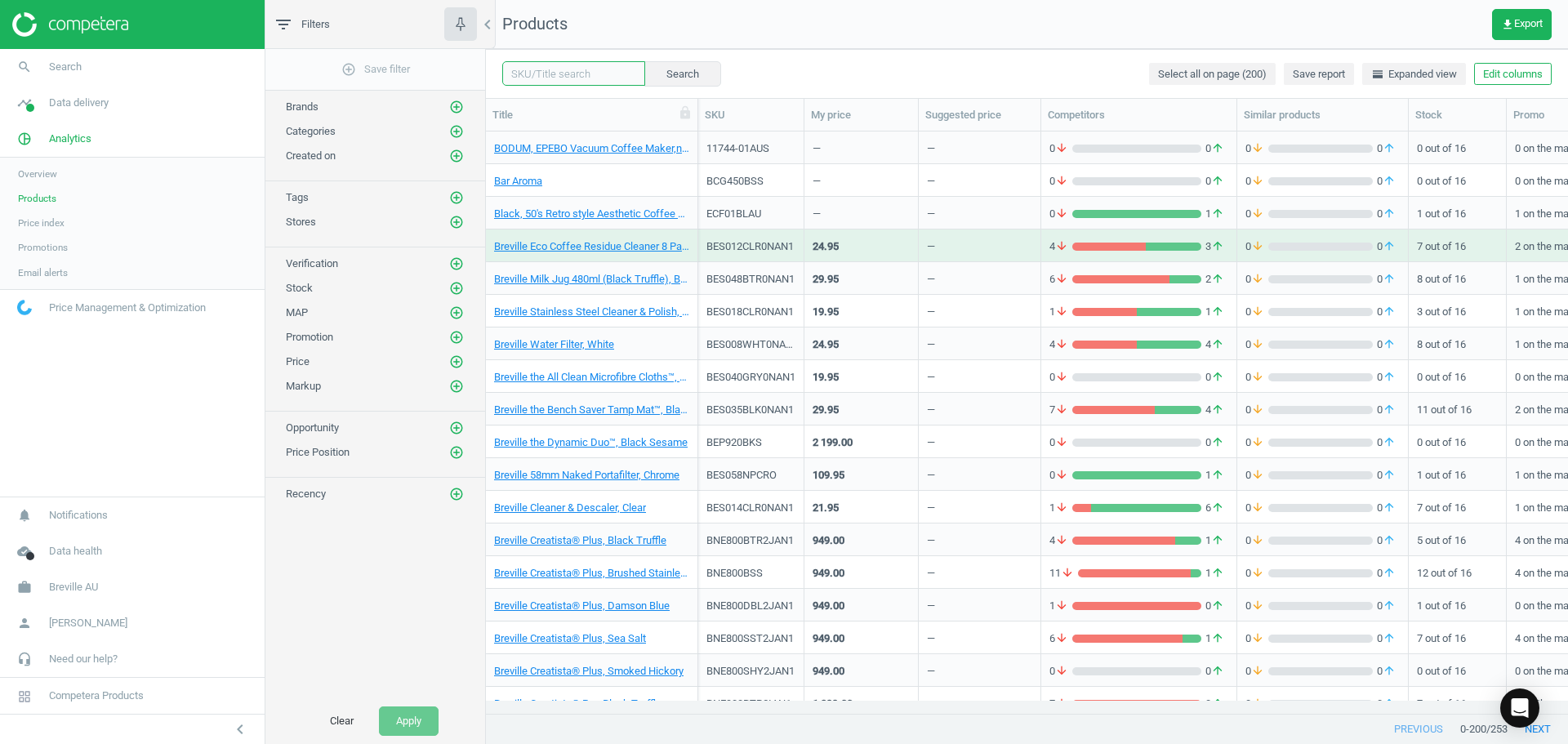
click at [569, 69] on input "text" at bounding box center [574, 74] width 143 height 25
type input "Barista Express"
click at [690, 68] on button "Search" at bounding box center [682, 74] width 77 height 25
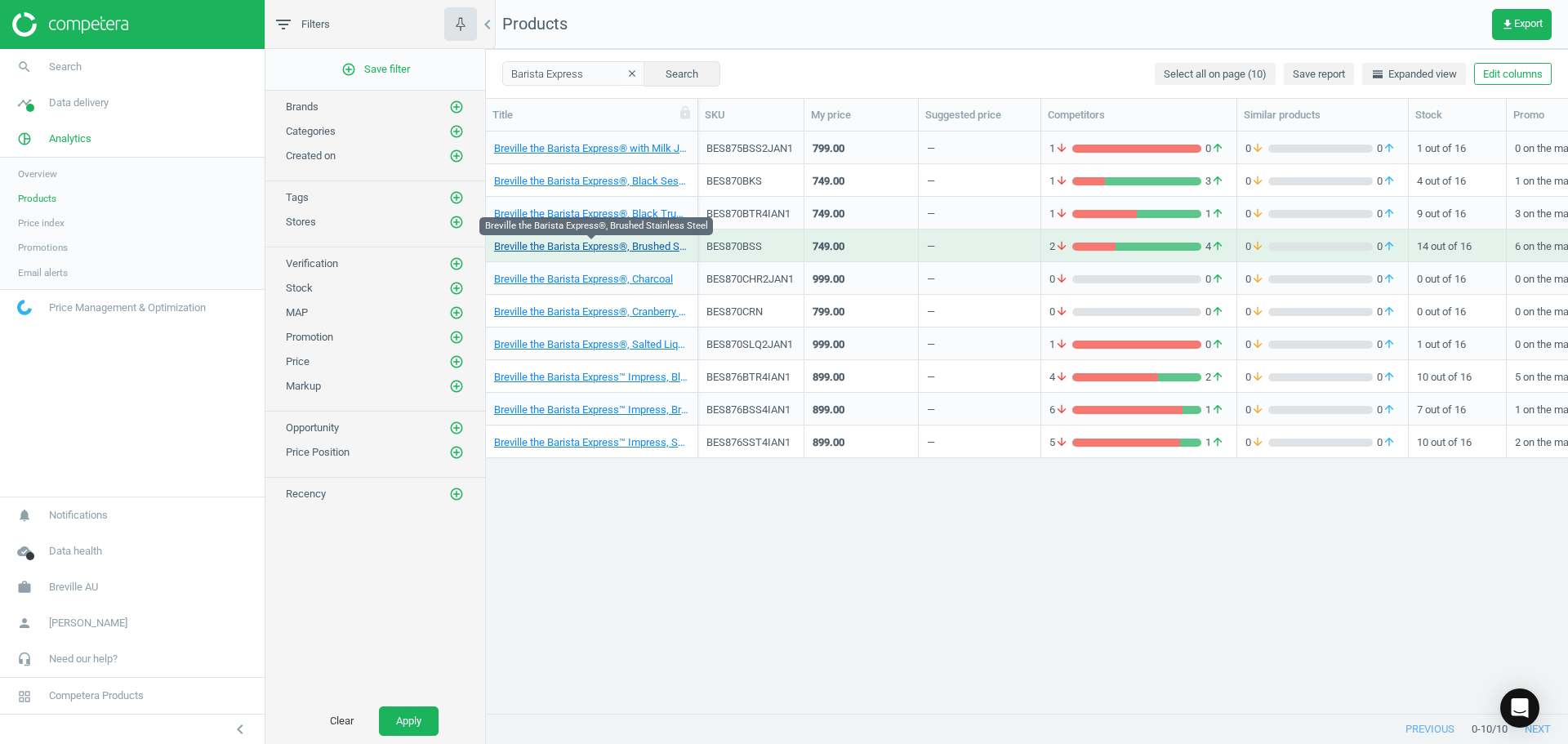
click at [559, 244] on link "Breville the Barista Express®, Brushed Stainless Steel" at bounding box center [592, 247] width 195 height 15
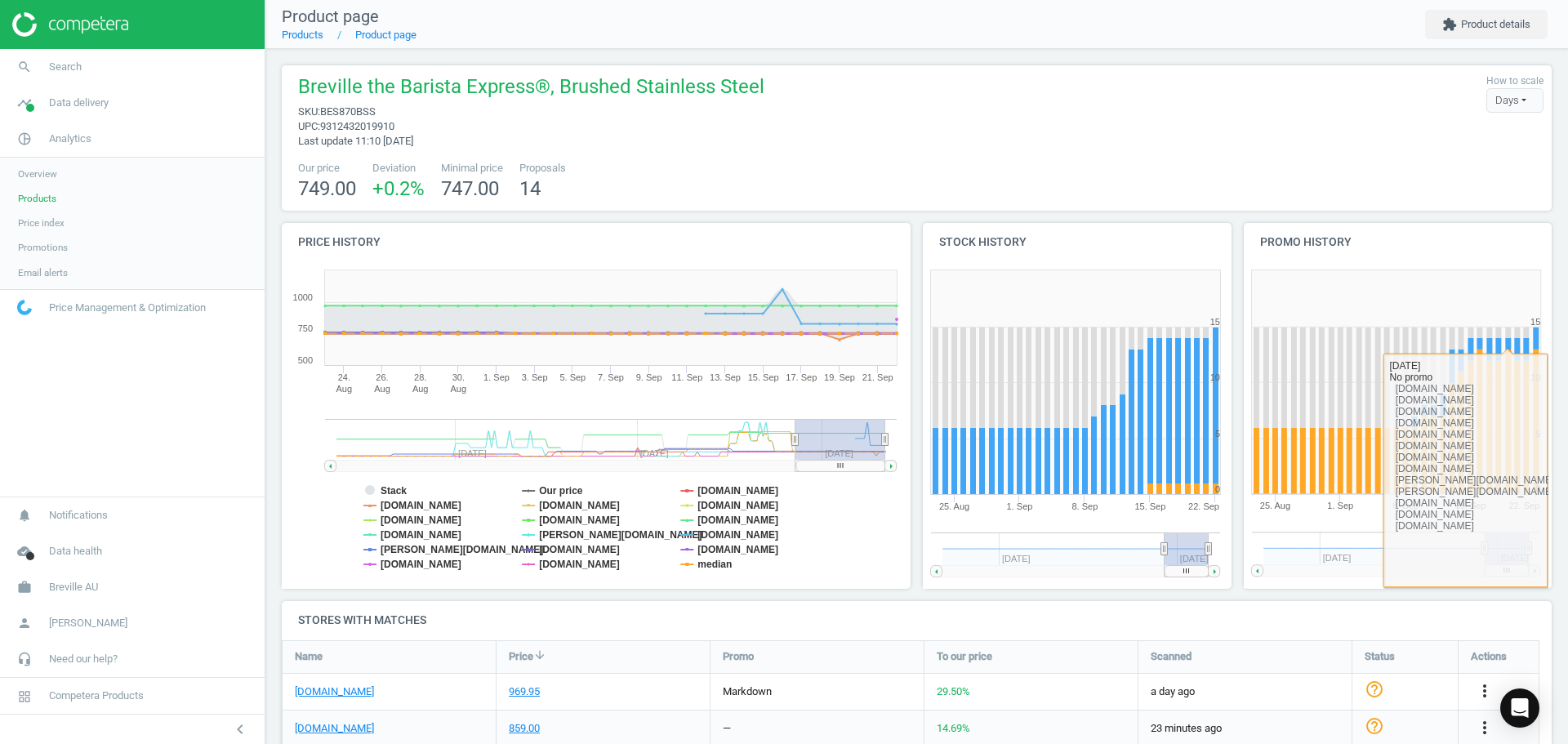
click at [1359, 164] on div "Our price 749.00 Deviation +0.2 % Minimal price 747.00 Proposals 14" at bounding box center [917, 182] width 1254 height 42
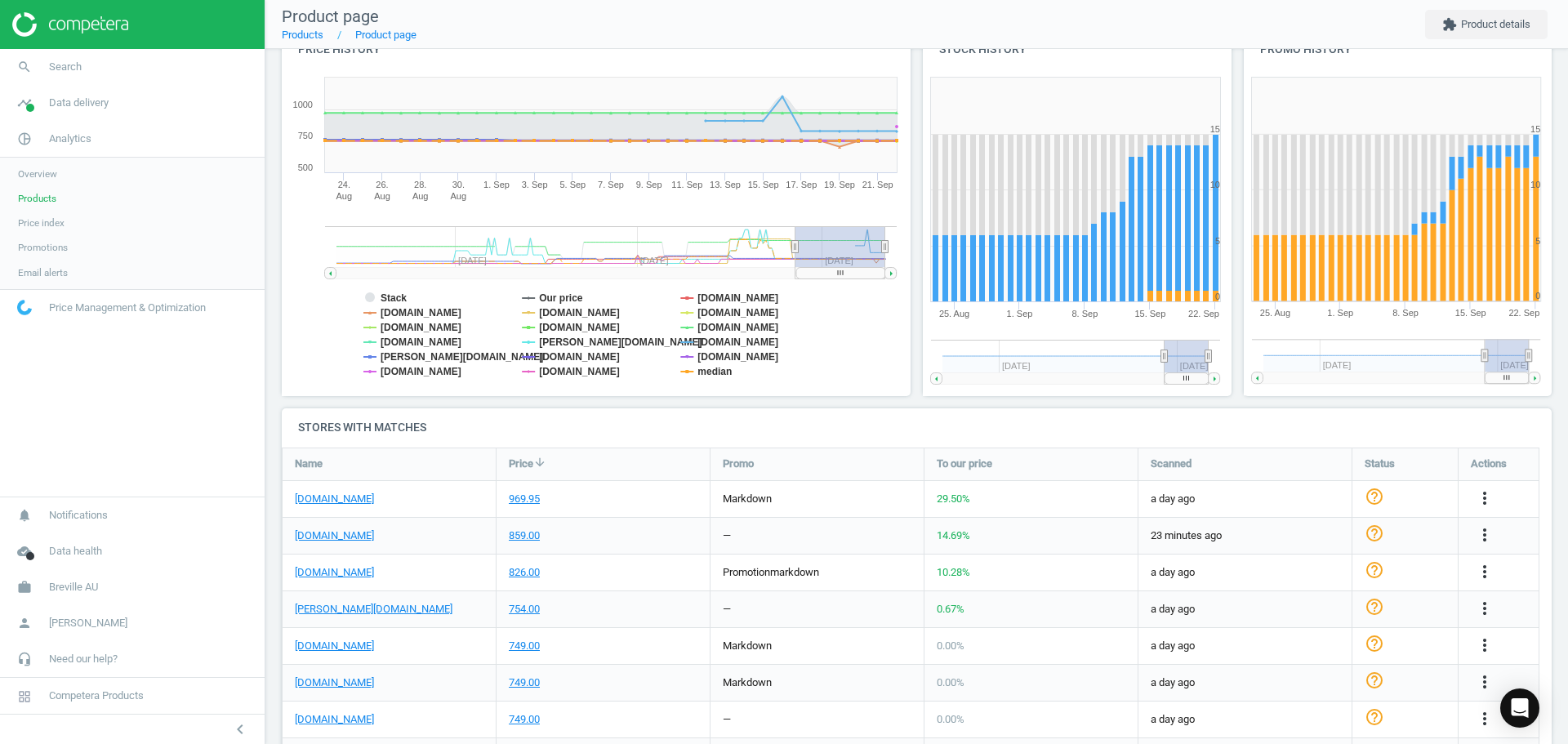
scroll to position [245, 0]
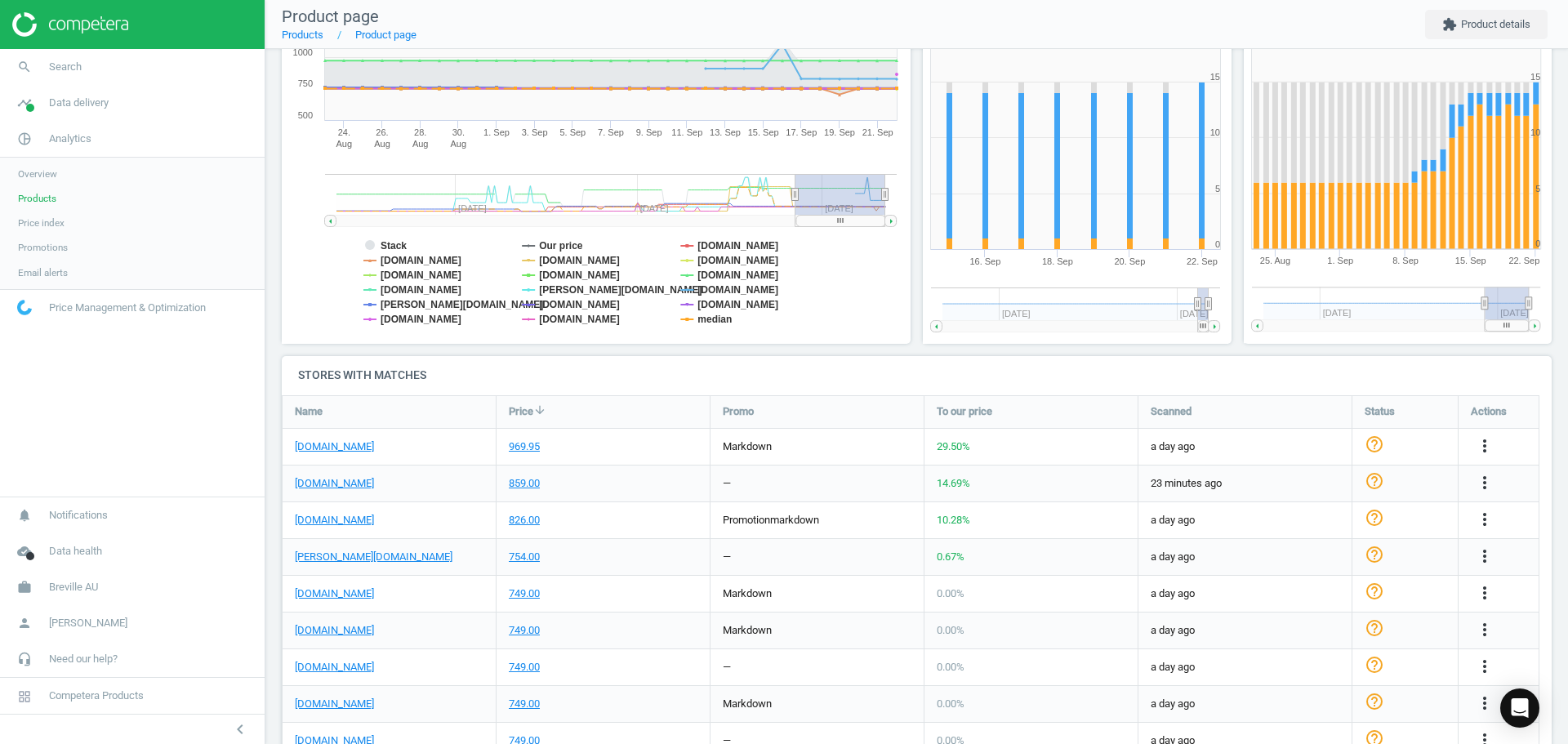
drag, startPoint x: 1162, startPoint y: 309, endPoint x: 1195, endPoint y: 309, distance: 33.0
click at [1195, 309] on icon at bounding box center [1198, 303] width 7 height 12
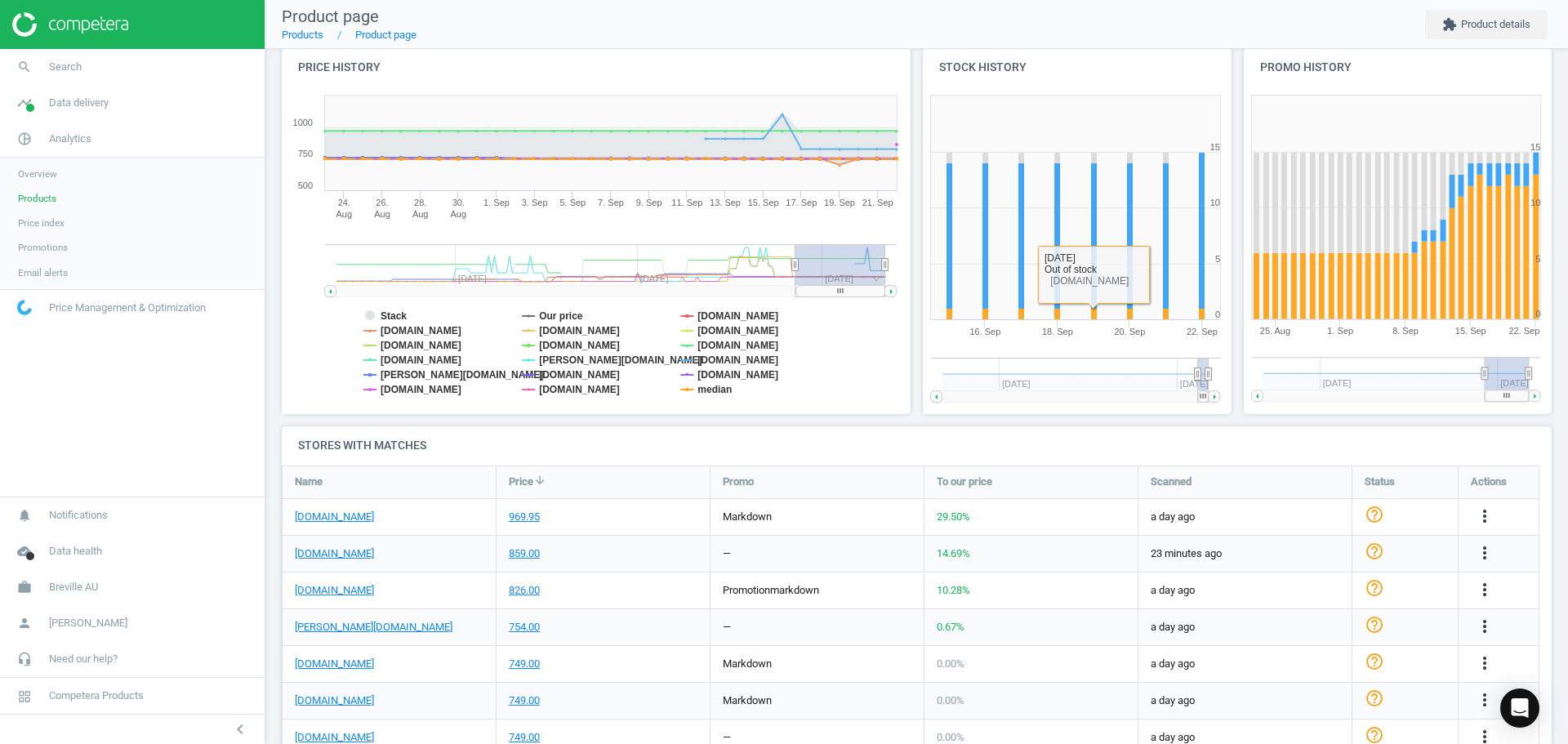
scroll to position [81, 0]
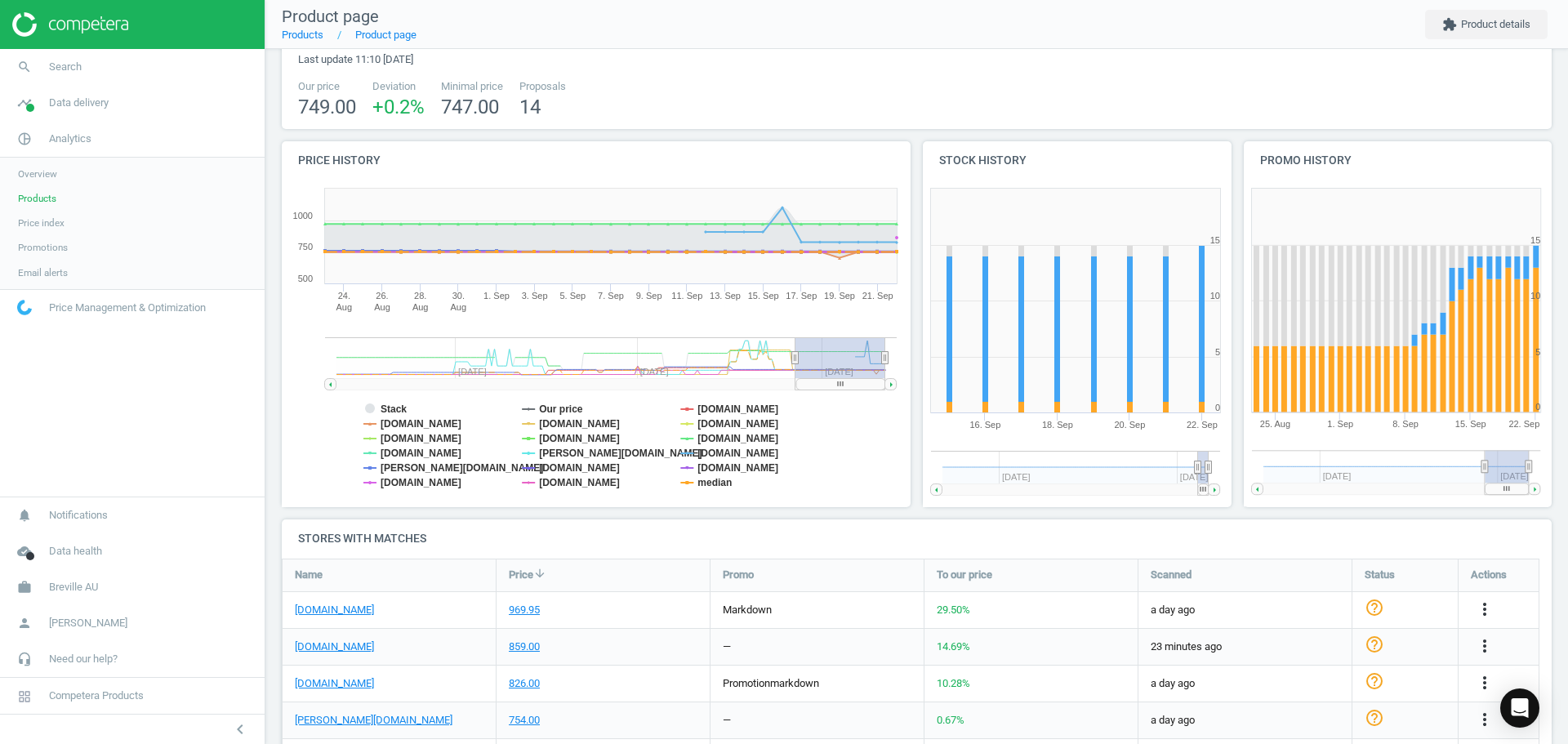
click at [1431, 175] on h4 "Promo history" at bounding box center [1399, 160] width 309 height 39
